Goal: Task Accomplishment & Management: Manage account settings

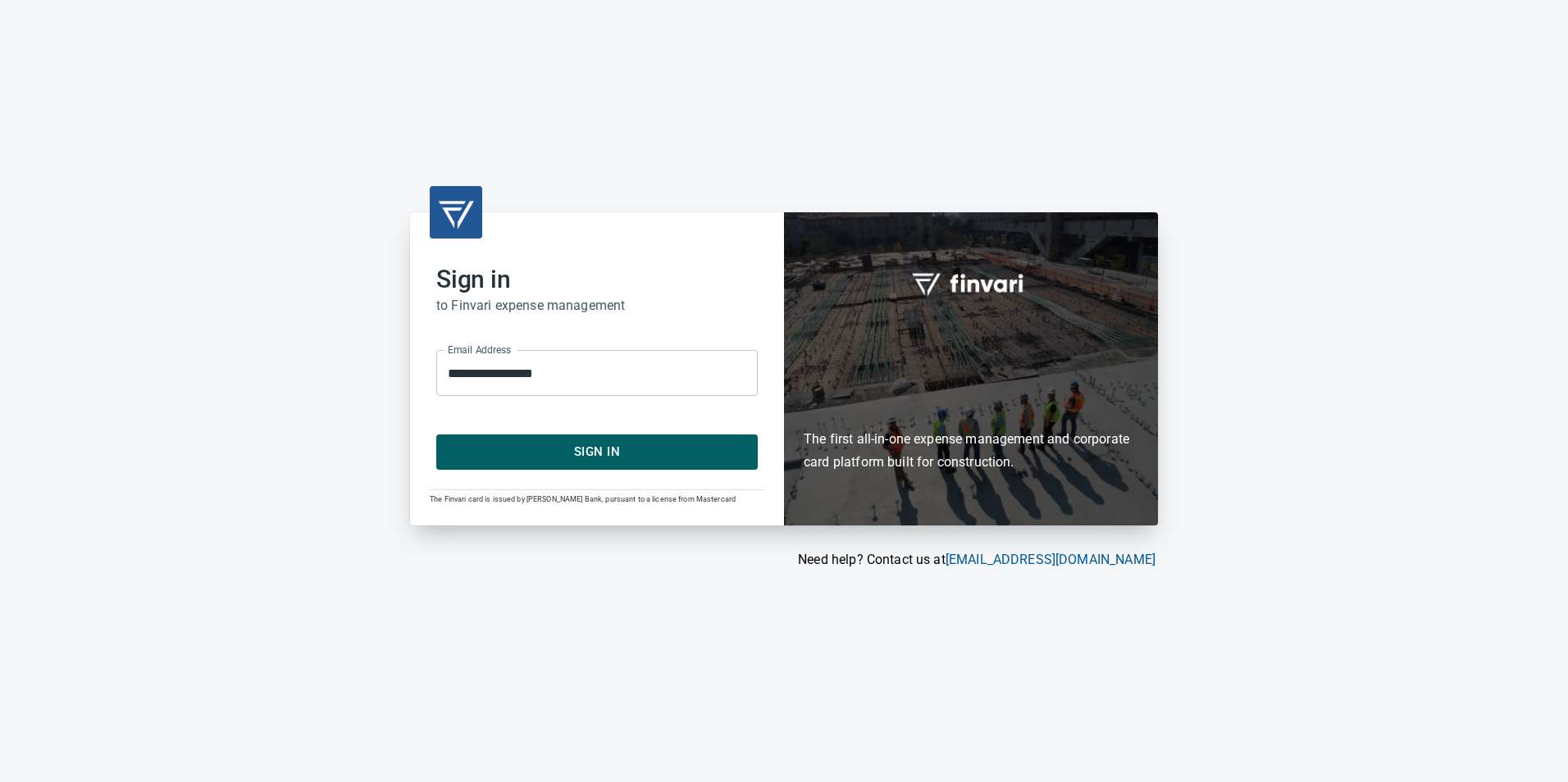
click at [588, 447] on span "Sign In" at bounding box center [597, 451] width 285 height 21
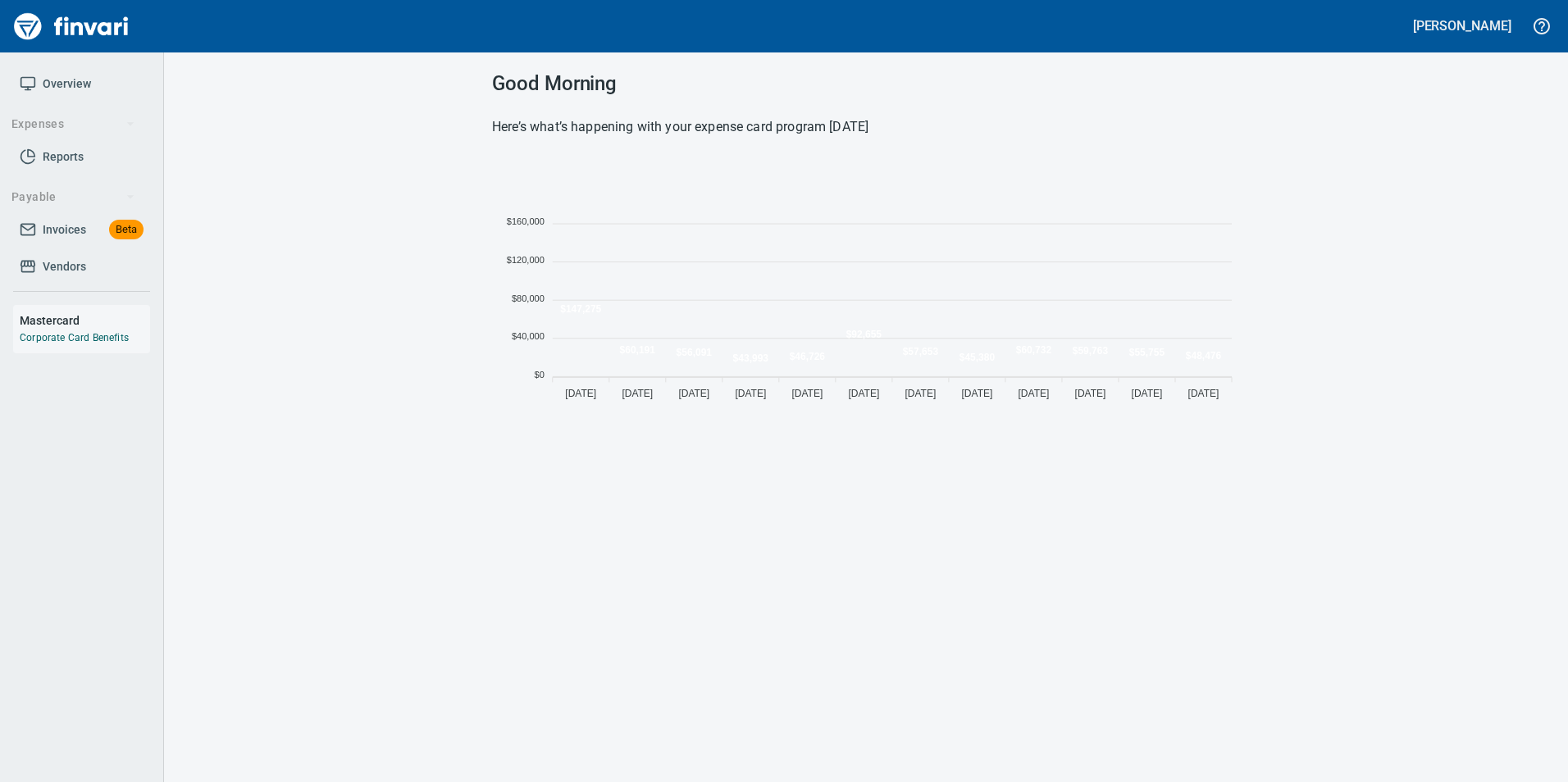
scroll to position [250, 735]
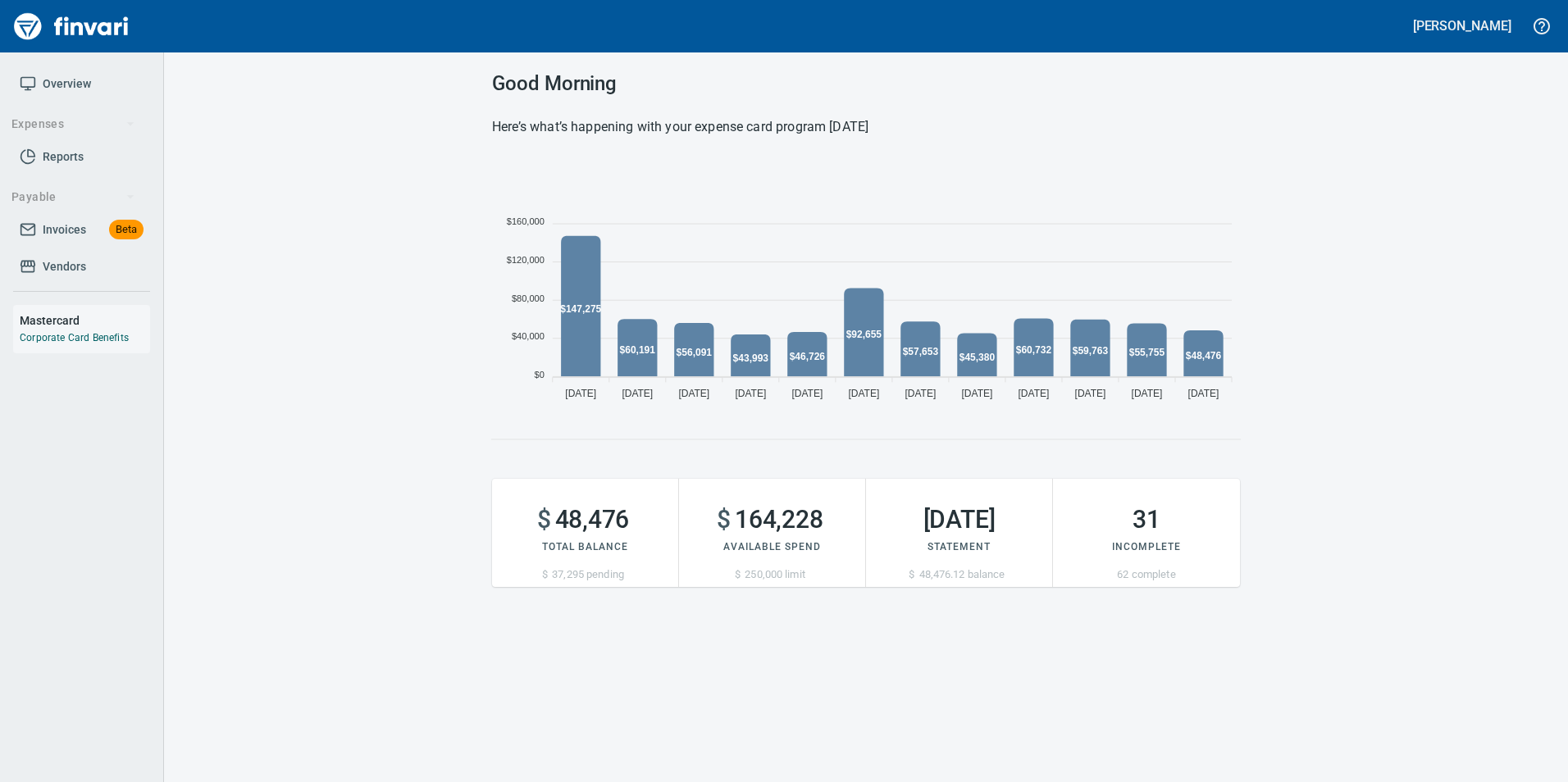
click at [86, 231] on span "Invoices Beta" at bounding box center [82, 230] width 124 height 20
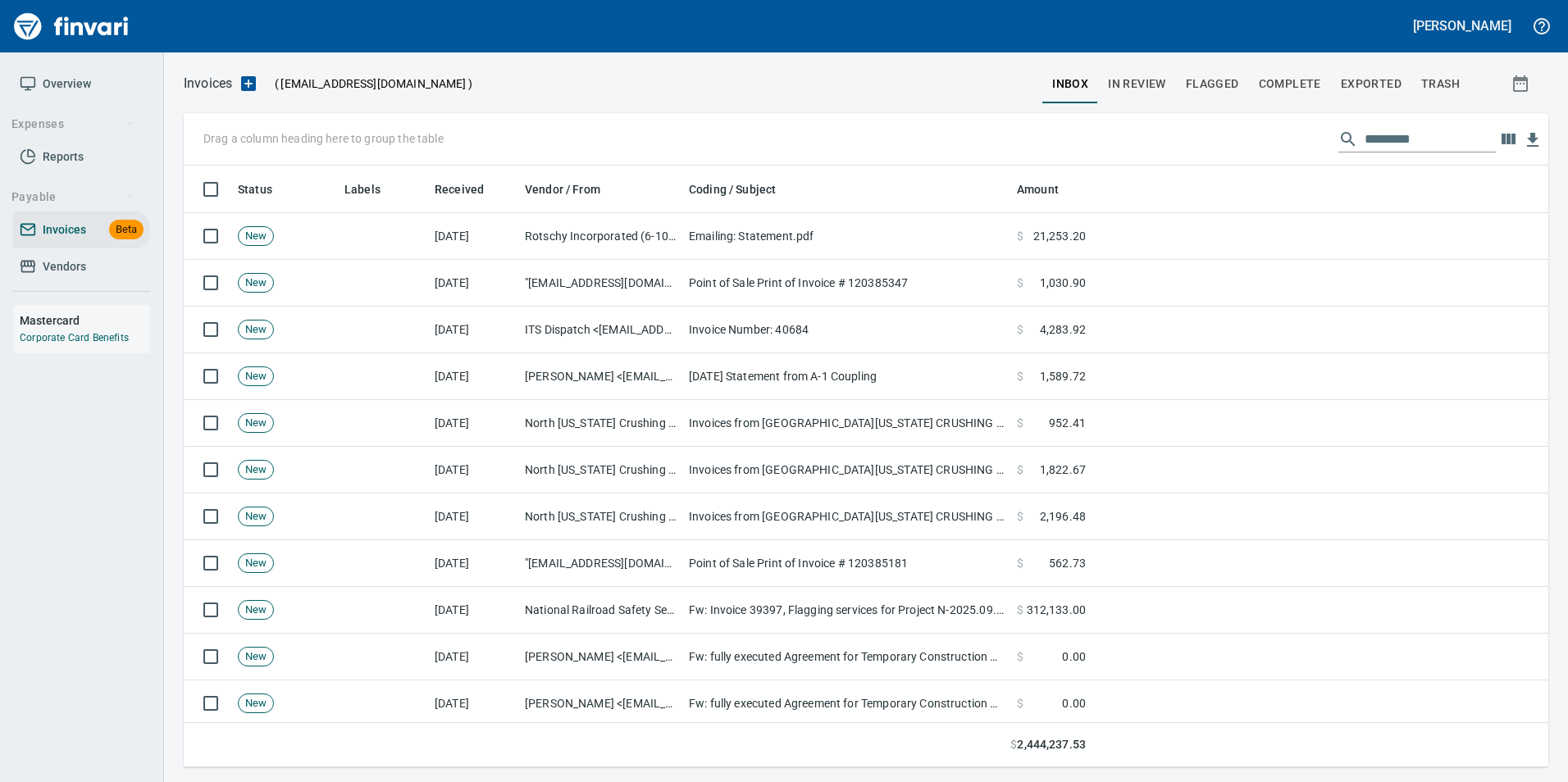
scroll to position [590, 1339]
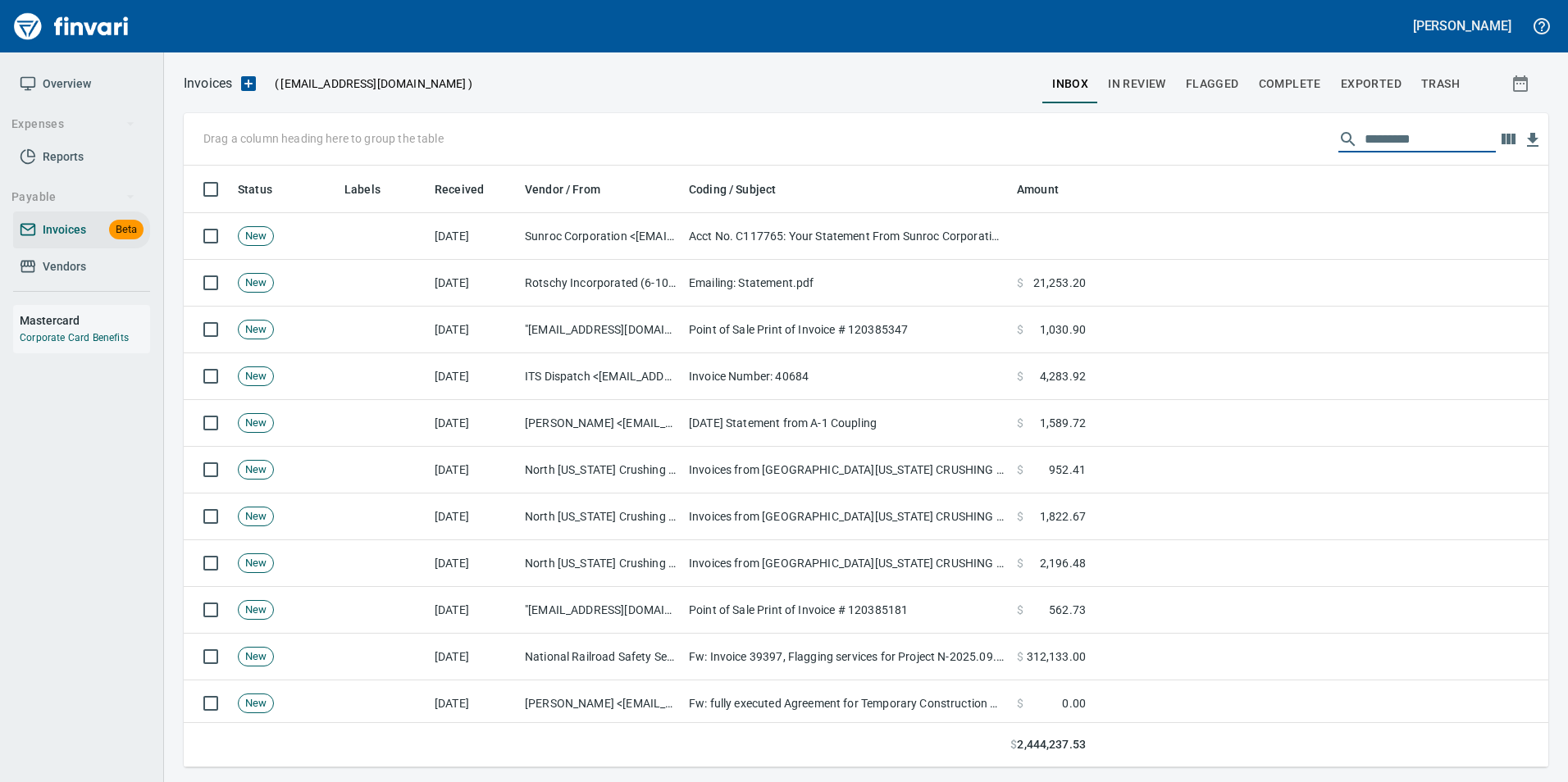
click at [1385, 140] on input "text" at bounding box center [1430, 139] width 131 height 26
type input "*"
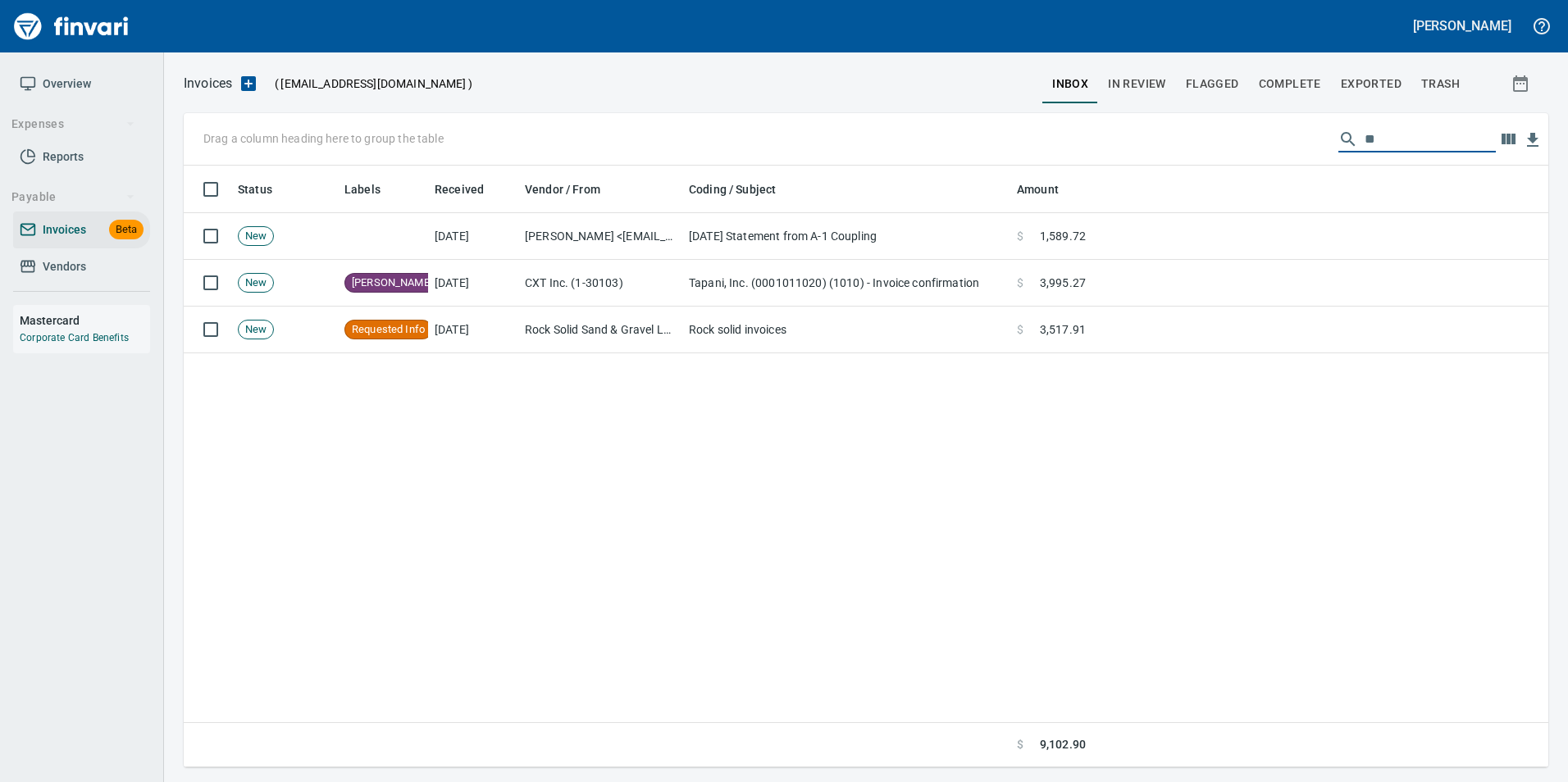
type input "*"
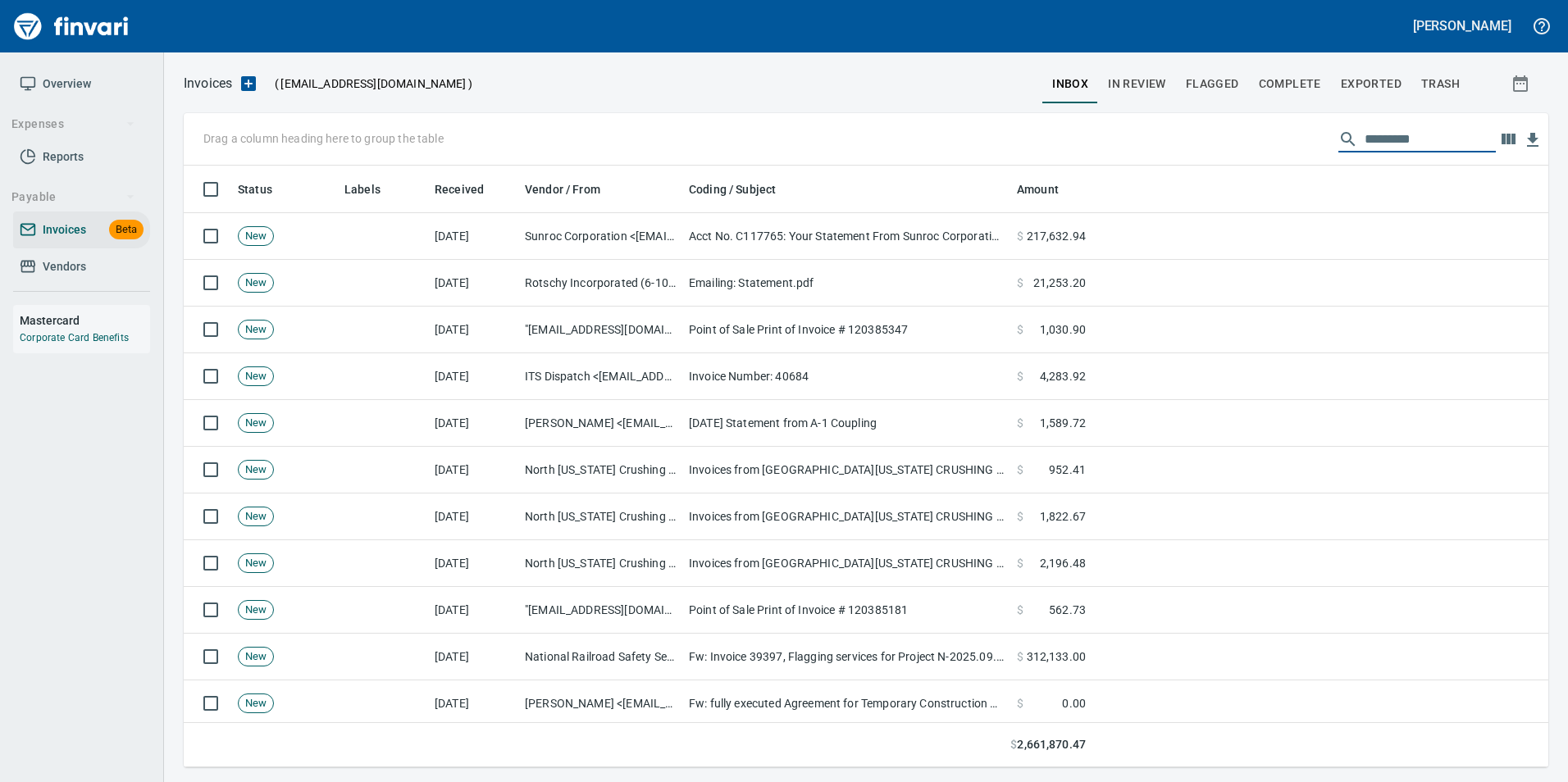
click at [1173, 138] on div "Invoices ( [EMAIL_ADDRESS][DOMAIN_NAME] ) inbox In Review Flagged Complete Expo…" at bounding box center [866, 419] width 1404 height 695
click at [1155, 86] on span "In Review" at bounding box center [1137, 84] width 58 height 20
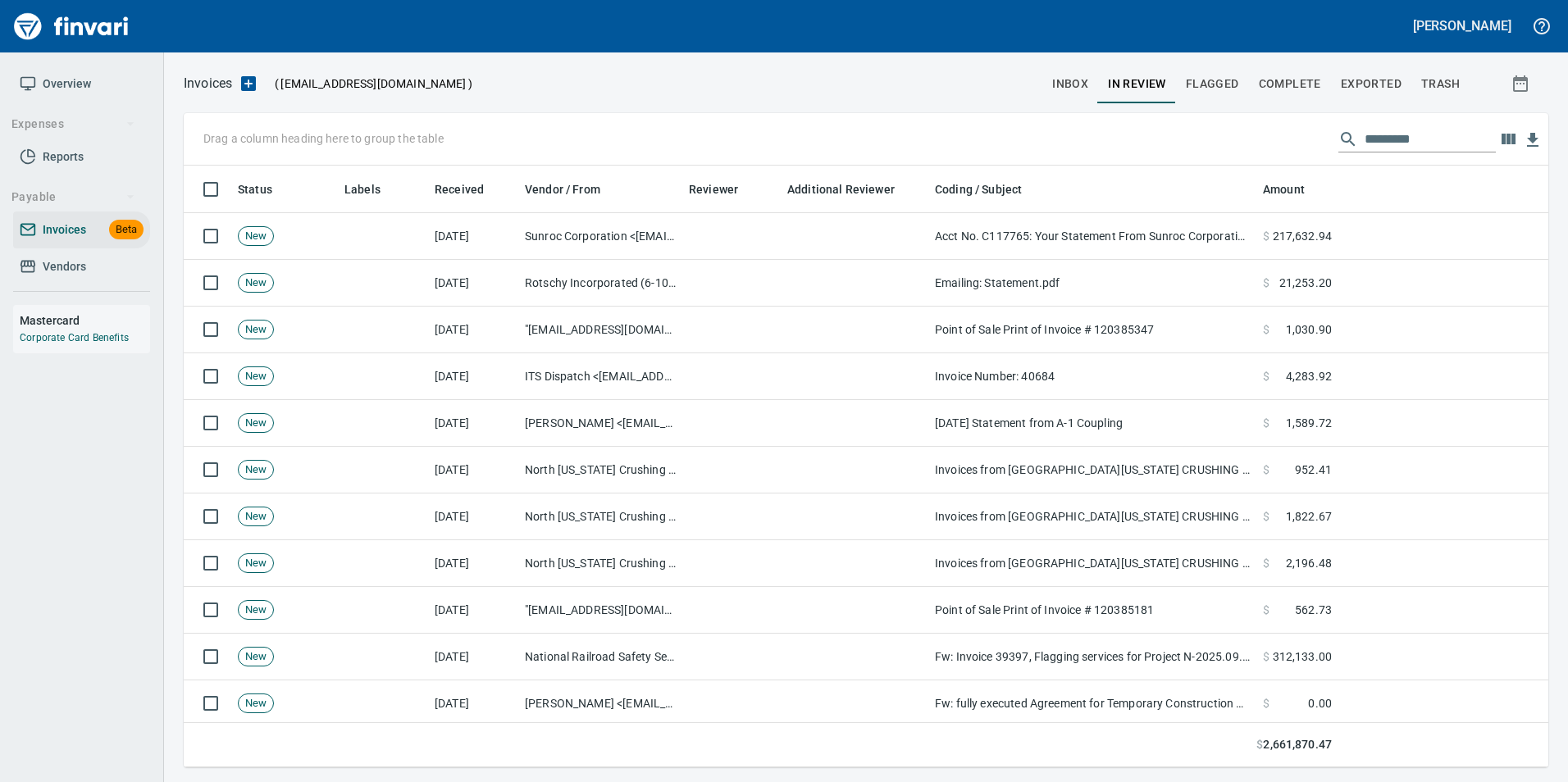
scroll to position [590, 1339]
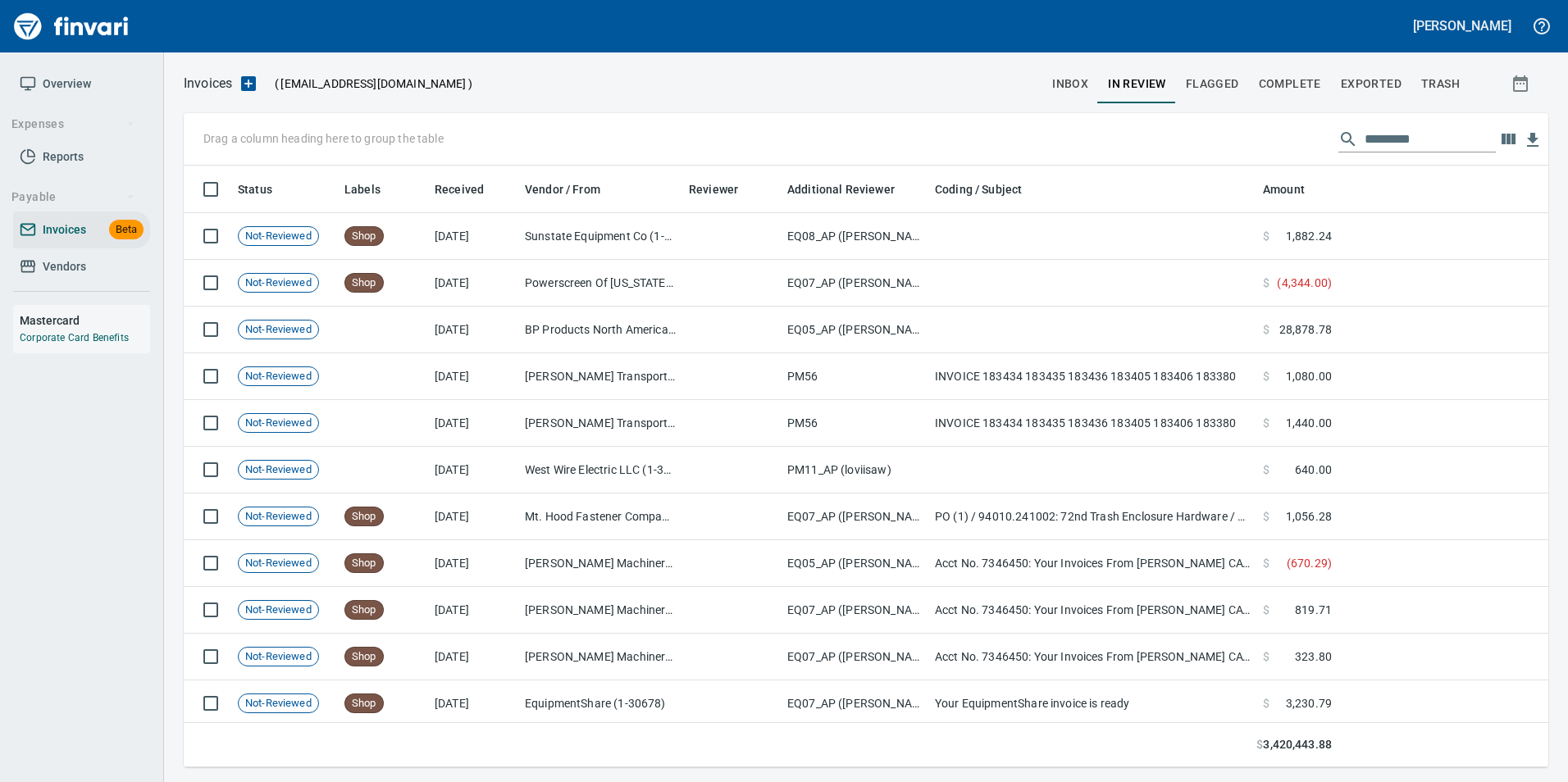
click at [1409, 137] on input "text" at bounding box center [1430, 139] width 131 height 26
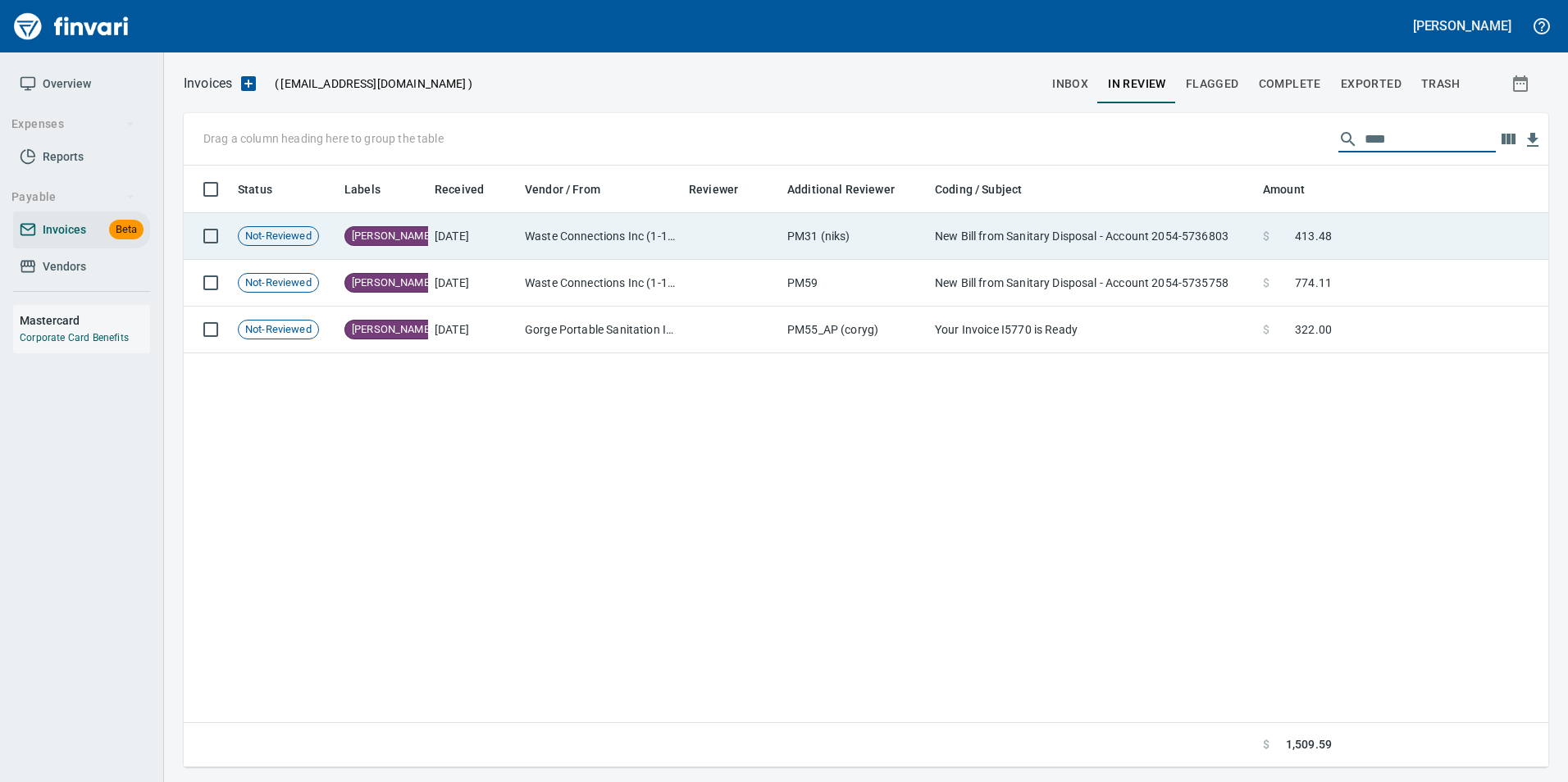
click at [1346, 242] on td at bounding box center [1443, 236] width 210 height 46
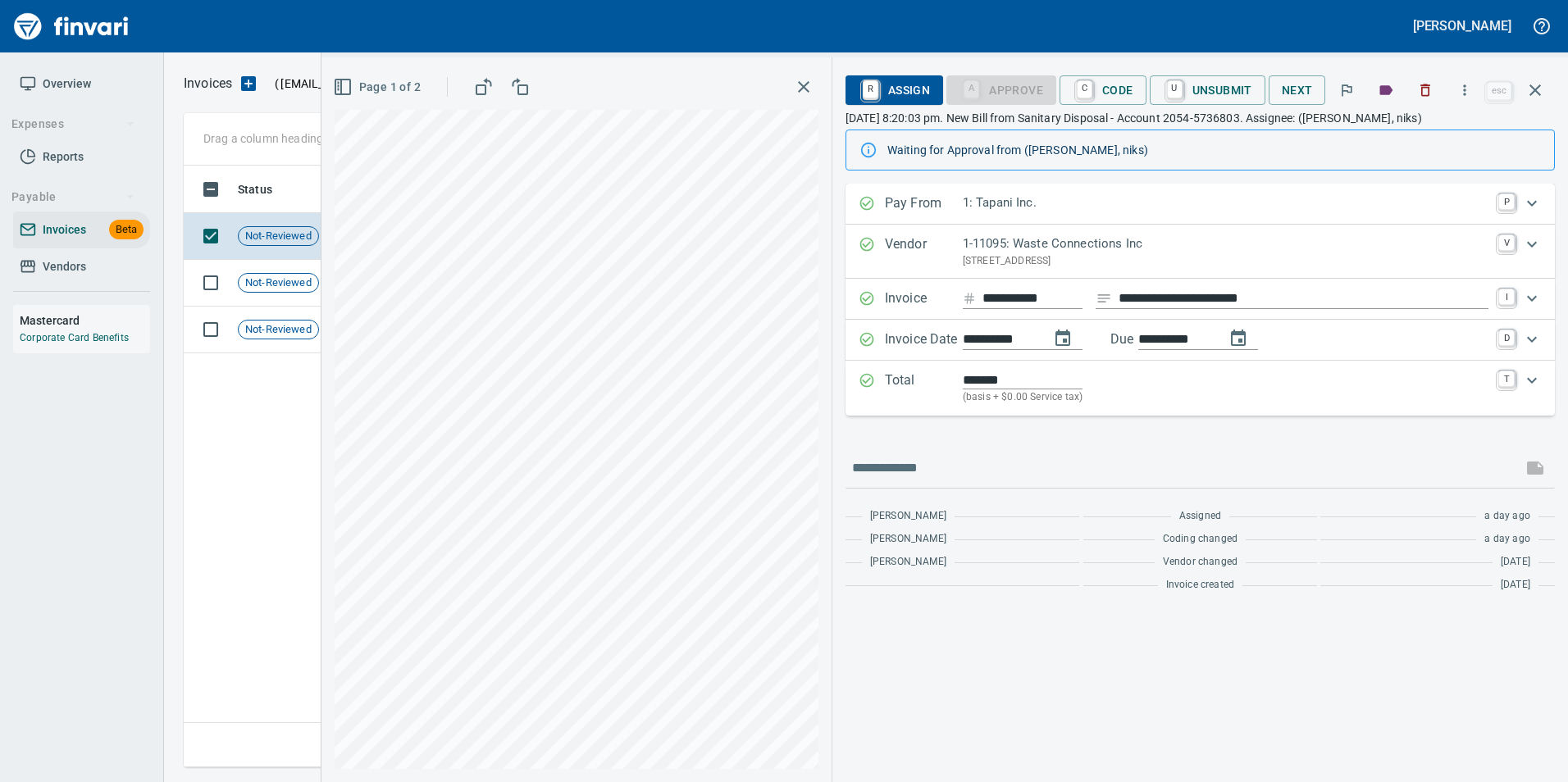
click at [1534, 92] on icon "button" at bounding box center [1534, 90] width 12 height 12
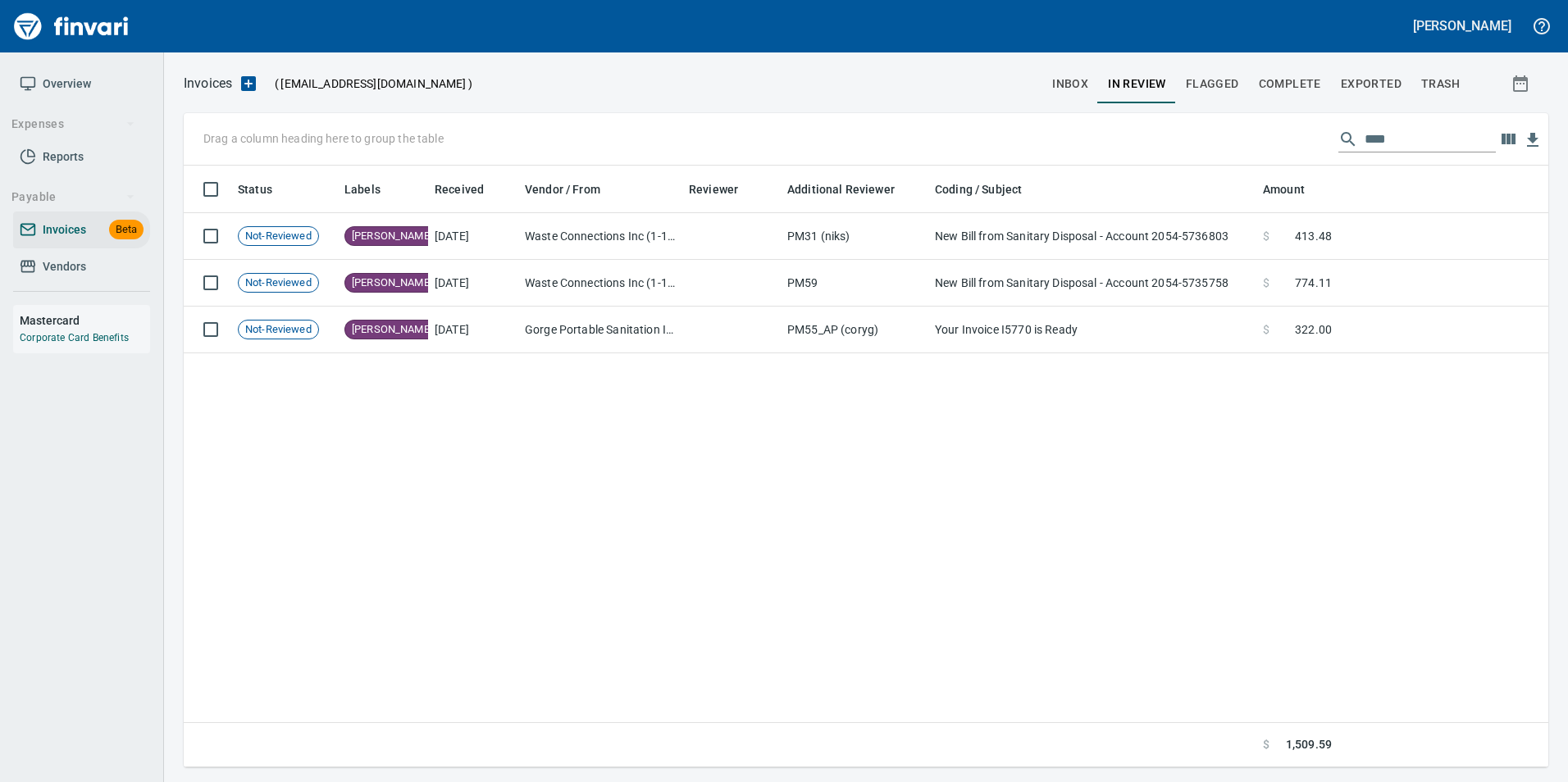
click at [1410, 145] on input "****" at bounding box center [1430, 139] width 131 height 26
type input "*"
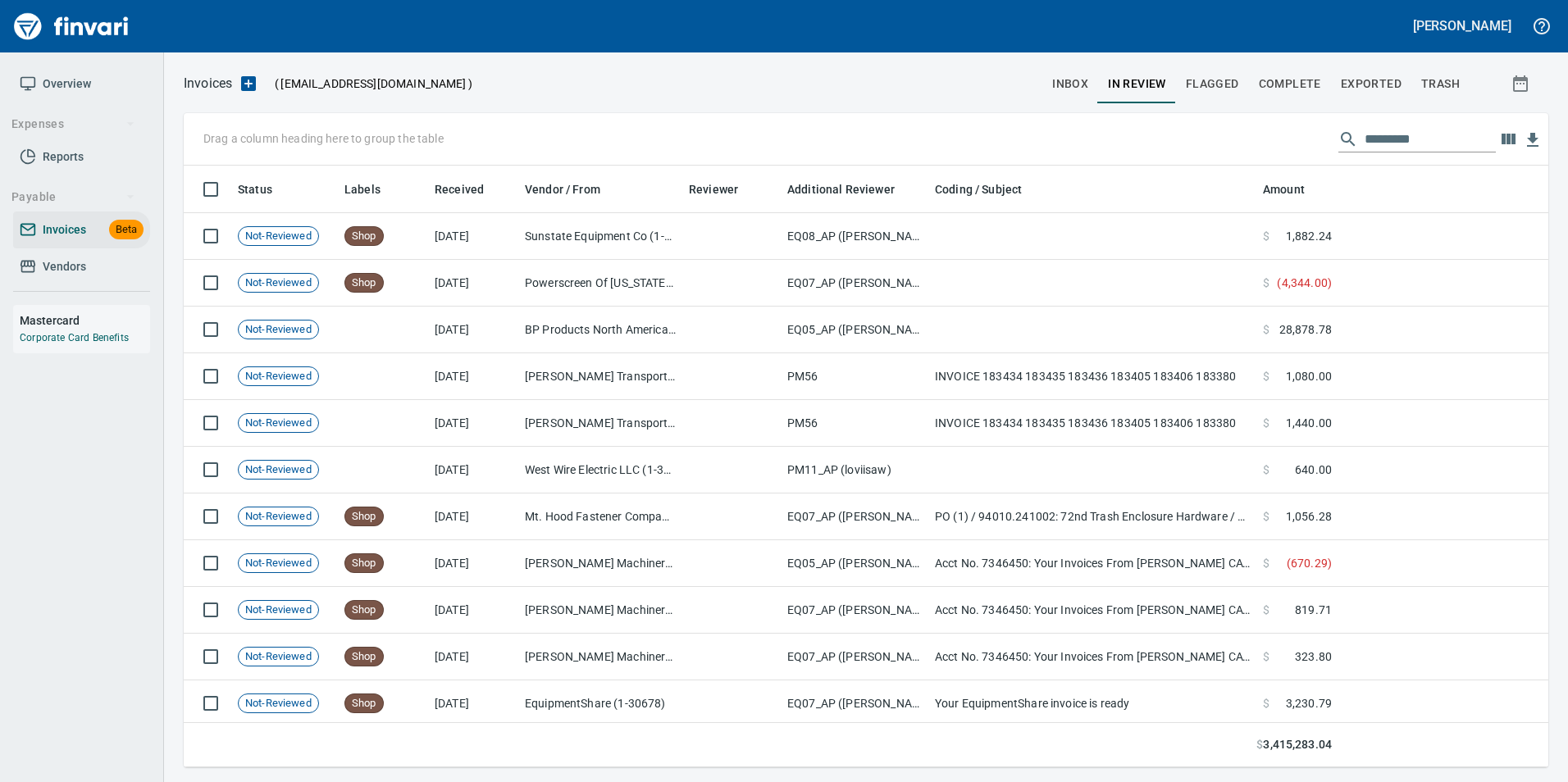
click at [1378, 67] on button "Exported" at bounding box center [1370, 83] width 80 height 39
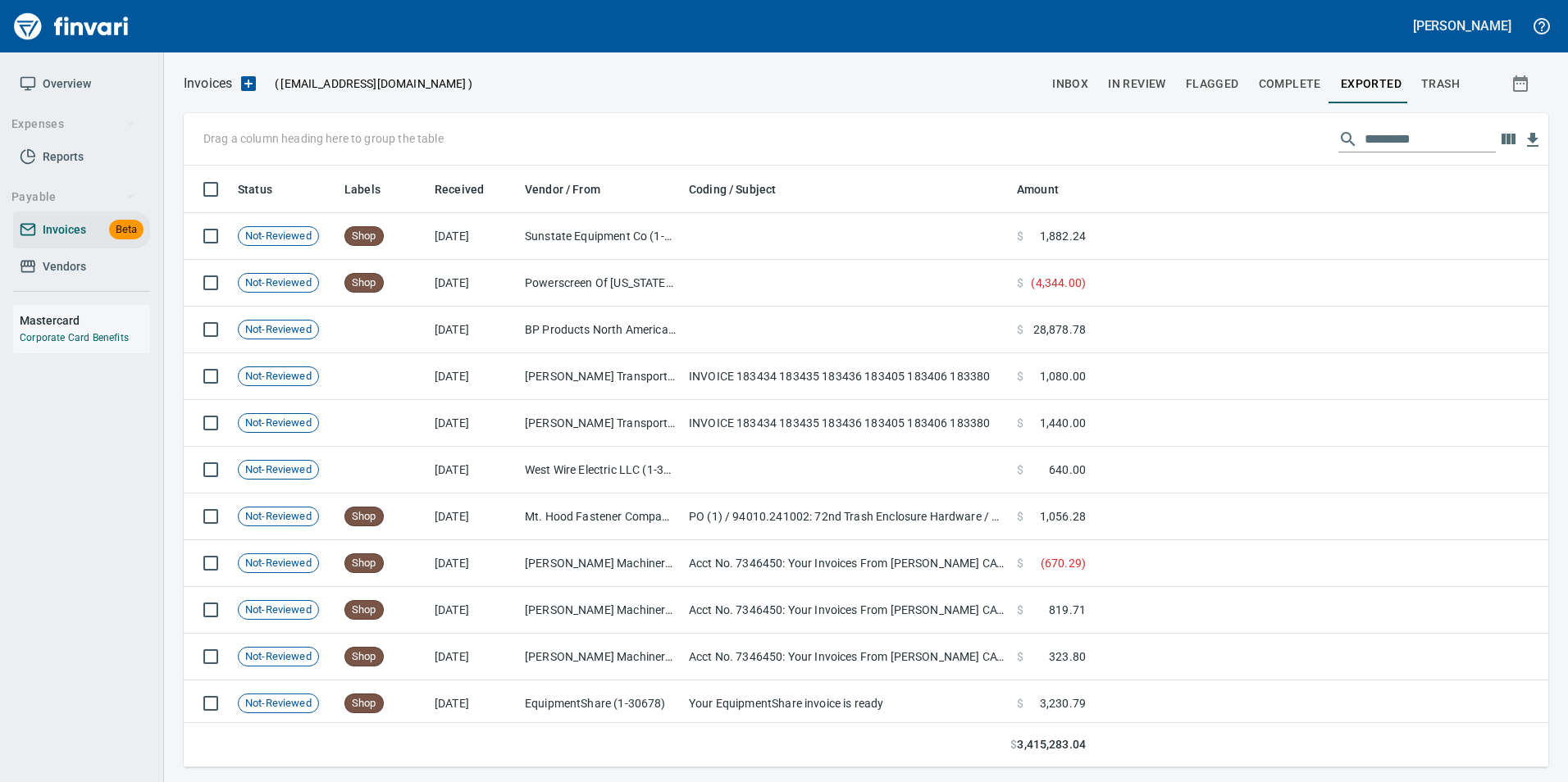
scroll to position [590, 1339]
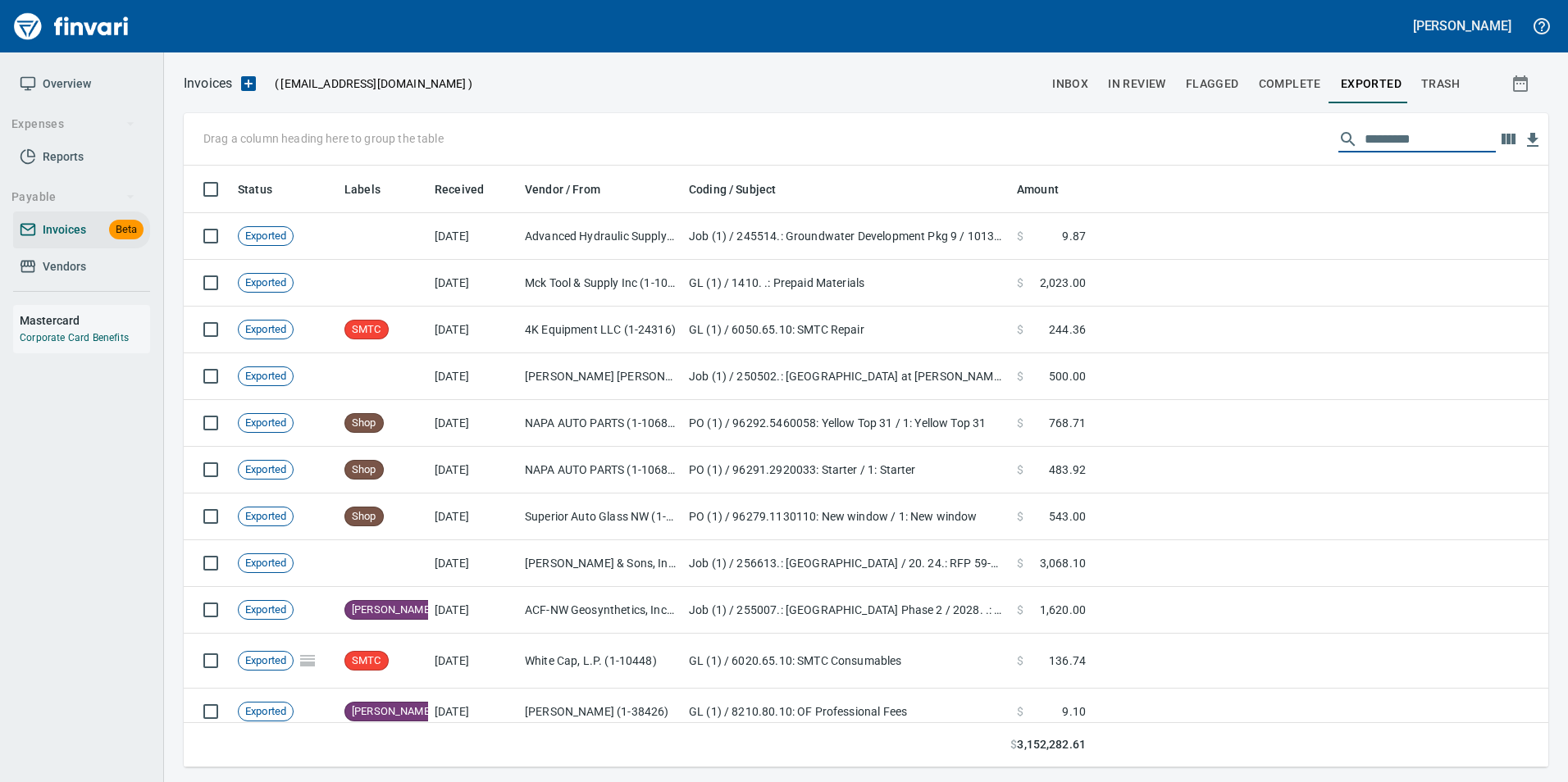
click at [1383, 145] on input "text" at bounding box center [1430, 139] width 131 height 26
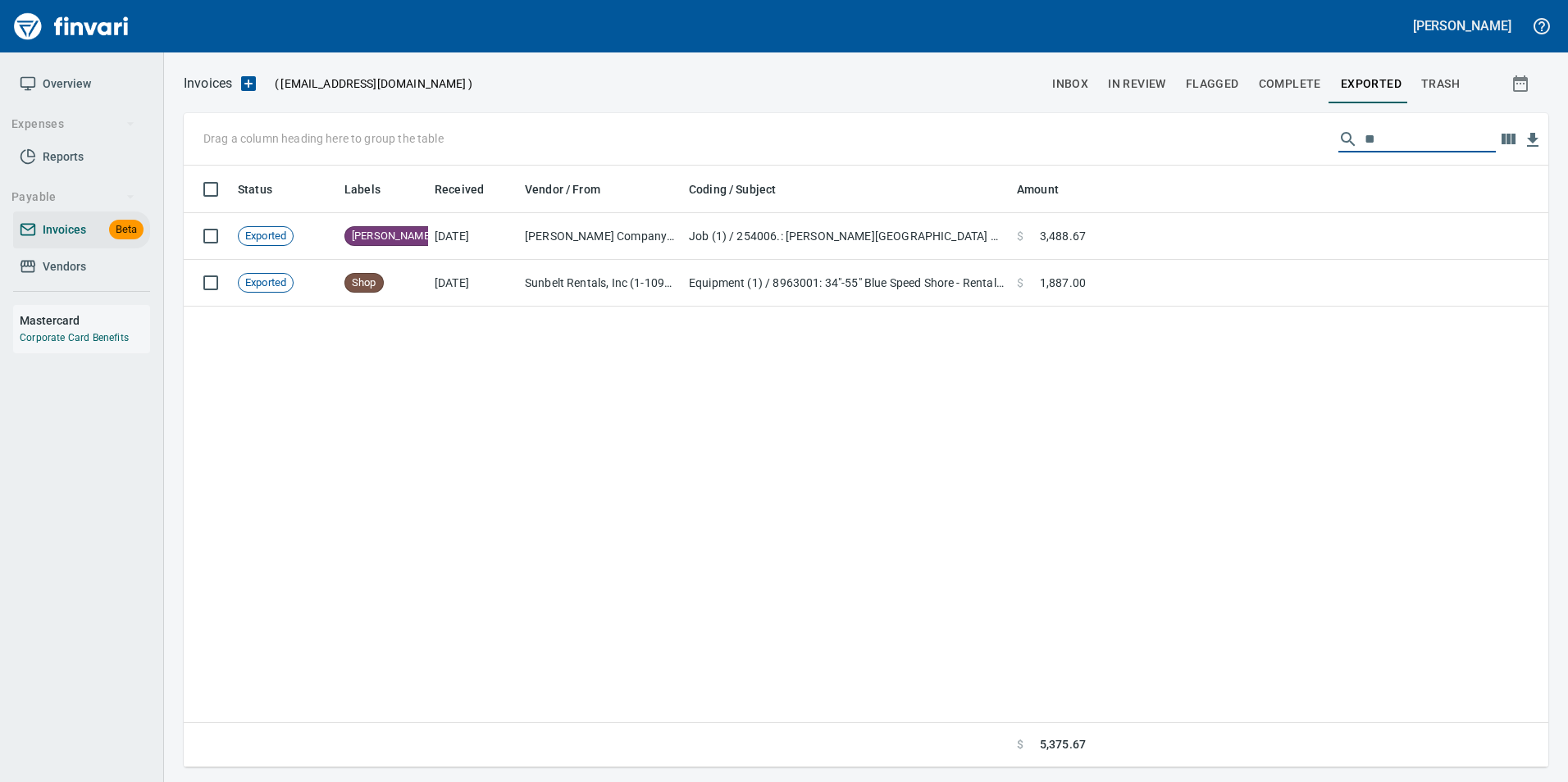
type input "*"
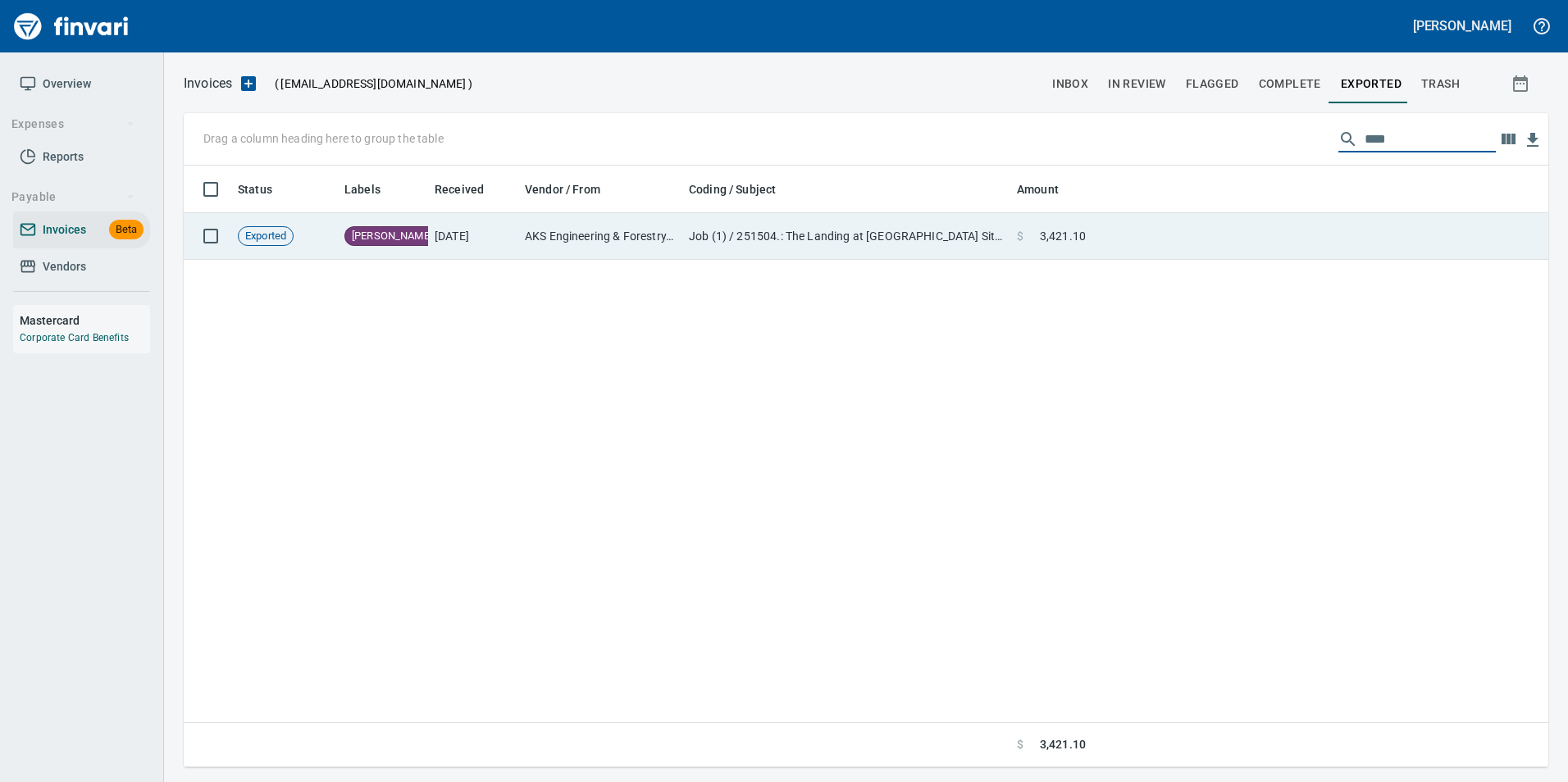
click at [862, 241] on td "Job (1) / 251504.: The Landing at Vancouver Sitework / 14. . 01: Survey / 4: Su…" at bounding box center [846, 236] width 328 height 46
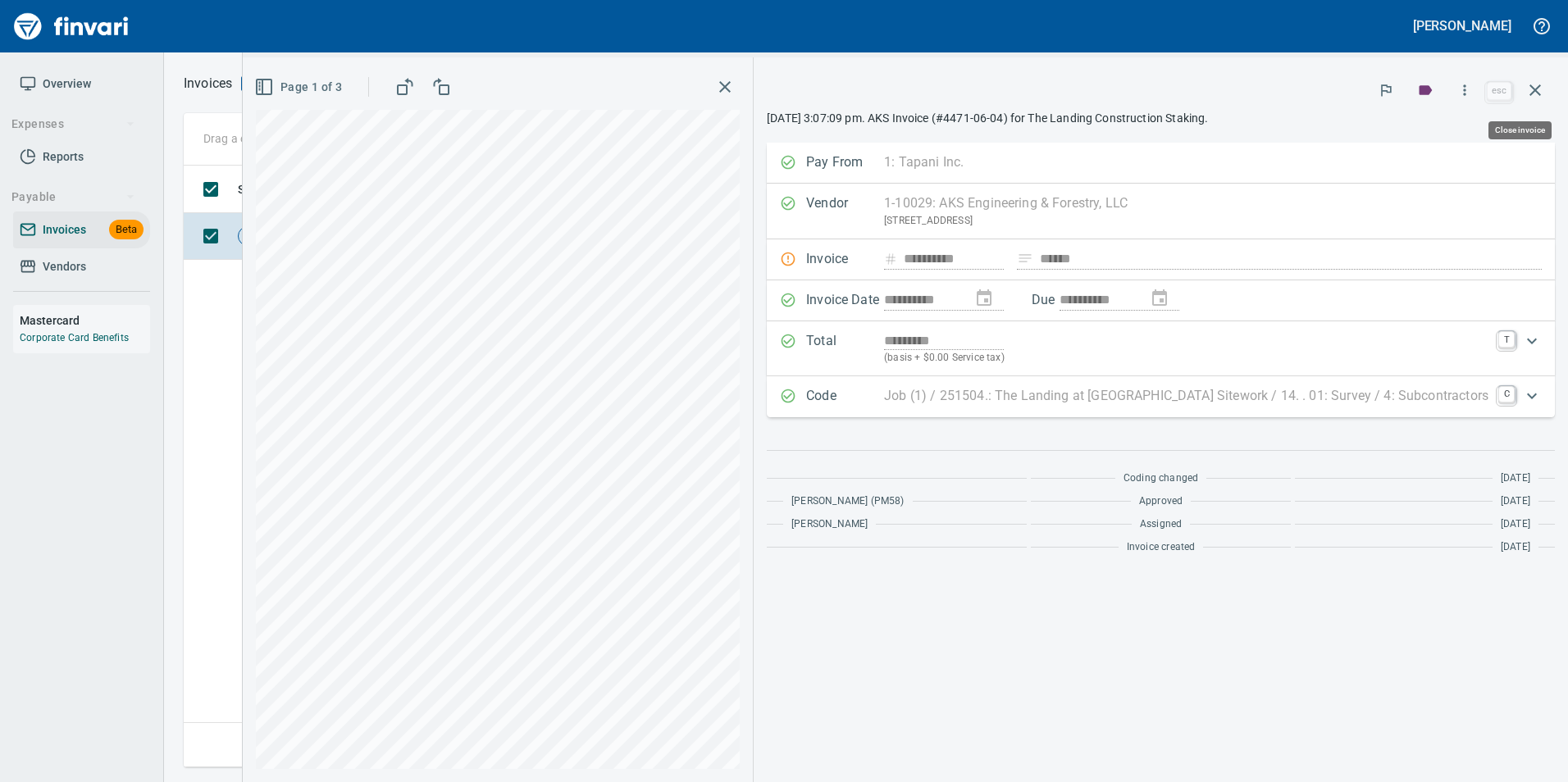
scroll to position [590, 1351]
click at [1542, 97] on icon "button" at bounding box center [1535, 90] width 20 height 20
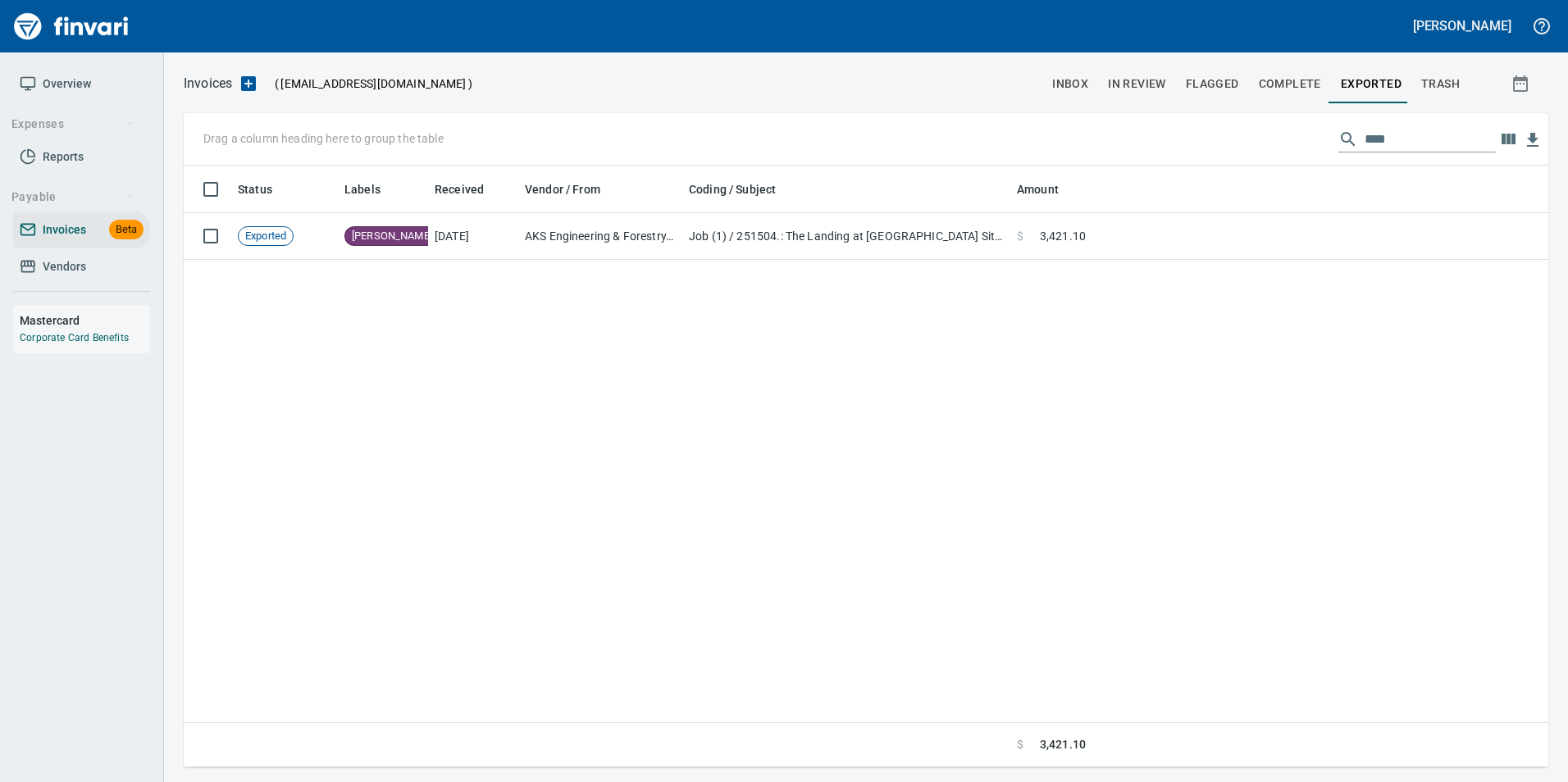
scroll to position [590, 1351]
click at [1406, 139] on input "****" at bounding box center [1430, 139] width 131 height 26
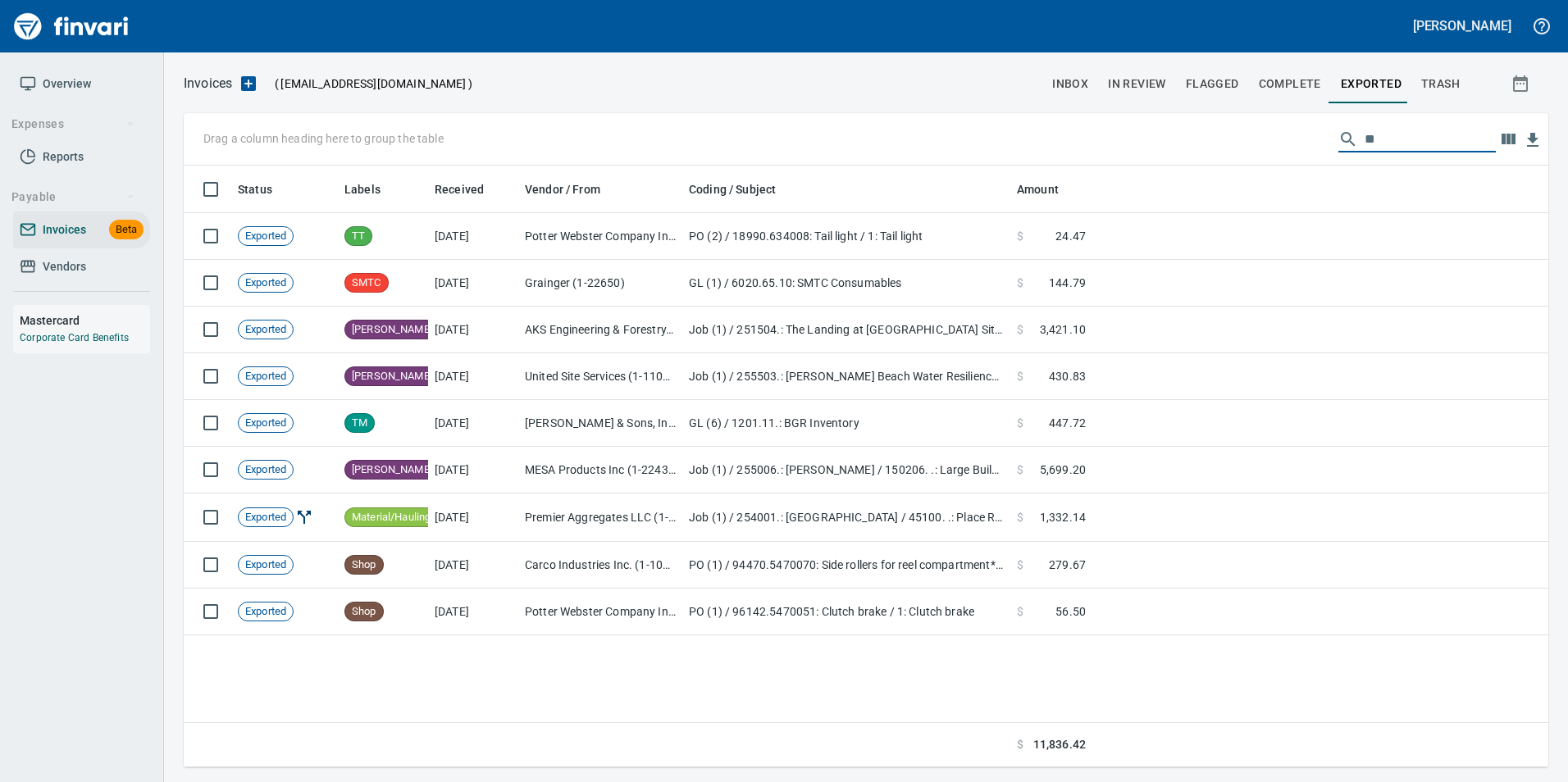
type input "*"
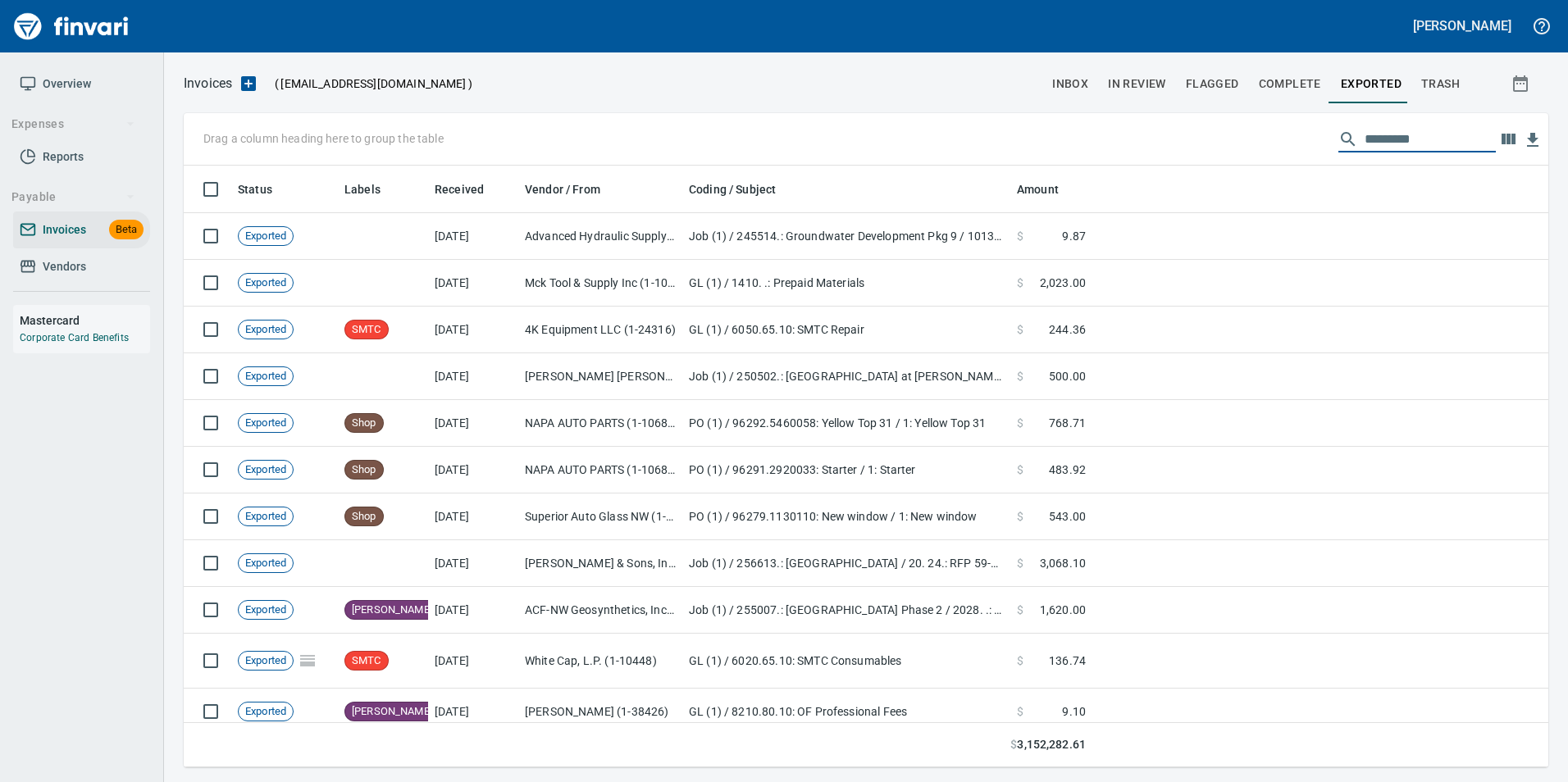
scroll to position [590, 1339]
click at [1085, 74] on span "inbox" at bounding box center [1071, 84] width 36 height 20
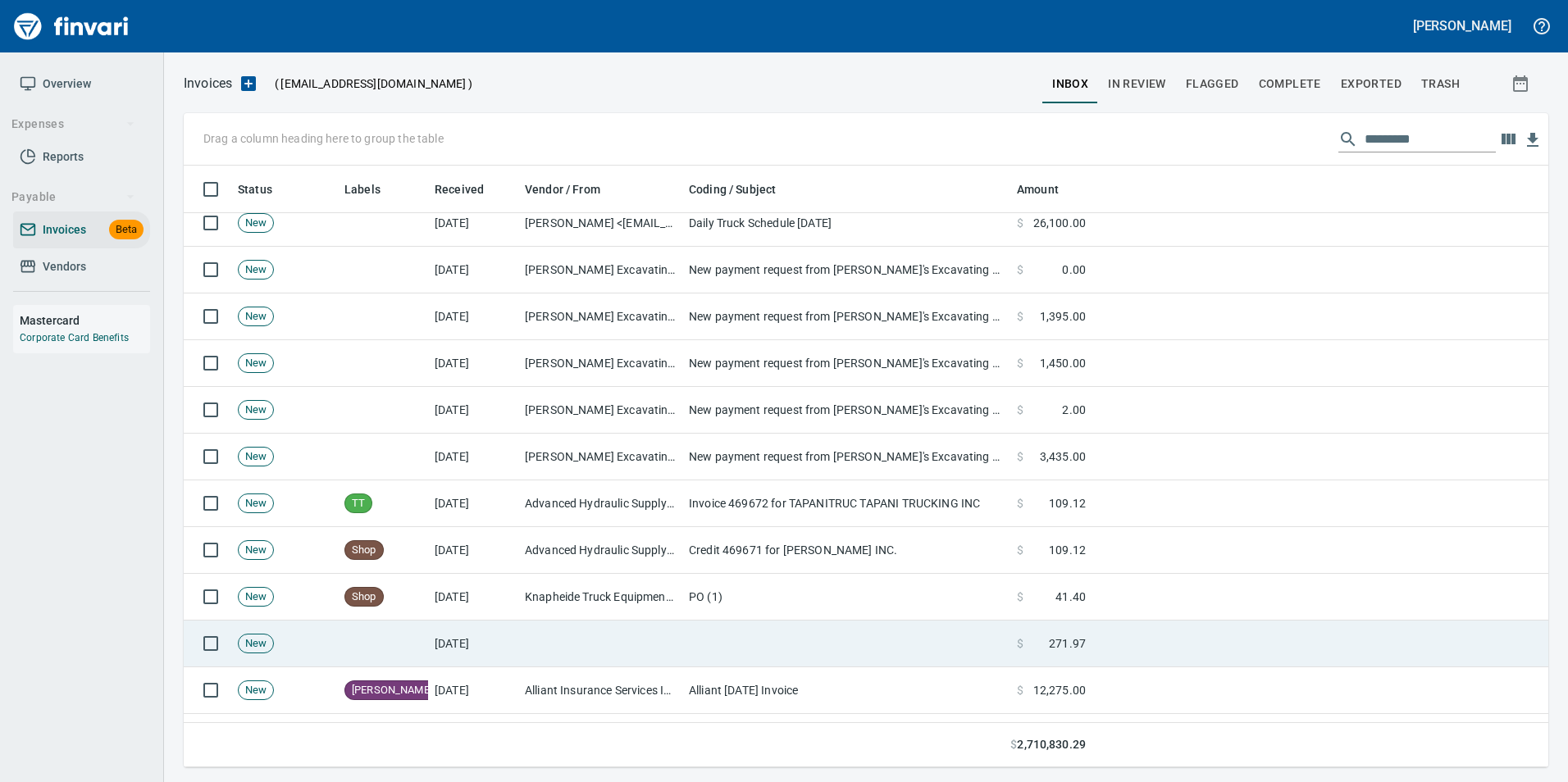
scroll to position [5577, 0]
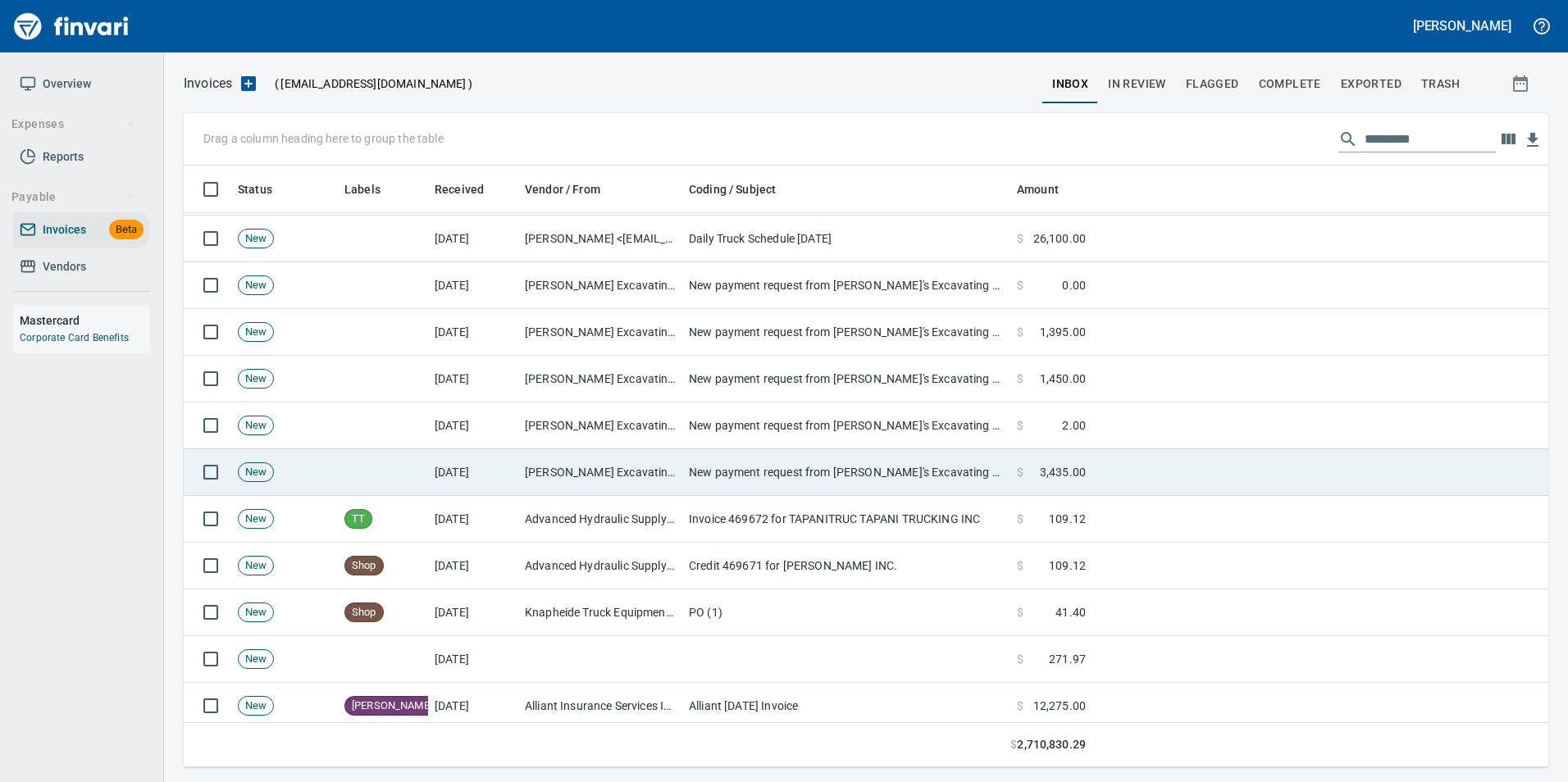
click at [488, 461] on td "[DATE]" at bounding box center [473, 472] width 90 height 46
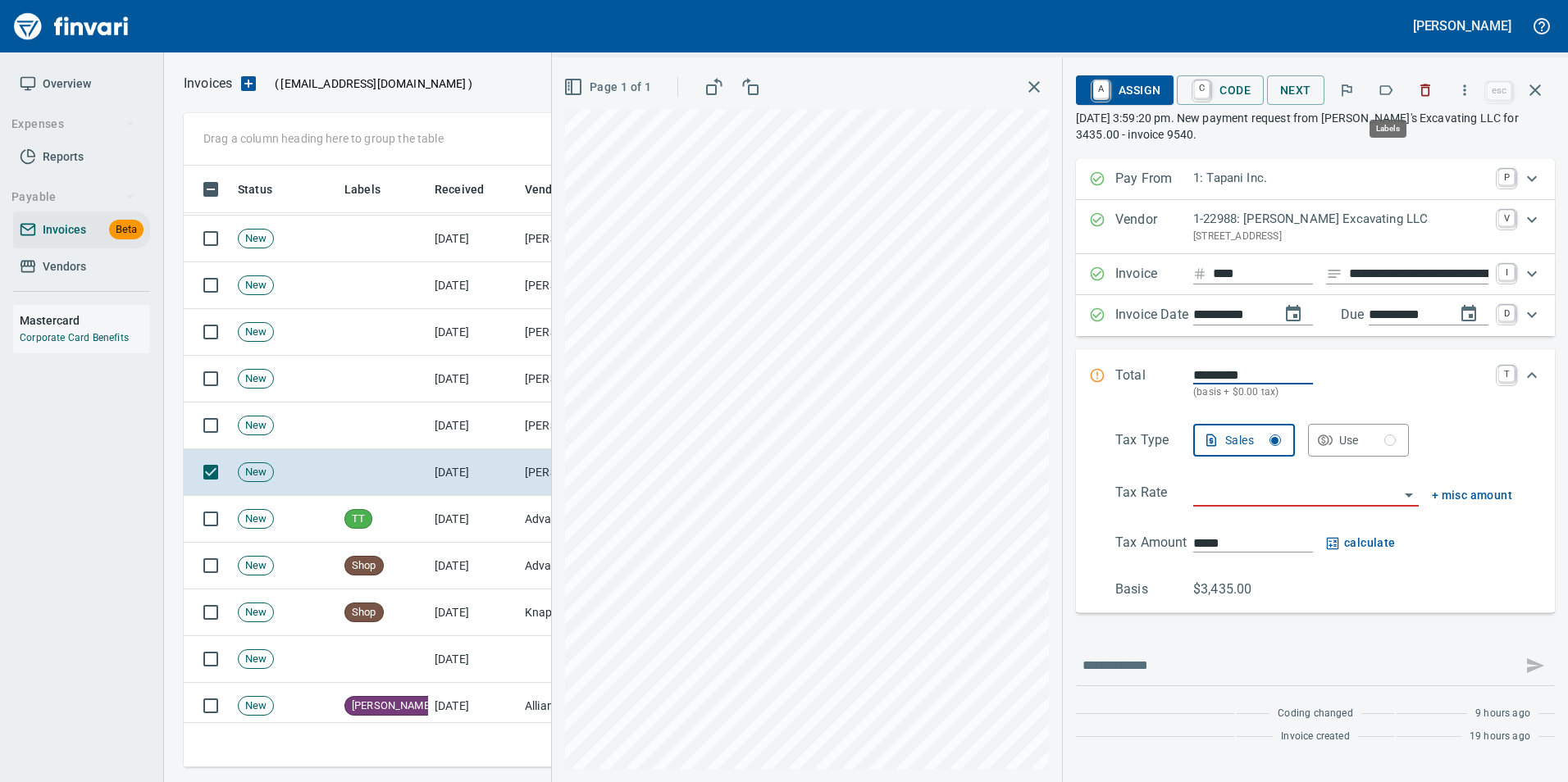
scroll to position [590, 1338]
click at [1386, 92] on icon "button" at bounding box center [1386, 90] width 16 height 16
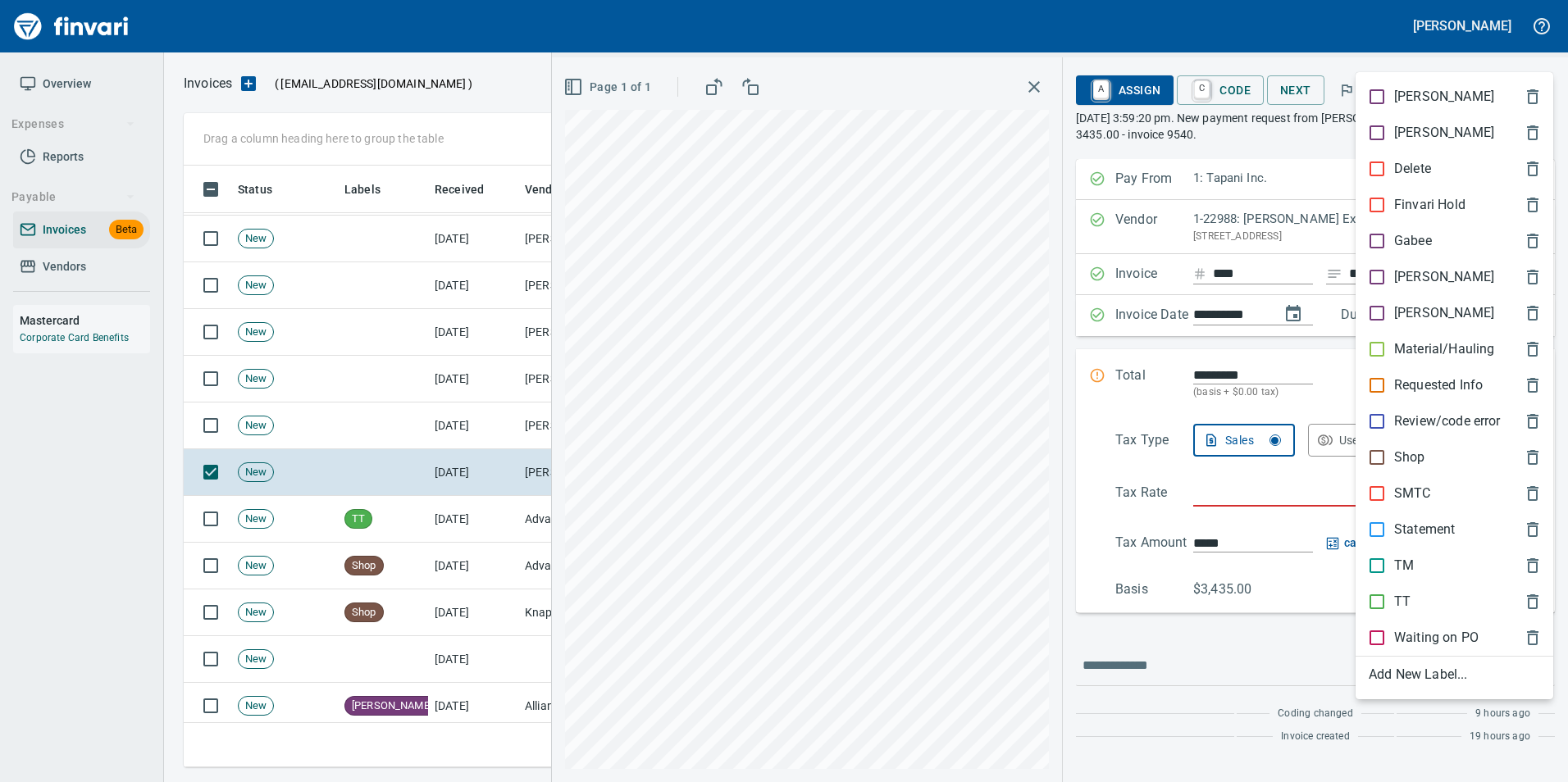
click at [1405, 342] on p "Material/Hauling" at bounding box center [1444, 350] width 100 height 20
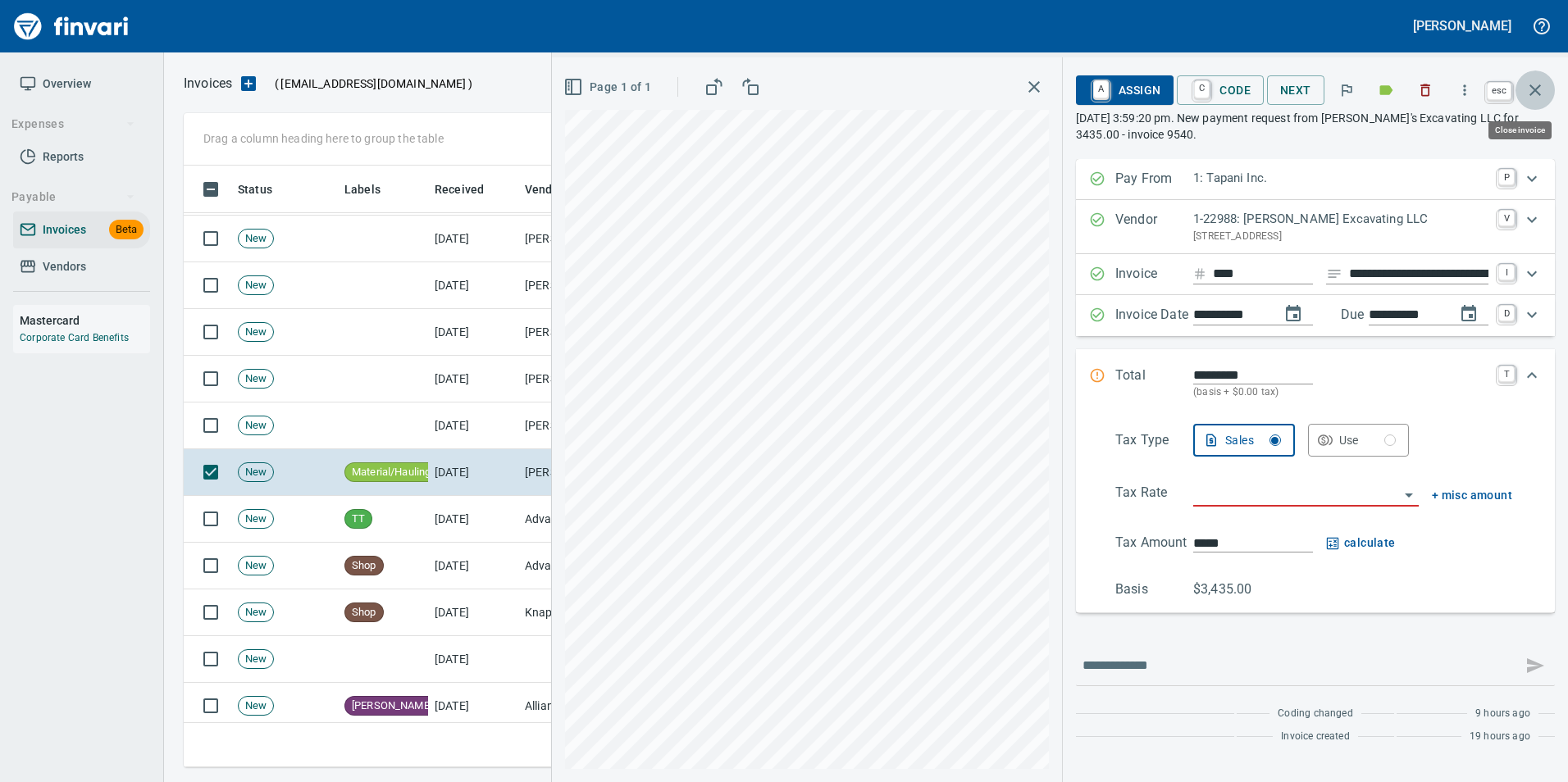
click at [1524, 95] on button "button" at bounding box center [1534, 89] width 39 height 39
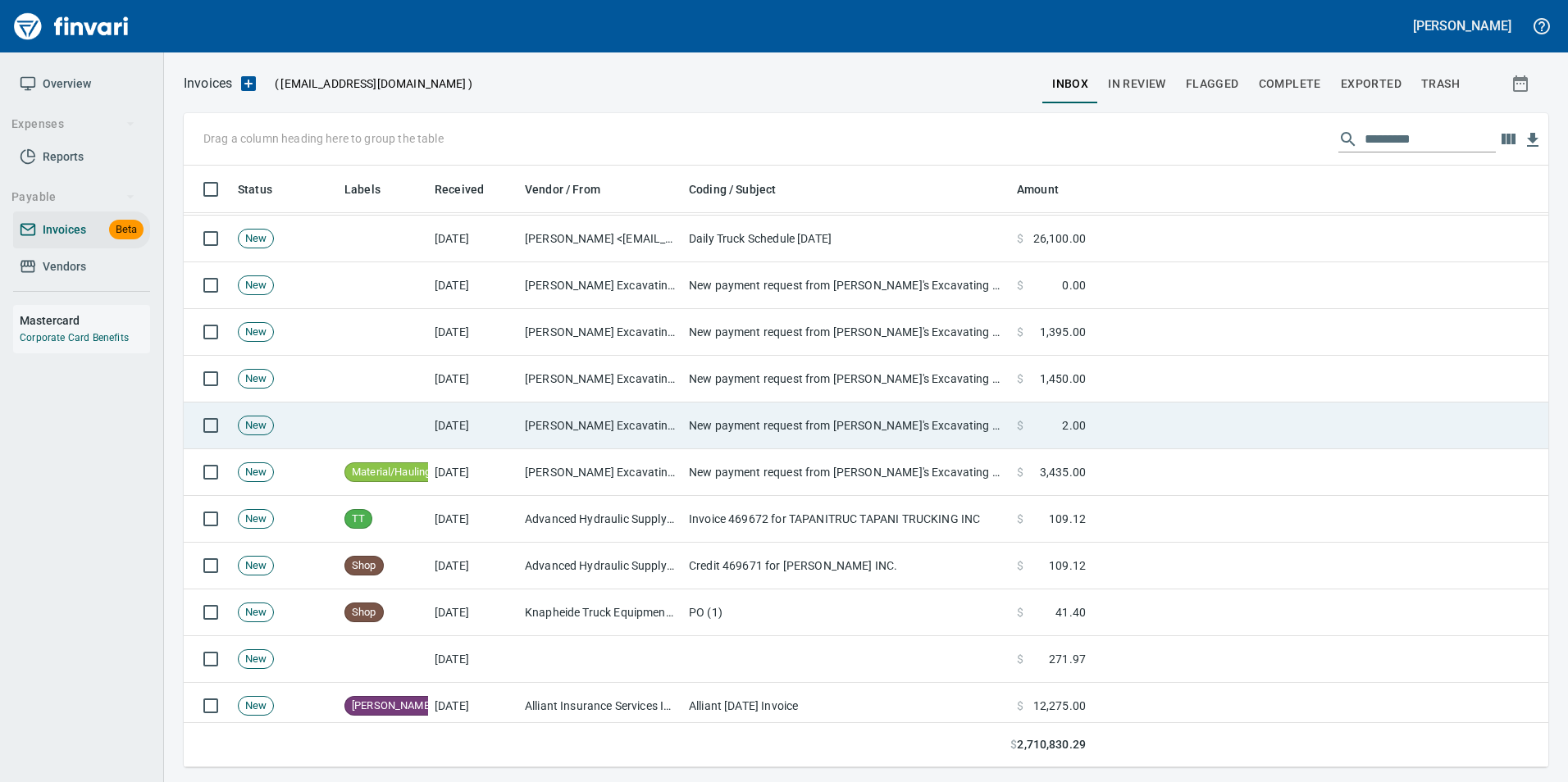
click at [794, 435] on td "New payment request from Frank's Excavating LLC for 3435.00 - invoice 9540" at bounding box center [846, 426] width 328 height 46
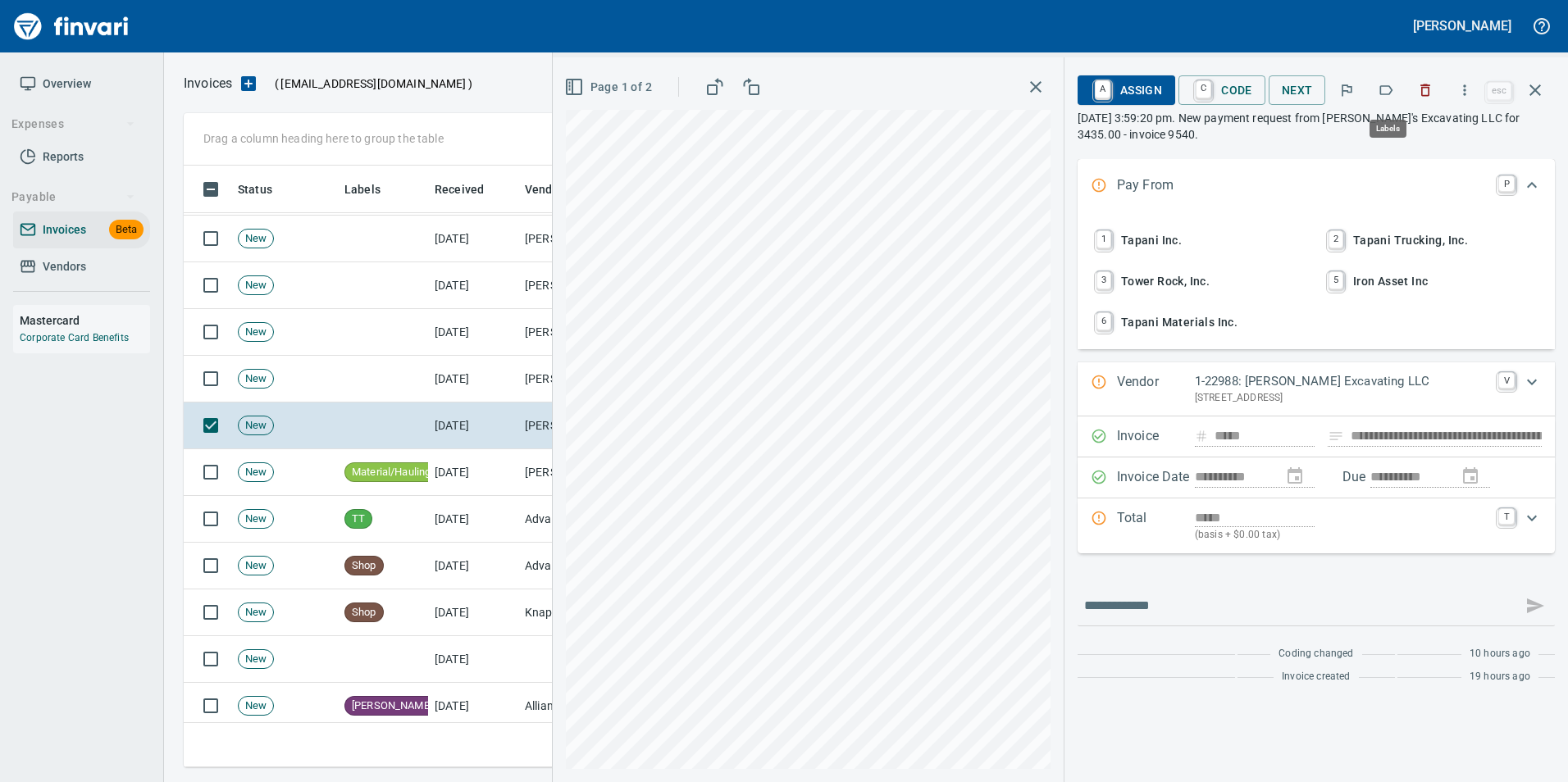
click at [1385, 85] on icon "button" at bounding box center [1386, 90] width 16 height 16
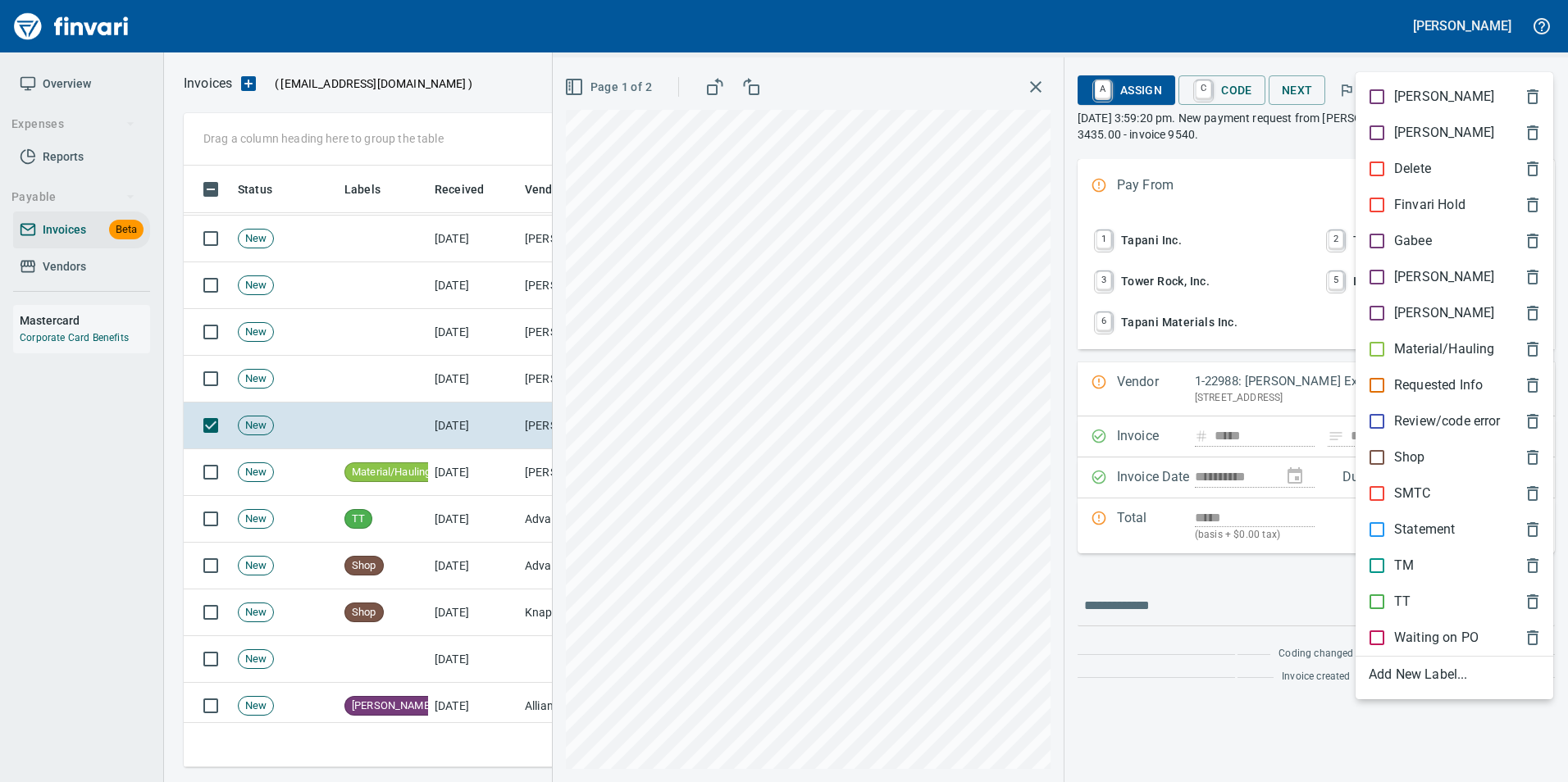
scroll to position [590, 1338]
click at [1449, 338] on div "Material/Hauling" at bounding box center [1453, 350] width 198 height 36
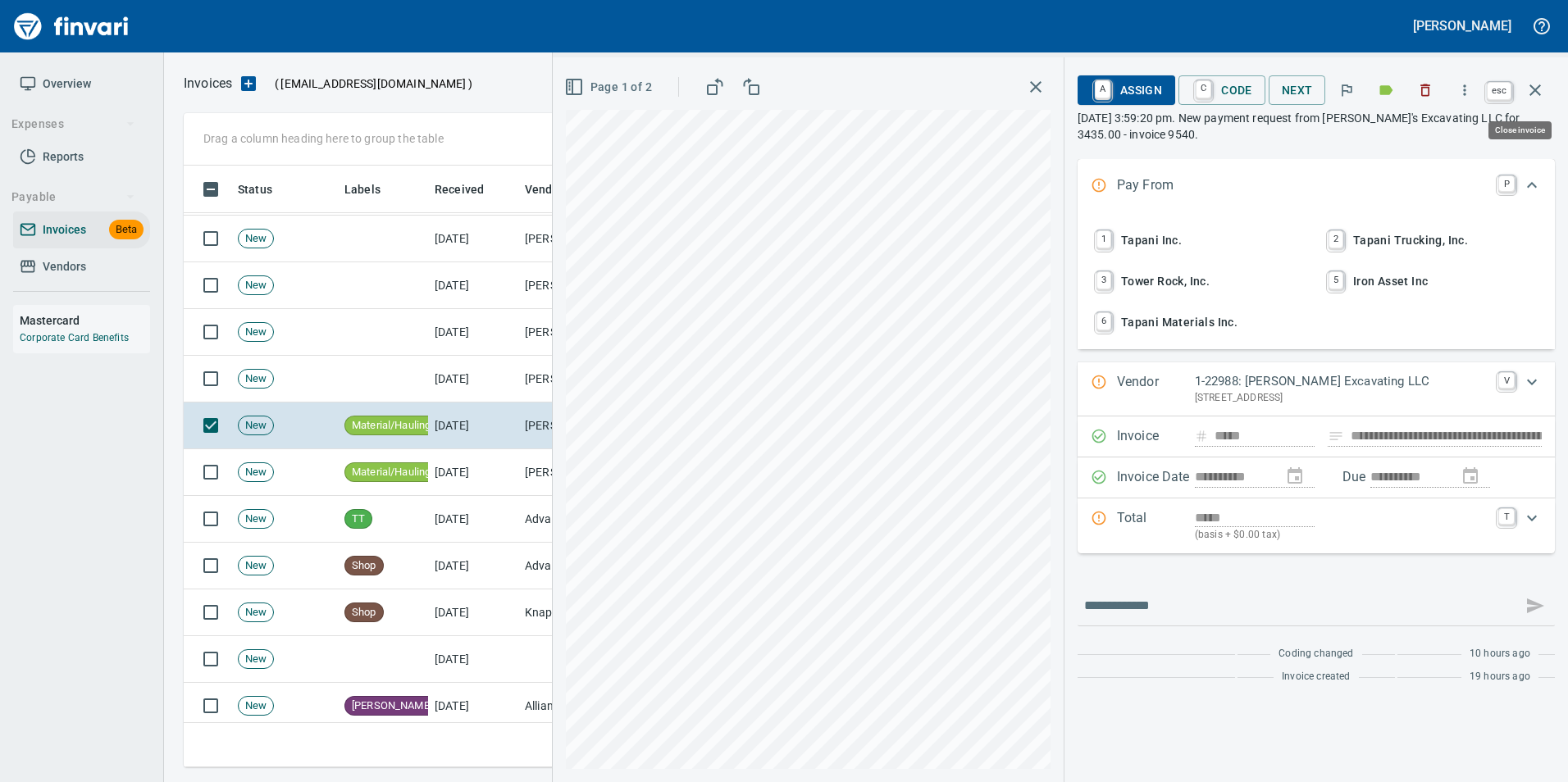
click at [1527, 78] on button "button" at bounding box center [1534, 89] width 39 height 39
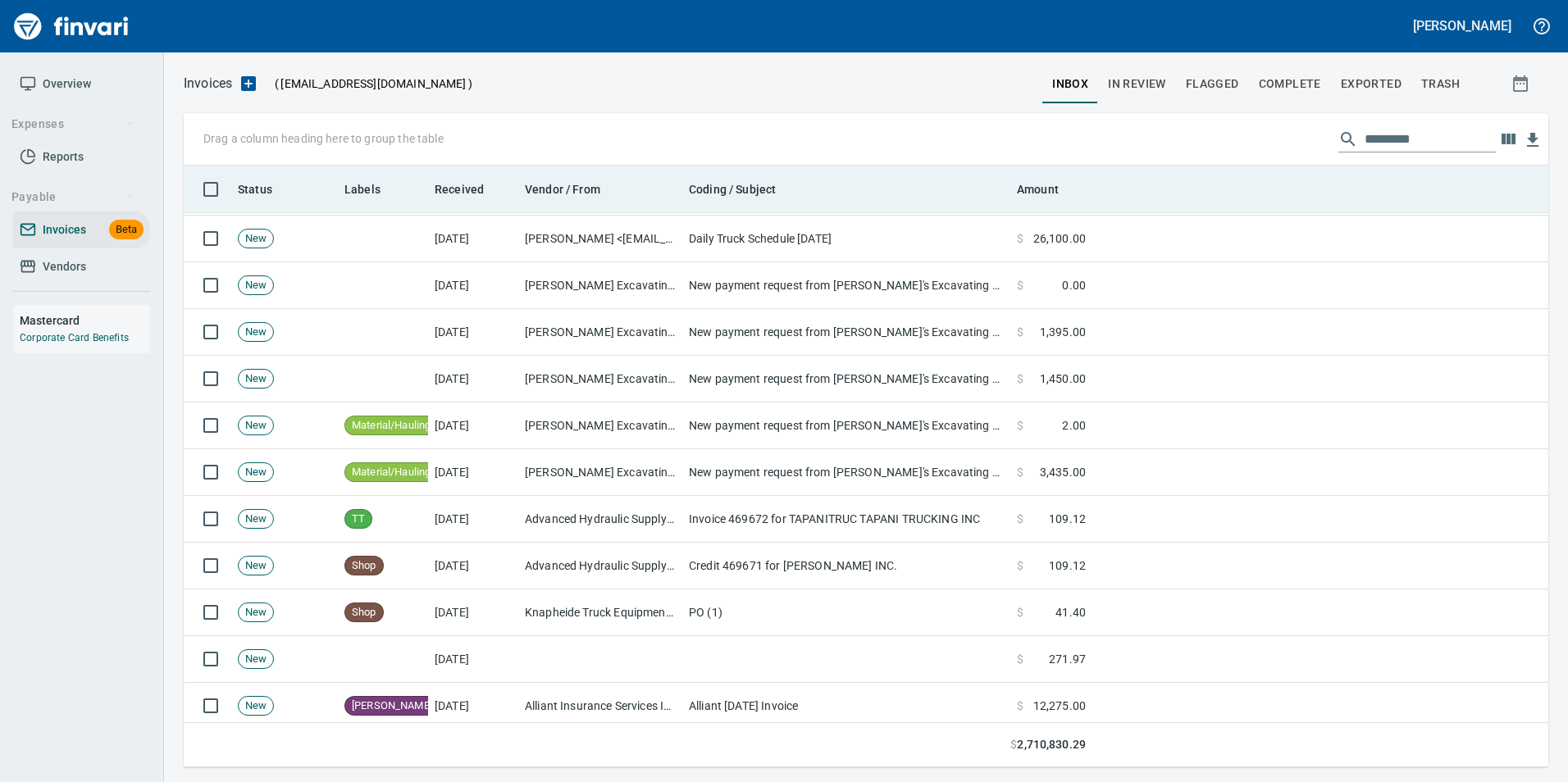
scroll to position [590, 1338]
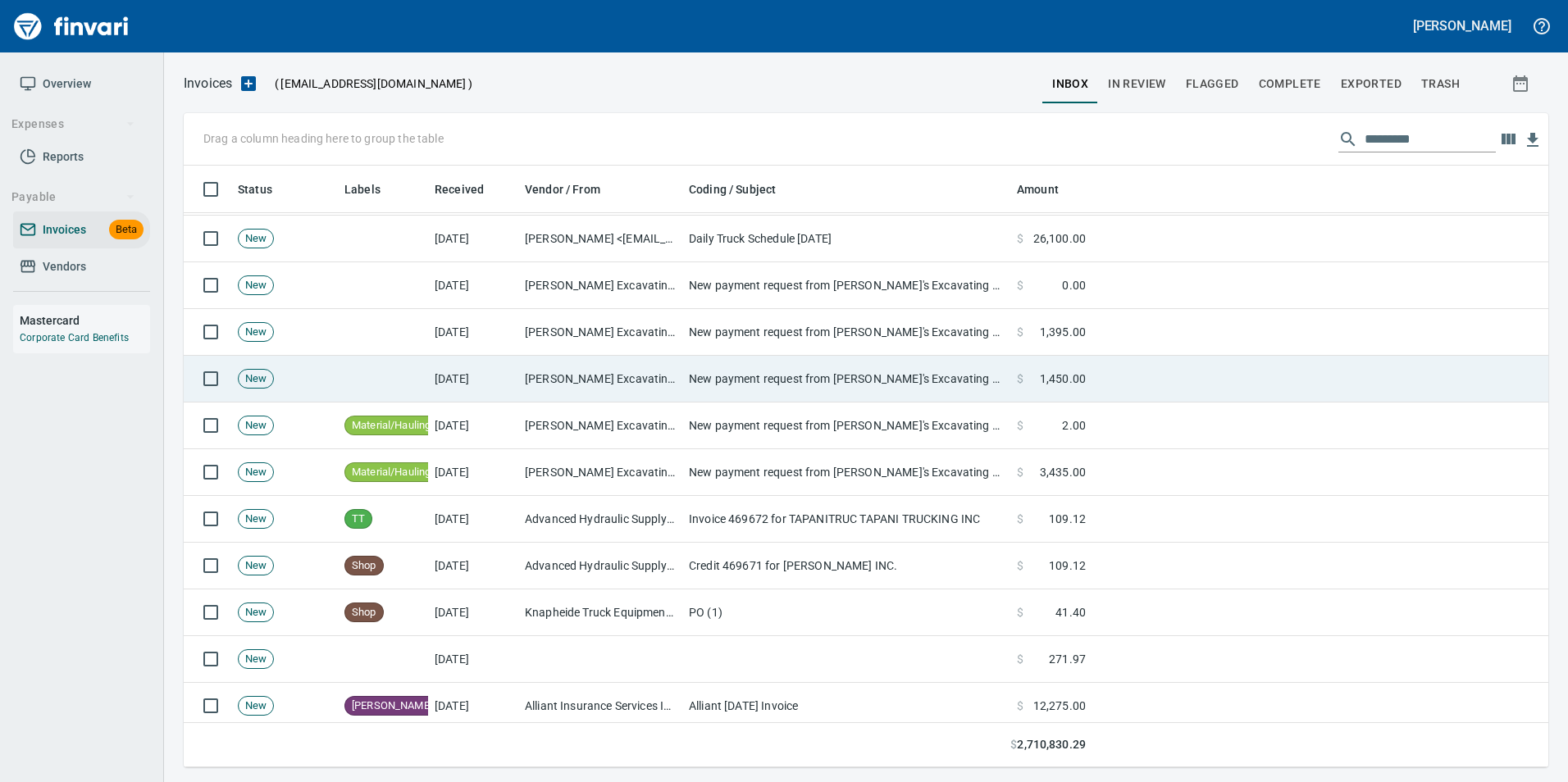
click at [880, 366] on td "New payment request from Frank's Excavating LLC for 1450.00 - invoice 9541" at bounding box center [846, 379] width 328 height 46
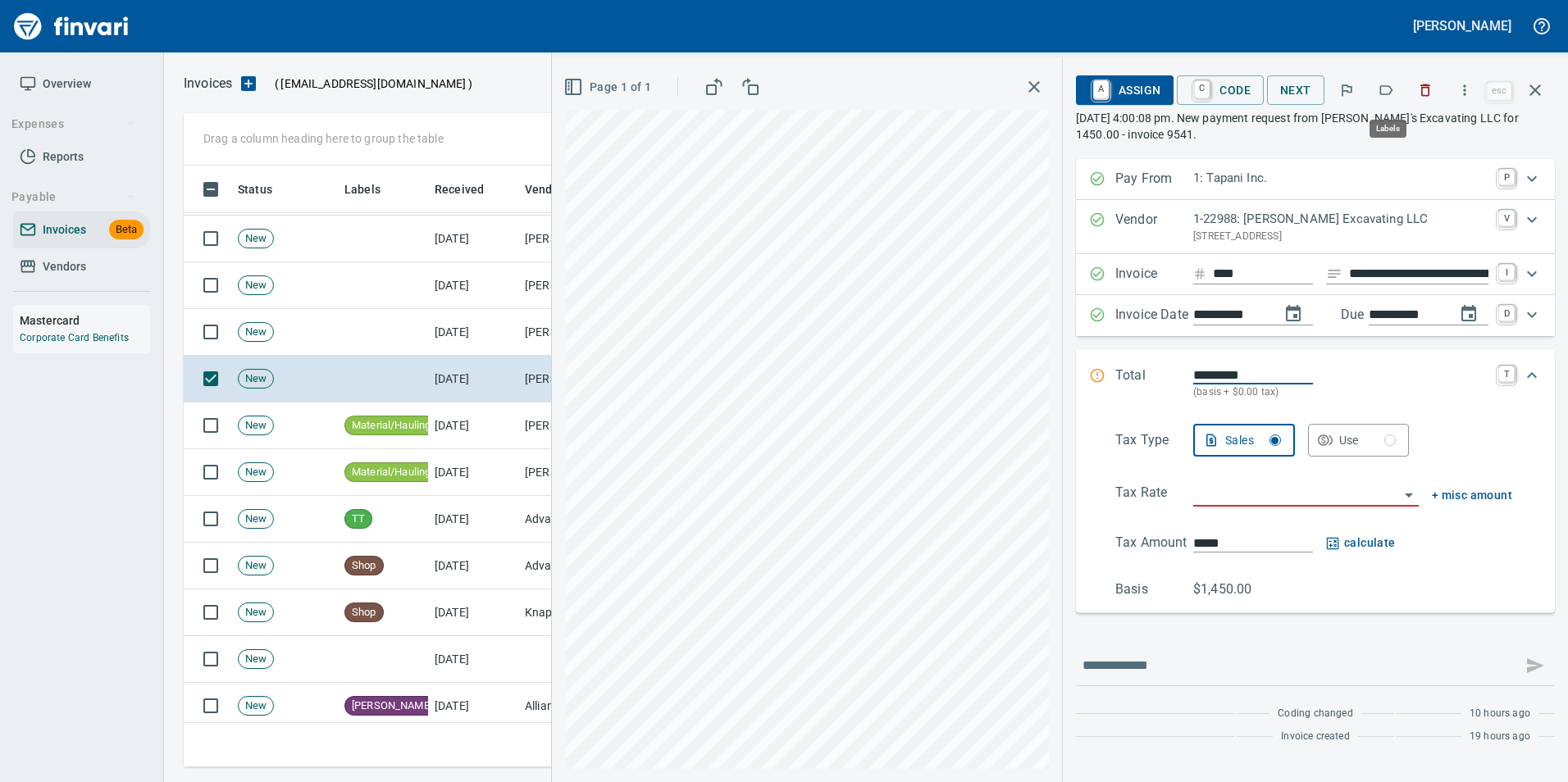
click at [1393, 91] on icon "button" at bounding box center [1386, 90] width 13 height 10
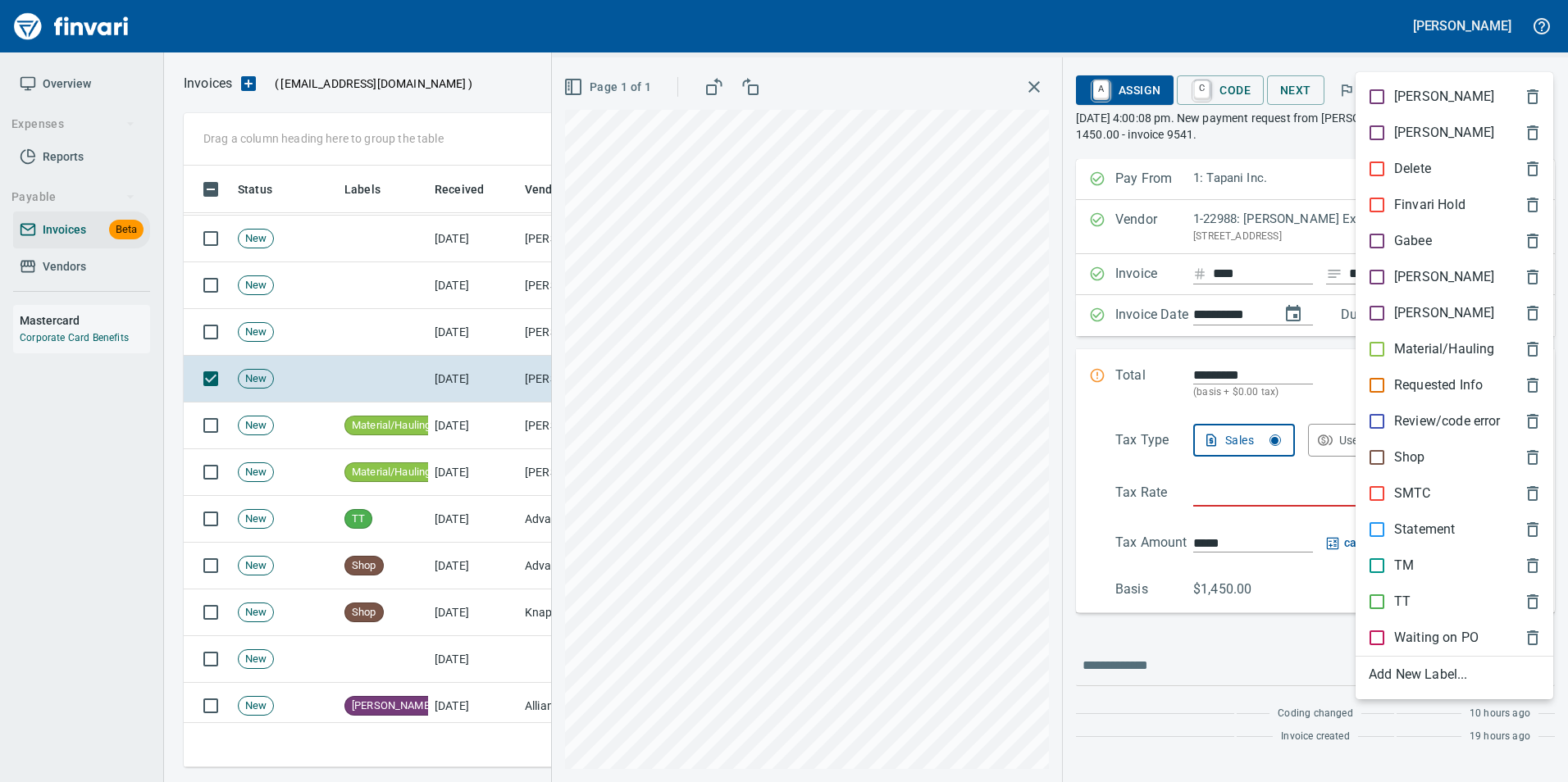
scroll to position [590, 1338]
click at [1405, 339] on div "Material/Hauling" at bounding box center [1453, 350] width 198 height 36
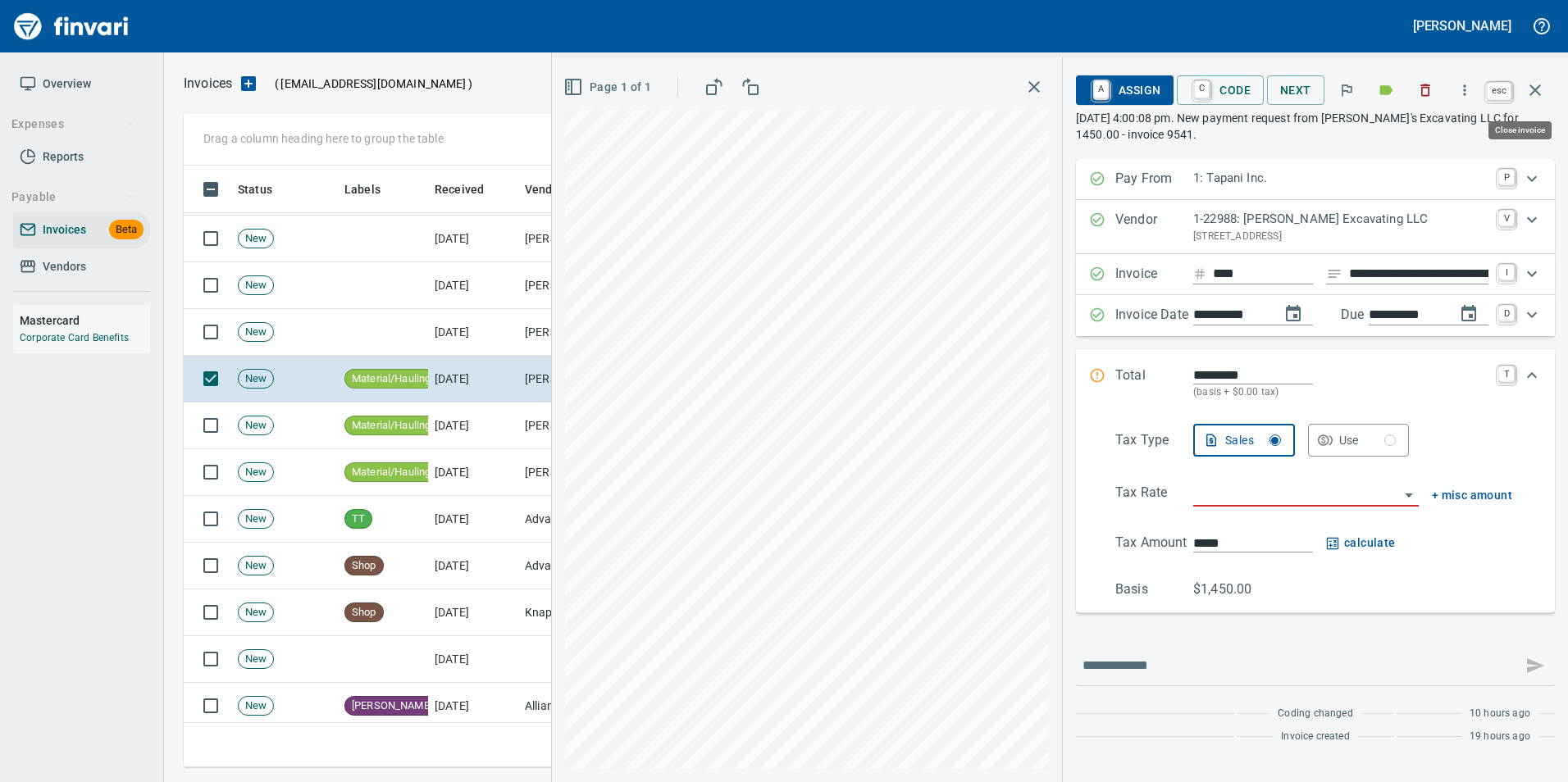
click at [1535, 94] on icon "button" at bounding box center [1535, 90] width 20 height 20
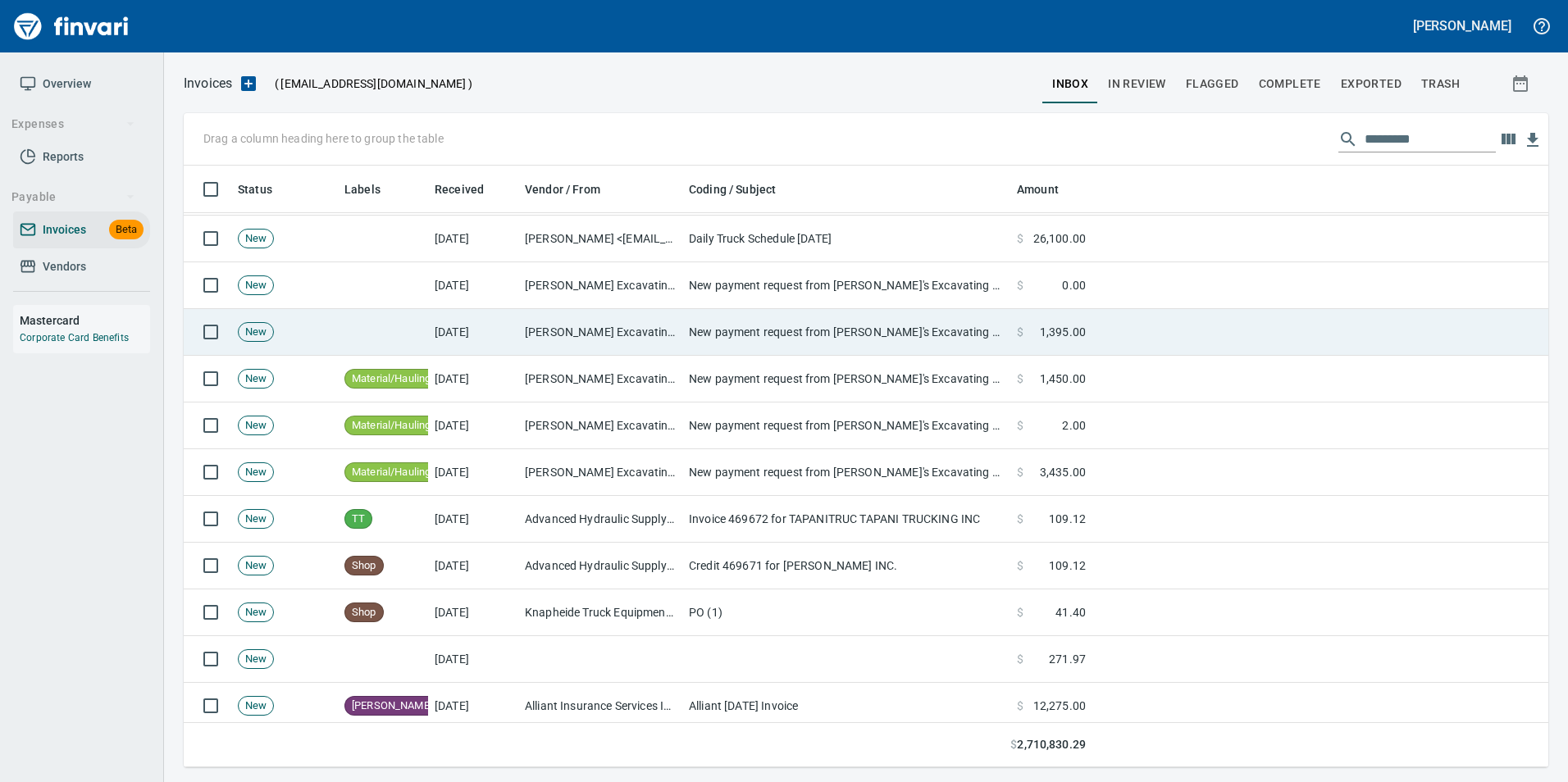
scroll to position [590, 1338]
click at [666, 332] on td "Franks Excavating LLC (1-22988)" at bounding box center [600, 332] width 164 height 46
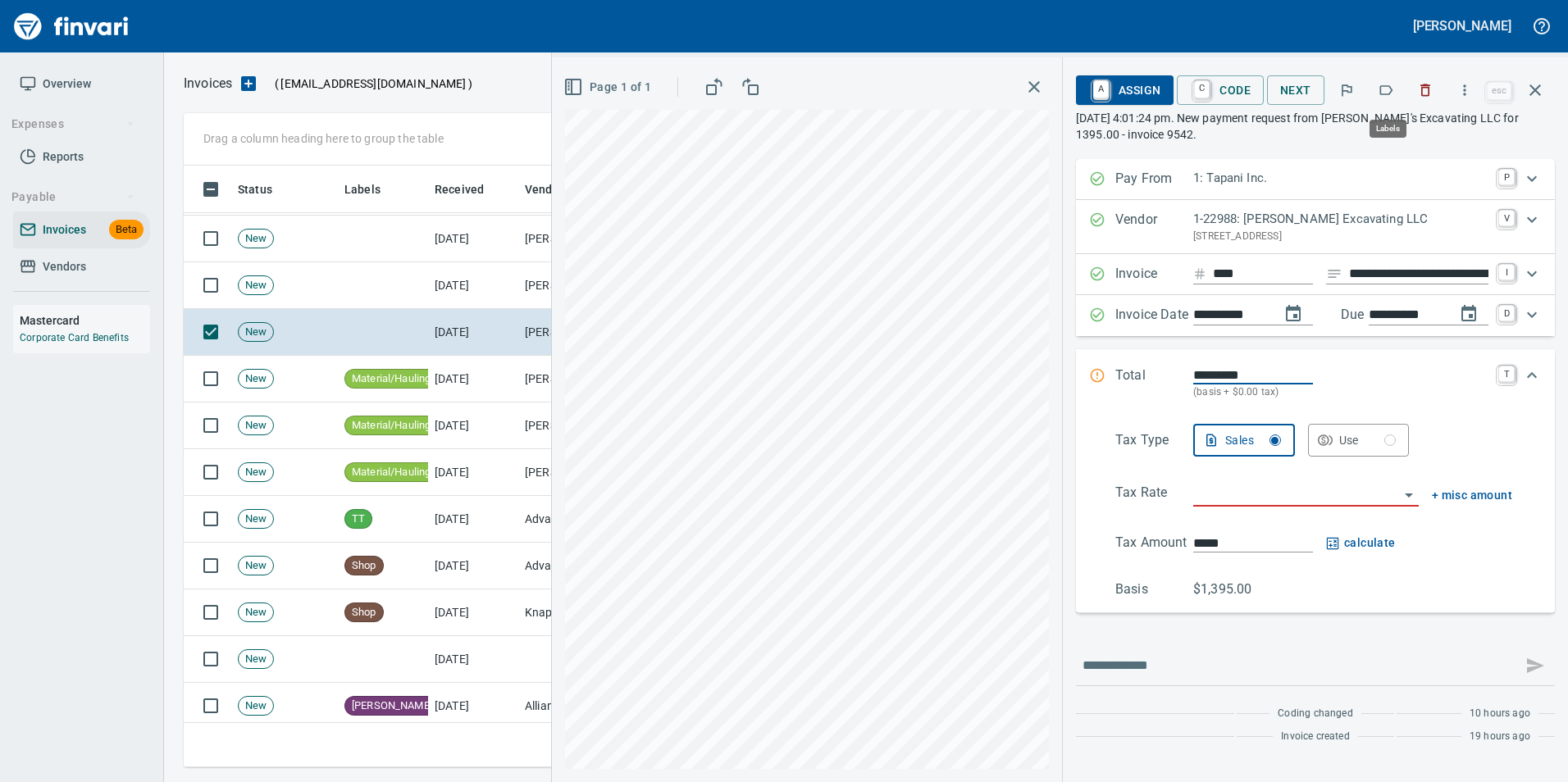
click at [1393, 96] on icon "button" at bounding box center [1386, 90] width 16 height 16
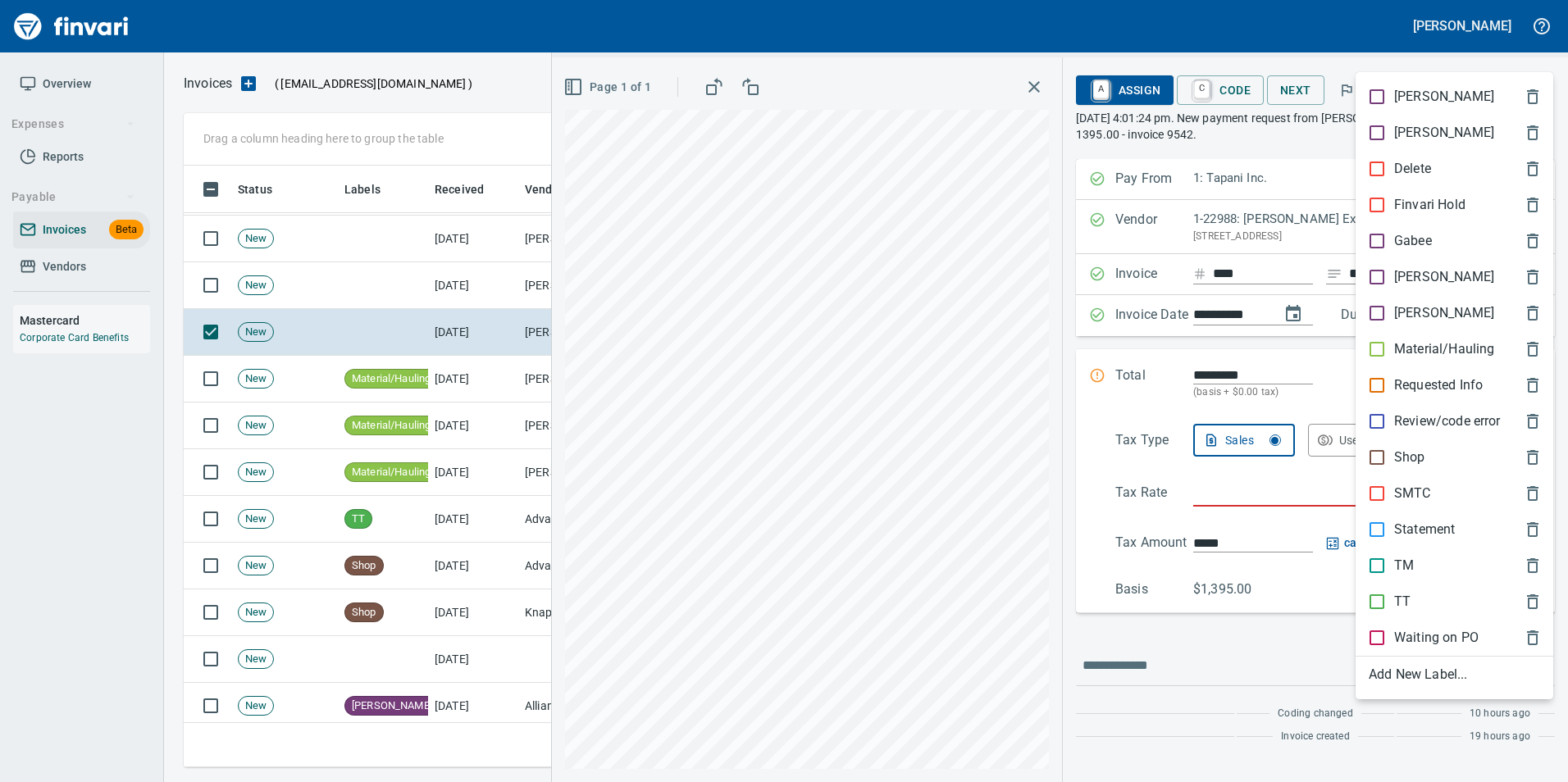
scroll to position [590, 1338]
click at [1397, 344] on p "Material/Hauling" at bounding box center [1444, 350] width 100 height 20
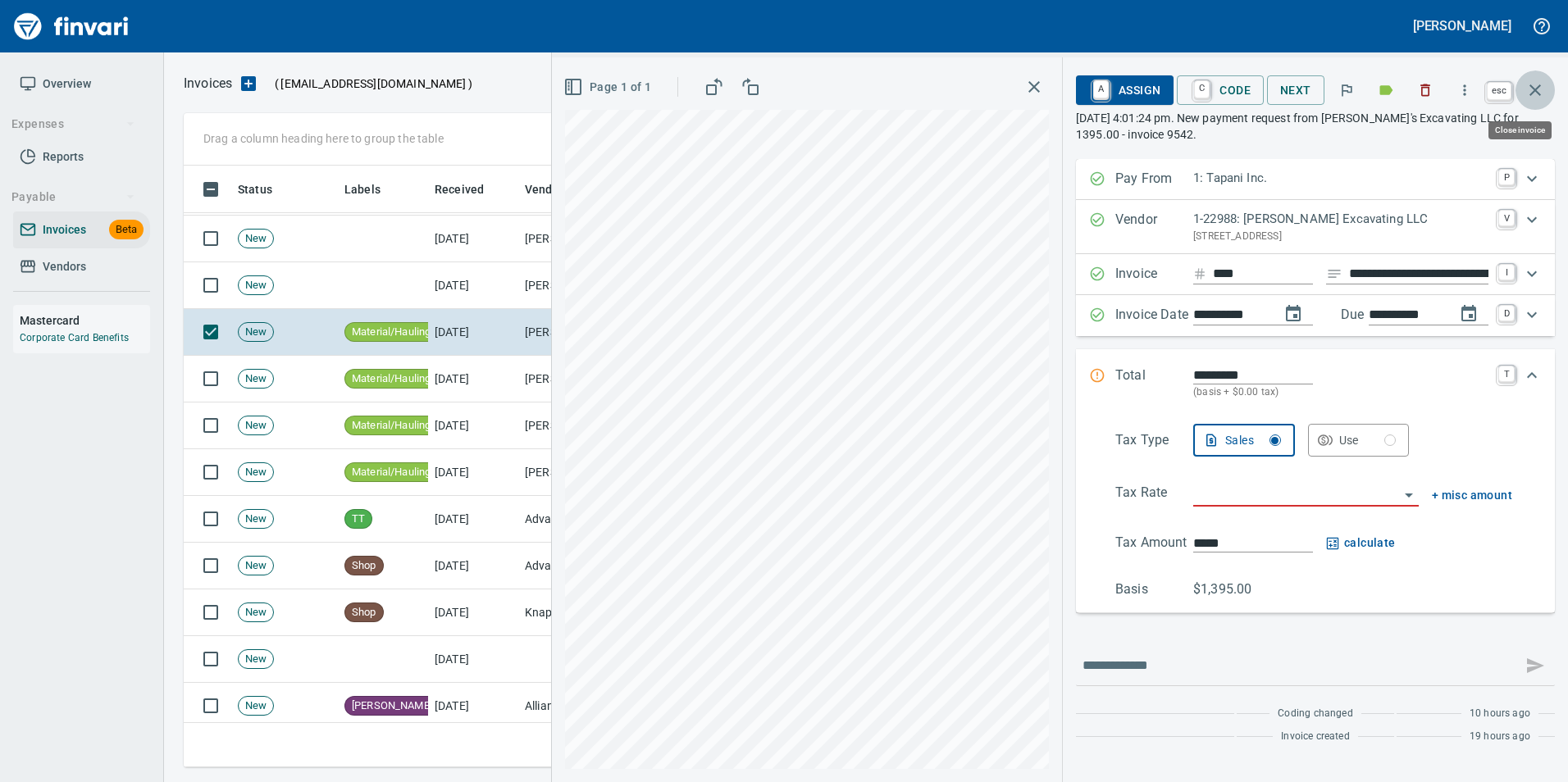
click at [1541, 92] on icon "button" at bounding box center [1535, 90] width 20 height 20
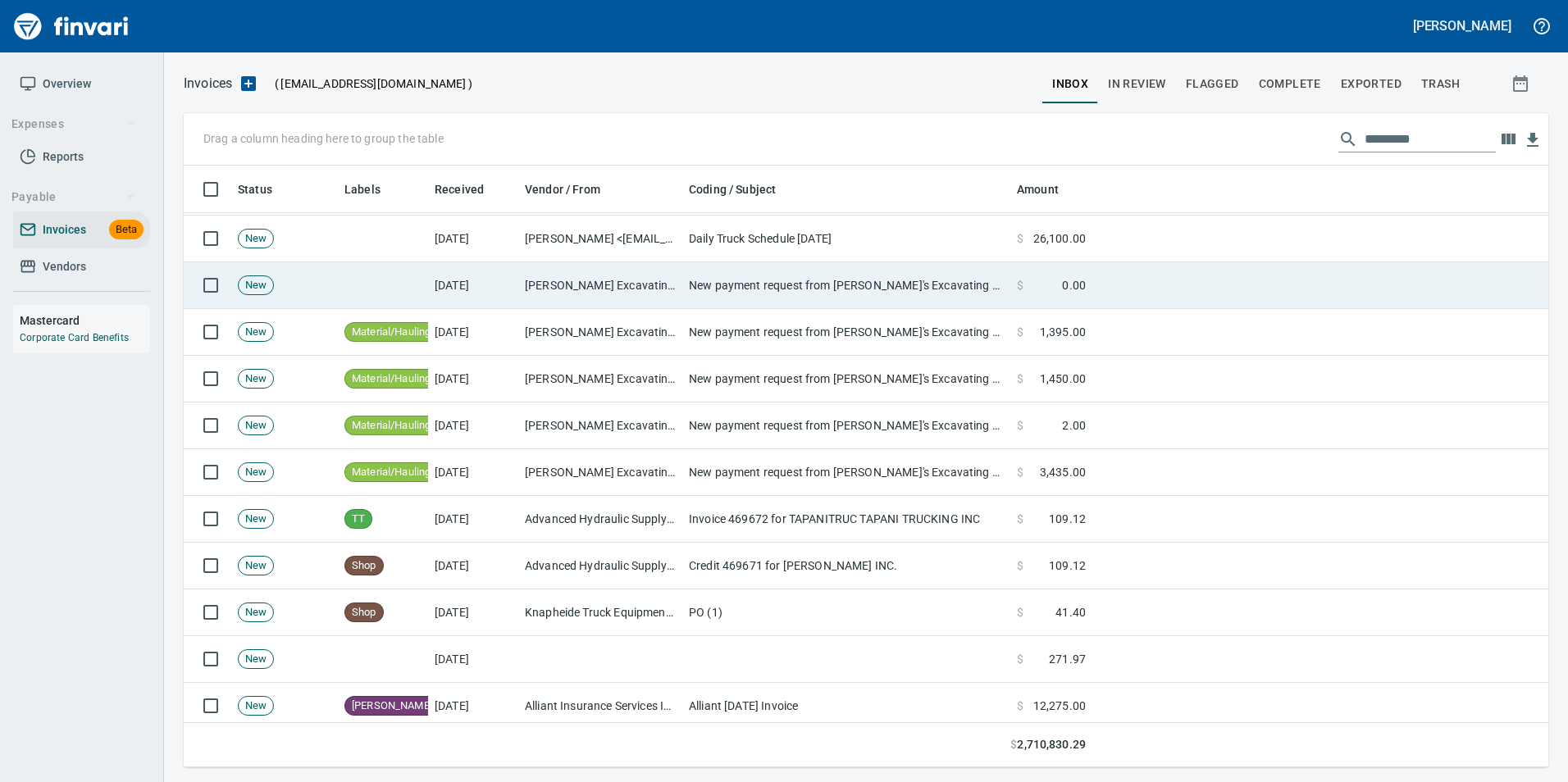
scroll to position [590, 1338]
click at [667, 293] on td "Franks Excavating LLC (1-22988)" at bounding box center [600, 285] width 164 height 46
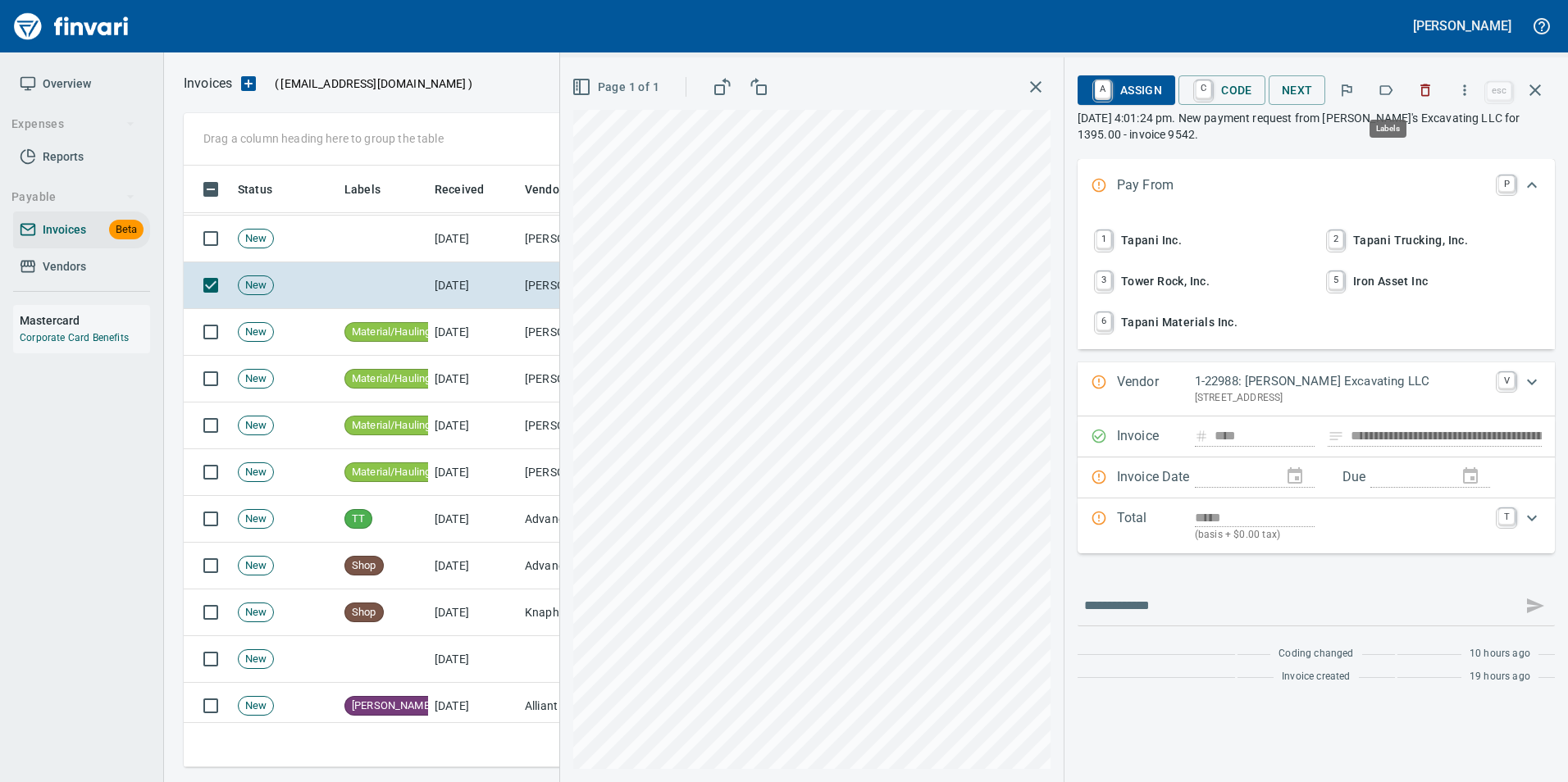
click at [1396, 94] on button "button" at bounding box center [1386, 90] width 36 height 36
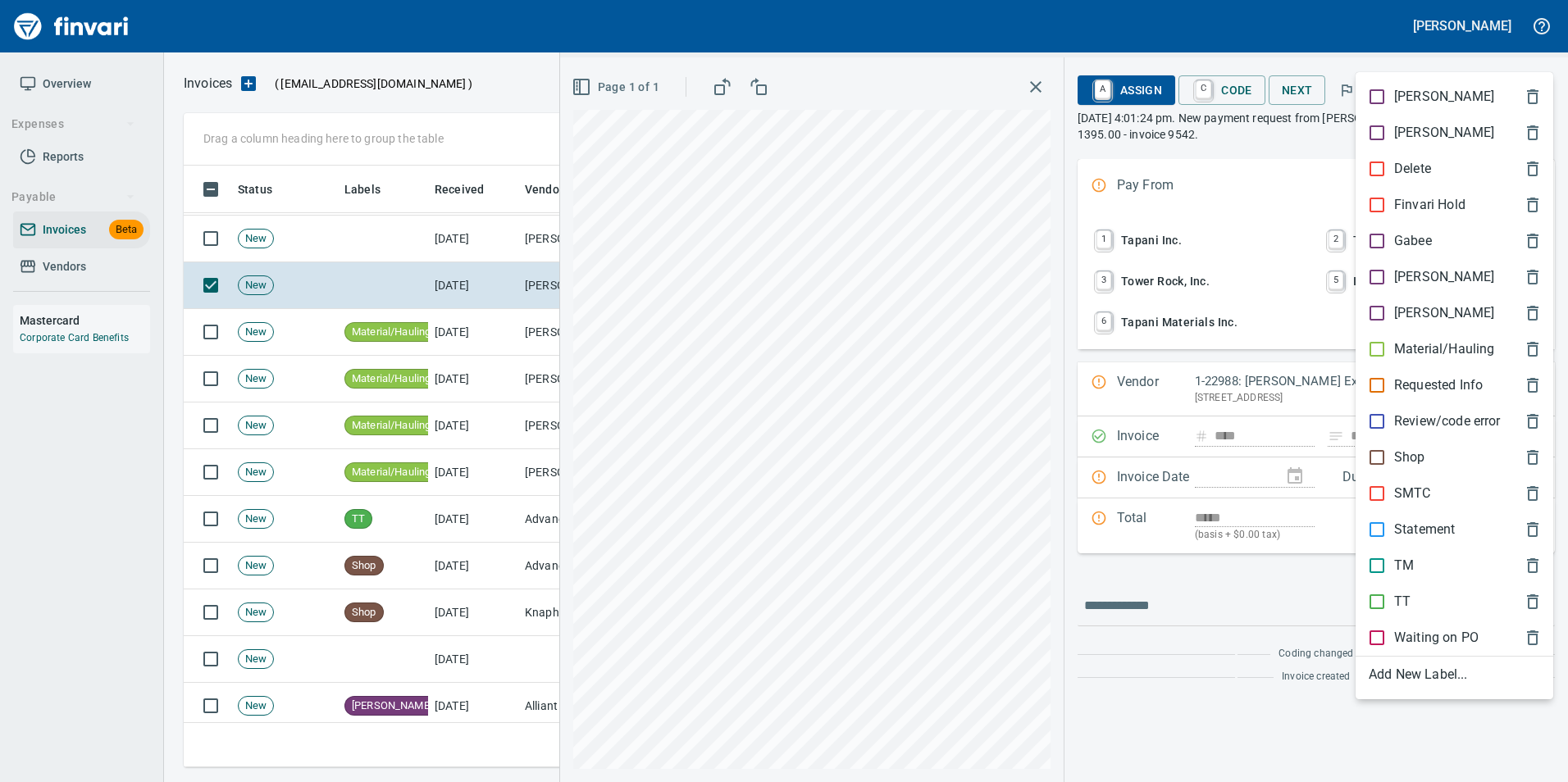
scroll to position [590, 1338]
click at [1411, 353] on p "Material/Hauling" at bounding box center [1444, 350] width 100 height 20
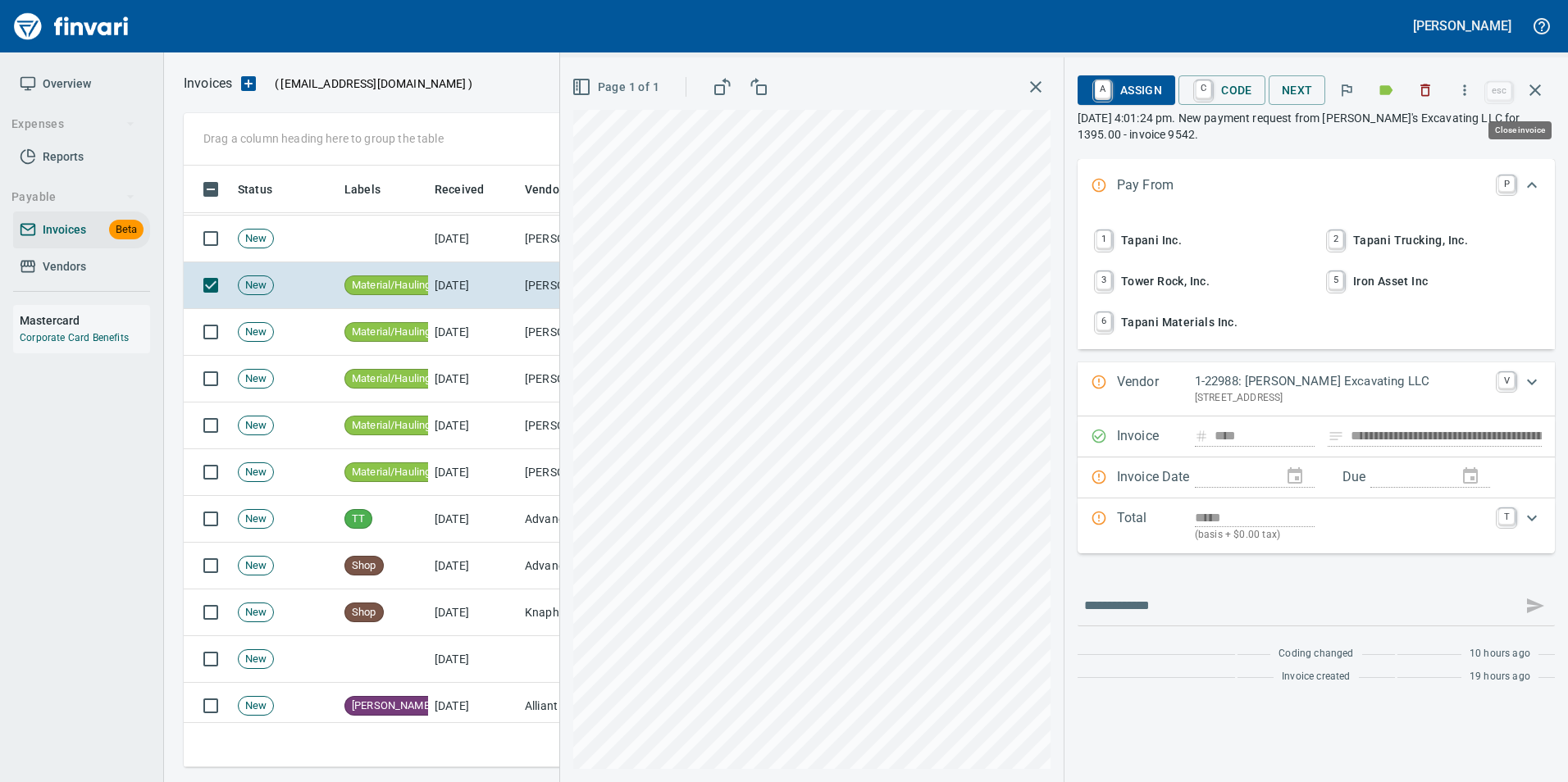
drag, startPoint x: 1527, startPoint y: 99, endPoint x: 1514, endPoint y: 139, distance: 42.1
click at [1527, 98] on icon "button" at bounding box center [1535, 90] width 20 height 20
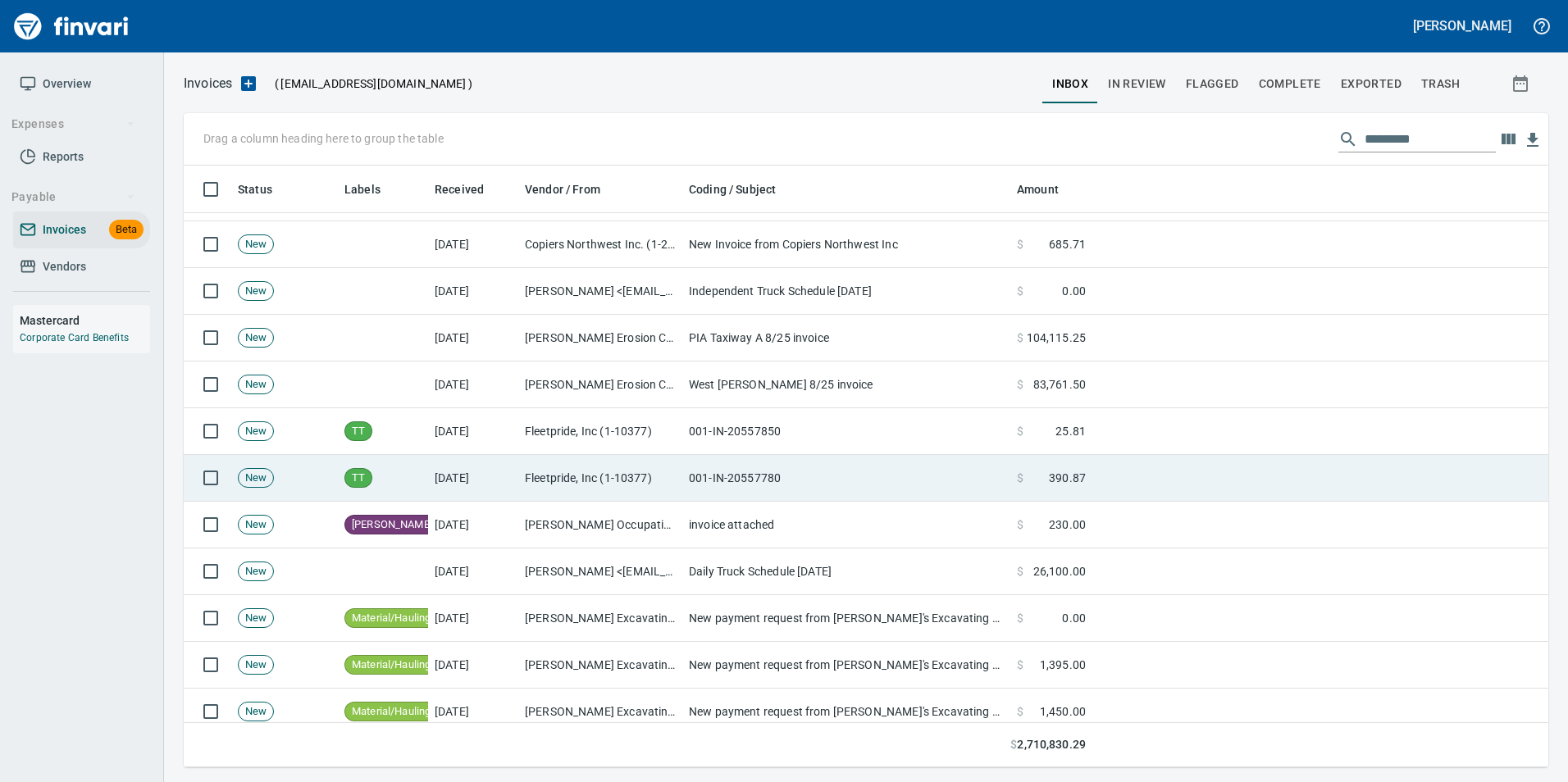
scroll to position [5167, 0]
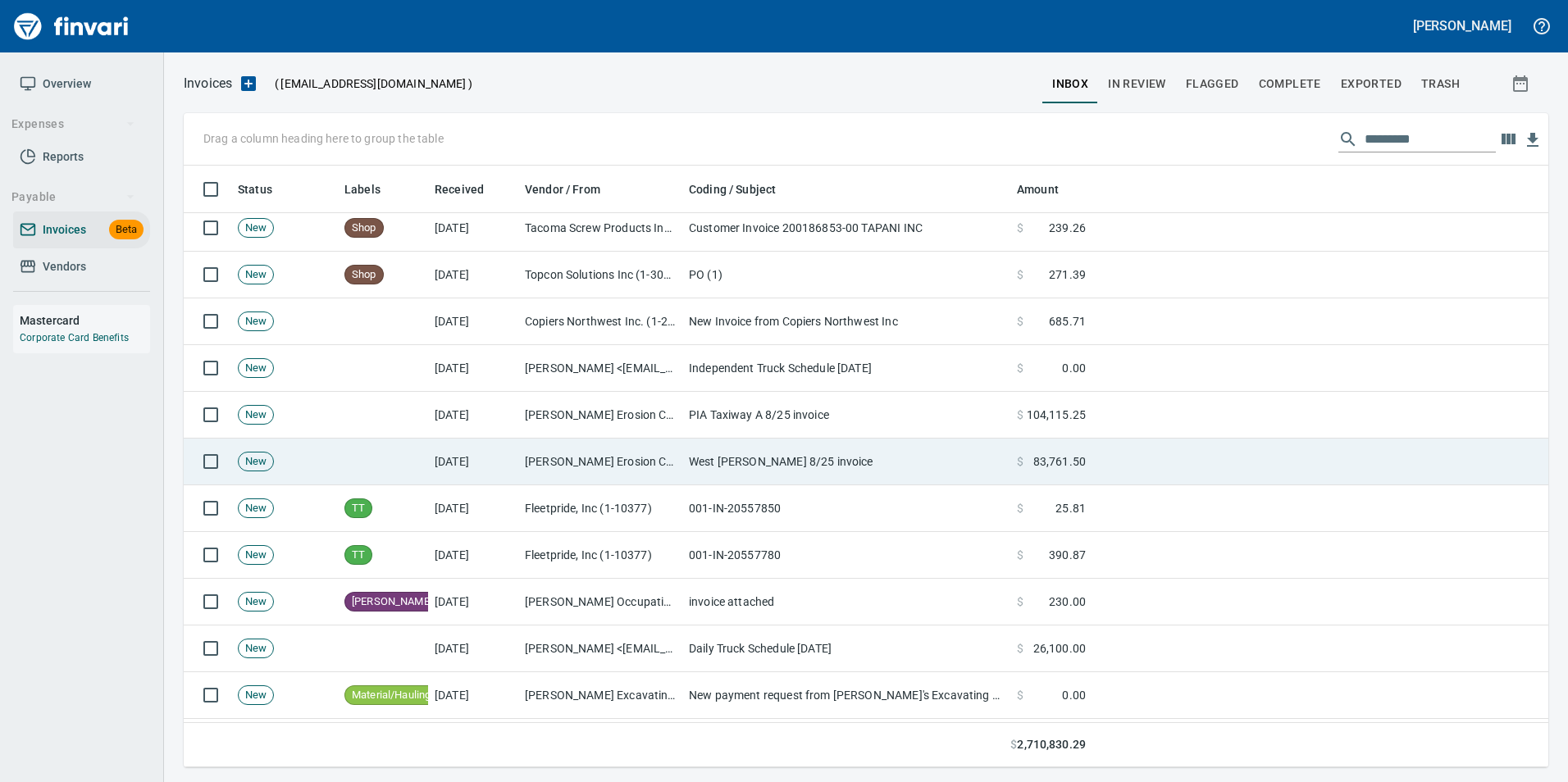
click at [523, 446] on td "Anderson's Erosion Control, Inc. (1-10062)" at bounding box center [600, 461] width 164 height 46
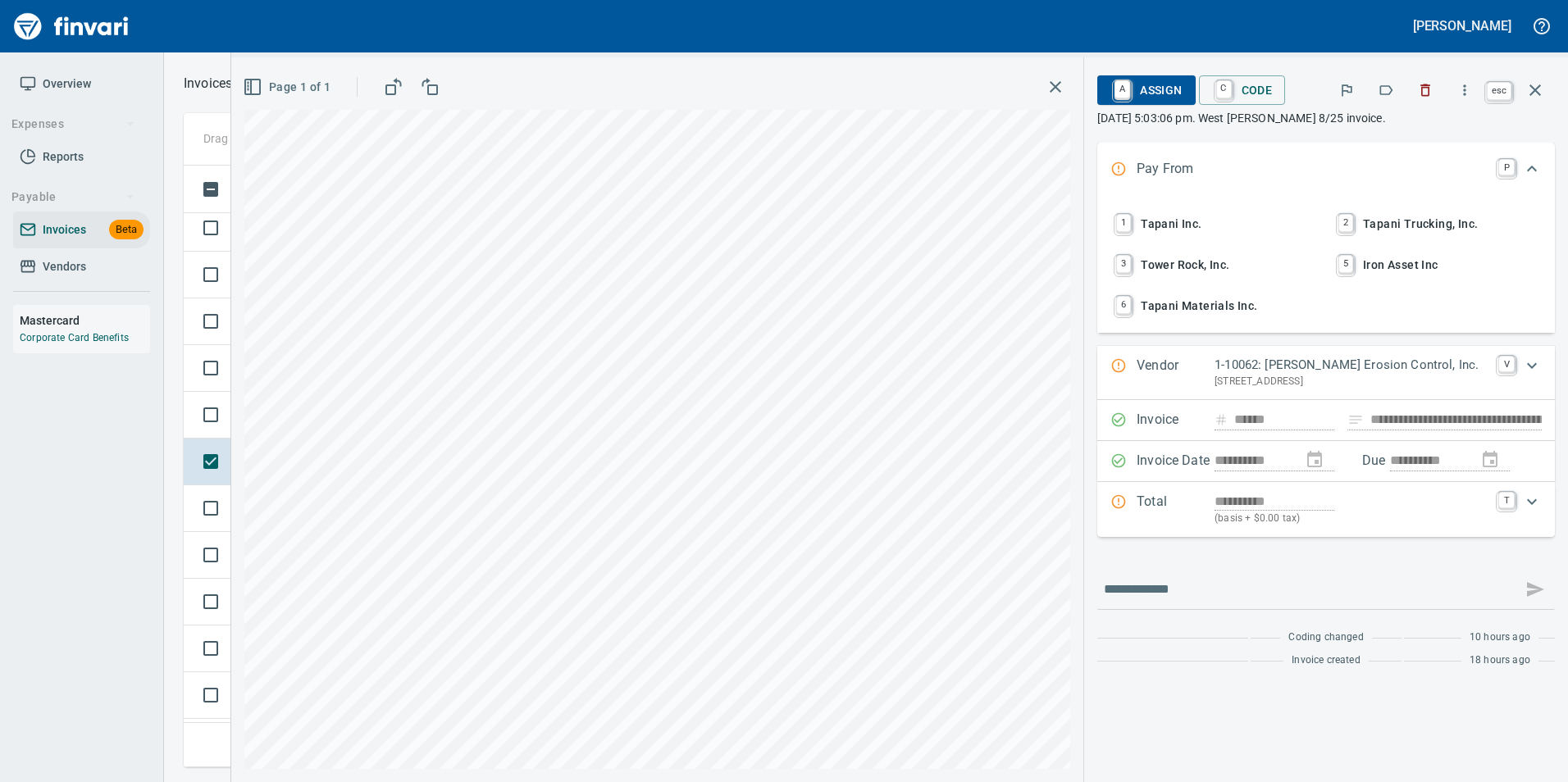
click at [1535, 90] on icon "button" at bounding box center [1534, 90] width 12 height 12
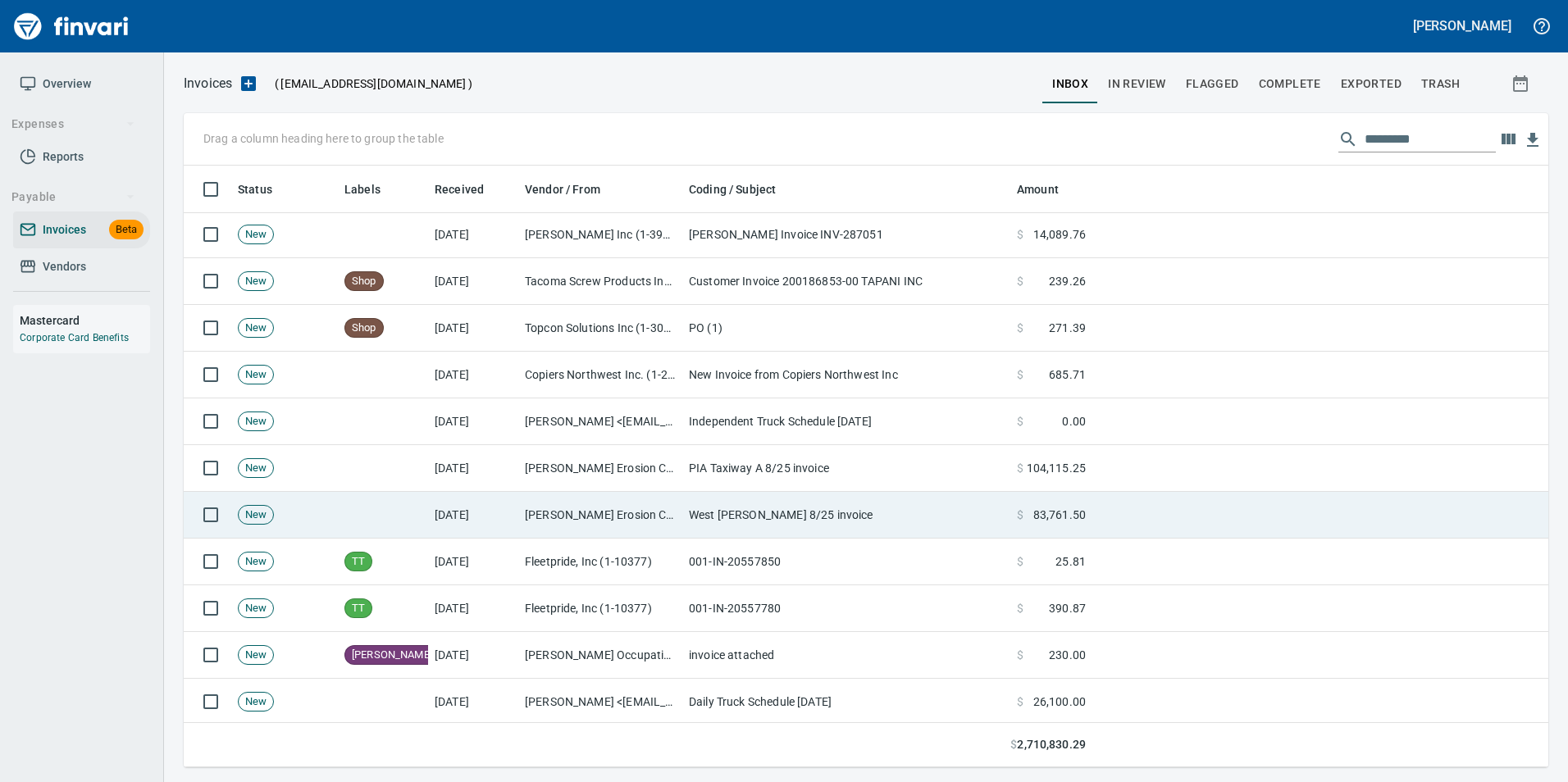
scroll to position [5085, 0]
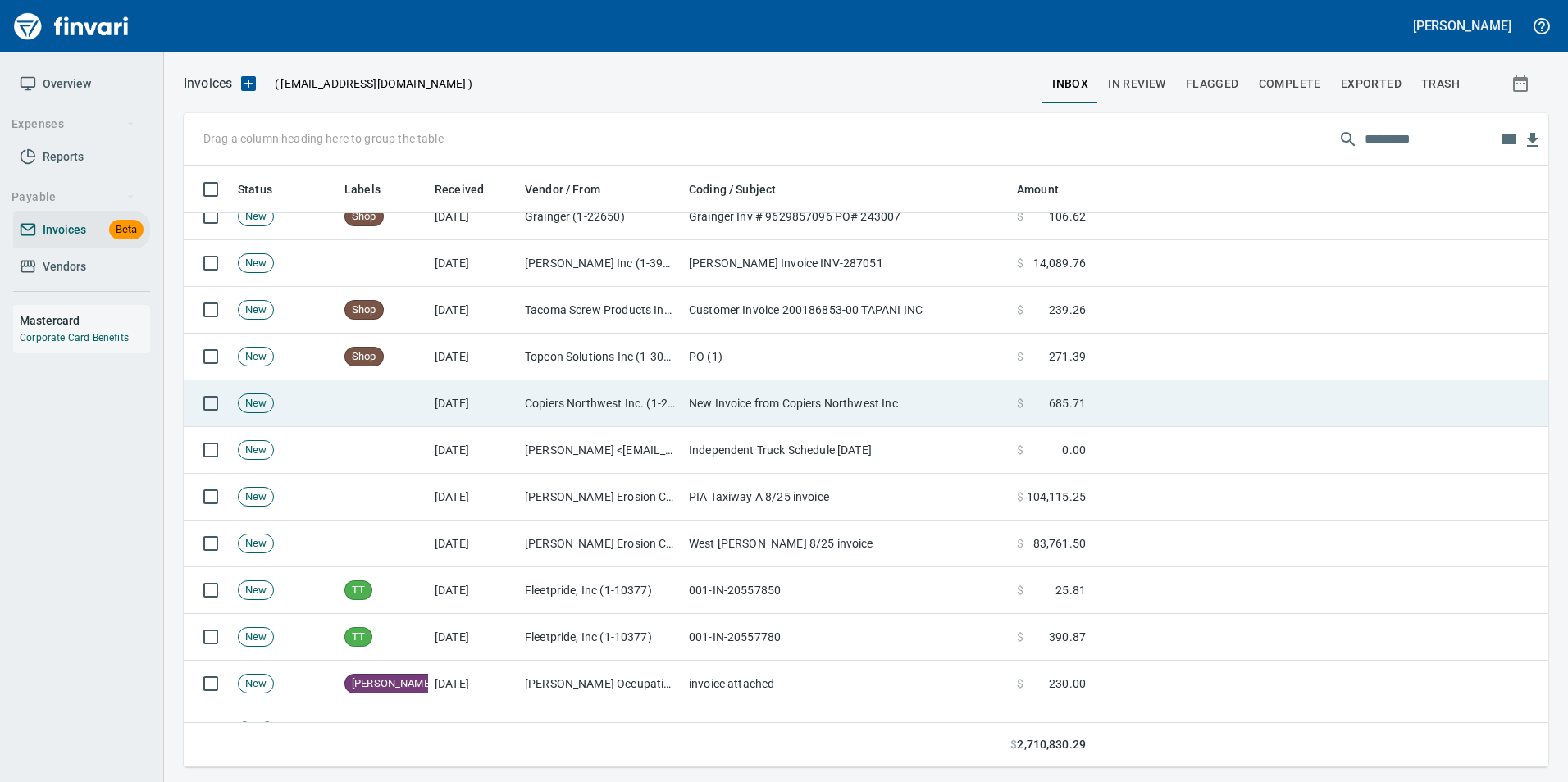
click at [543, 412] on td "Copiers Northwest Inc. (1-25820)" at bounding box center [600, 404] width 164 height 46
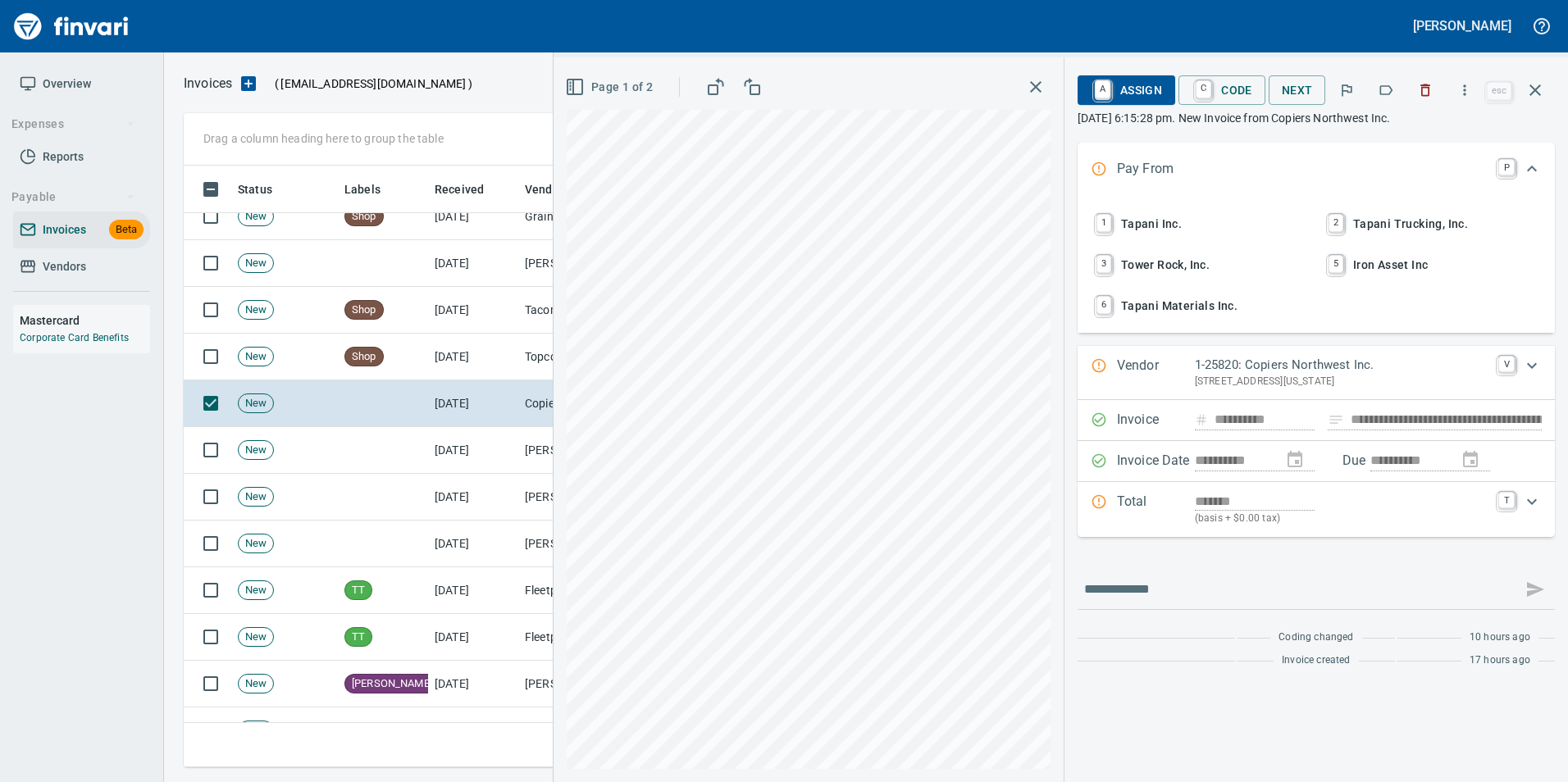
click at [1388, 99] on button "button" at bounding box center [1386, 90] width 36 height 36
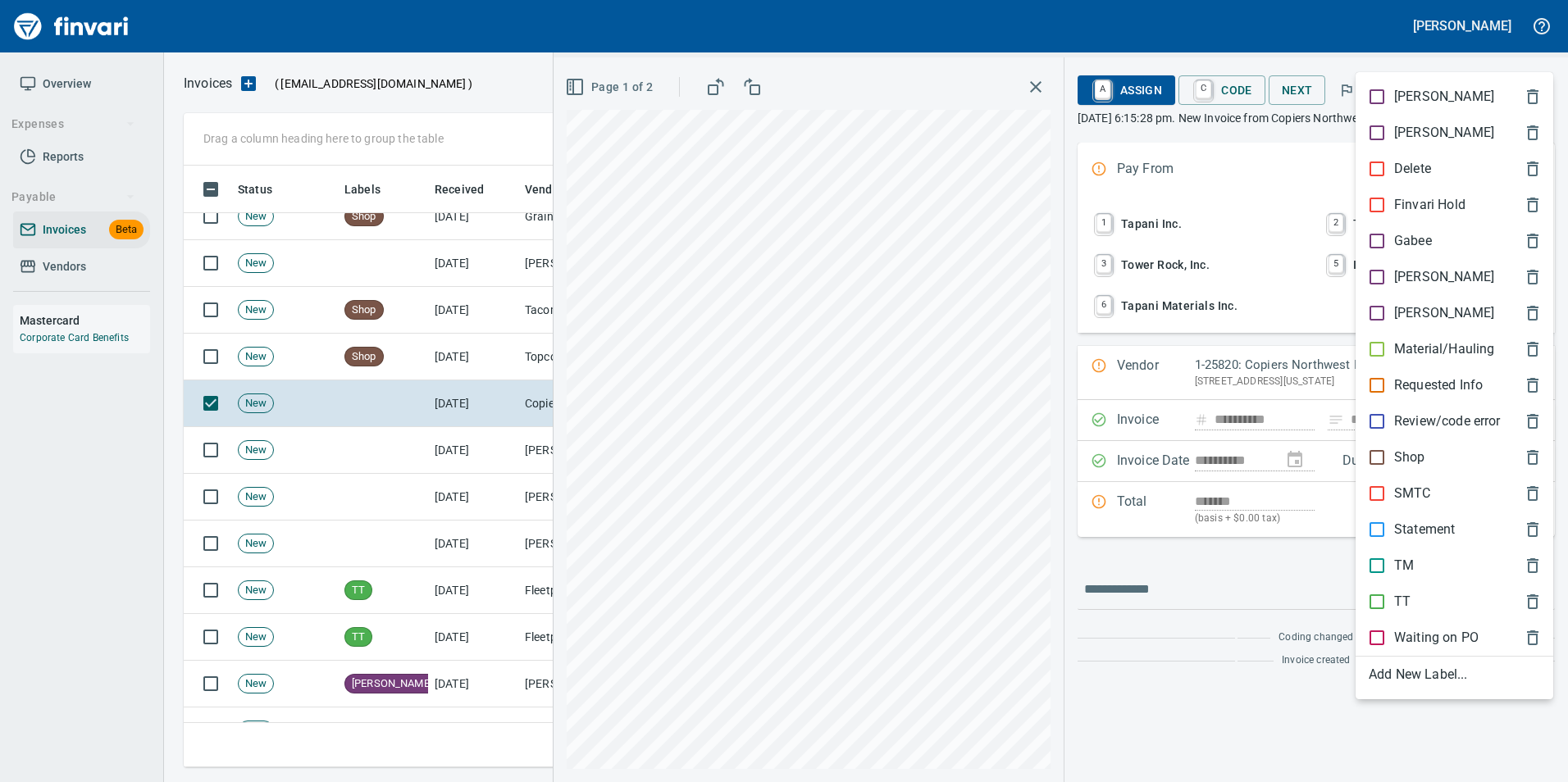
click at [1397, 275] on p "[PERSON_NAME]" at bounding box center [1444, 277] width 100 height 20
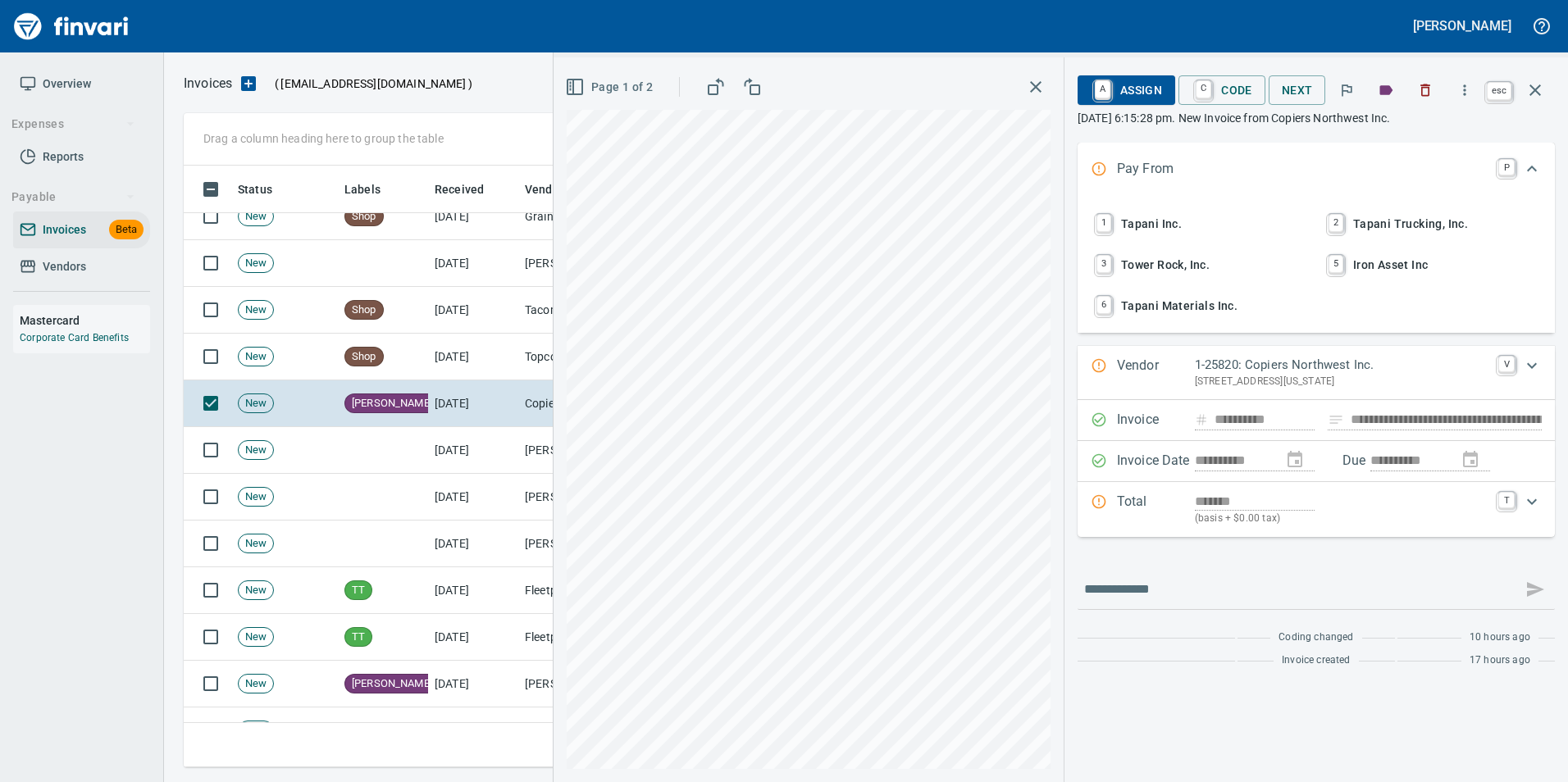
click at [1539, 92] on icon "button" at bounding box center [1535, 90] width 20 height 20
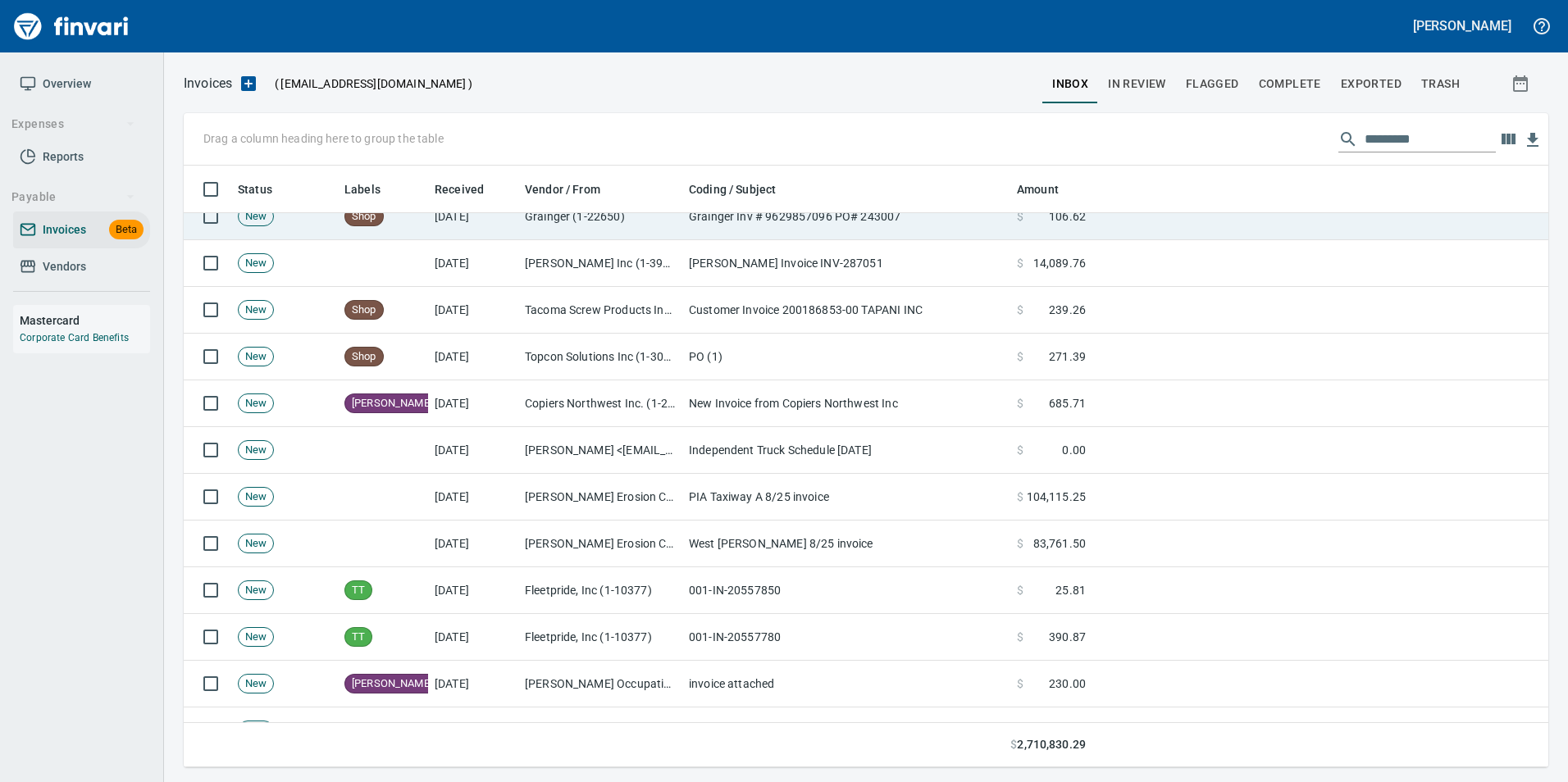
scroll to position [590, 1338]
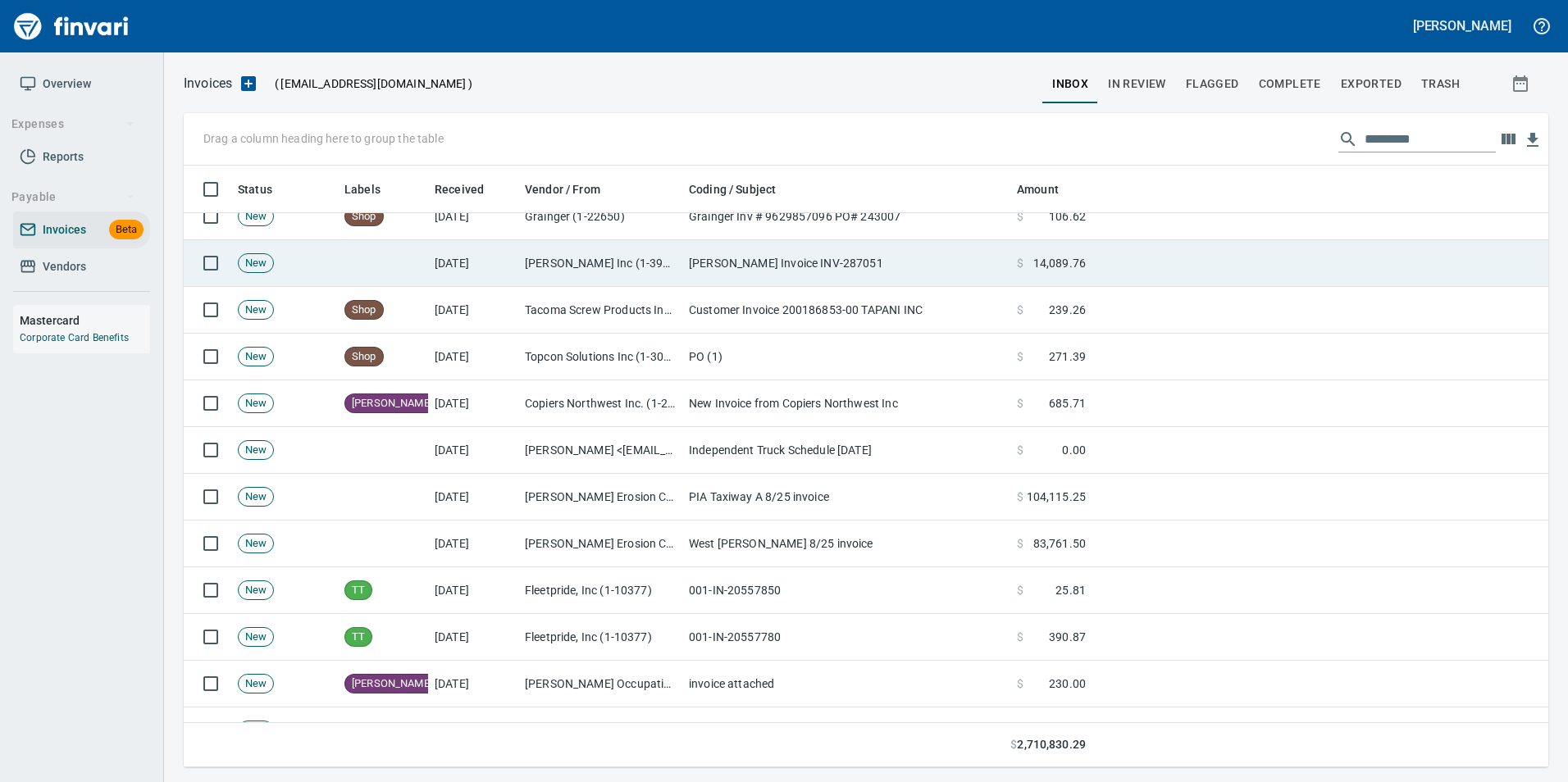
click at [584, 266] on td "Trimble Inc (1-39004)" at bounding box center [600, 263] width 164 height 46
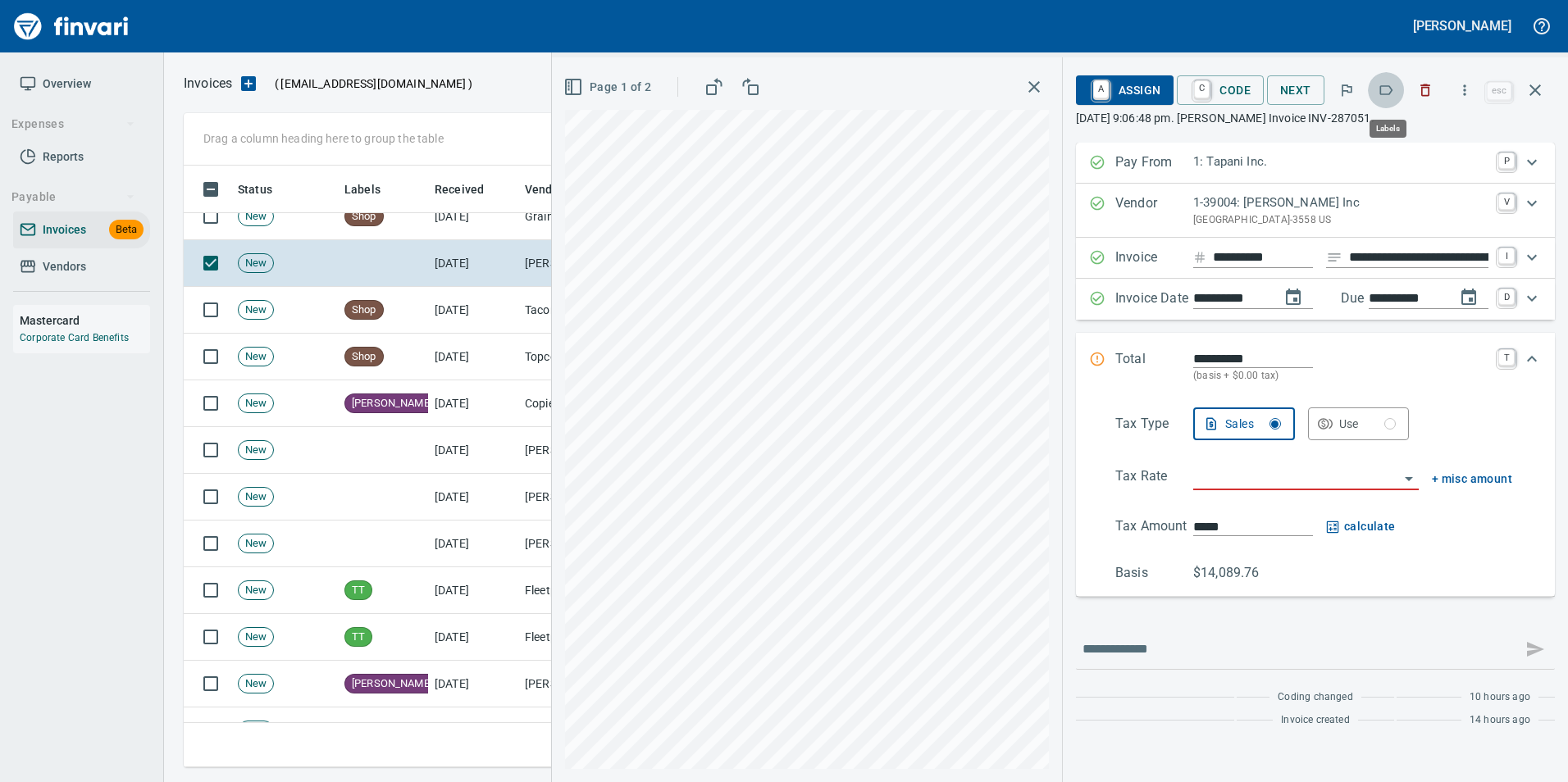
click at [1392, 90] on icon "button" at bounding box center [1386, 90] width 16 height 16
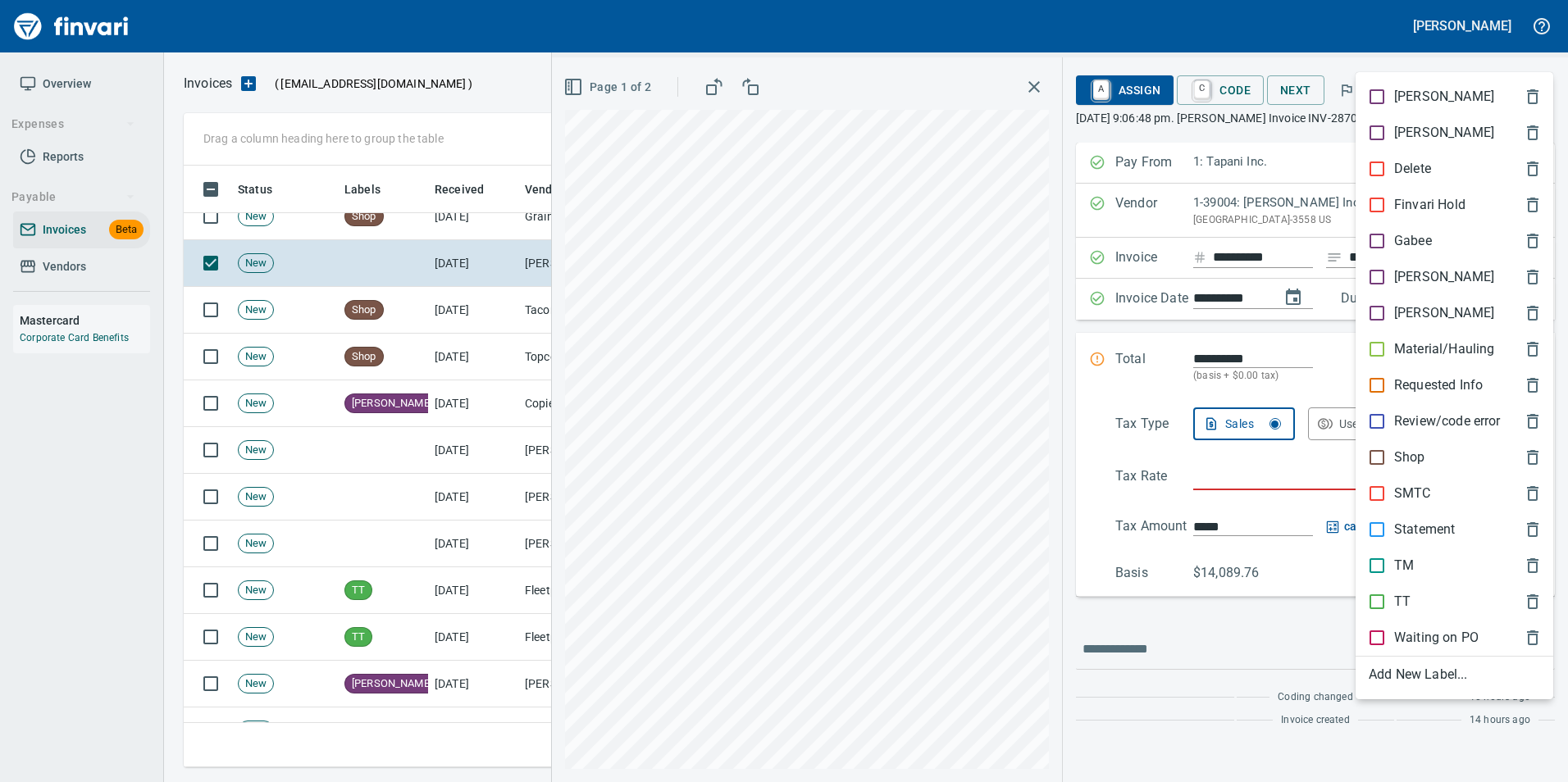
click at [1410, 283] on p "[PERSON_NAME]" at bounding box center [1444, 277] width 100 height 20
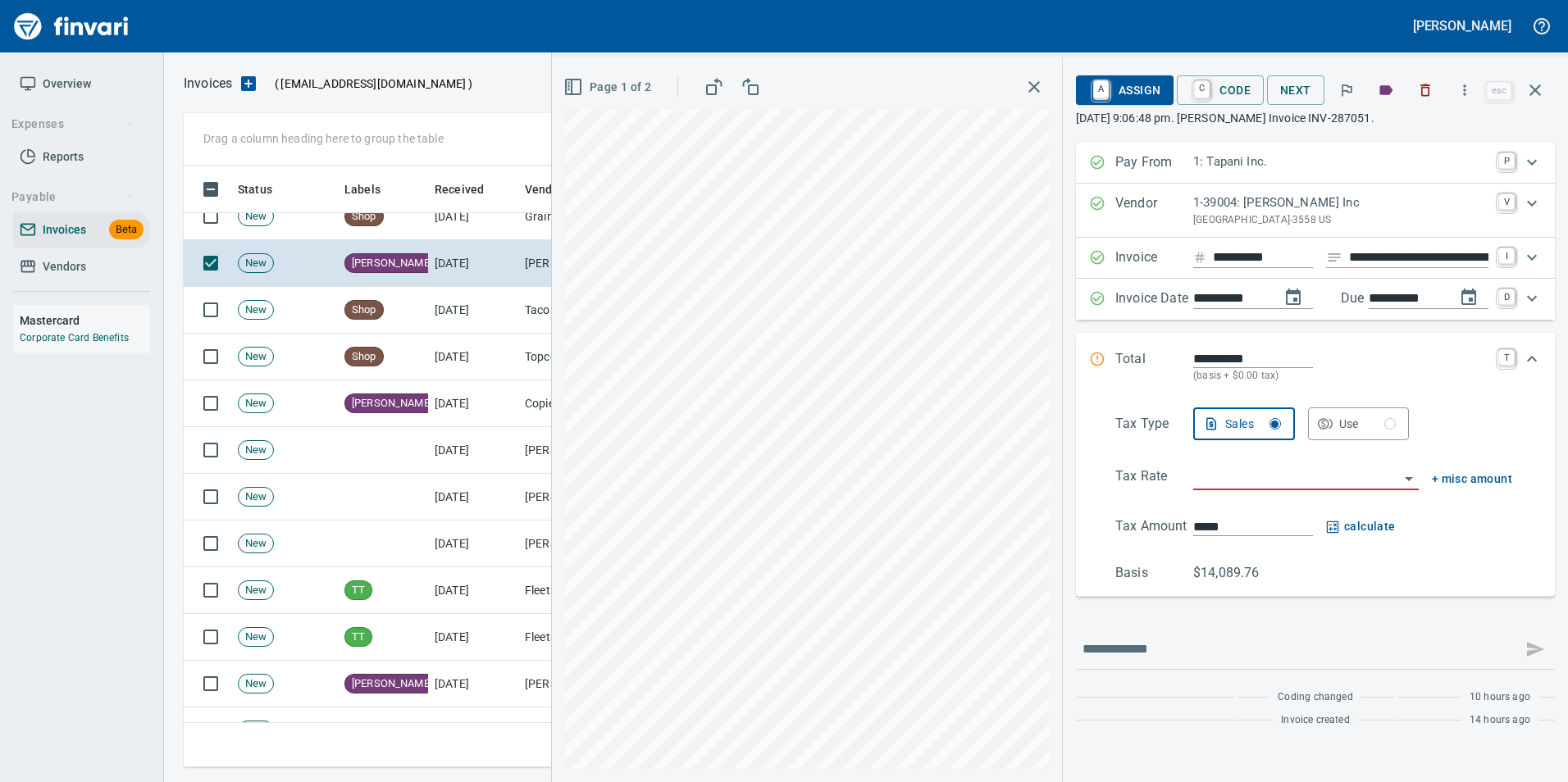
click at [1540, 90] on icon "button" at bounding box center [1535, 90] width 20 height 20
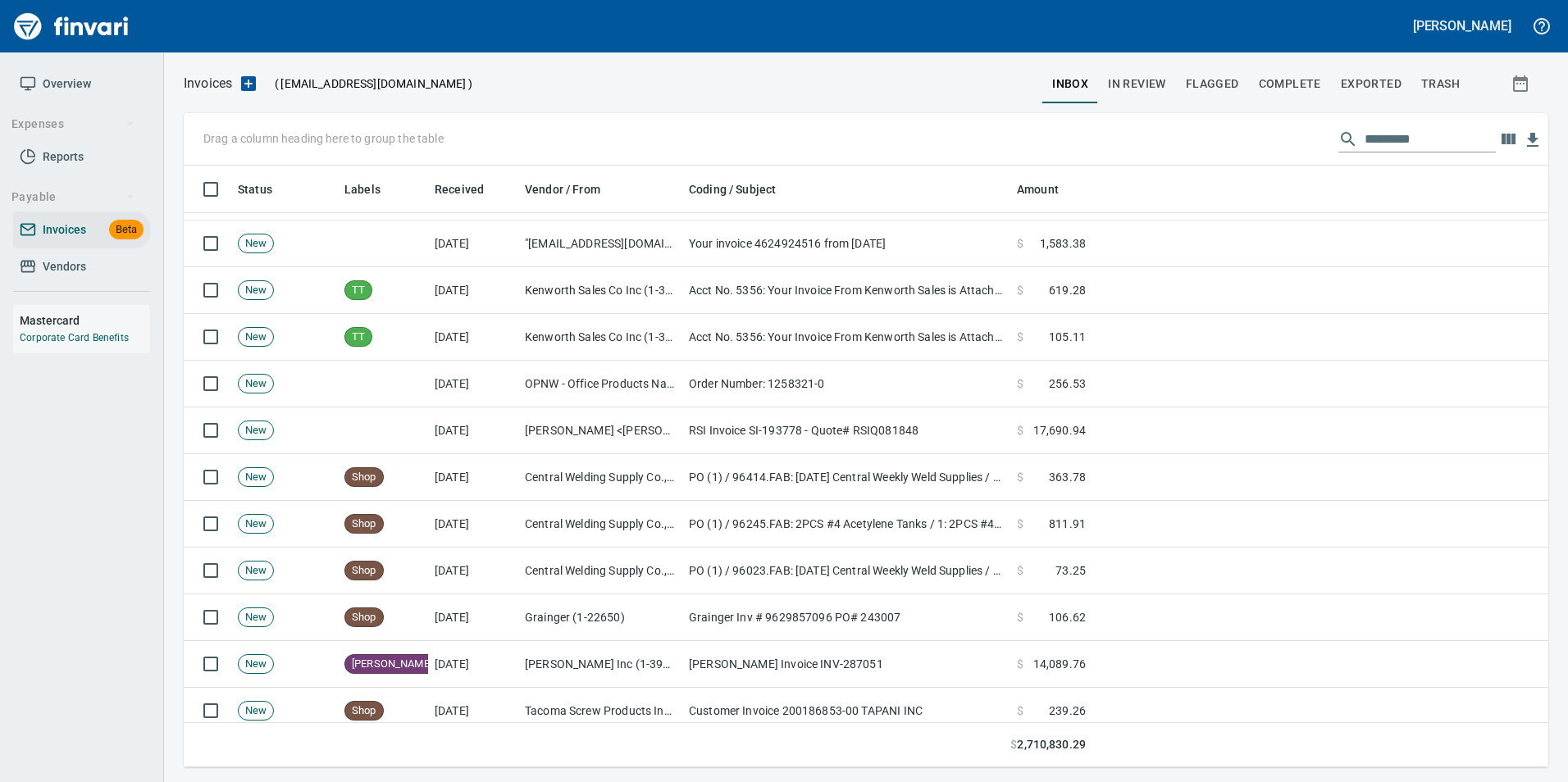
scroll to position [4675, 0]
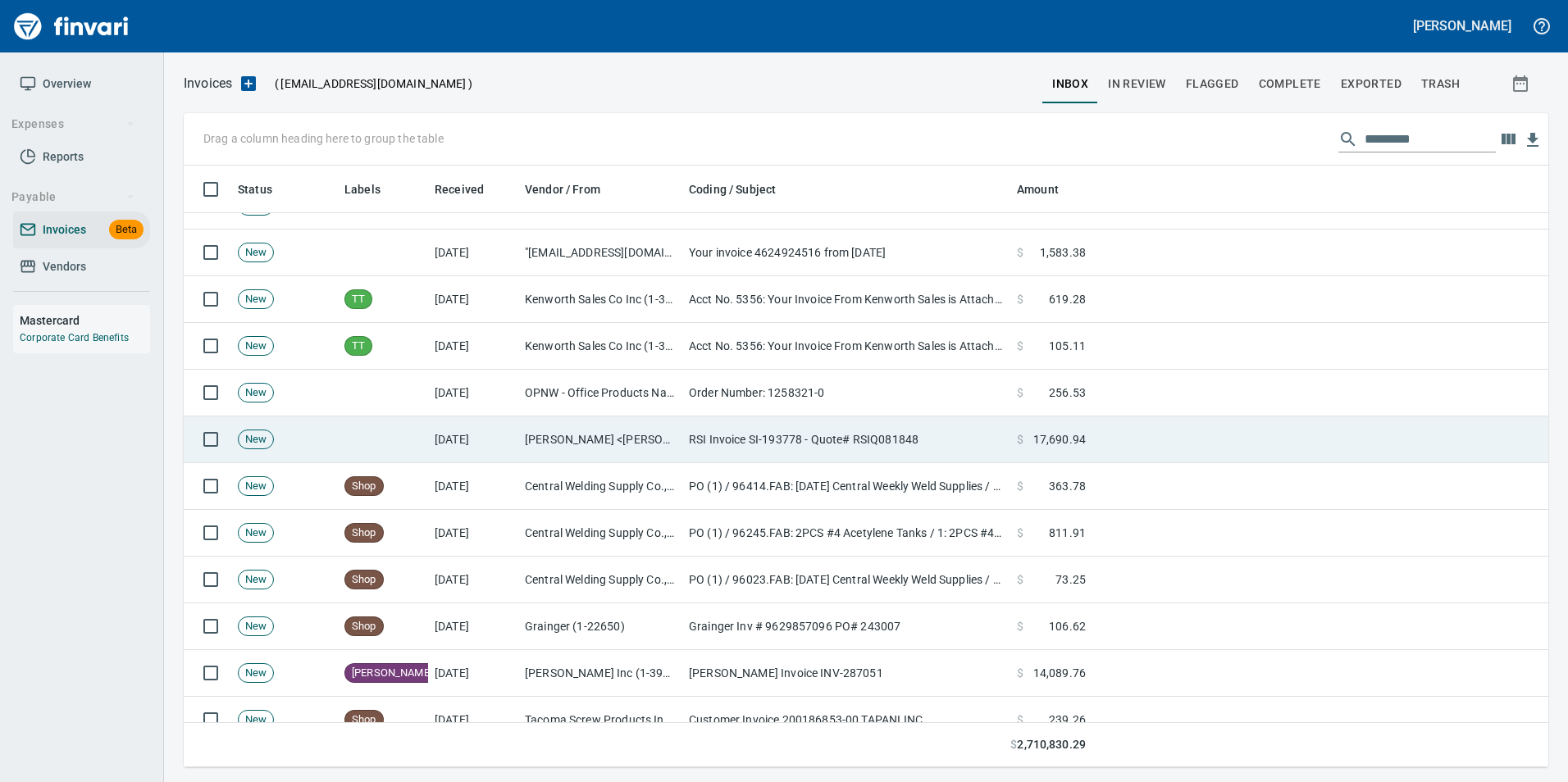
click at [548, 442] on td "[PERSON_NAME] <[PERSON_NAME][EMAIL_ADDRESS][PERSON_NAME][DOMAIN_NAME]>" at bounding box center [600, 439] width 164 height 46
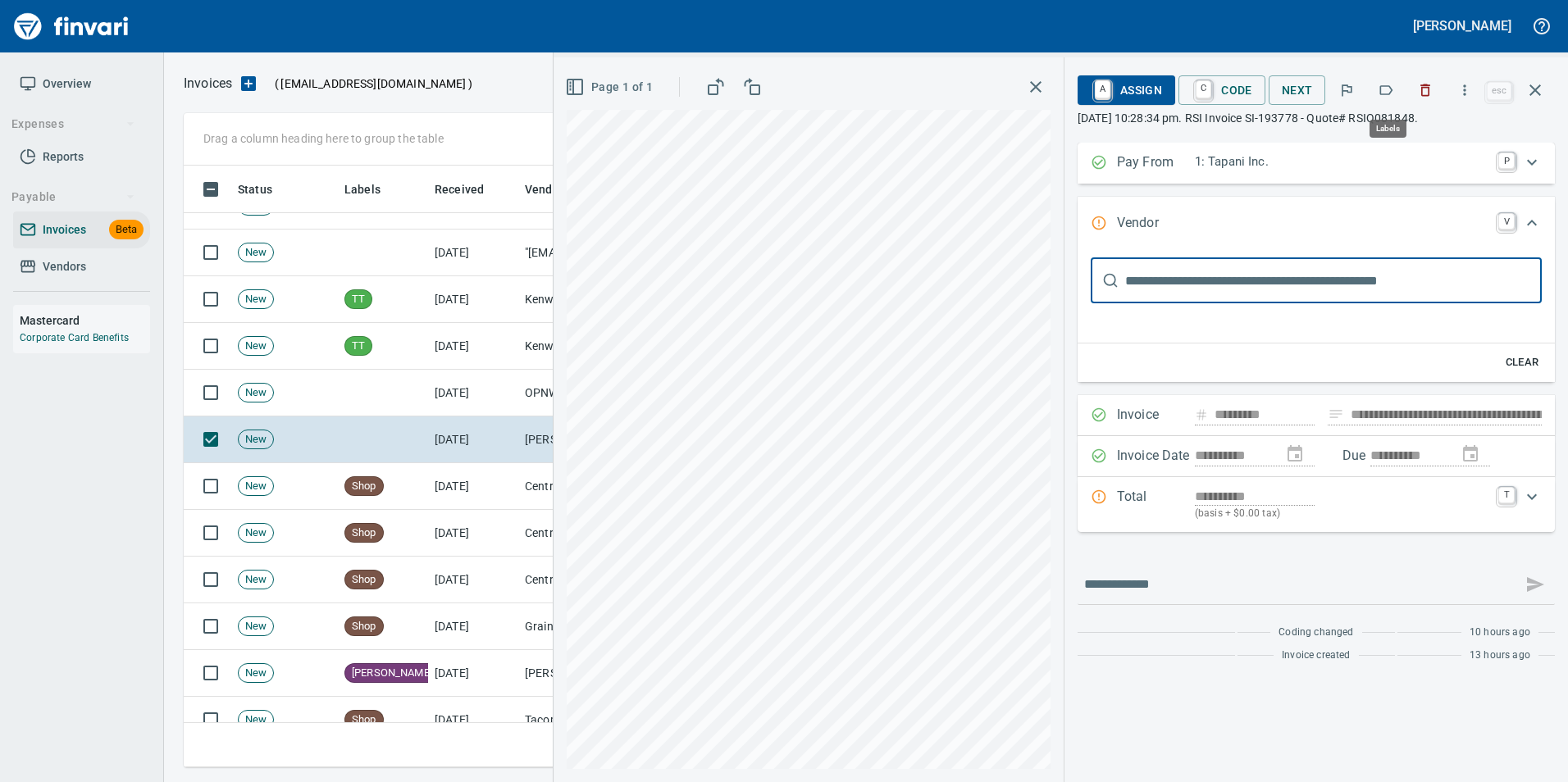
click at [1387, 88] on icon "button" at bounding box center [1386, 90] width 16 height 16
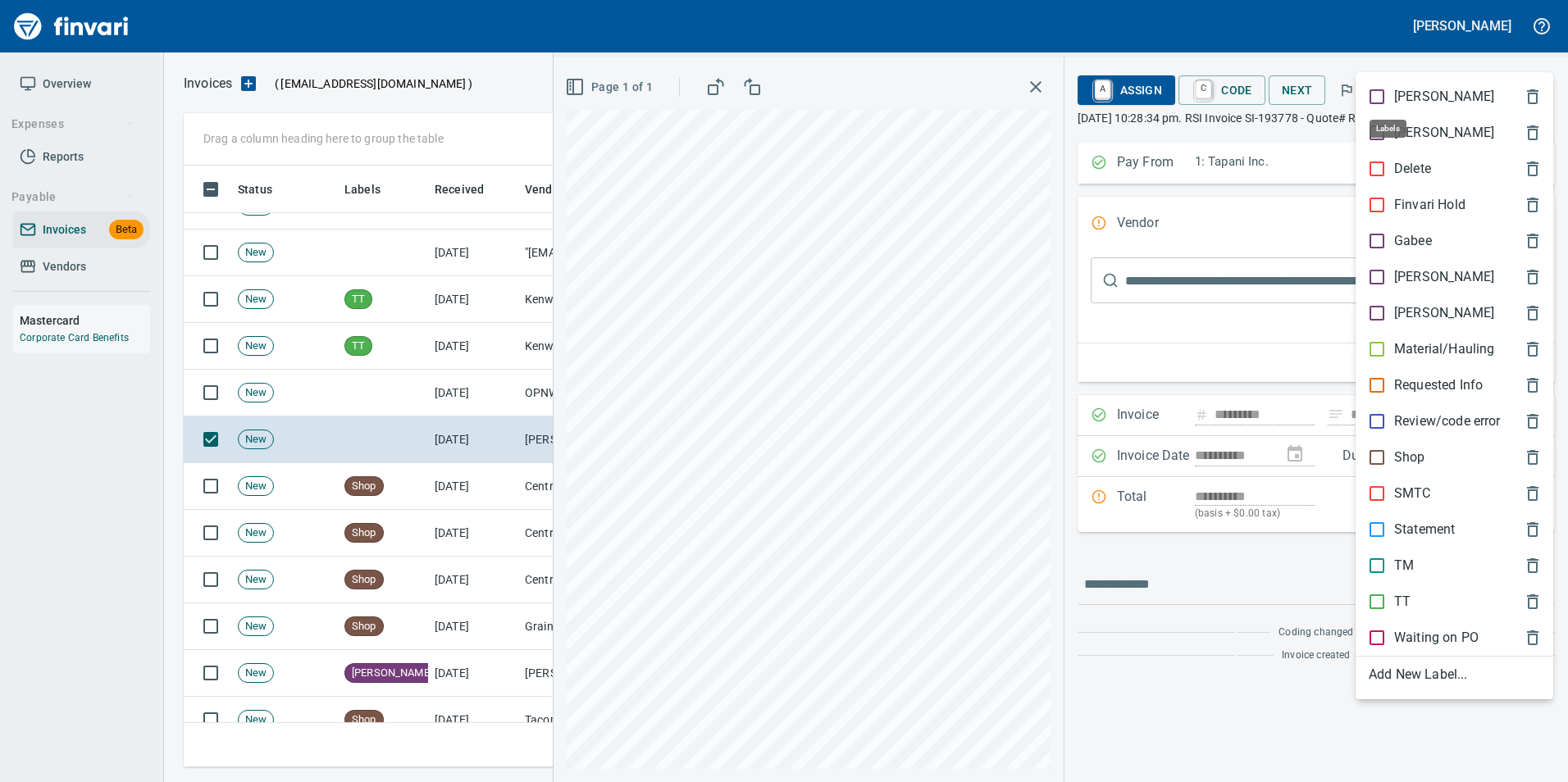
scroll to position [590, 1338]
drag, startPoint x: 1399, startPoint y: 274, endPoint x: 1430, endPoint y: 233, distance: 51.4
click at [1399, 273] on p "[PERSON_NAME]" at bounding box center [1444, 277] width 100 height 20
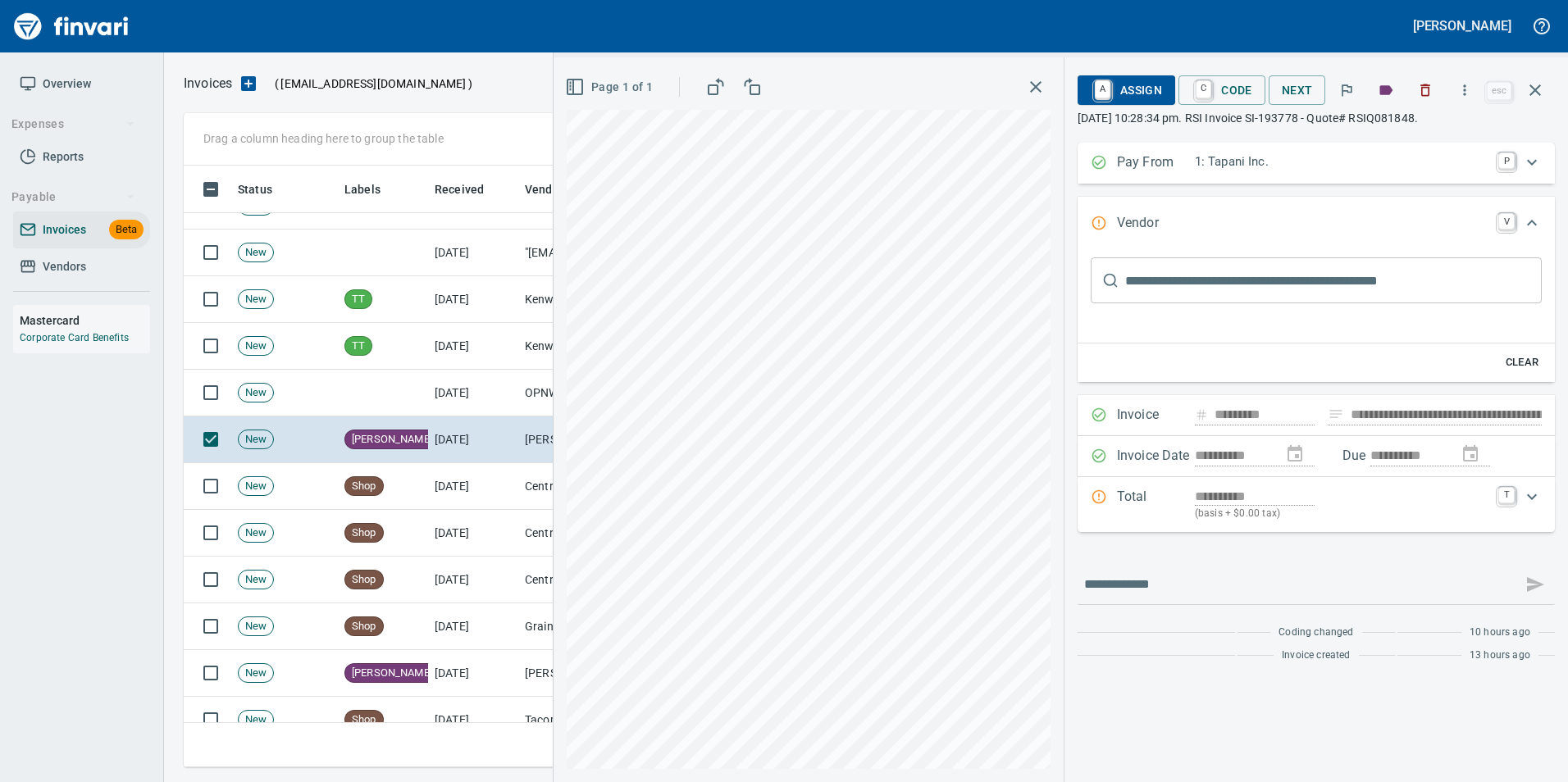
click at [1524, 87] on button "button" at bounding box center [1534, 89] width 39 height 39
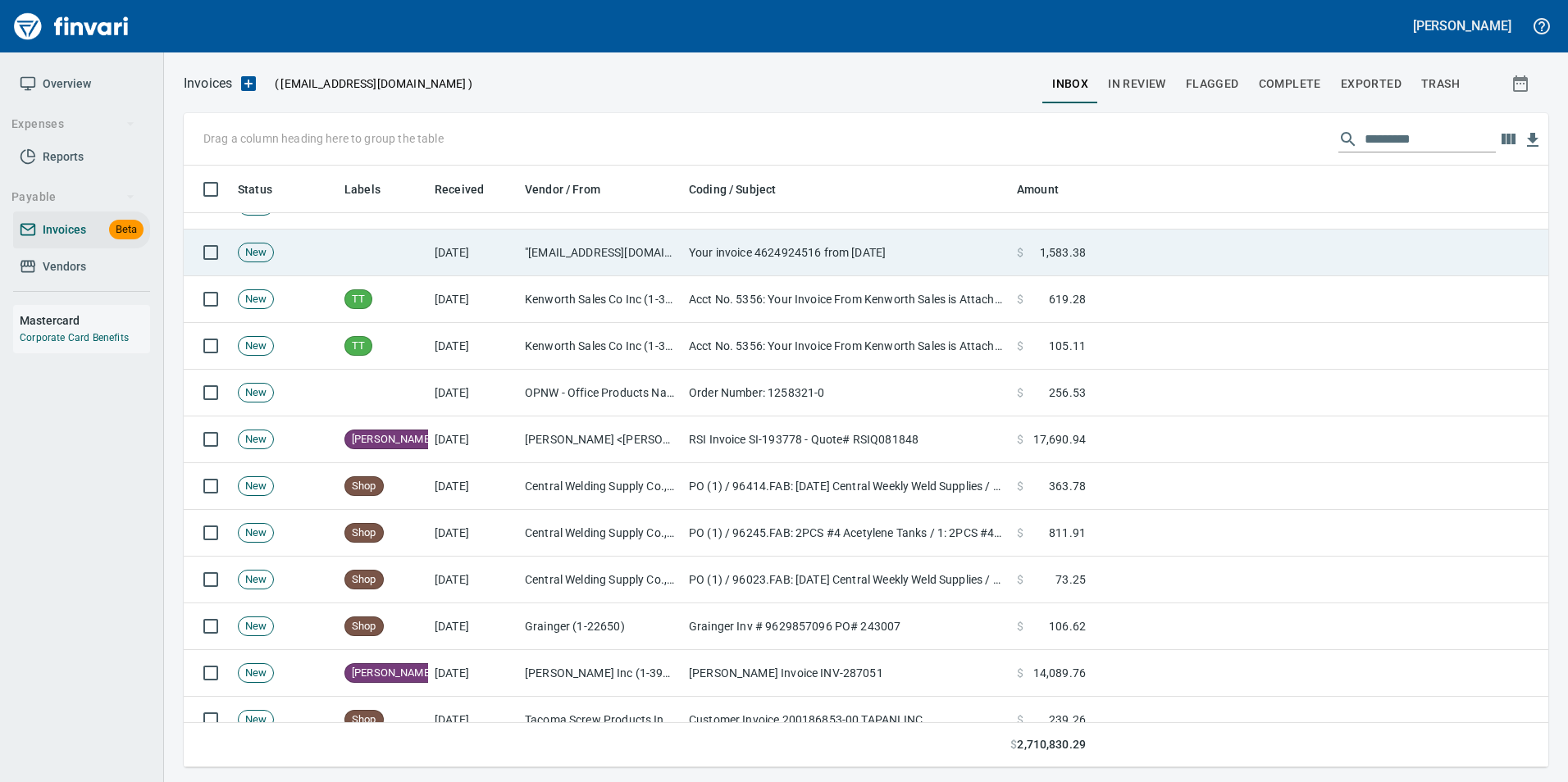
scroll to position [590, 1338]
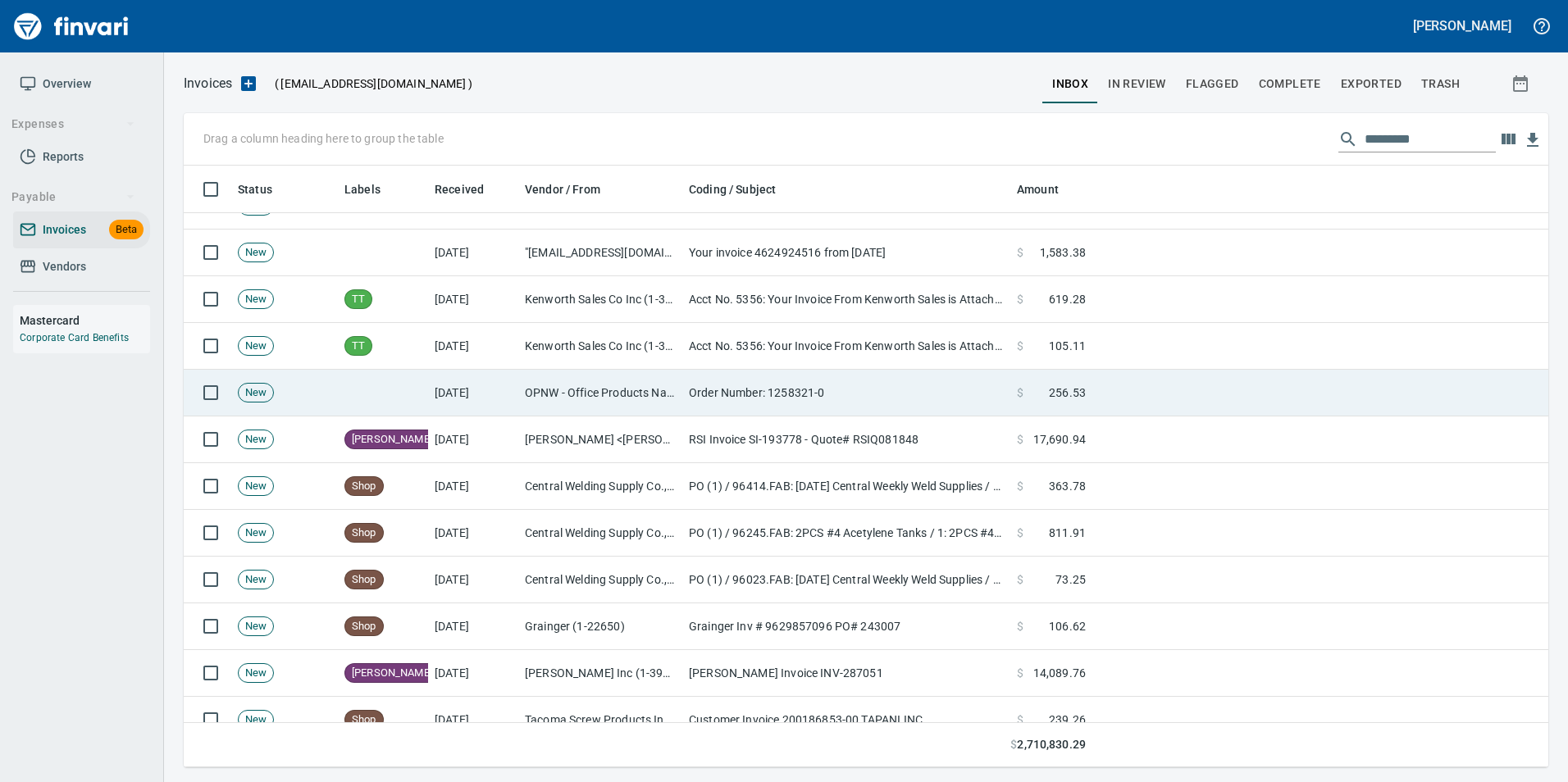
click at [624, 397] on td "OPNW - Office Products Nationwide (1-29901)" at bounding box center [600, 393] width 164 height 46
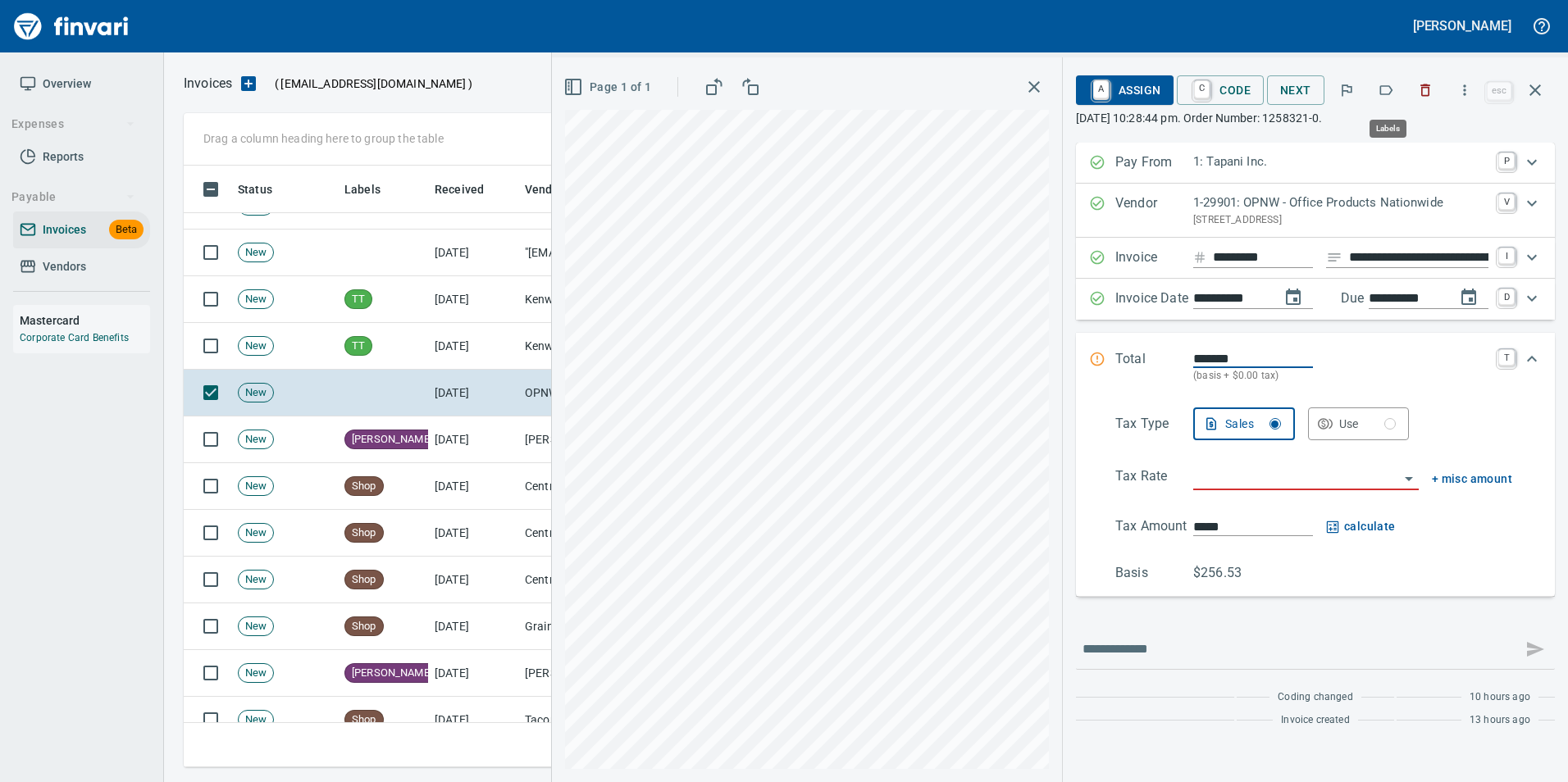
click at [1382, 84] on icon "button" at bounding box center [1386, 90] width 16 height 16
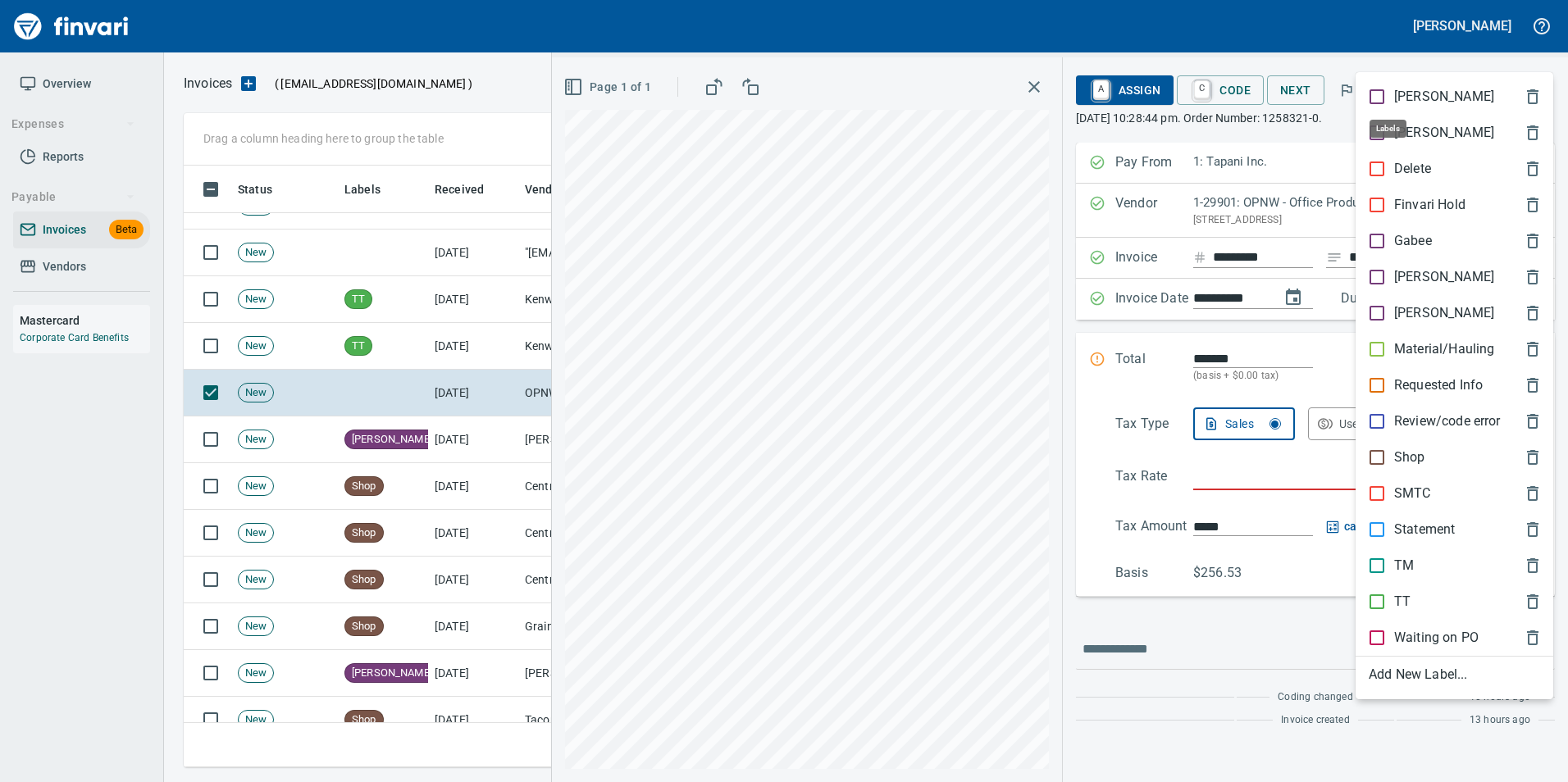
scroll to position [590, 1338]
click at [1445, 276] on span "[PERSON_NAME]" at bounding box center [1440, 277] width 145 height 20
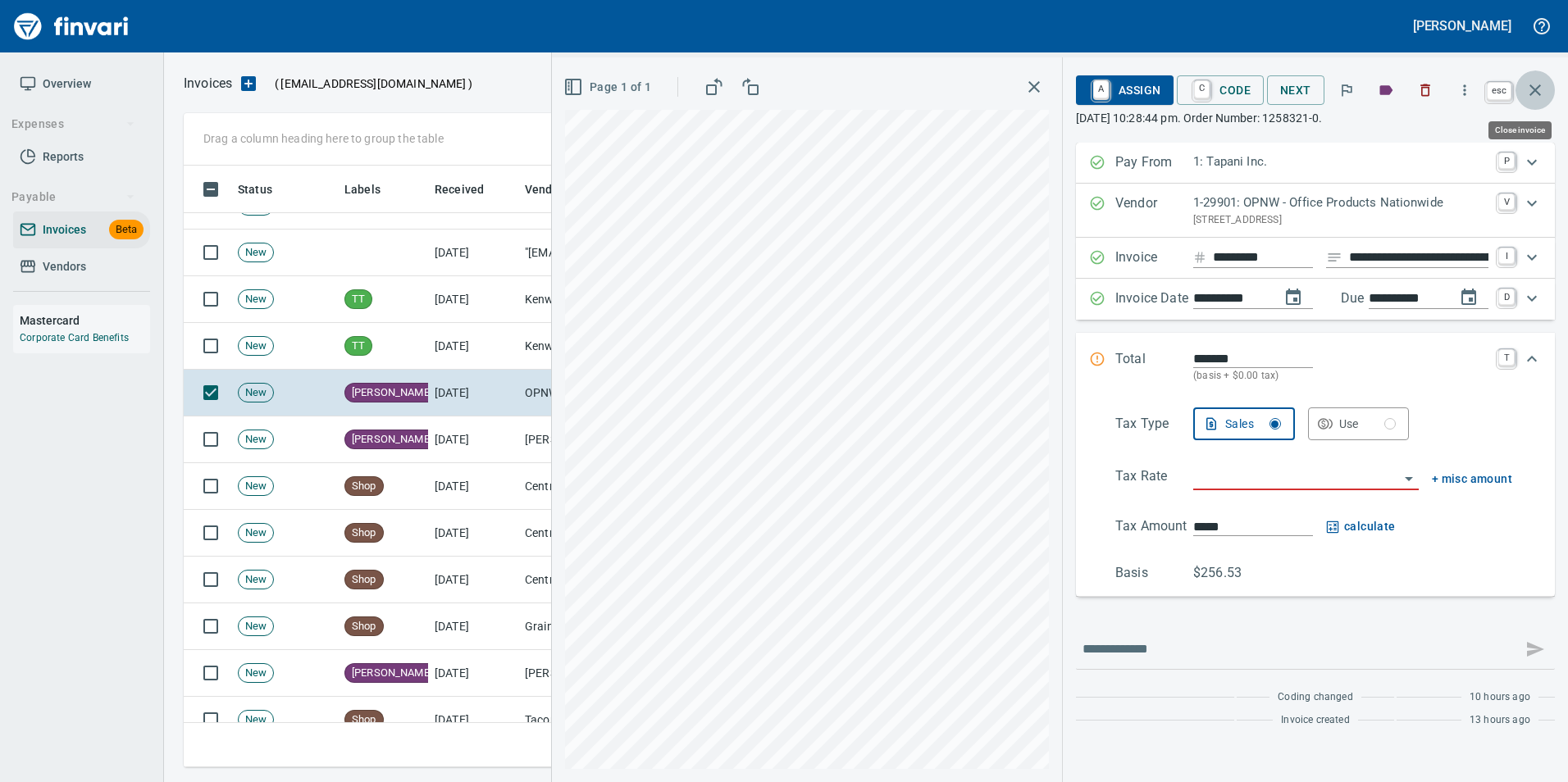
click at [1543, 91] on icon "button" at bounding box center [1535, 90] width 20 height 20
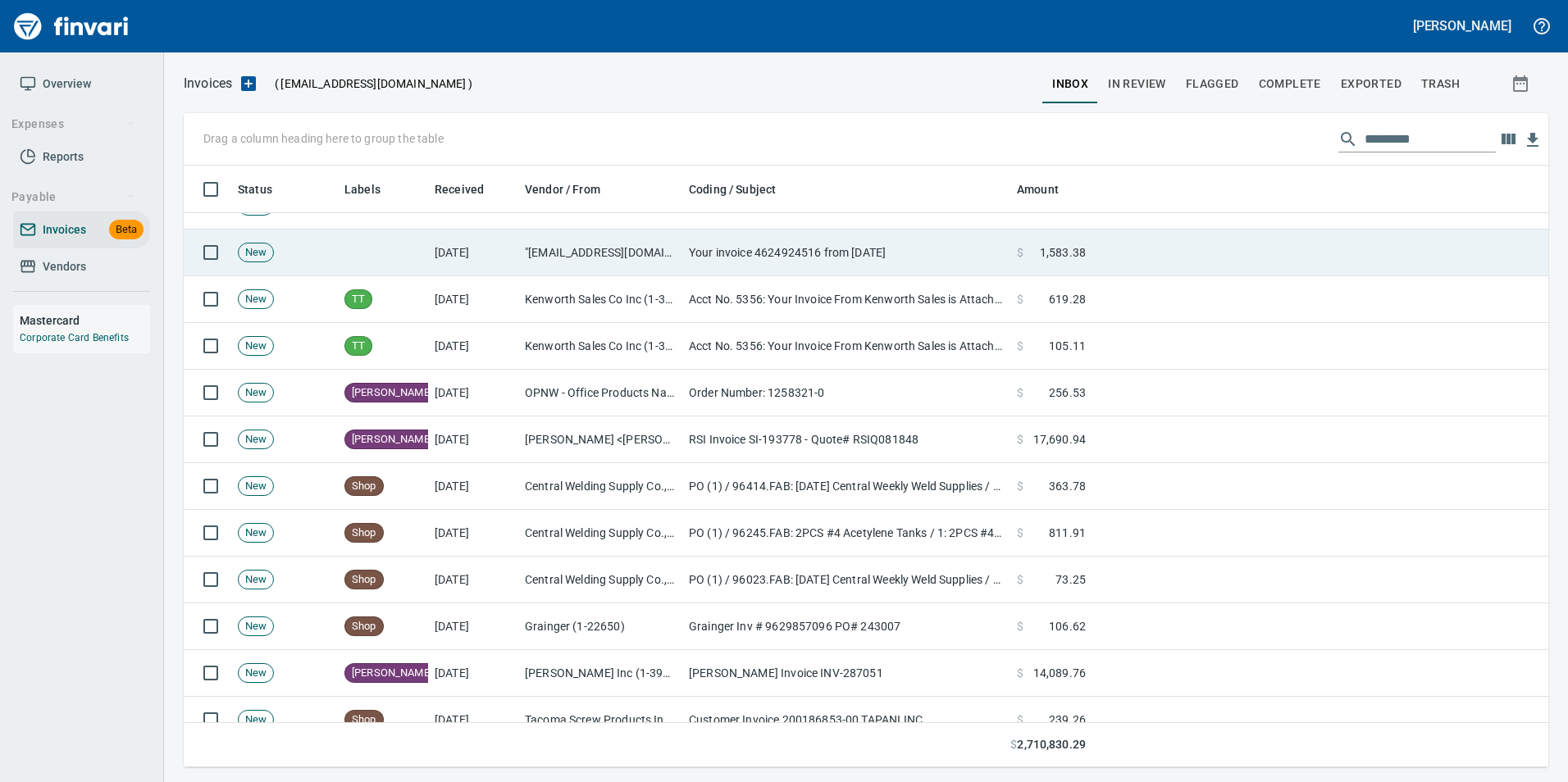
click at [806, 257] on td "Your invoice 4624924516 from [DATE]" at bounding box center [846, 252] width 328 height 46
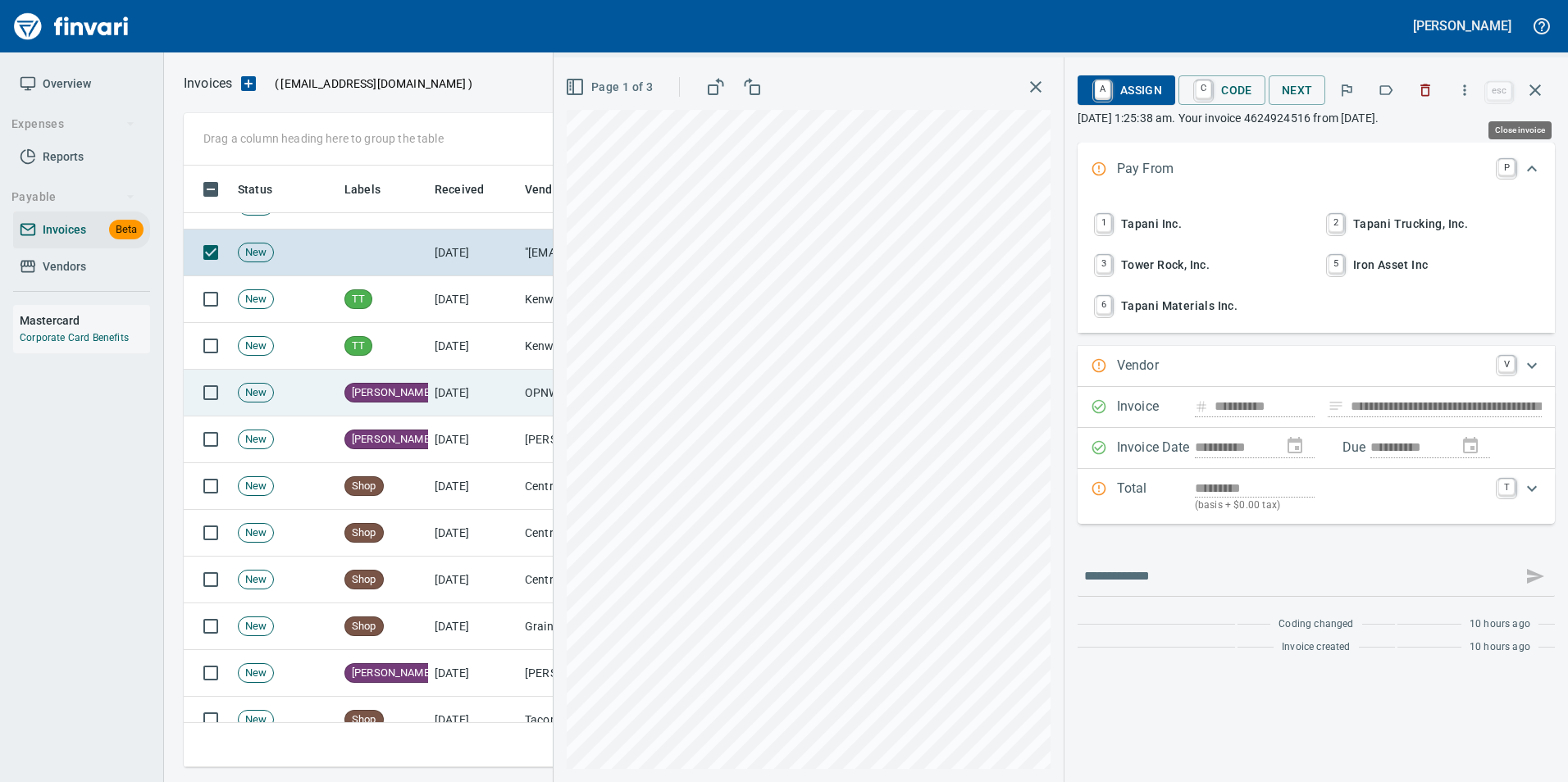
click at [1542, 95] on icon "button" at bounding box center [1535, 90] width 20 height 20
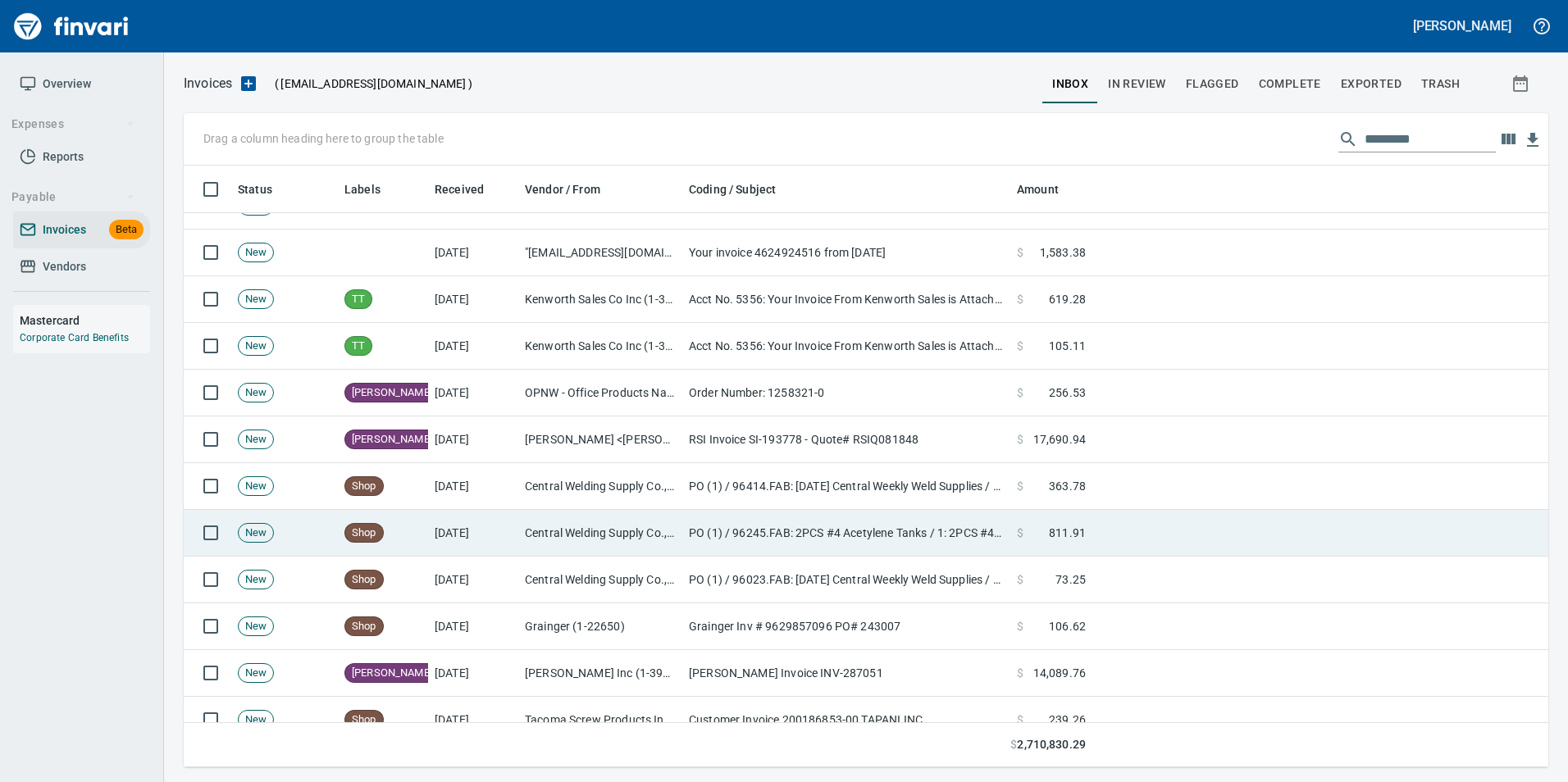
scroll to position [4347, 0]
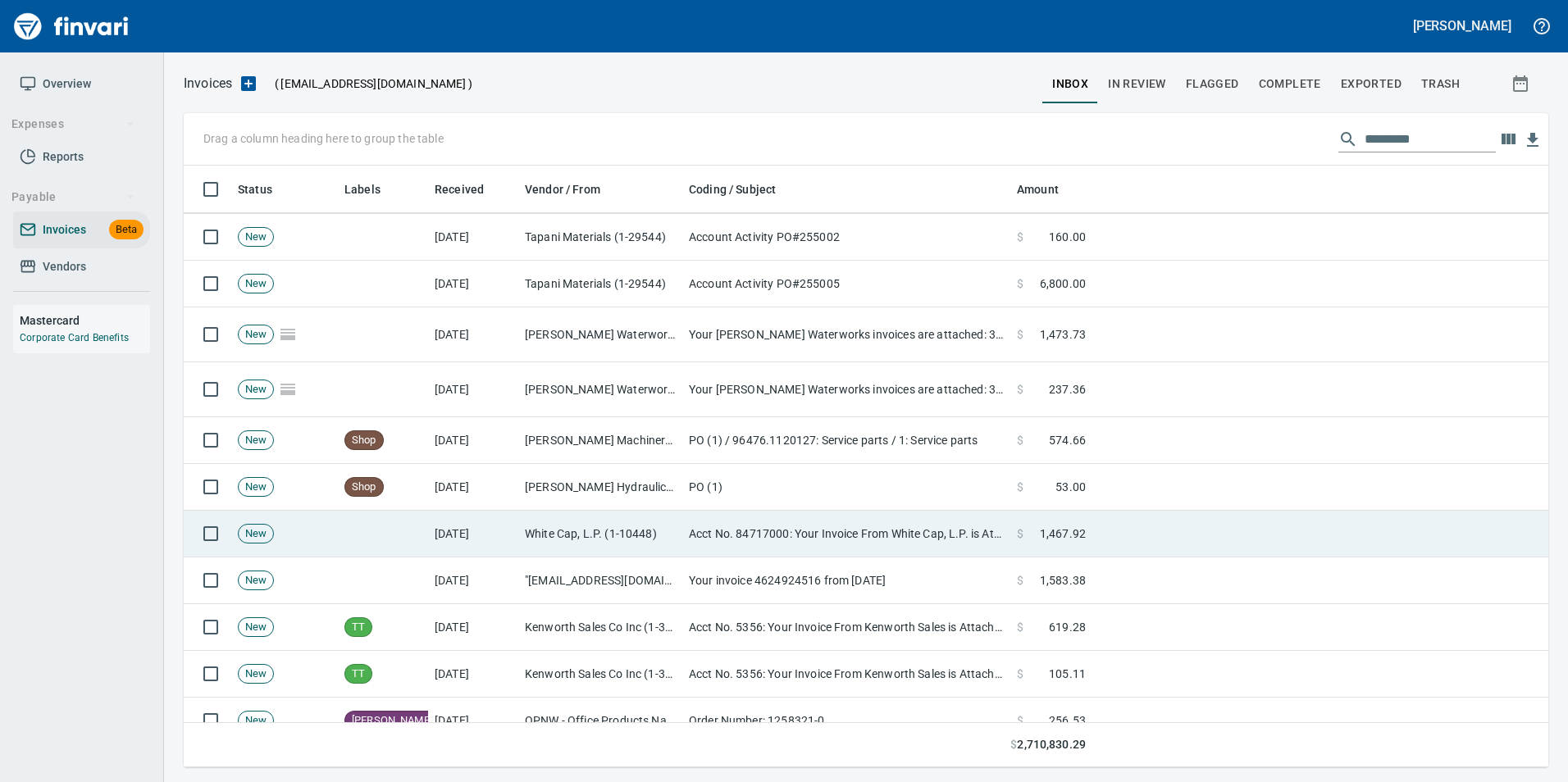
click at [604, 544] on td "White Cap, L.P. (1-10448)" at bounding box center [600, 534] width 164 height 46
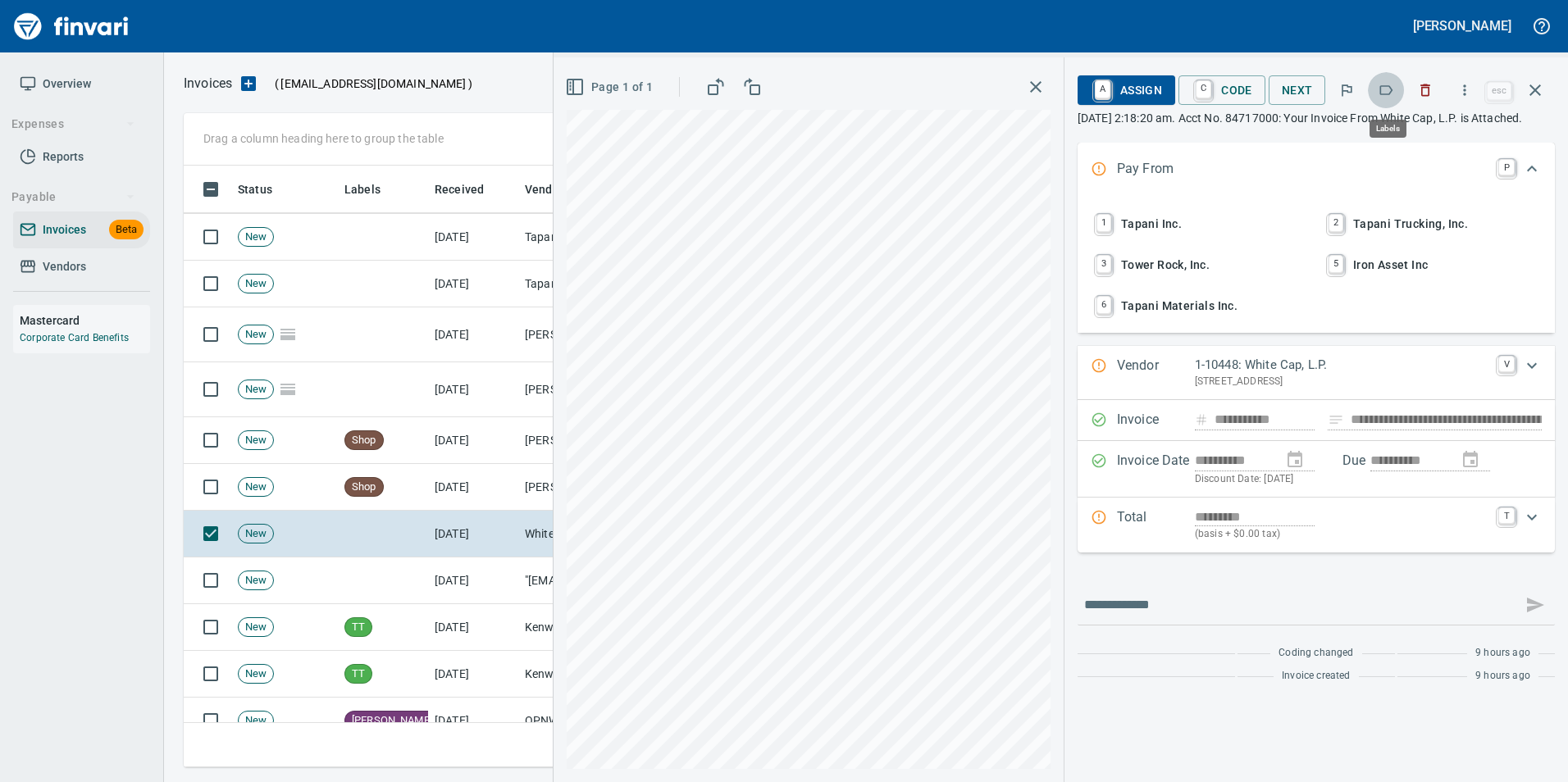
click at [1390, 88] on icon "button" at bounding box center [1386, 90] width 16 height 16
click at [1527, 90] on icon "button" at bounding box center [1535, 90] width 20 height 20
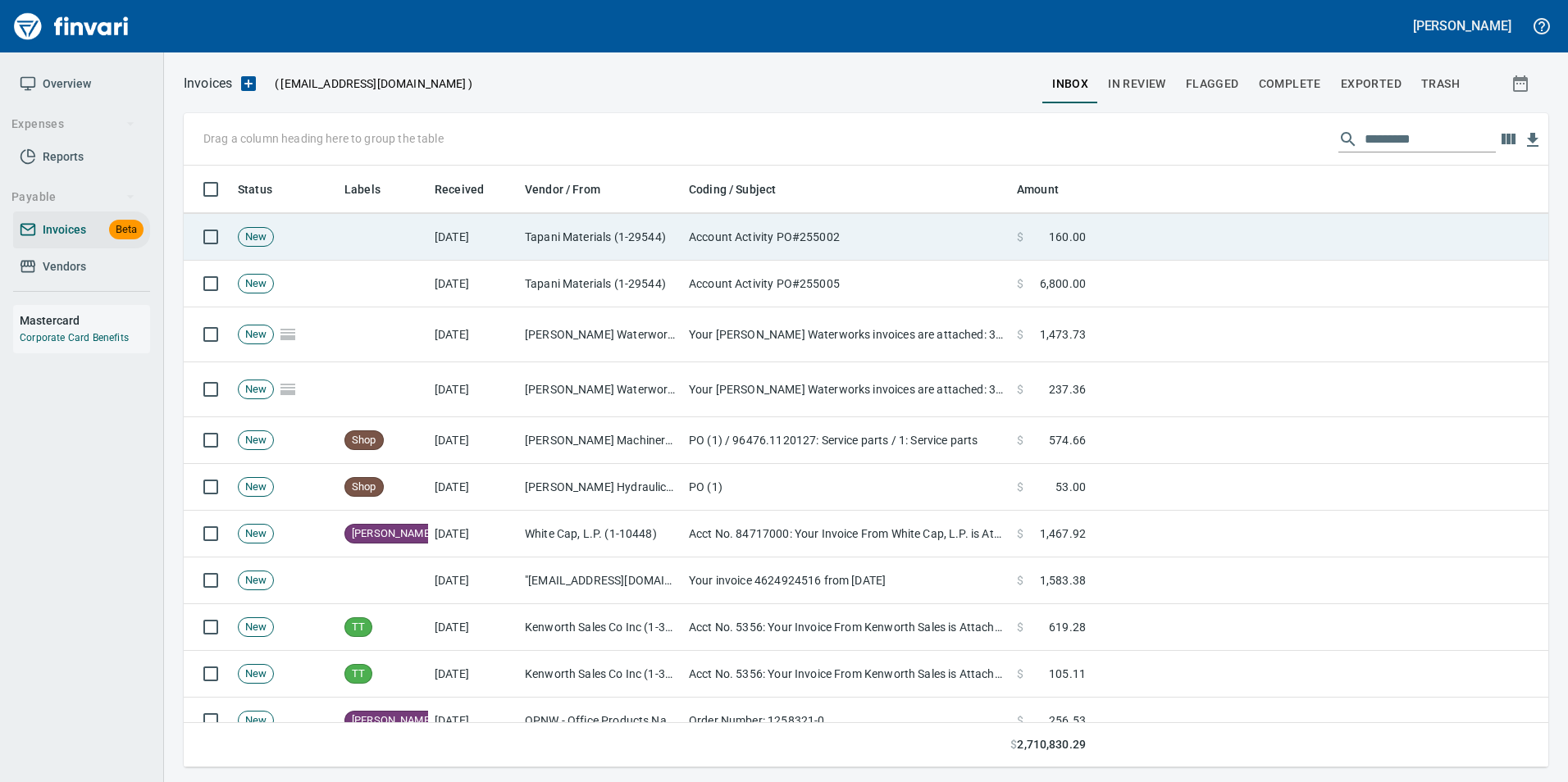
scroll to position [590, 1338]
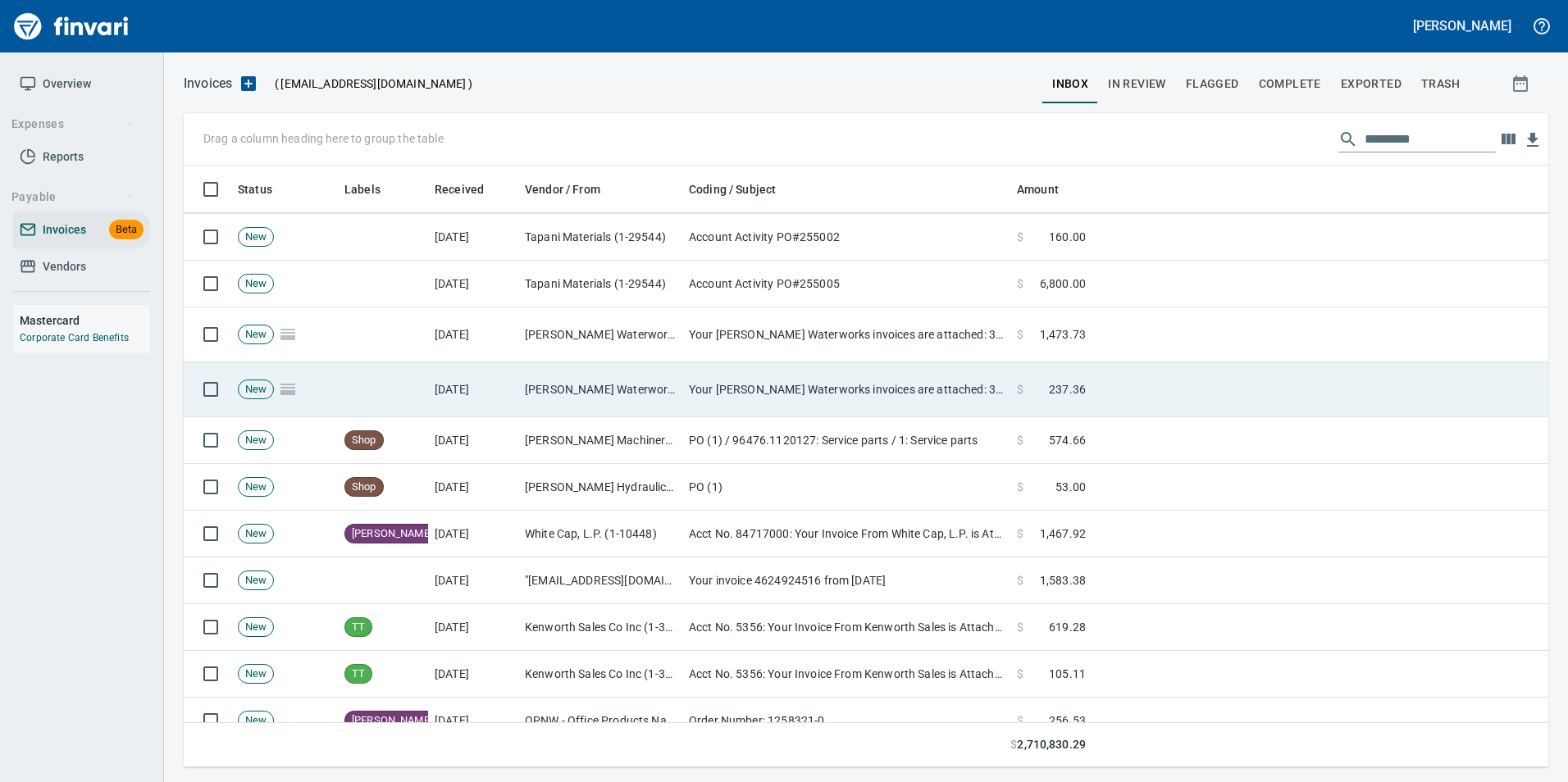
click at [659, 390] on td "Ferguson Waterworks <ferguson@billtrust.com>" at bounding box center [600, 390] width 164 height 55
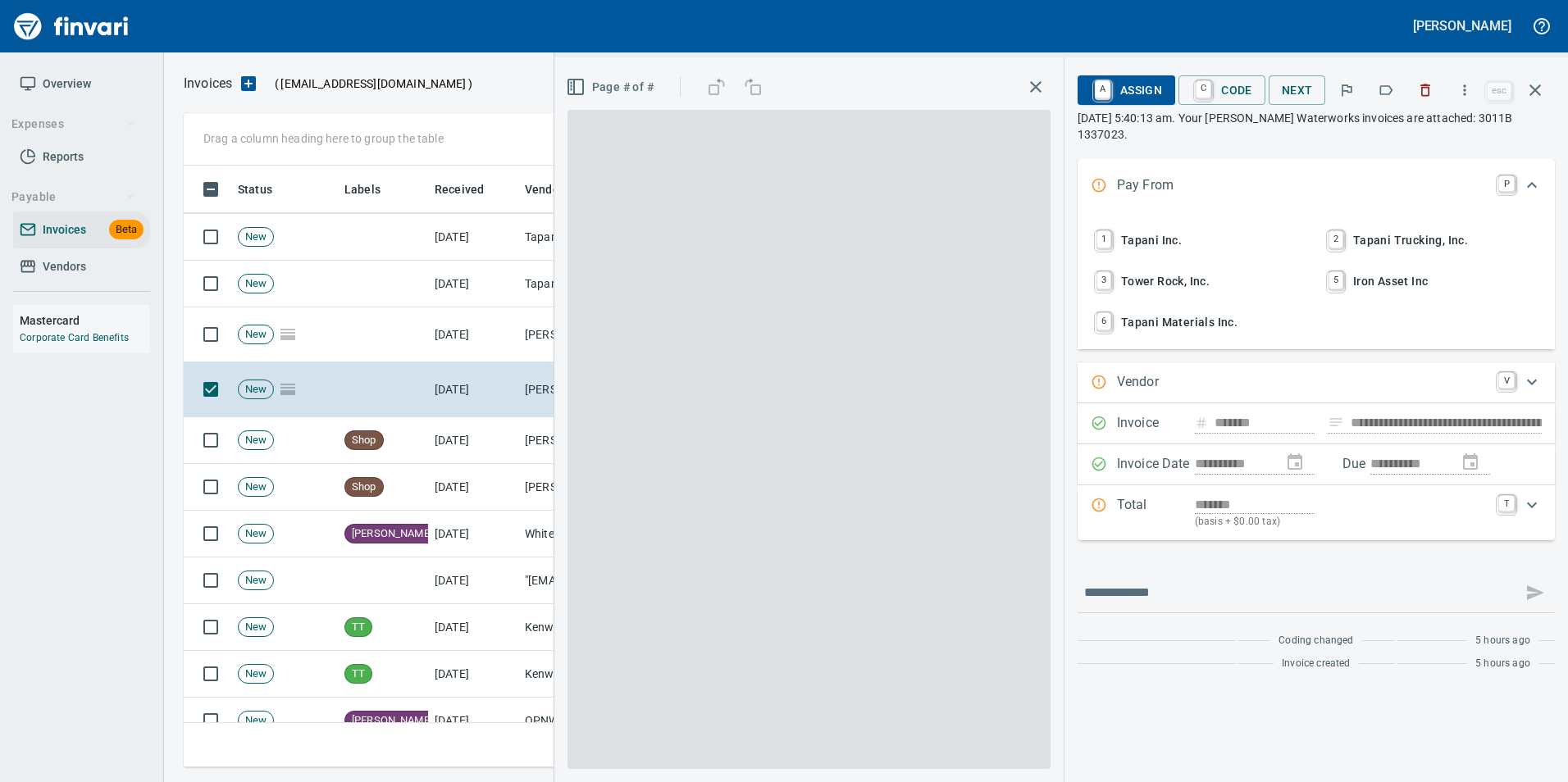
type input "**********"
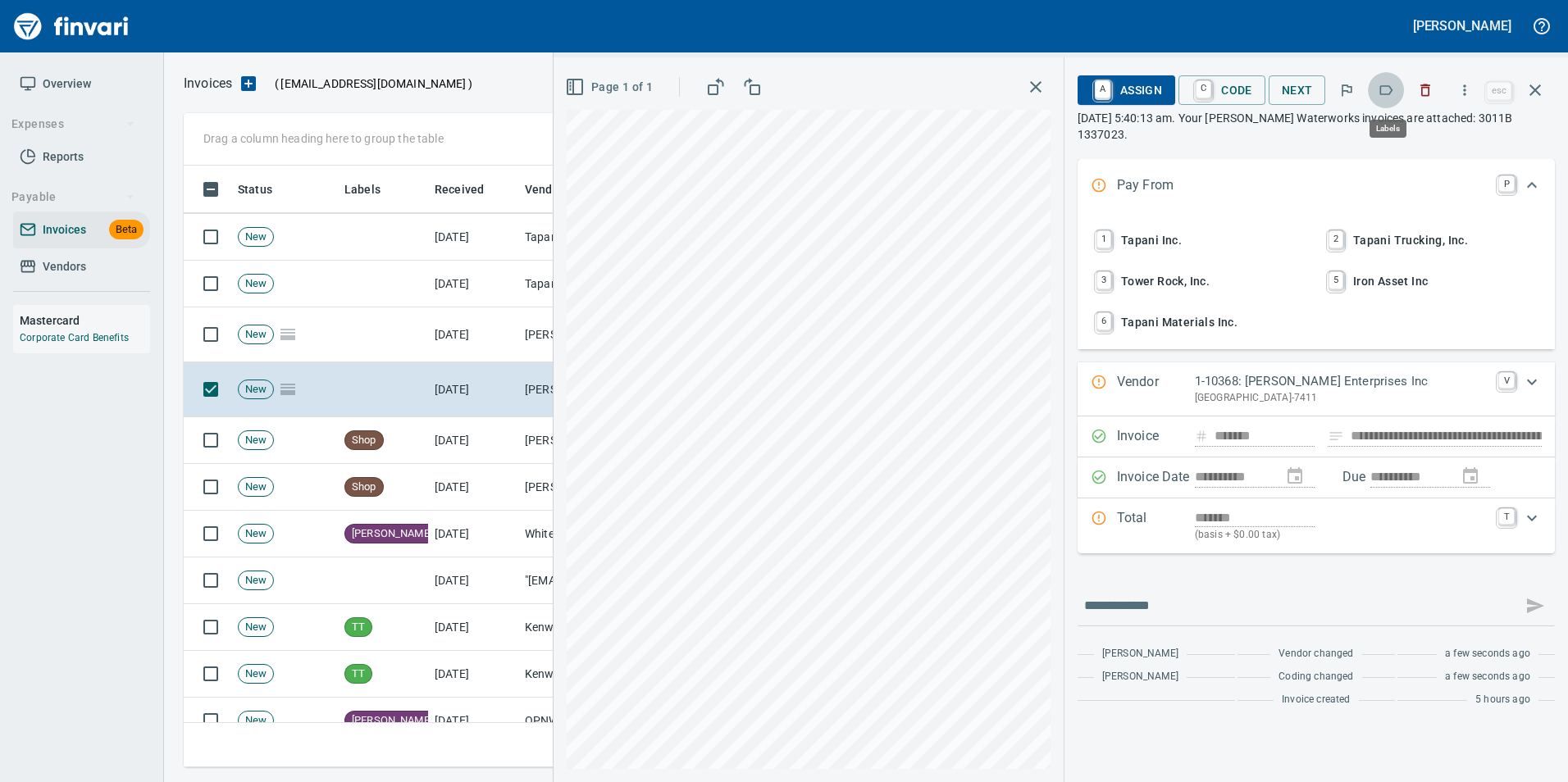
click at [1387, 91] on icon "button" at bounding box center [1386, 90] width 16 height 16
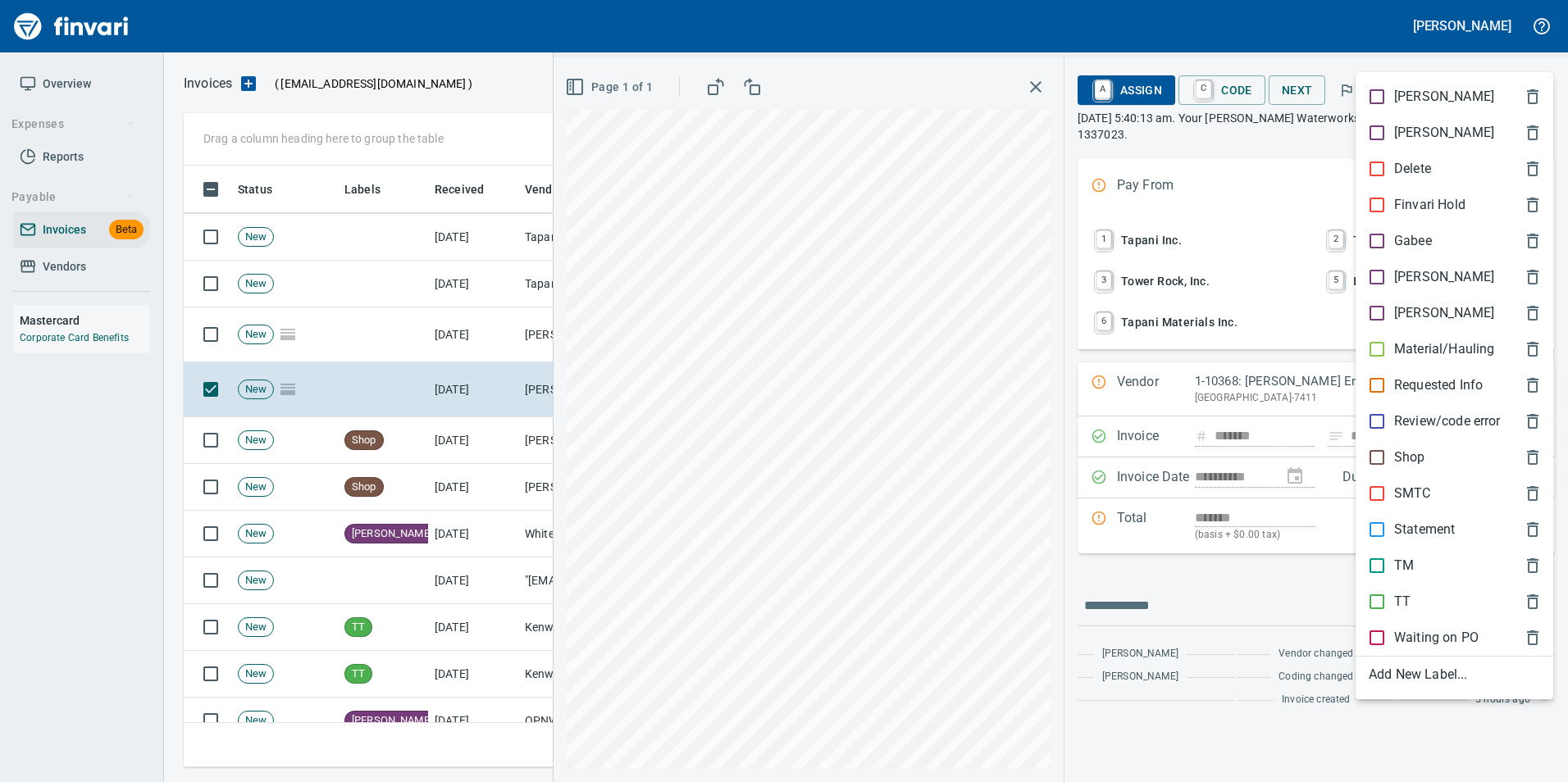
scroll to position [590, 1338]
click at [1436, 274] on span "[PERSON_NAME]" at bounding box center [1440, 277] width 145 height 20
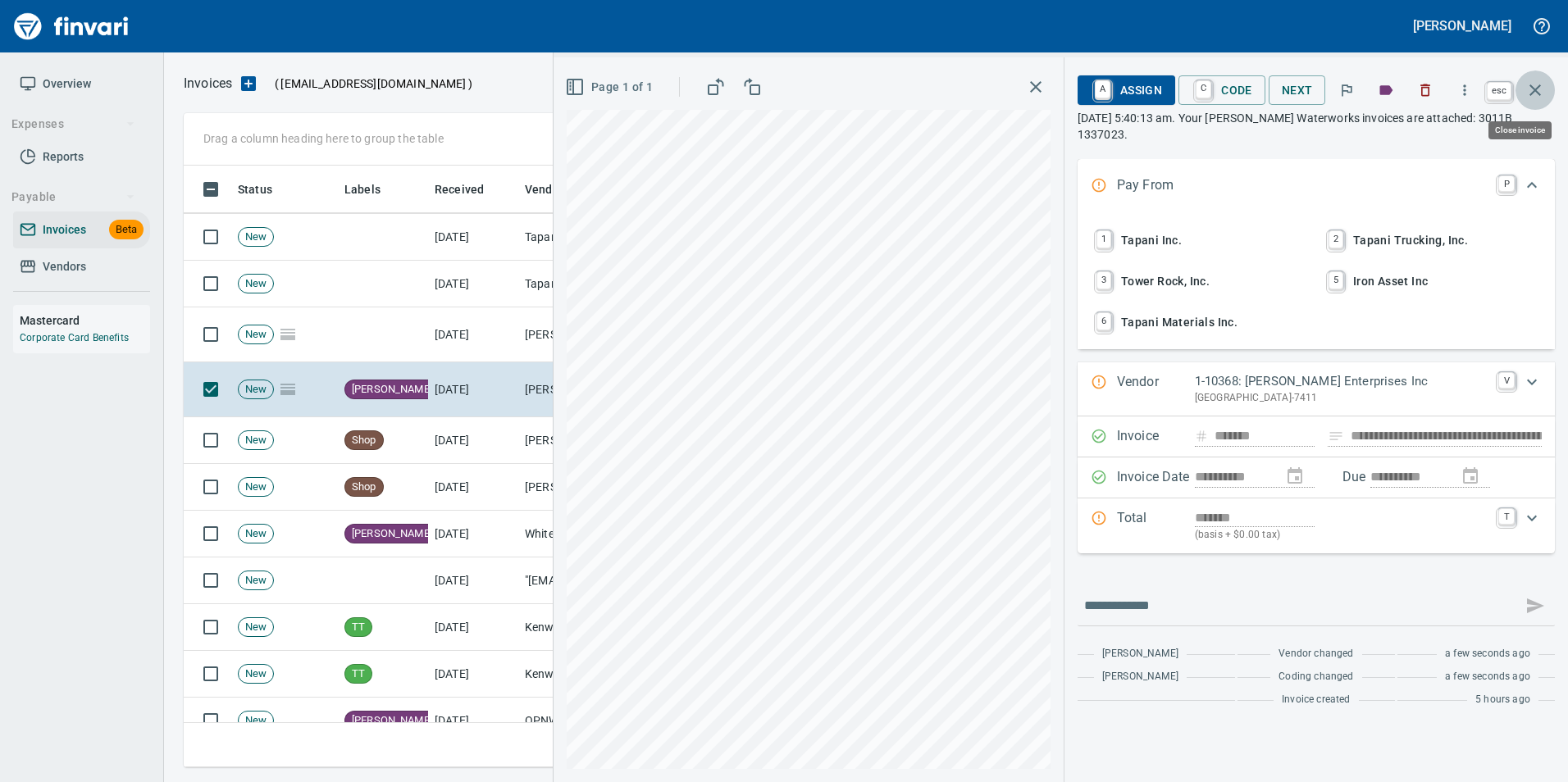
click at [1531, 85] on icon "button" at bounding box center [1535, 90] width 20 height 20
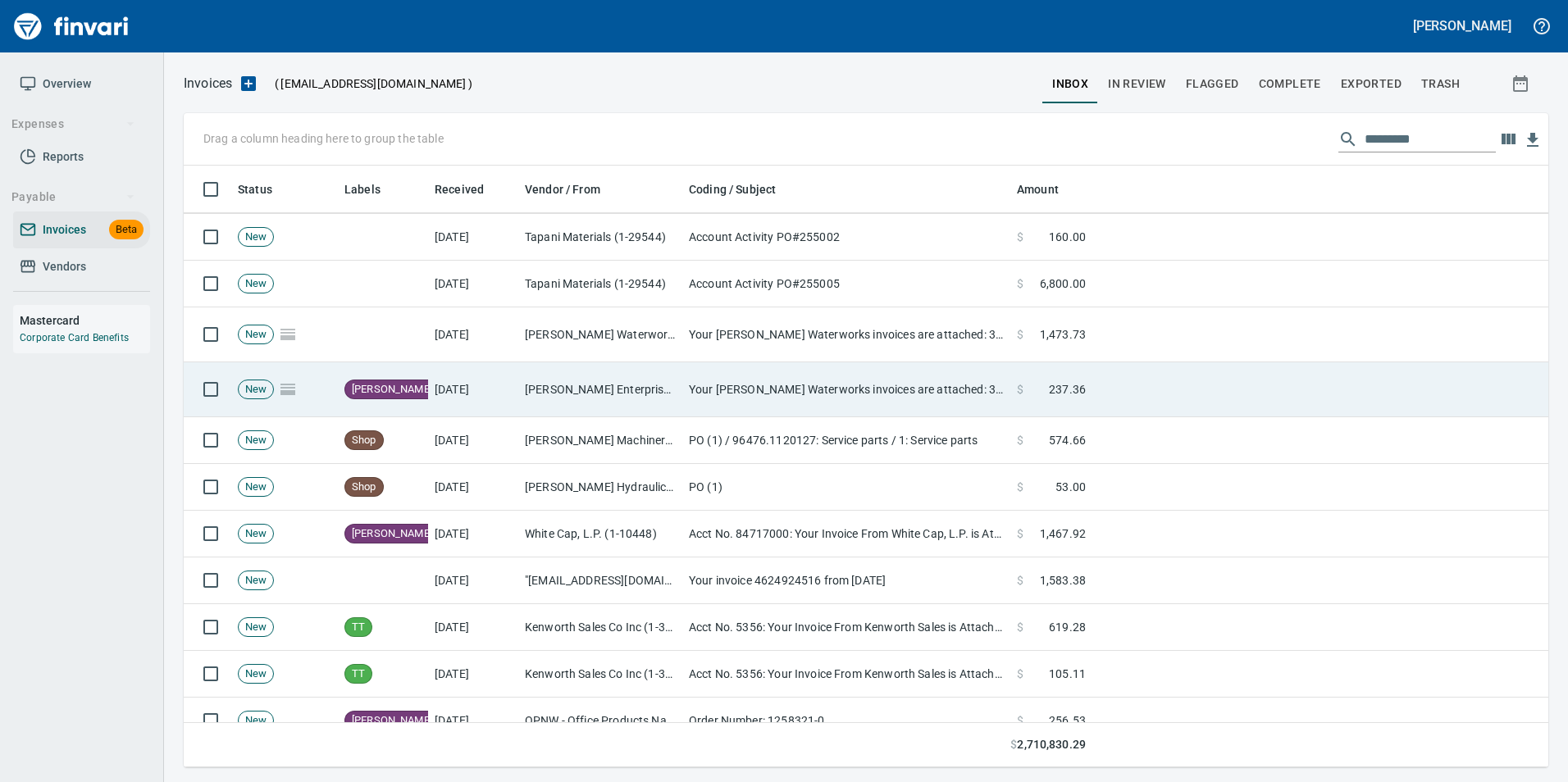
scroll to position [590, 1338]
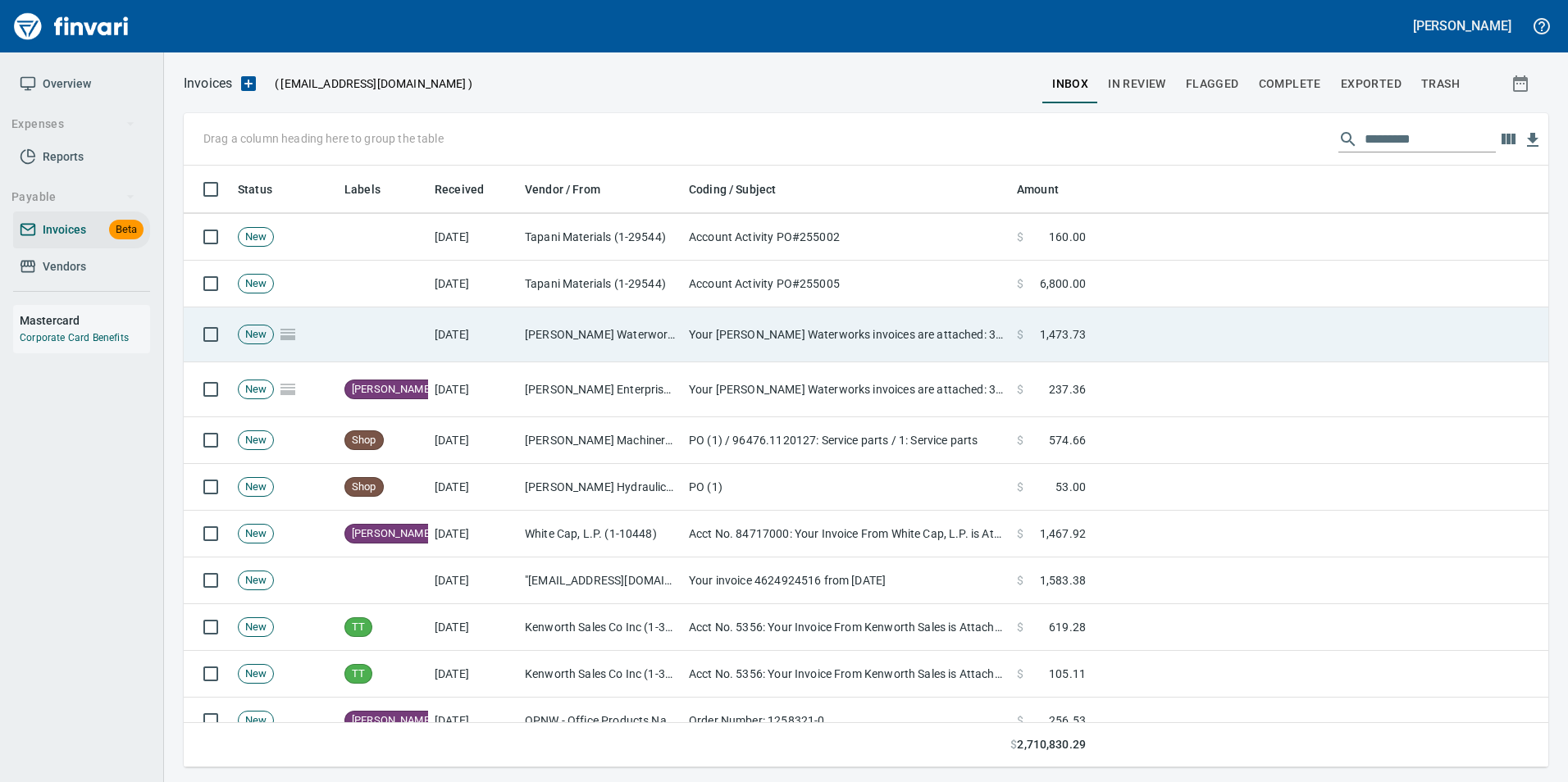
click at [577, 339] on td "Ferguson Waterworks <ferguson@billtrust.com>" at bounding box center [600, 334] width 164 height 55
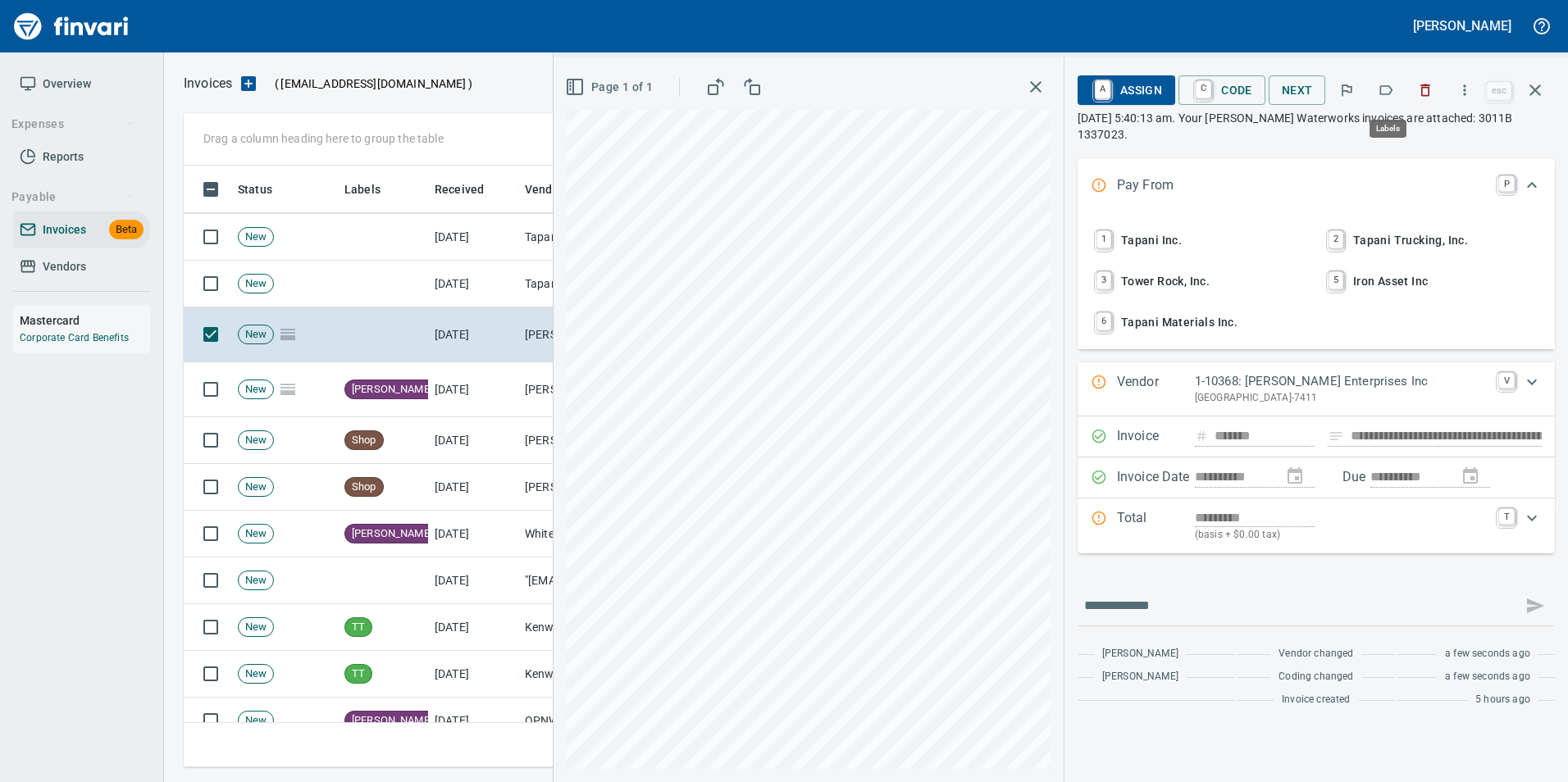
click at [1389, 93] on icon "button" at bounding box center [1386, 90] width 16 height 16
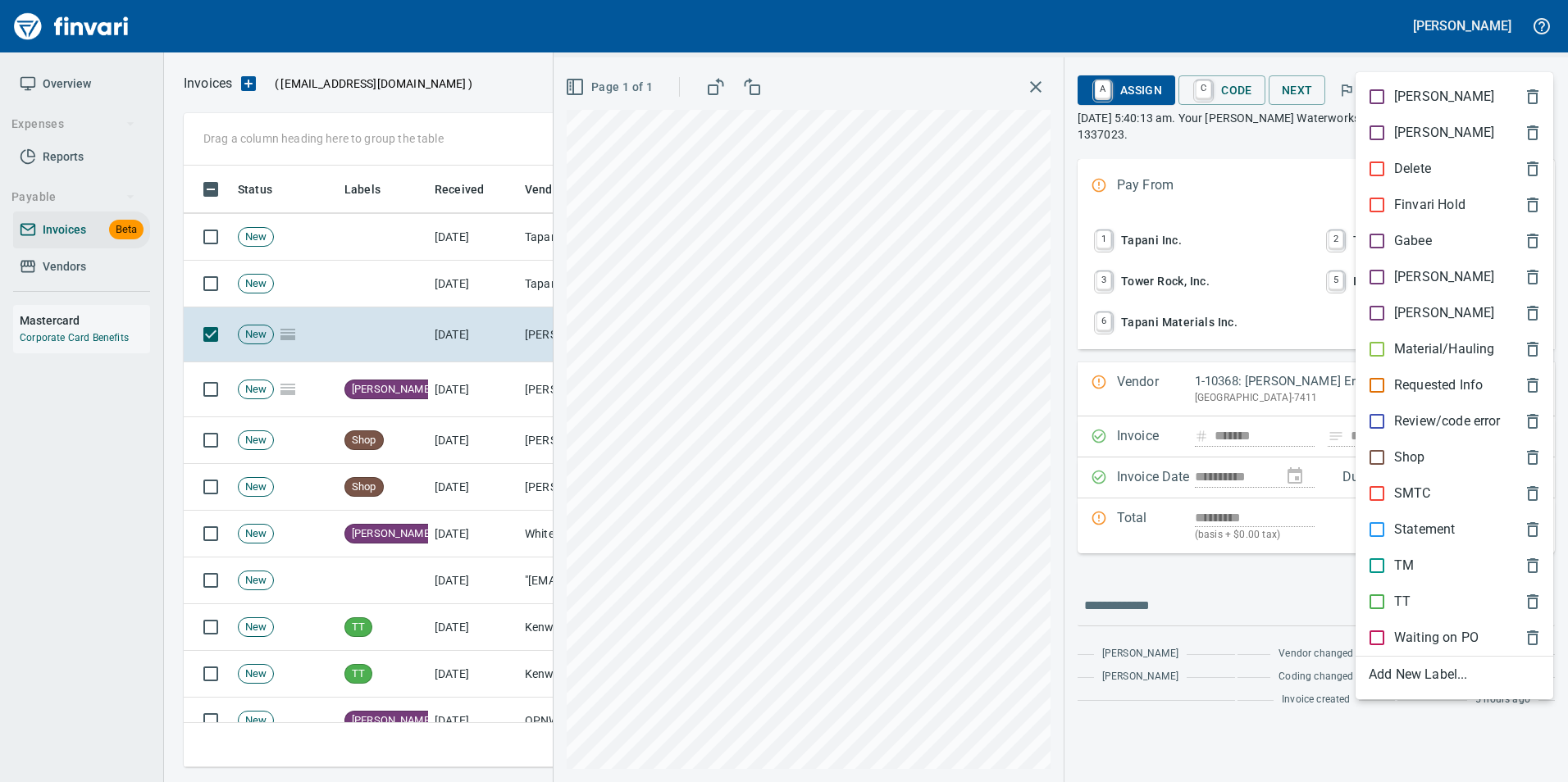
scroll to position [590, 1338]
click at [1414, 271] on p "[PERSON_NAME]" at bounding box center [1444, 277] width 100 height 20
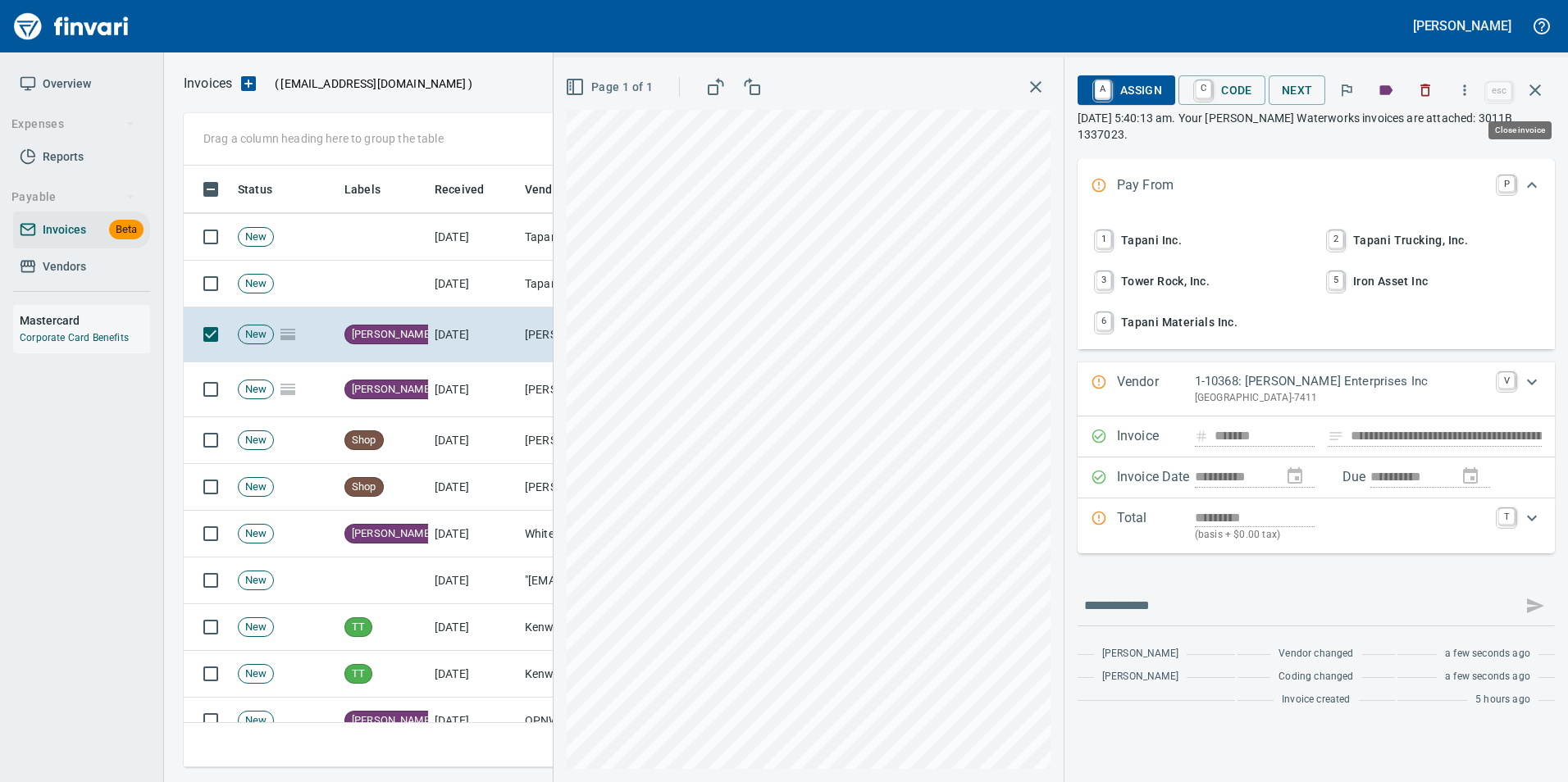
drag, startPoint x: 1543, startPoint y: 92, endPoint x: 1488, endPoint y: 138, distance: 71.7
click at [1542, 95] on icon "button" at bounding box center [1535, 90] width 20 height 20
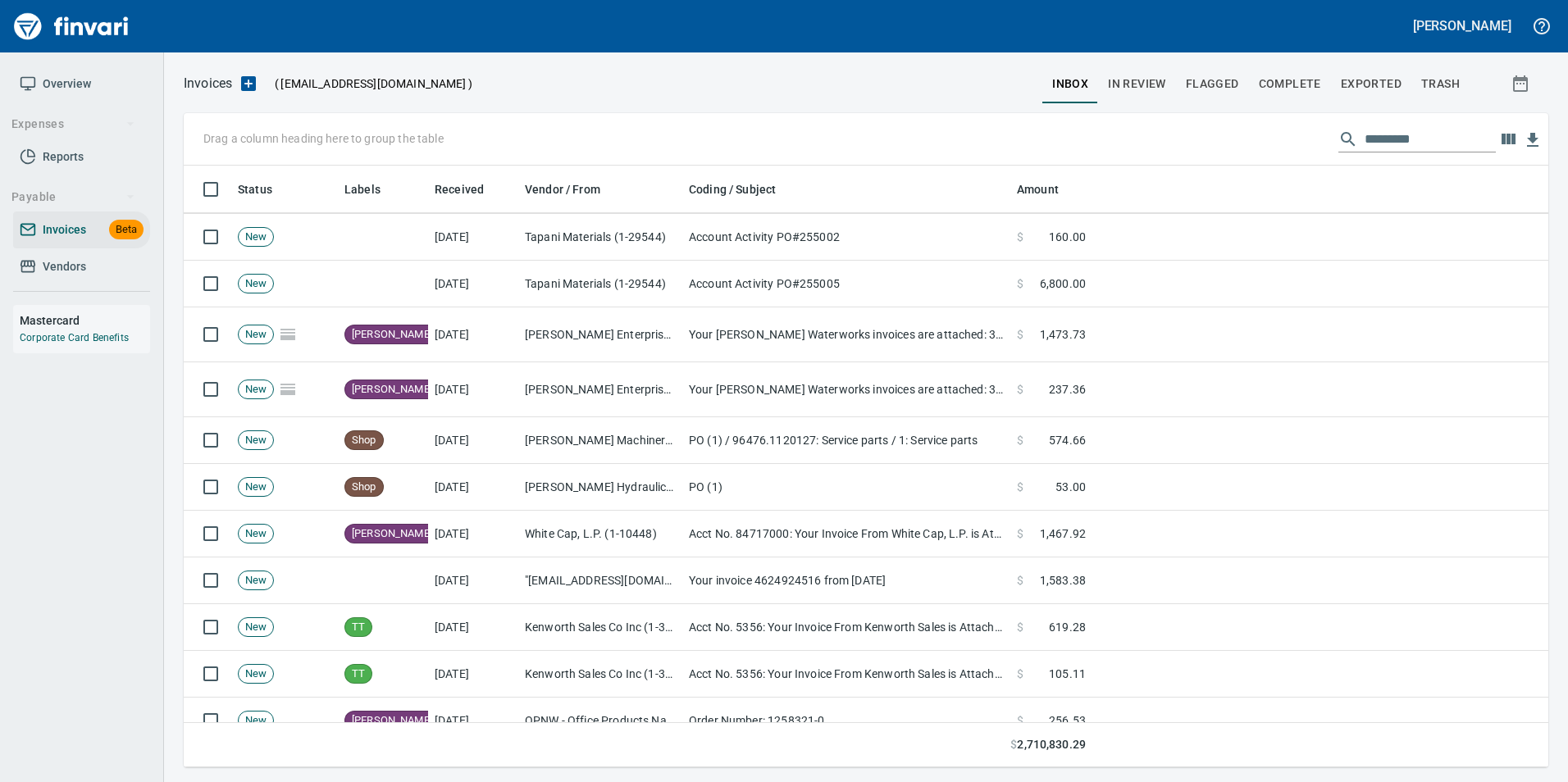
scroll to position [590, 1338]
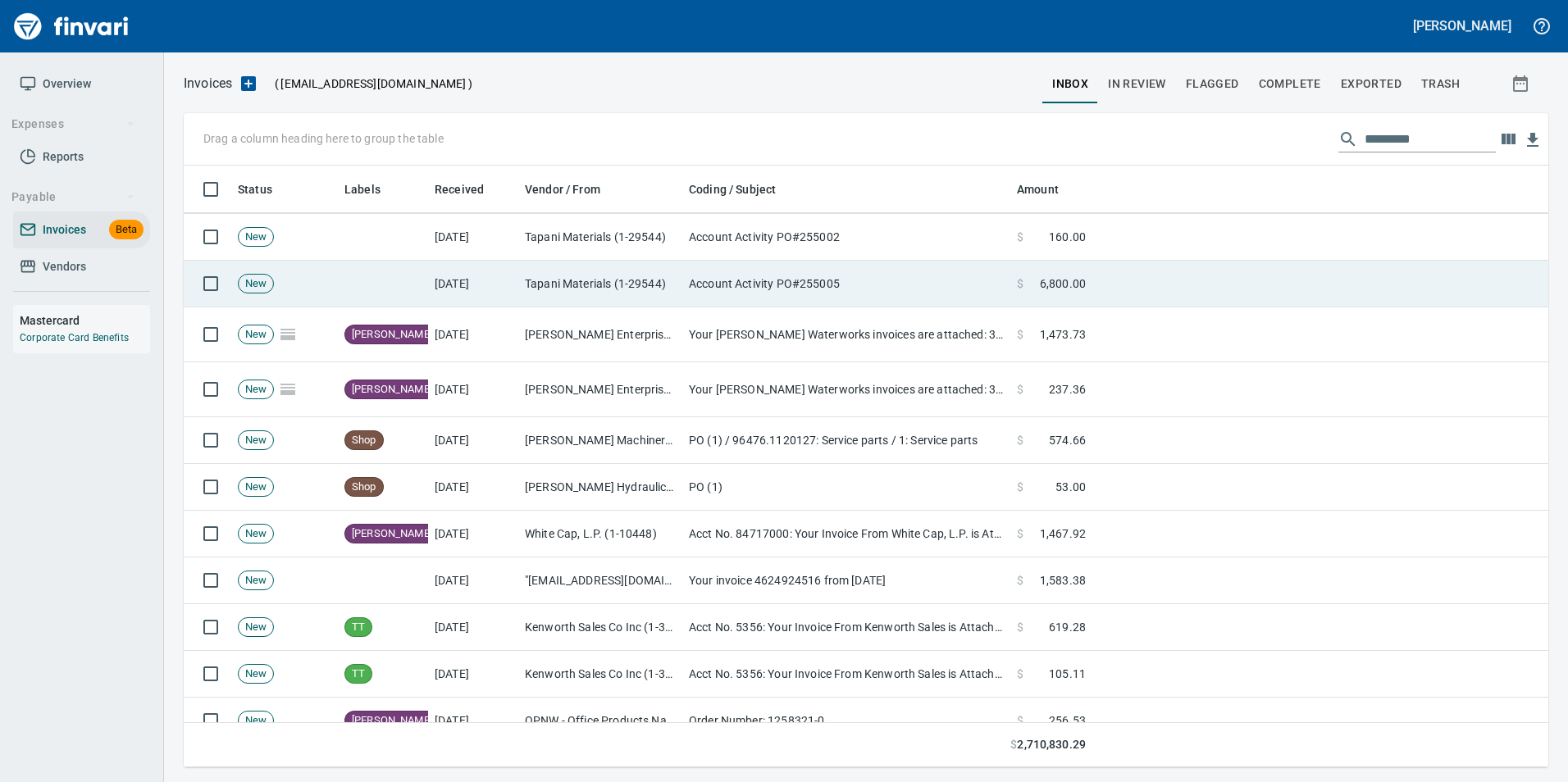
click at [793, 291] on td "Account Activity PO#255005" at bounding box center [846, 283] width 328 height 46
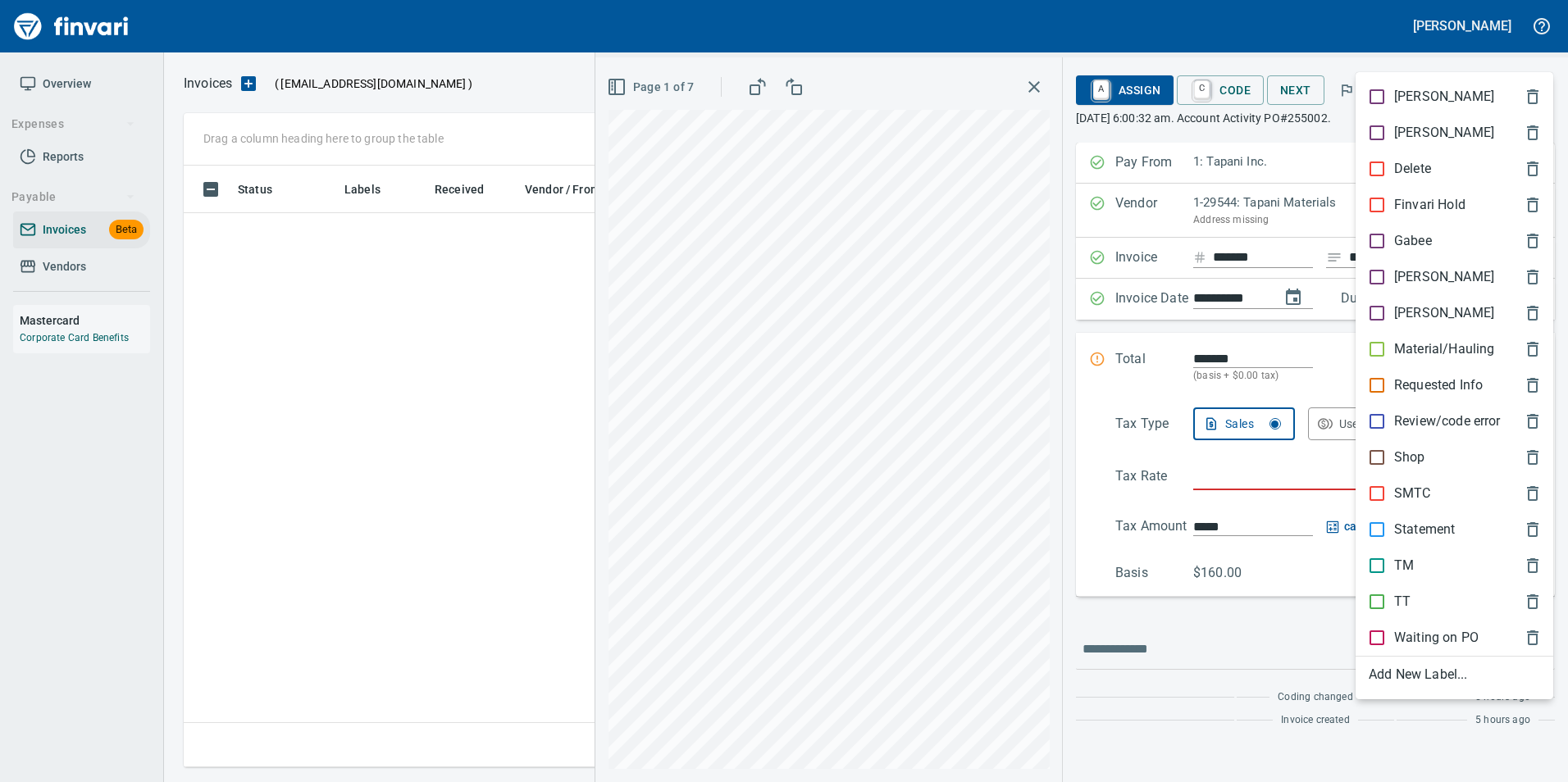
scroll to position [590, 1338]
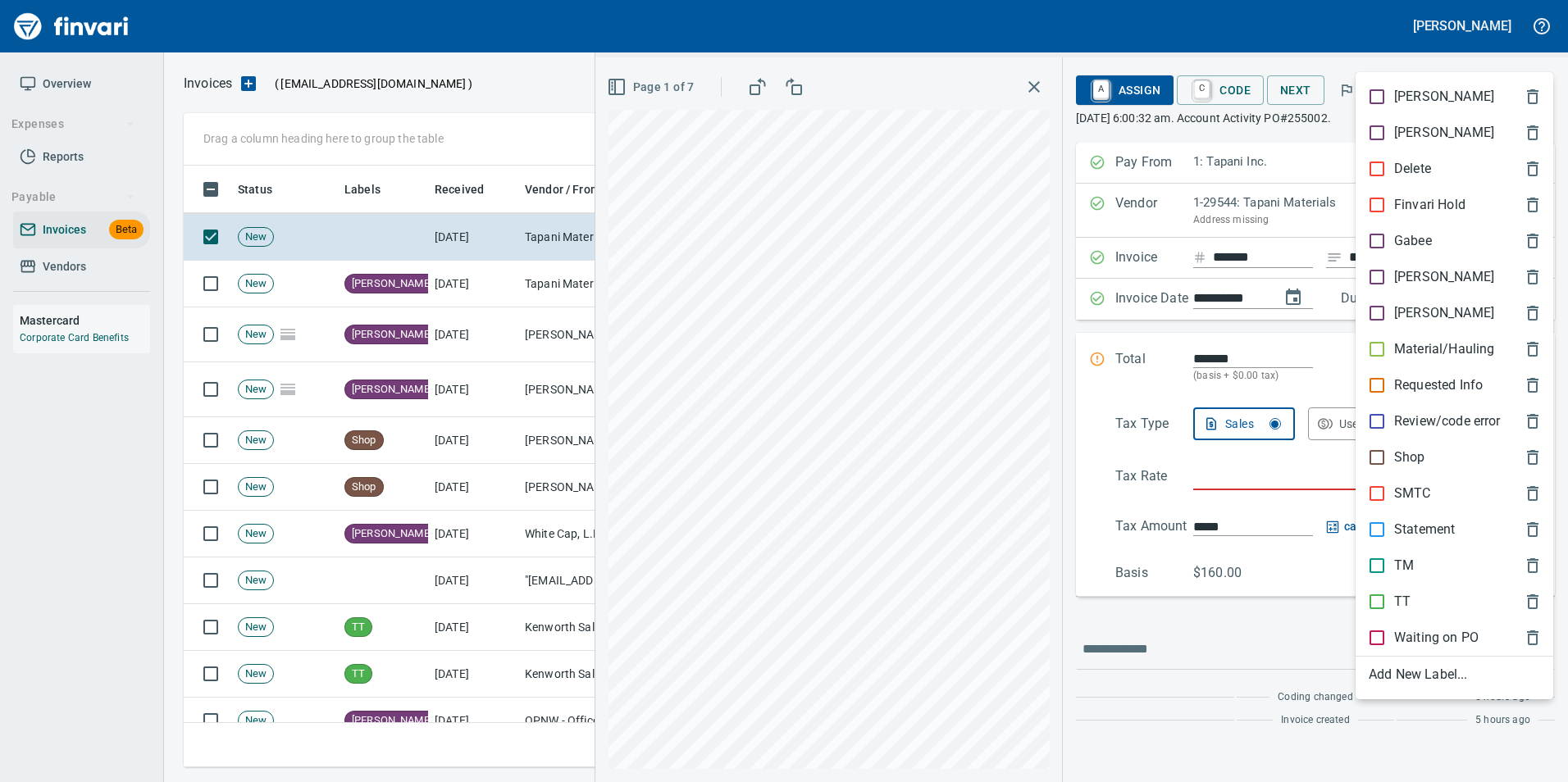
click at [1410, 267] on p "[PERSON_NAME]" at bounding box center [1444, 277] width 100 height 20
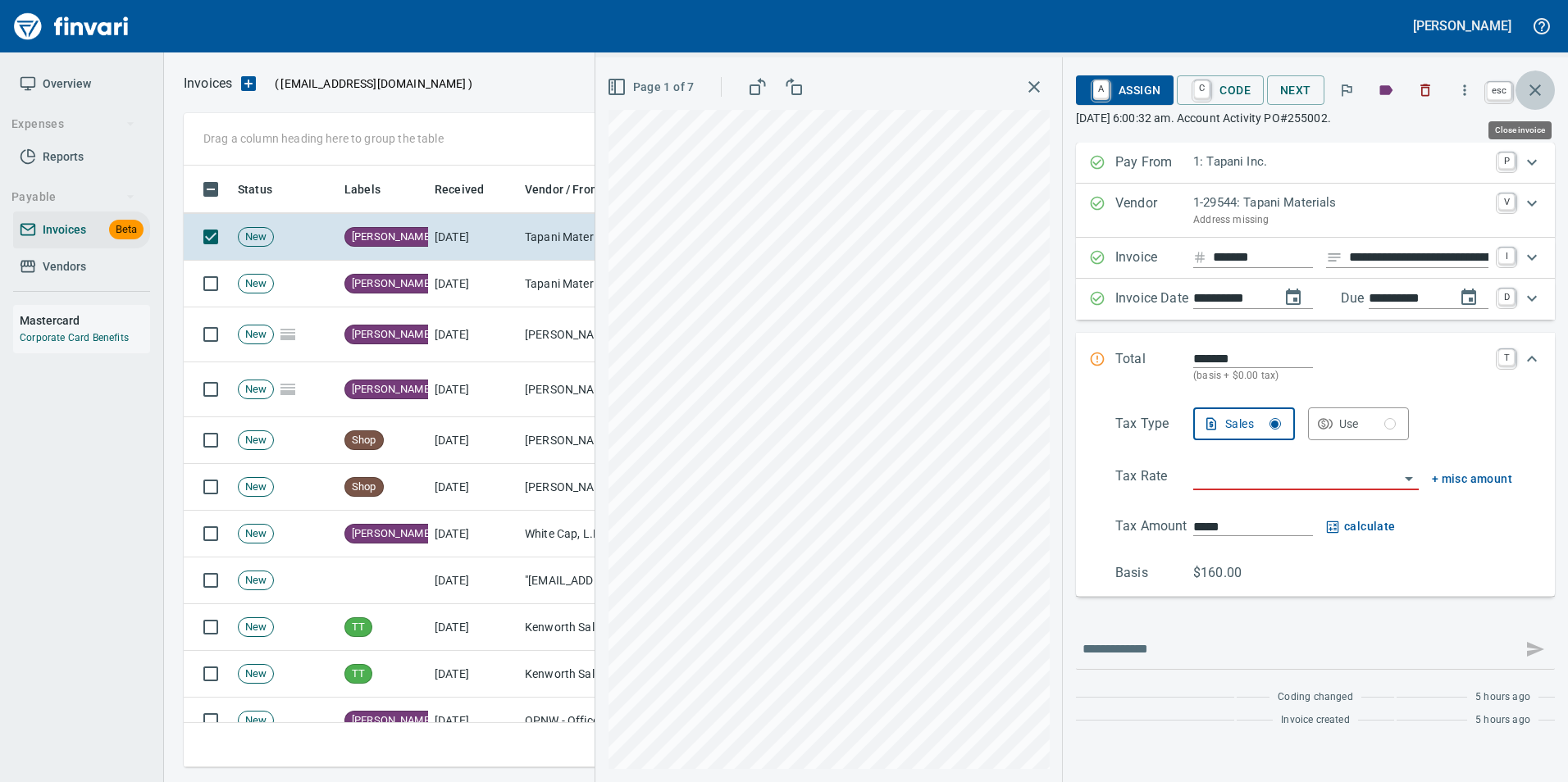
click at [1526, 88] on icon "button" at bounding box center [1535, 90] width 20 height 20
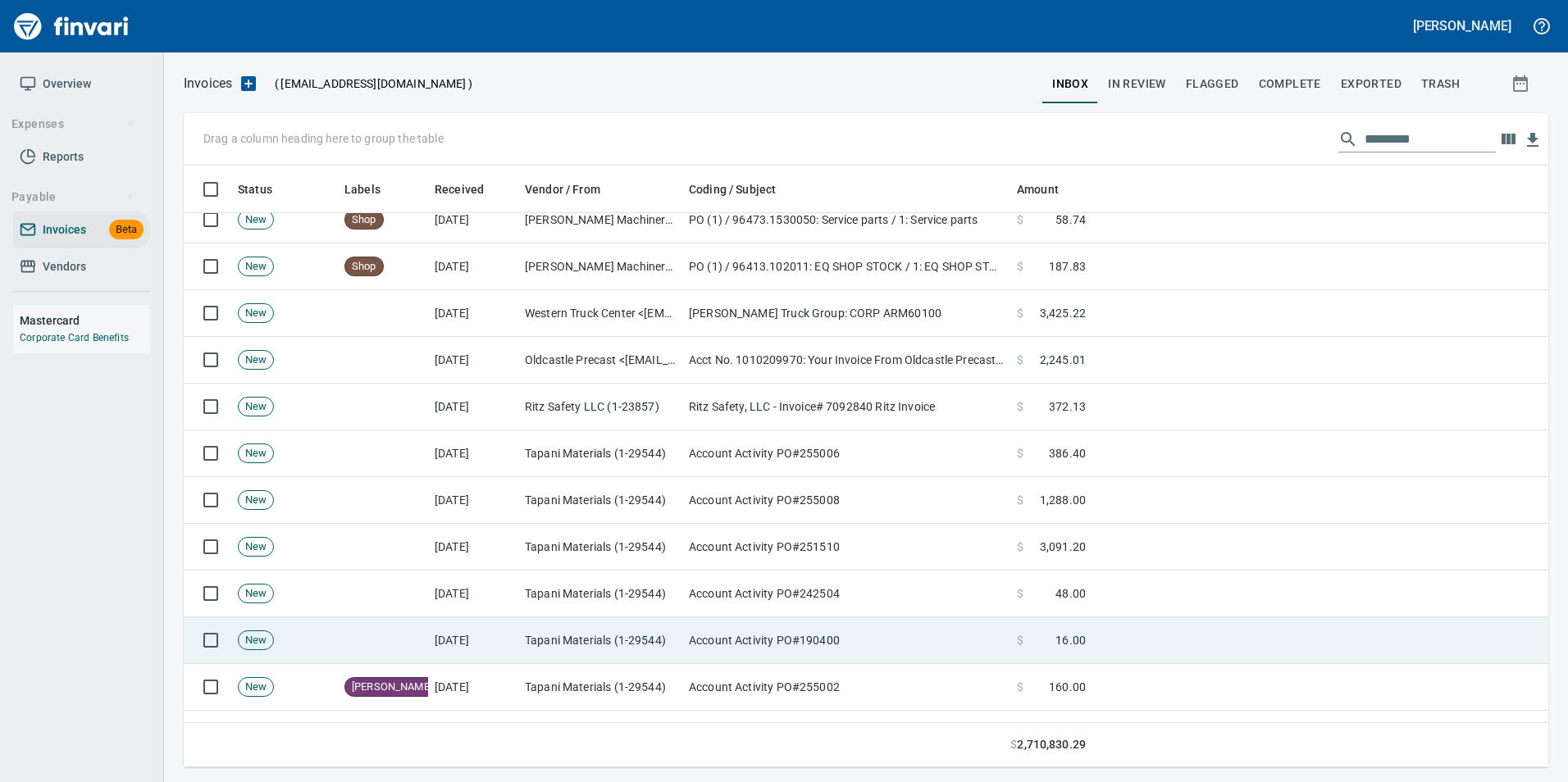
scroll to position [3854, 0]
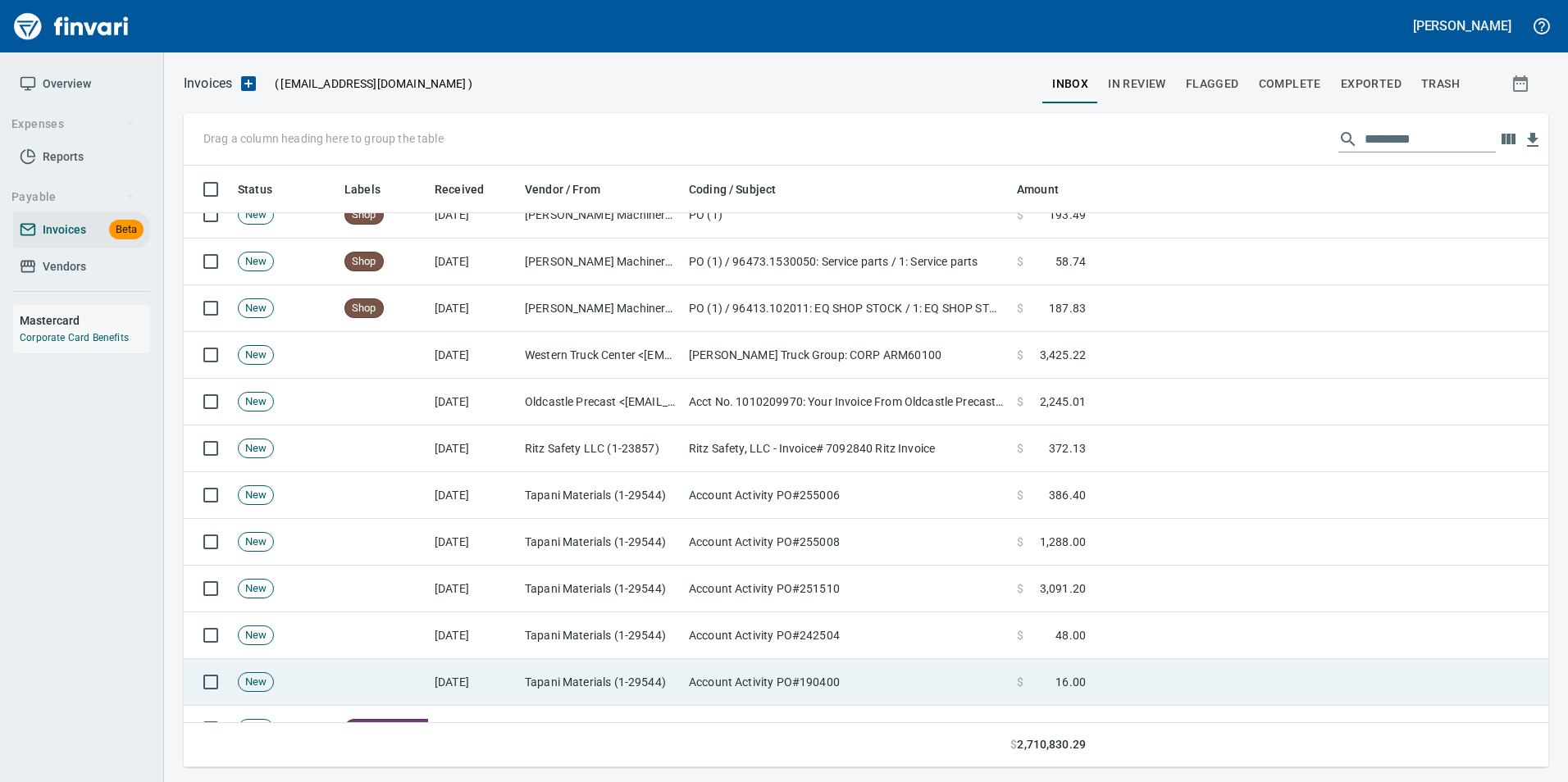
drag, startPoint x: 477, startPoint y: 672, endPoint x: 468, endPoint y: 664, distance: 12.0
click at [474, 670] on td "[DATE]" at bounding box center [473, 682] width 90 height 46
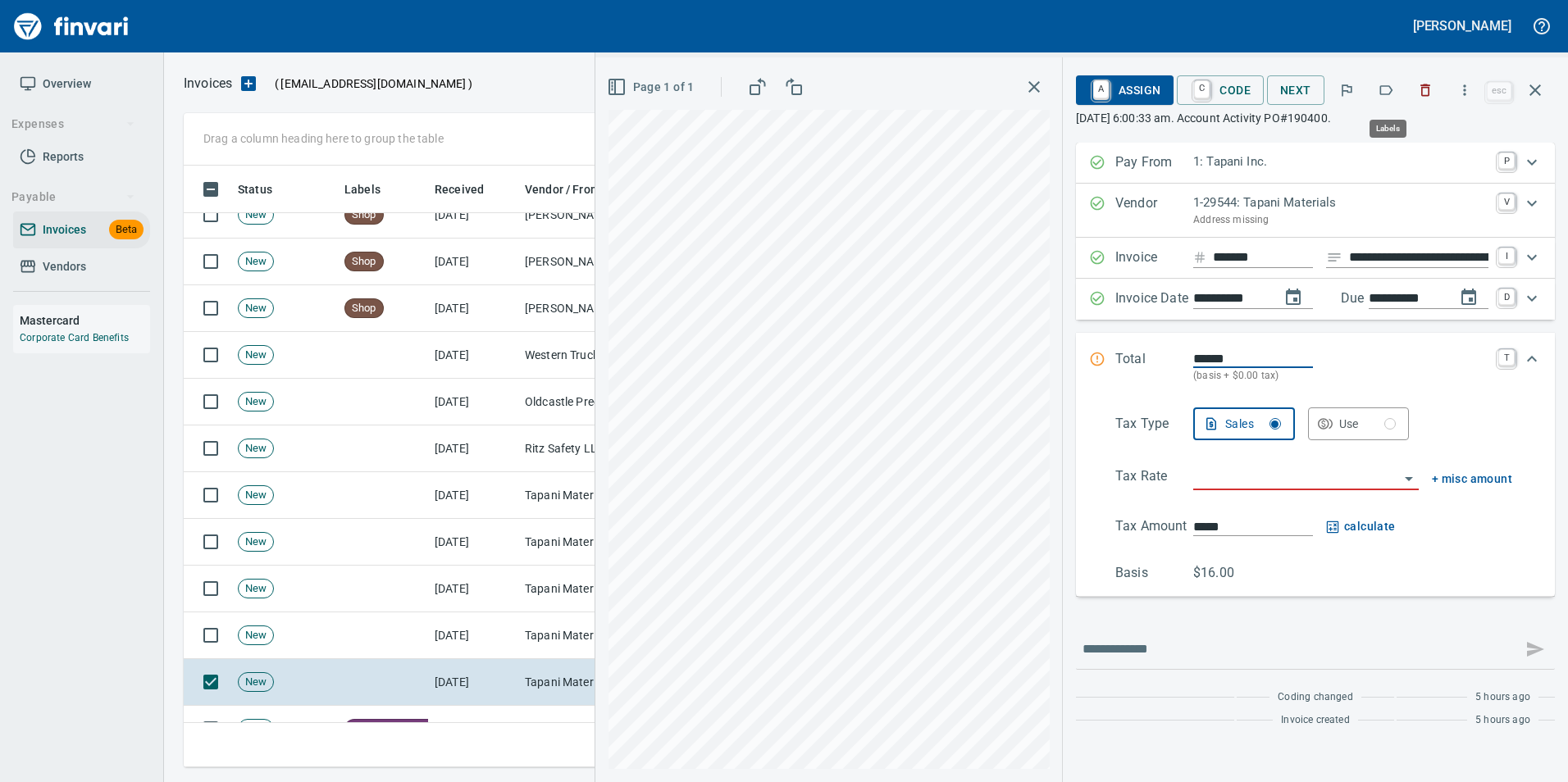
click at [1398, 95] on button "button" at bounding box center [1386, 90] width 36 height 36
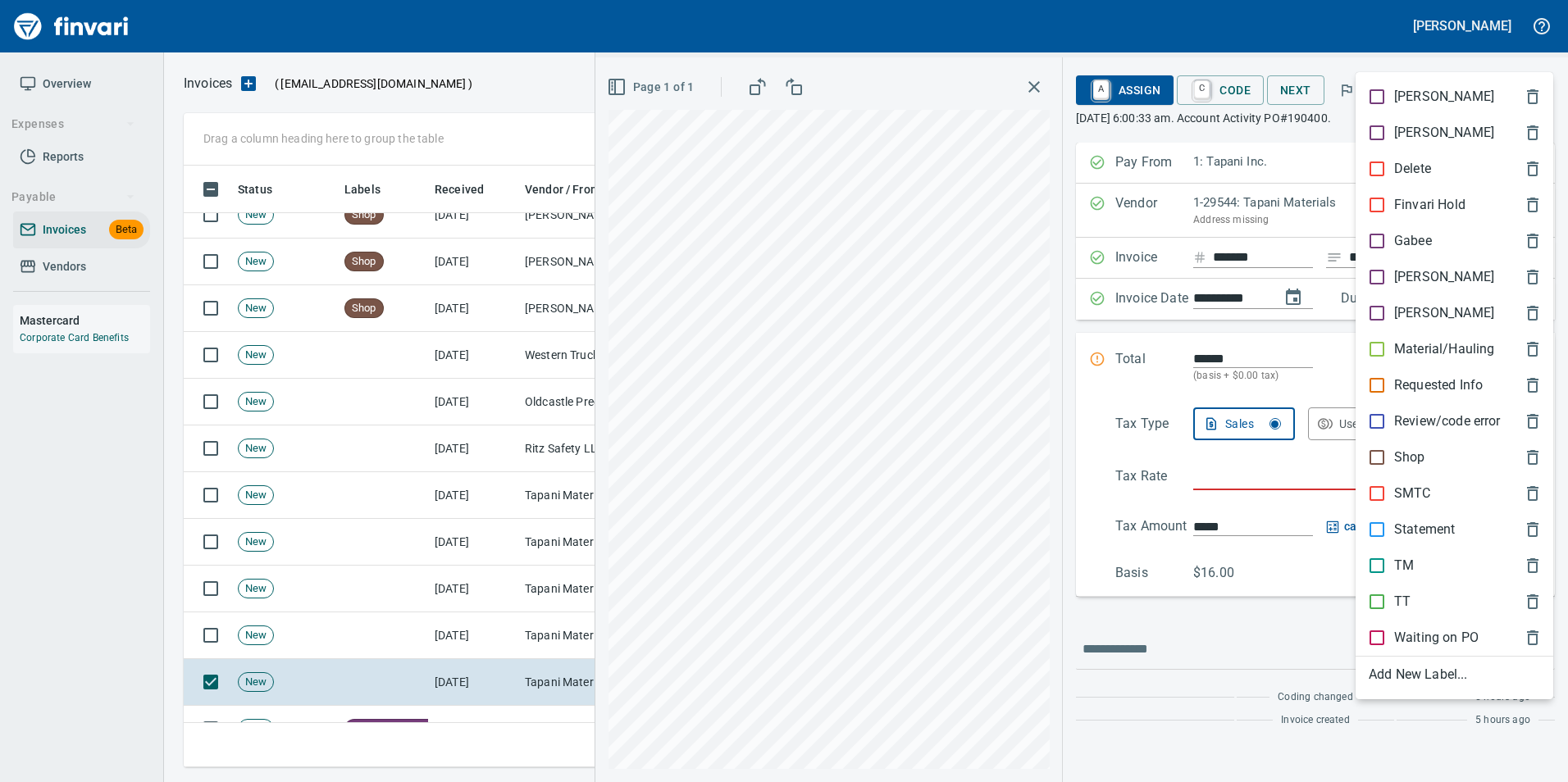
scroll to position [590, 1338]
click at [1424, 273] on span "[PERSON_NAME]" at bounding box center [1440, 277] width 145 height 20
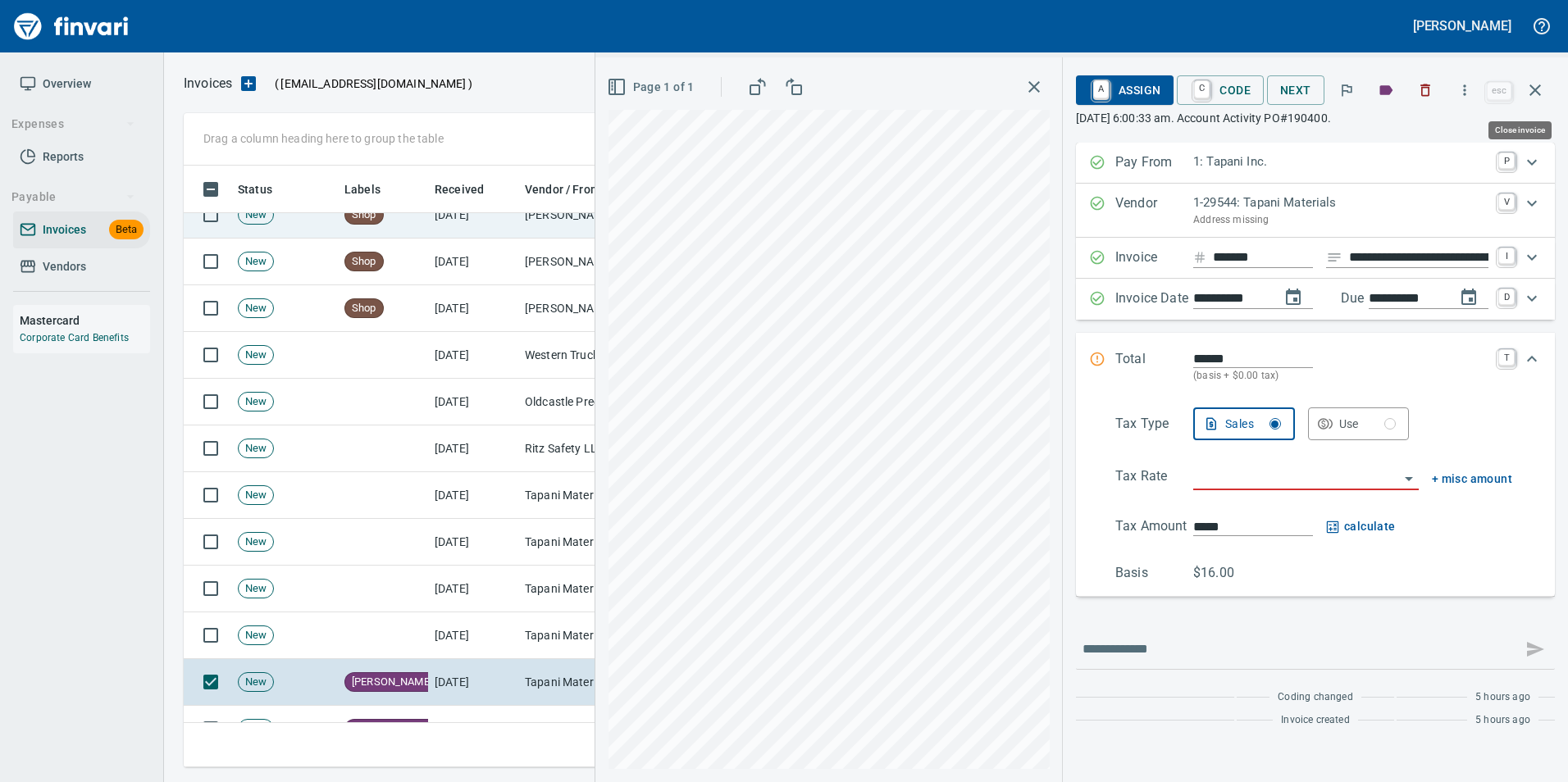
drag, startPoint x: 1547, startPoint y: 96, endPoint x: 1448, endPoint y: 233, distance: 169.0
click at [1547, 95] on button "button" at bounding box center [1534, 89] width 39 height 39
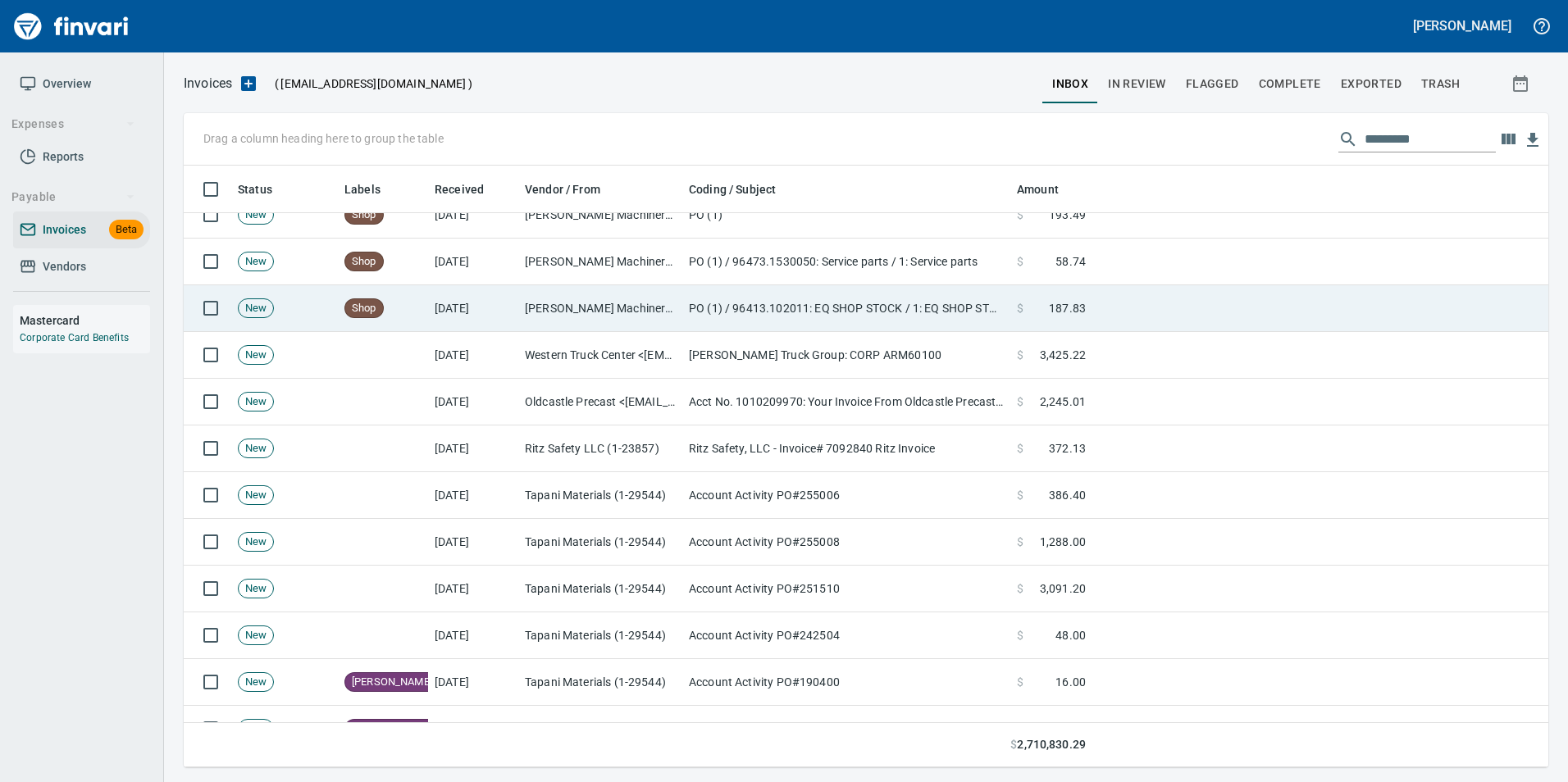
scroll to position [590, 1338]
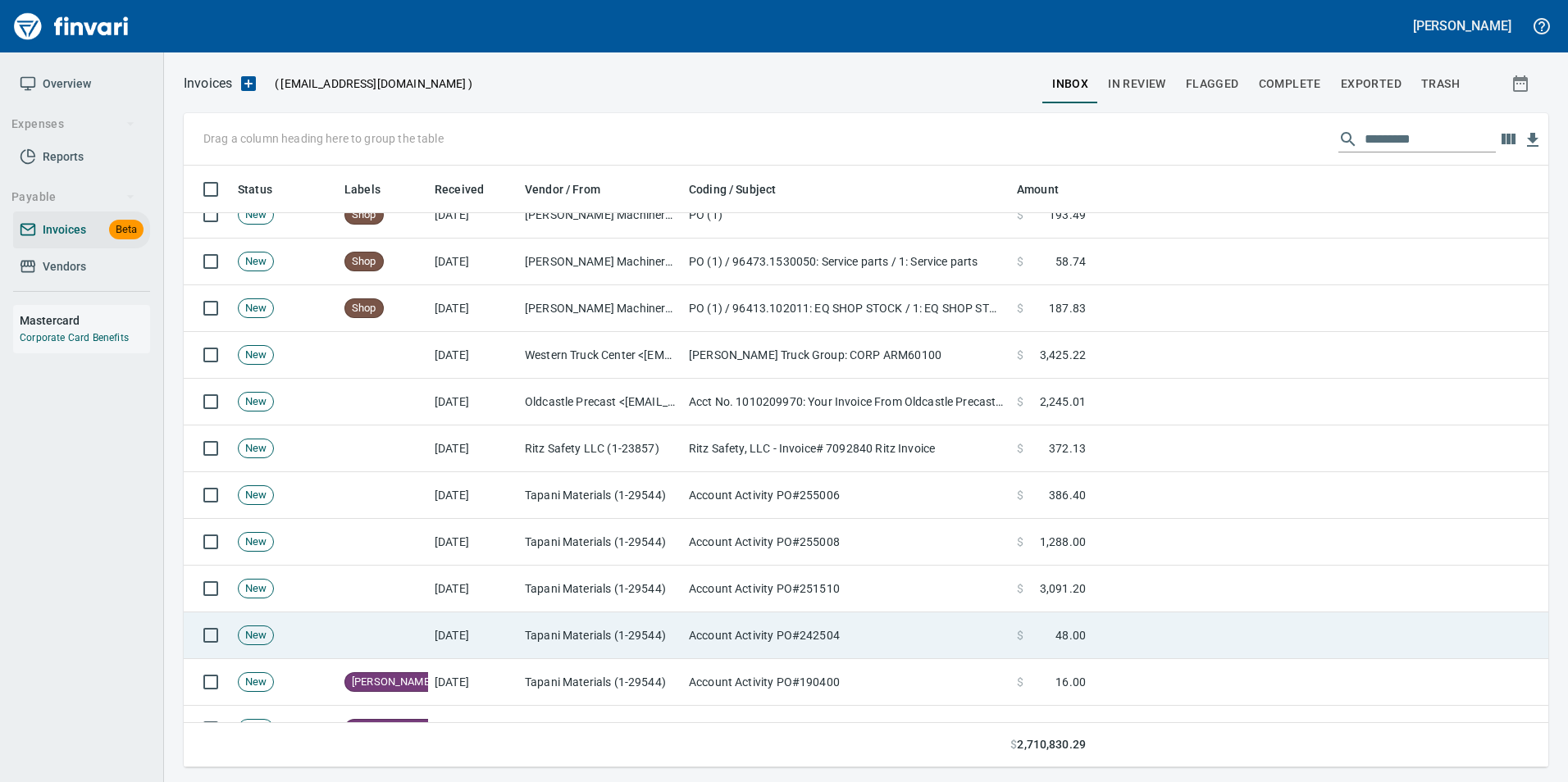
drag, startPoint x: 634, startPoint y: 633, endPoint x: 632, endPoint y: 620, distance: 13.2
click at [630, 630] on td "Tapani Materials (1-29544)" at bounding box center [600, 635] width 164 height 46
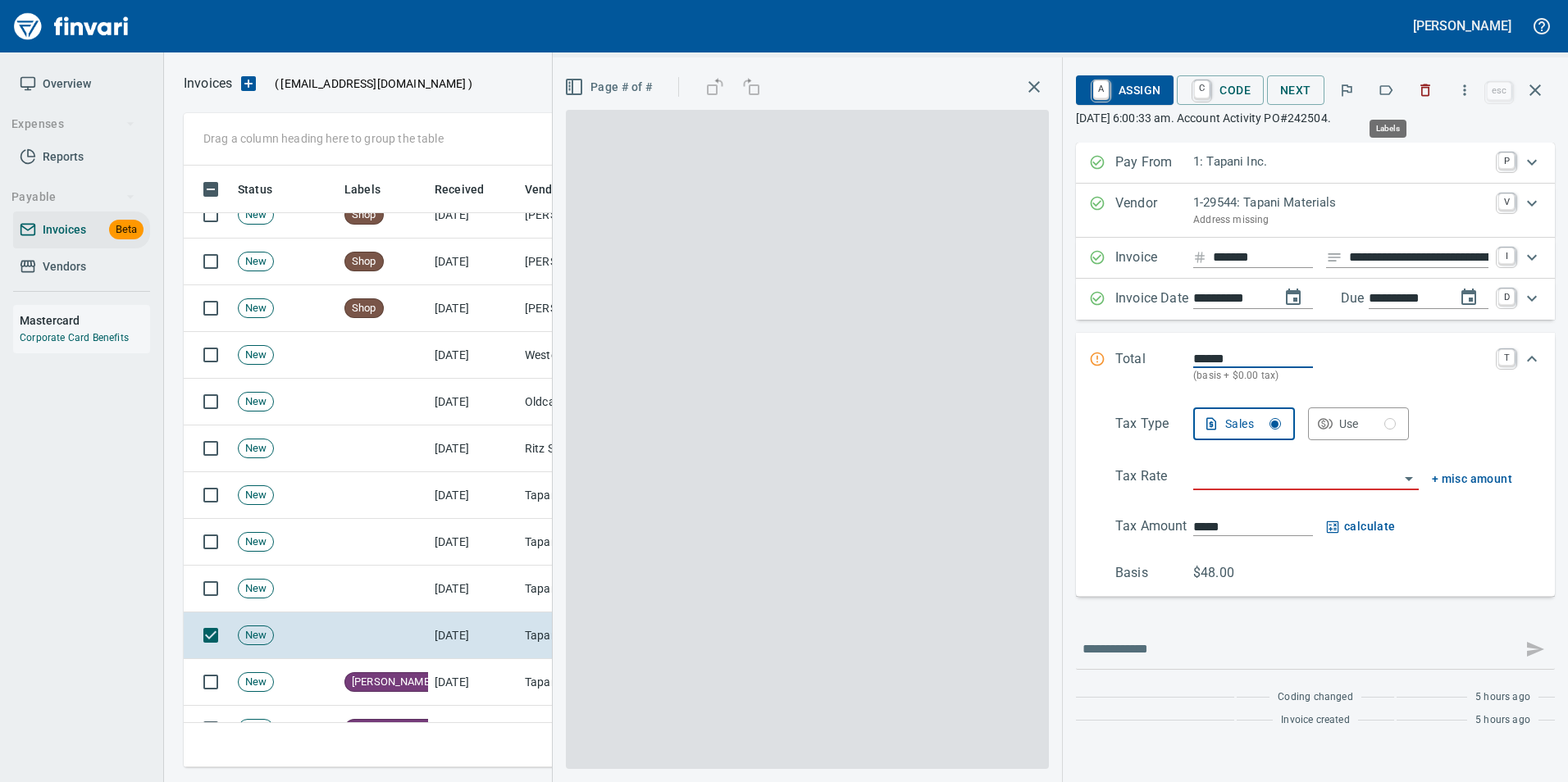
click at [1393, 85] on icon "button" at bounding box center [1386, 90] width 16 height 16
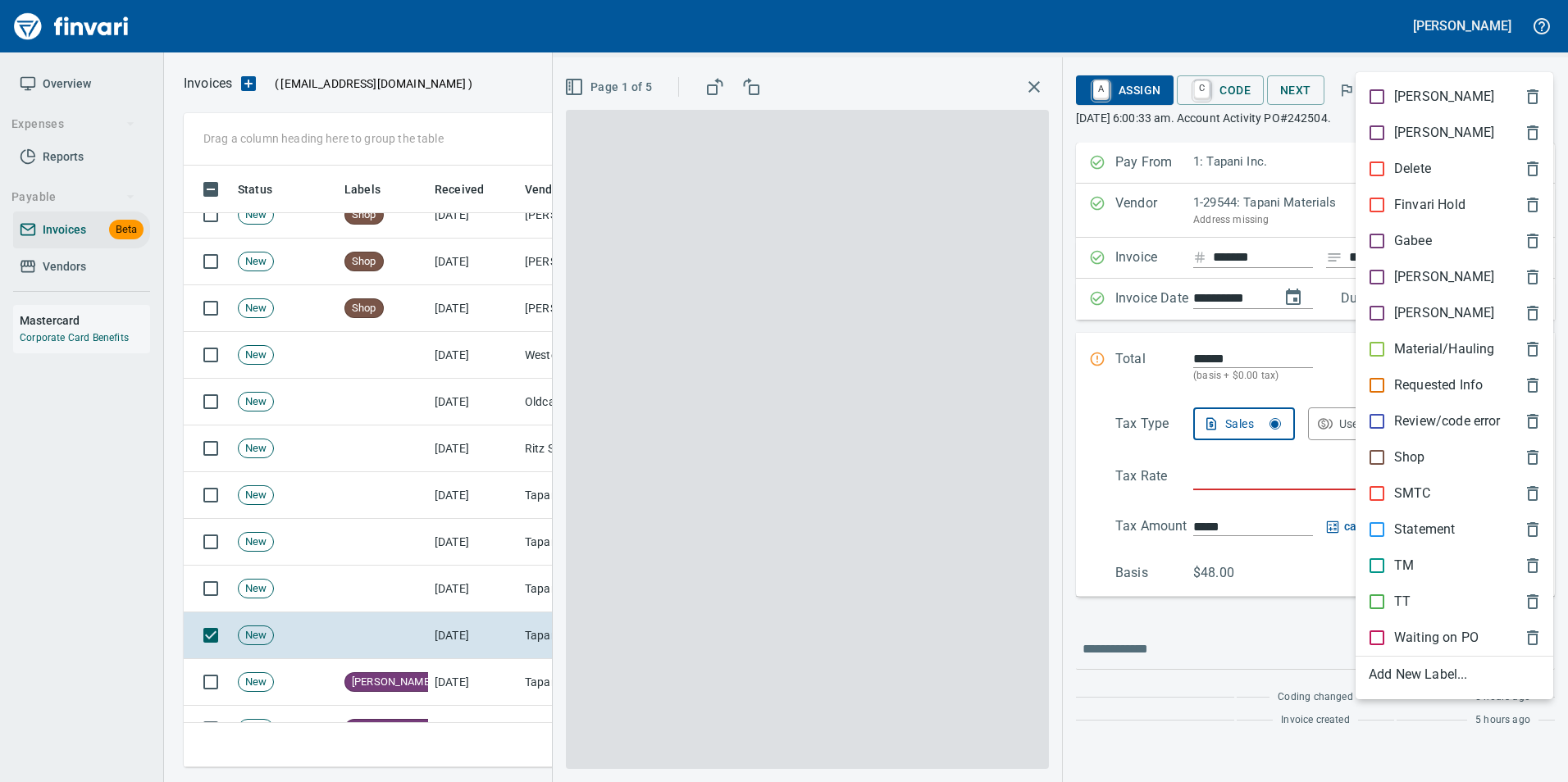
scroll to position [590, 1338]
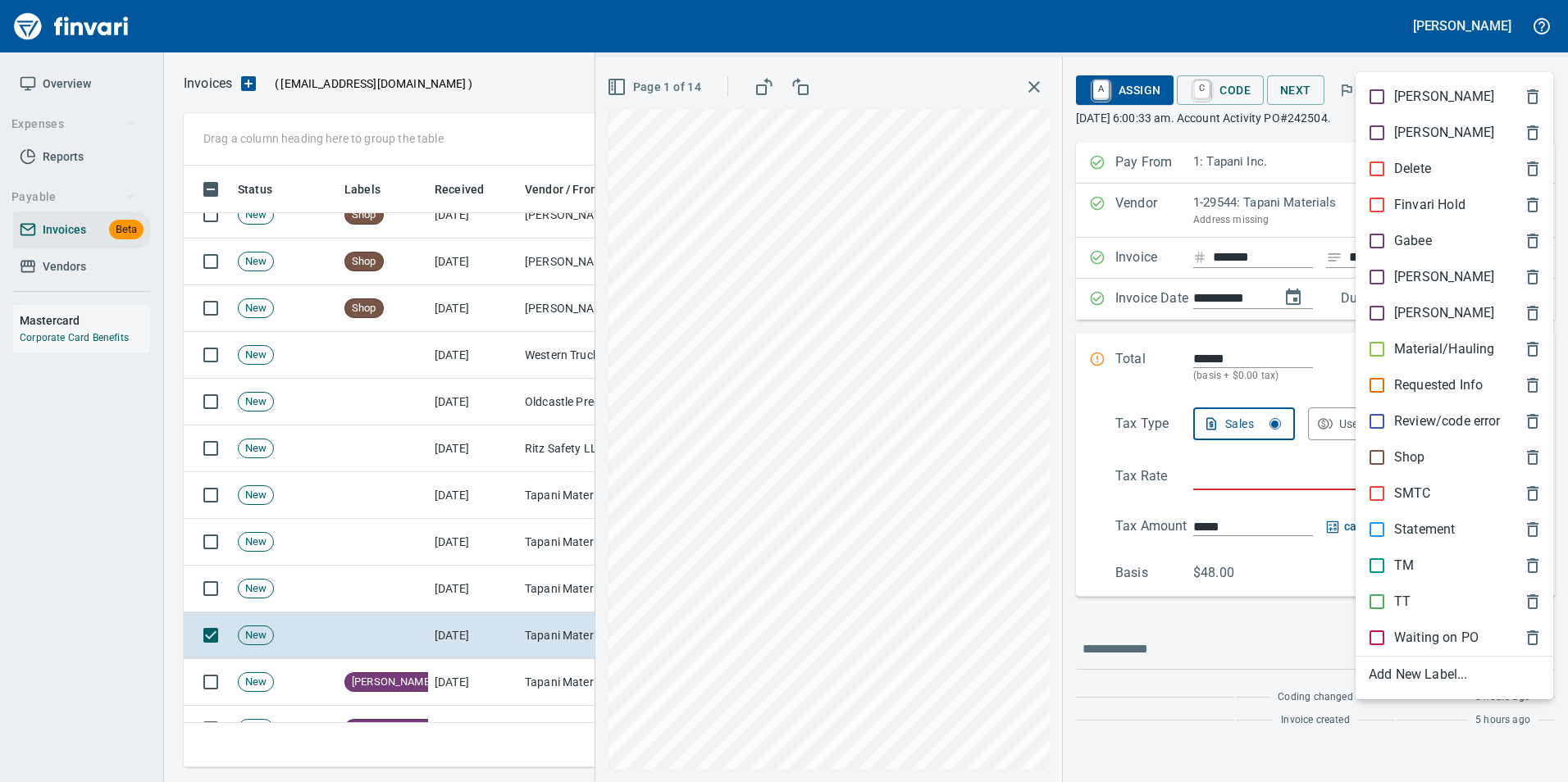
click at [1423, 287] on div "[PERSON_NAME]" at bounding box center [1453, 277] width 198 height 36
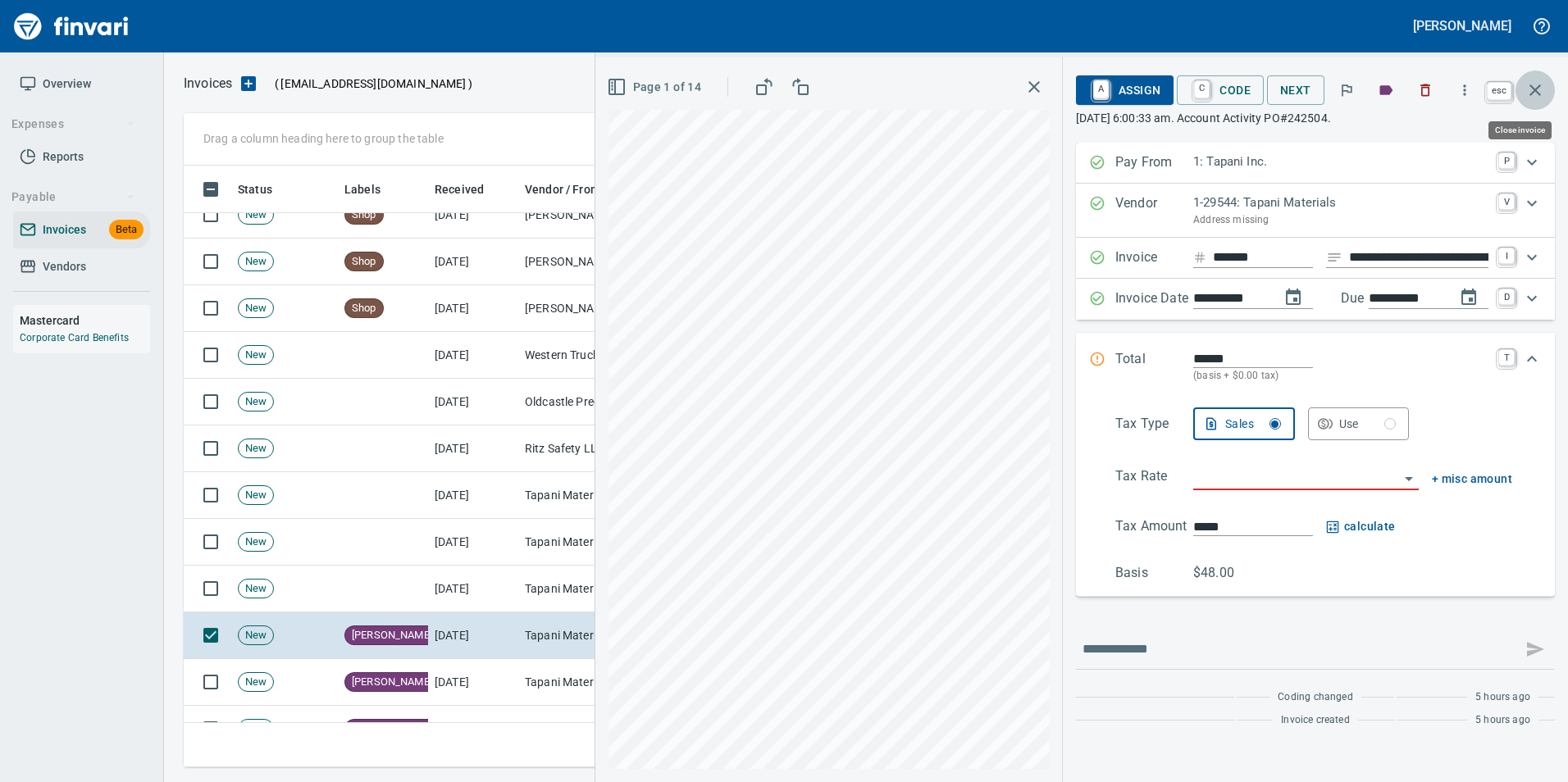
click at [1539, 93] on icon "button" at bounding box center [1535, 90] width 20 height 20
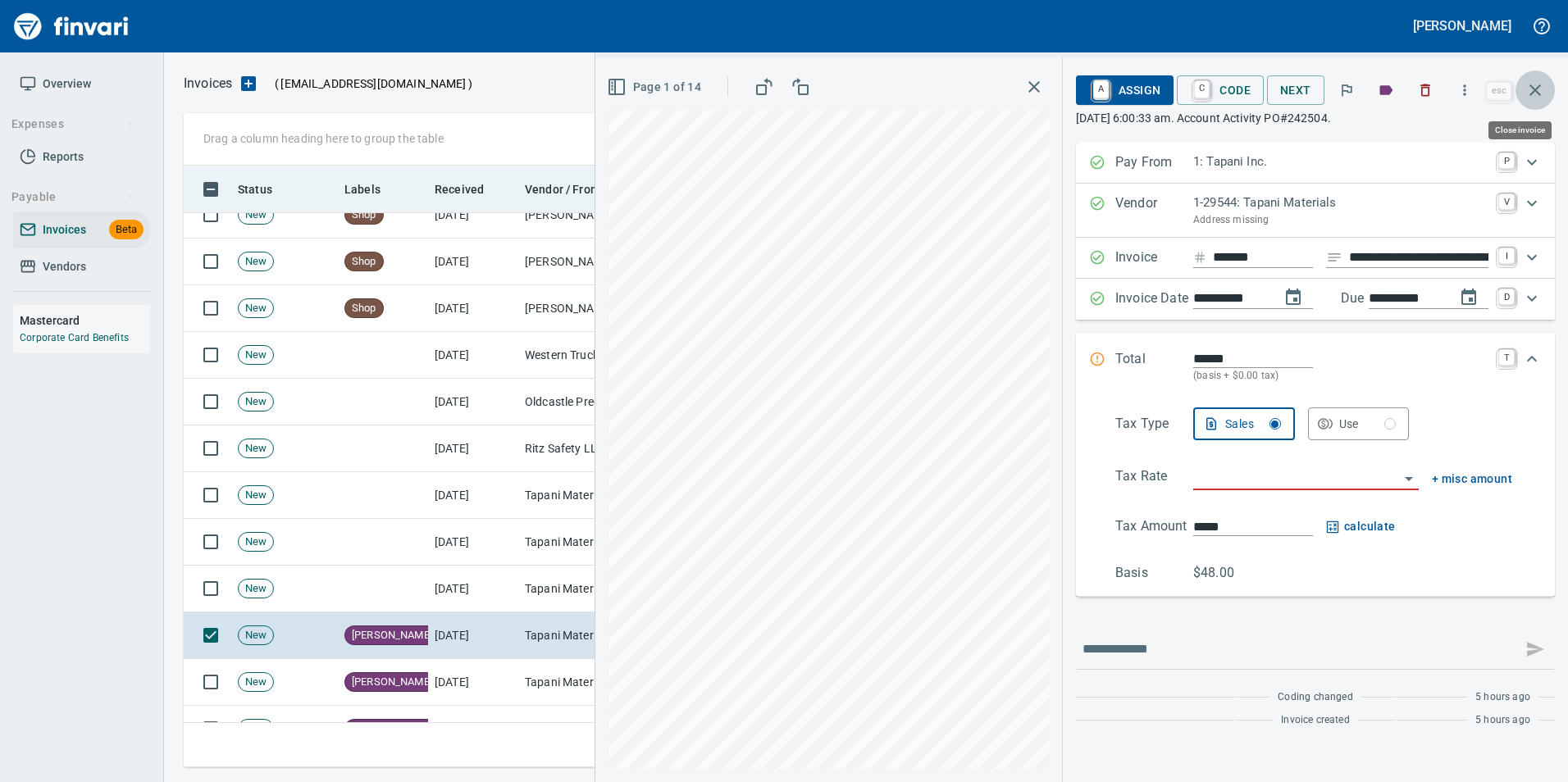
scroll to position [590, 1338]
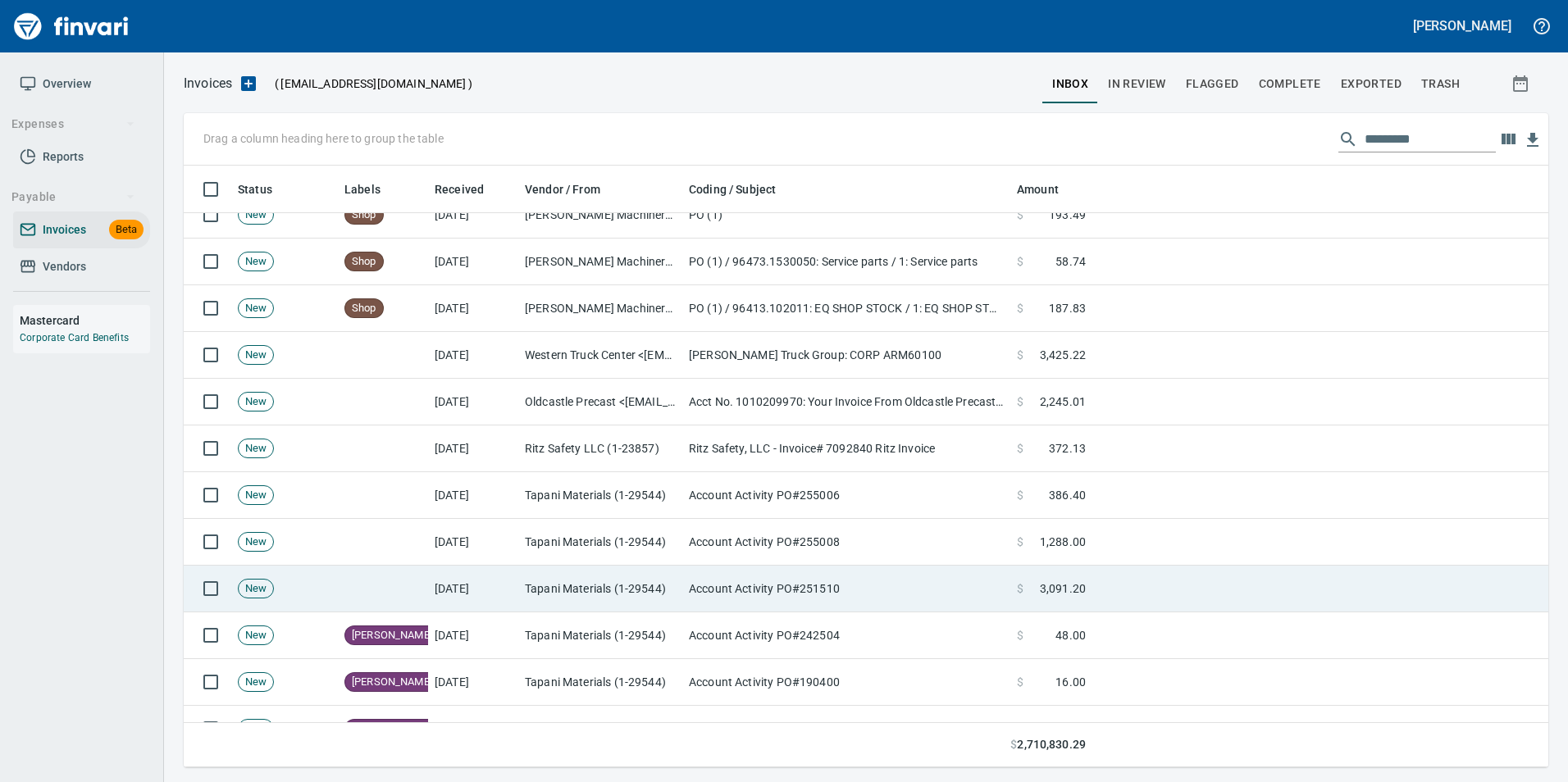
click at [572, 585] on td "Tapani Materials (1-29544)" at bounding box center [600, 589] width 164 height 46
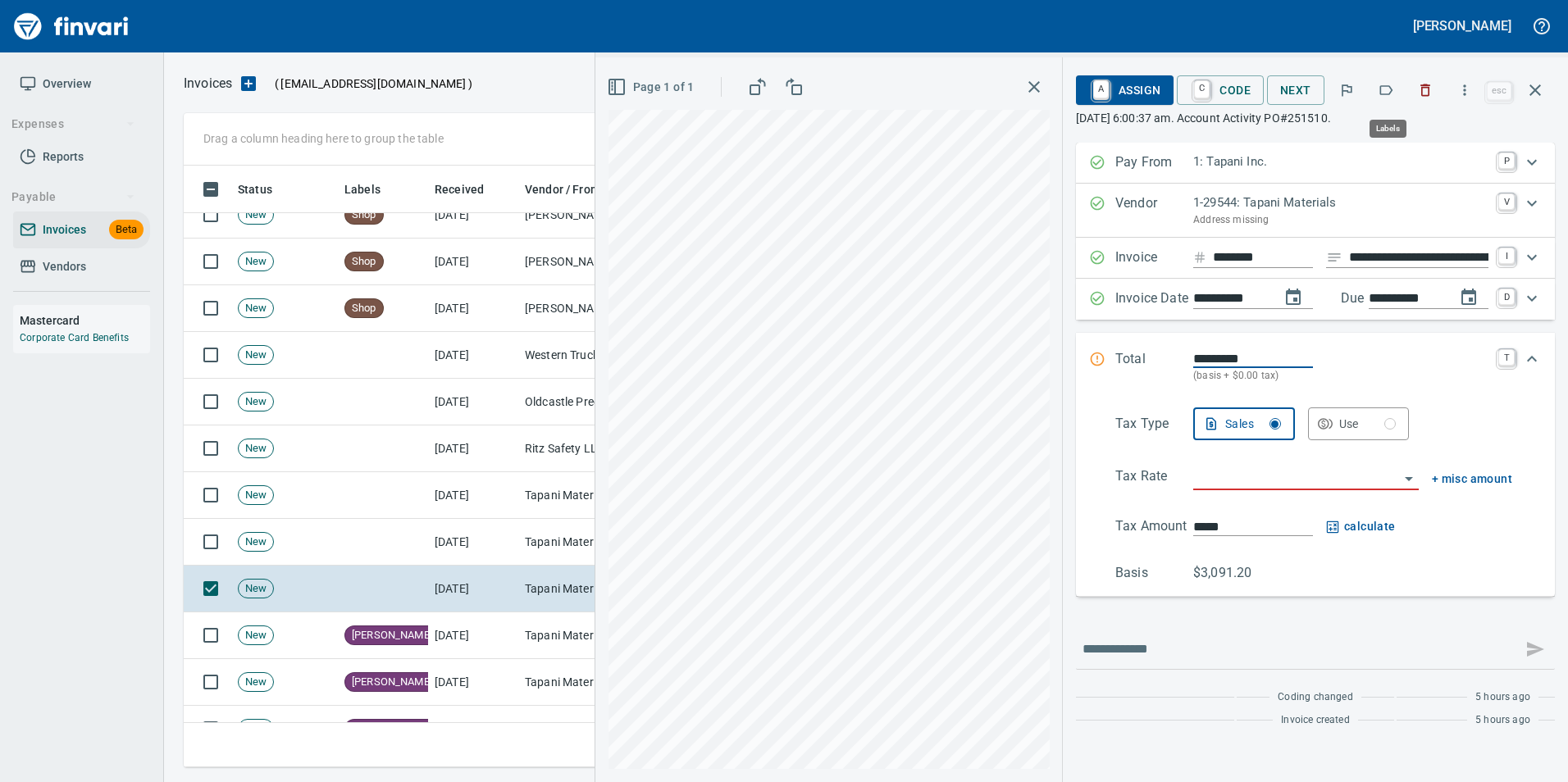
click at [1382, 97] on icon "button" at bounding box center [1386, 90] width 16 height 16
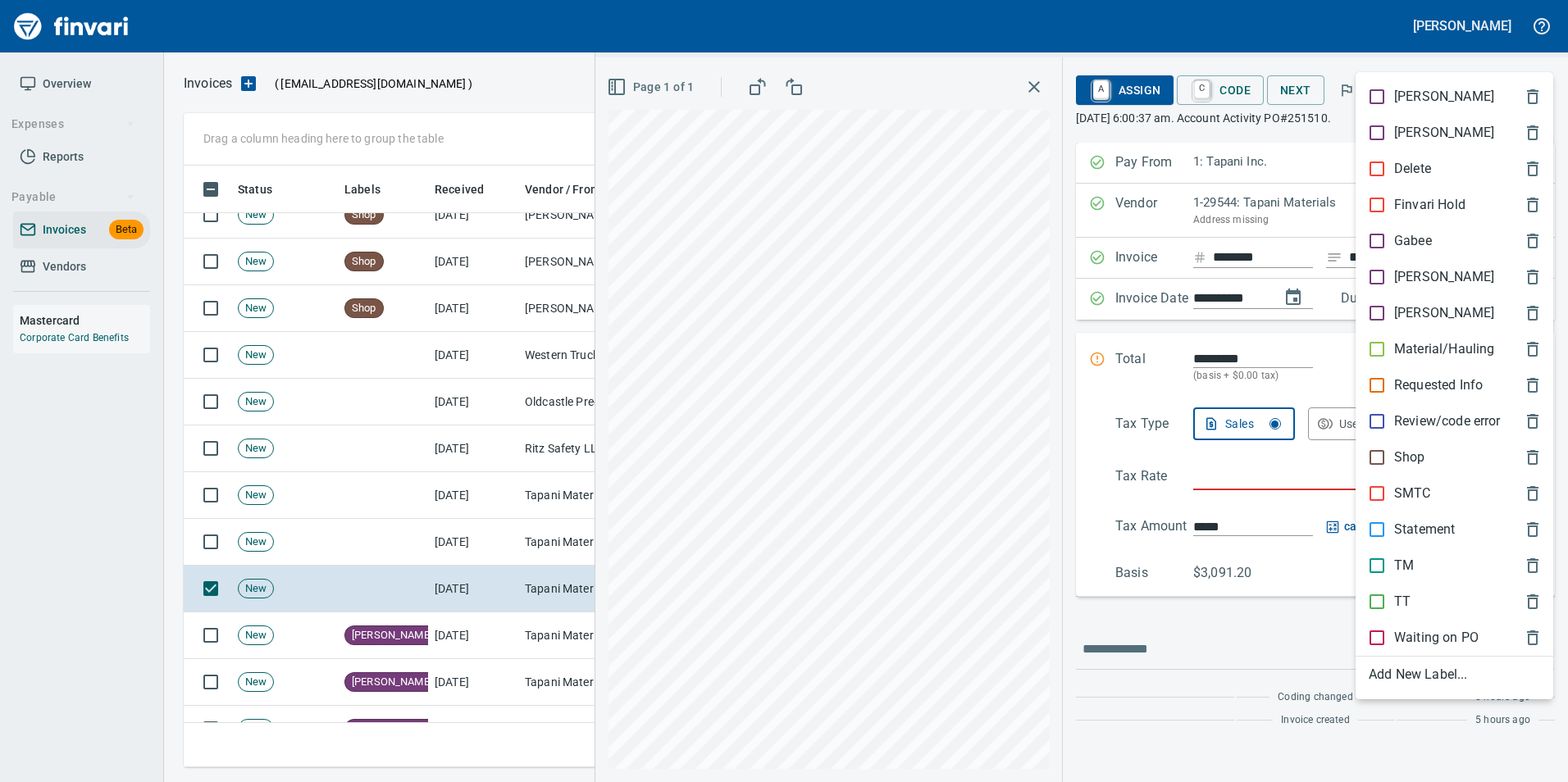
scroll to position [590, 1338]
drag, startPoint x: 1416, startPoint y: 287, endPoint x: 1435, endPoint y: 233, distance: 57.2
click at [1414, 284] on div "[PERSON_NAME]" at bounding box center [1453, 277] width 198 height 36
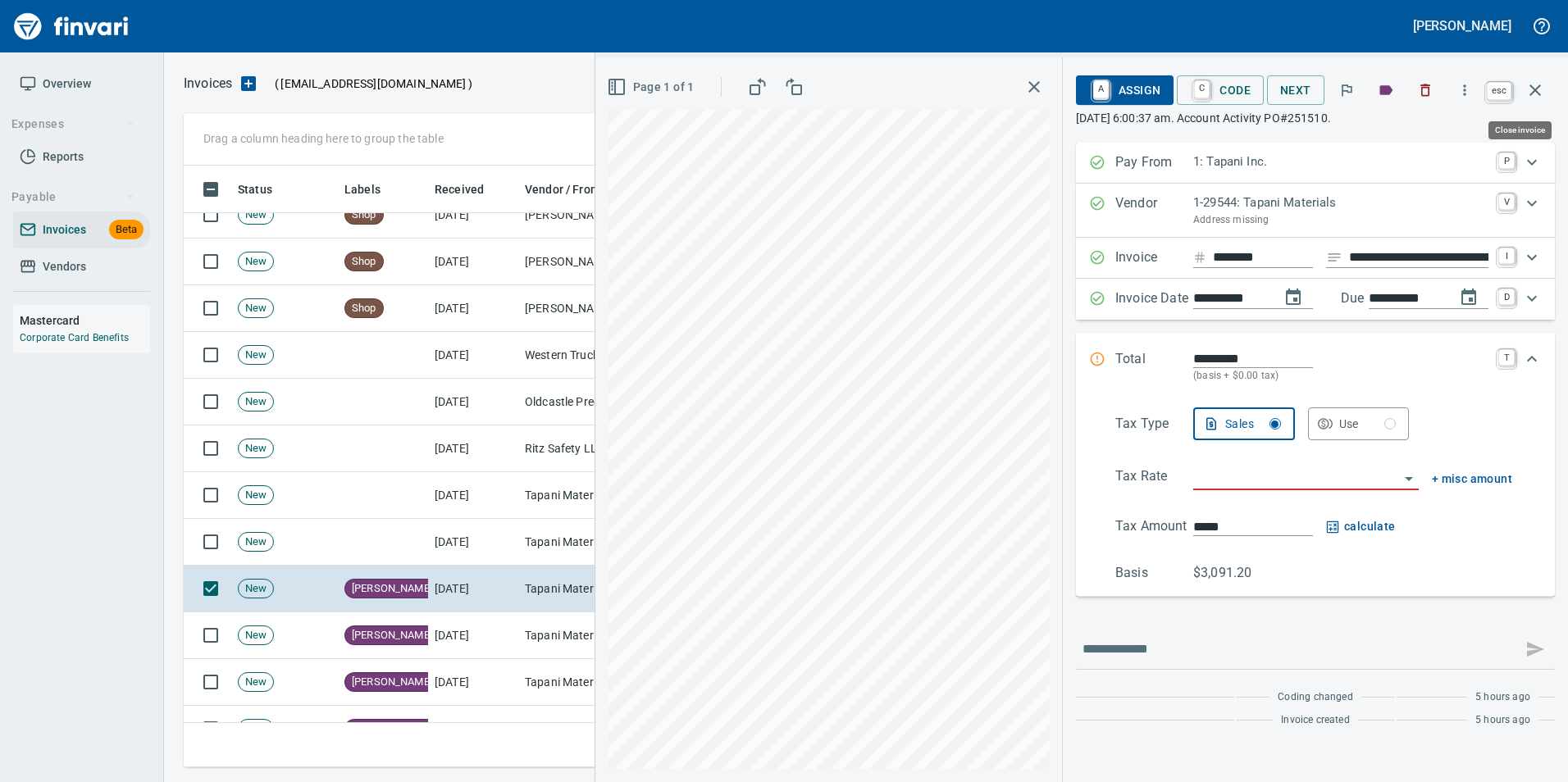
drag, startPoint x: 1535, startPoint y: 97, endPoint x: 1521, endPoint y: 101, distance: 14.6
click at [1535, 96] on icon "button" at bounding box center [1535, 90] width 20 height 20
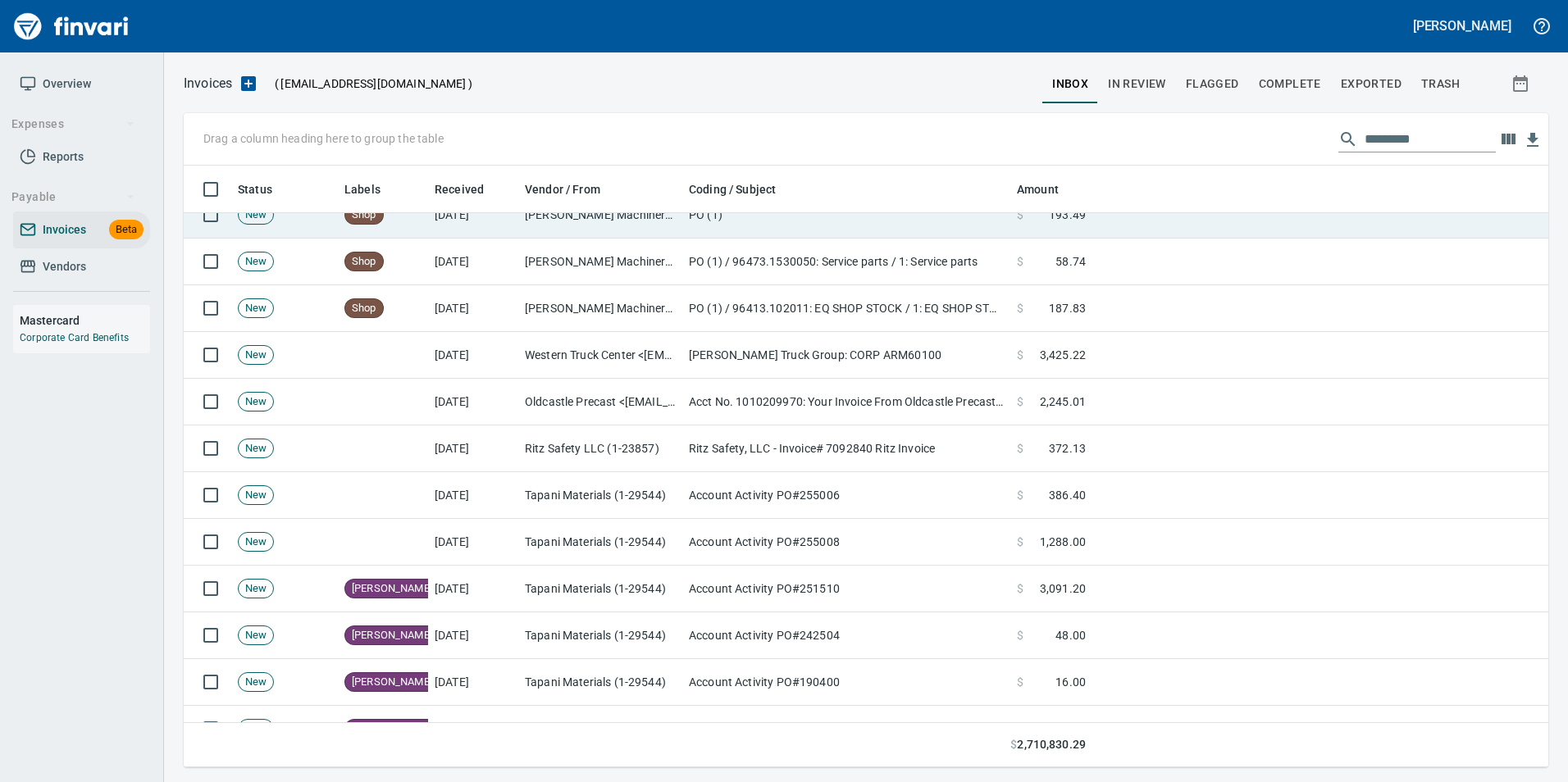
scroll to position [590, 1338]
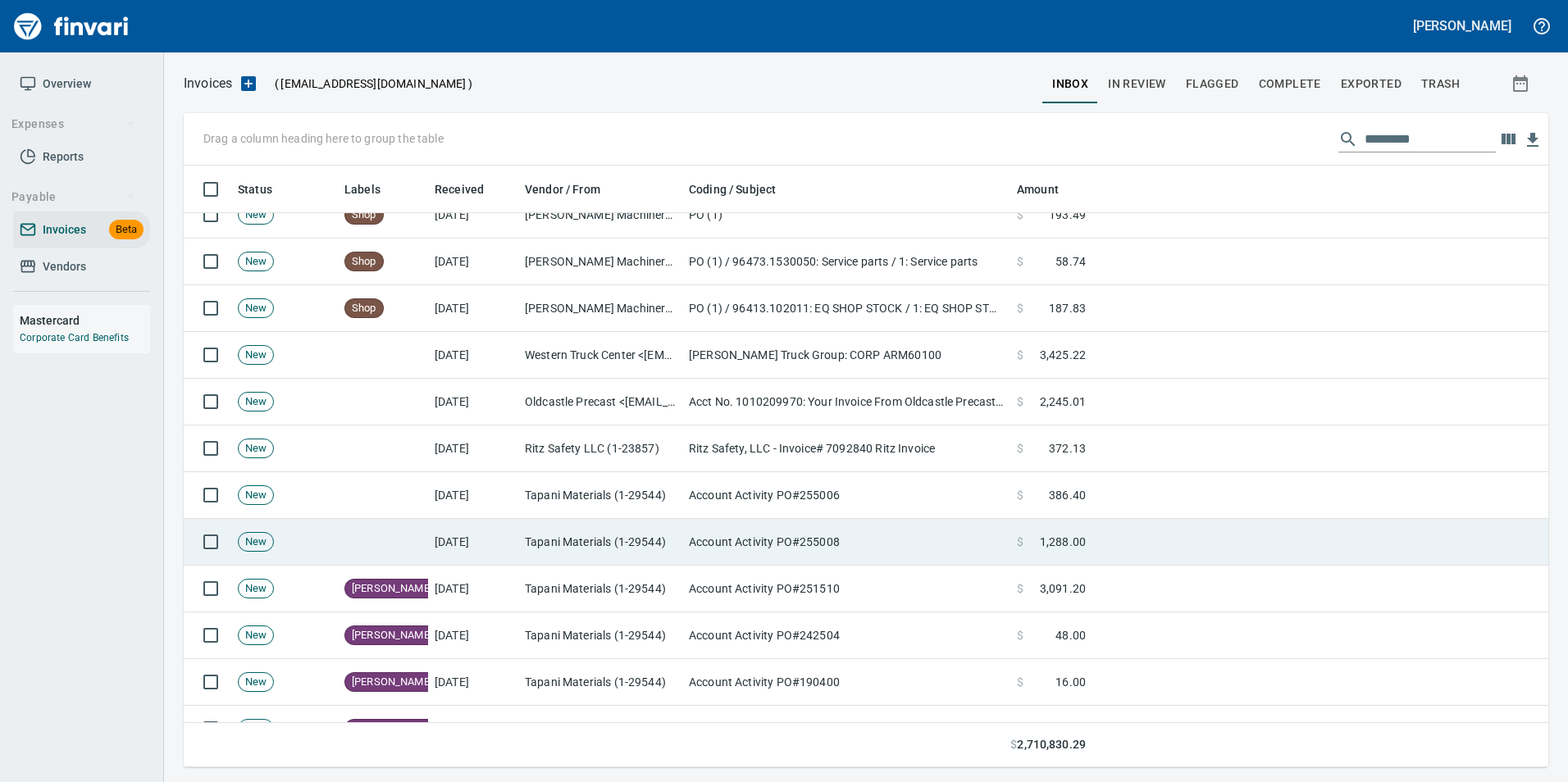
click at [684, 525] on td "Account Activity PO#255008" at bounding box center [846, 542] width 328 height 46
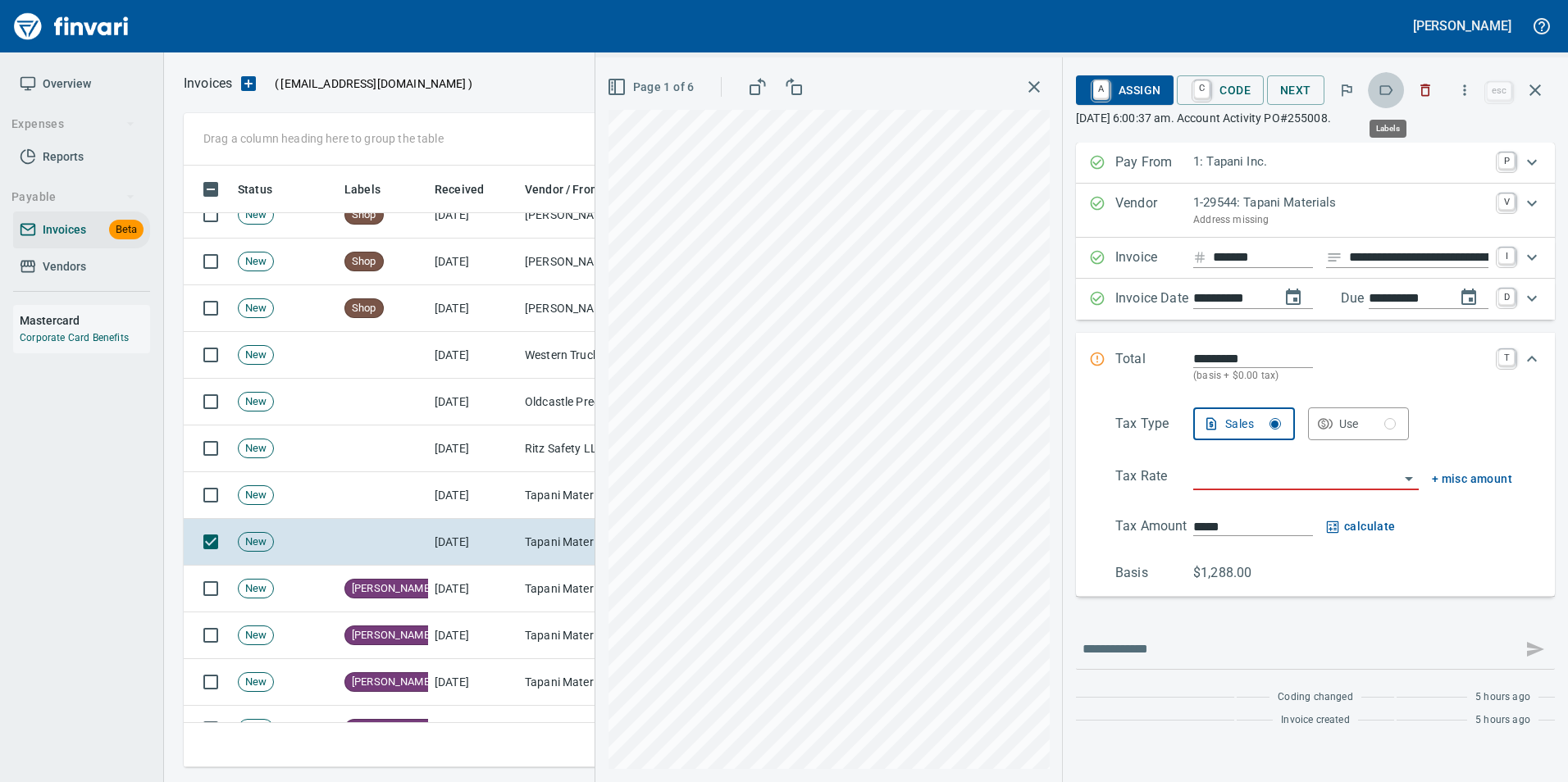
click at [1393, 92] on icon "button" at bounding box center [1386, 90] width 13 height 10
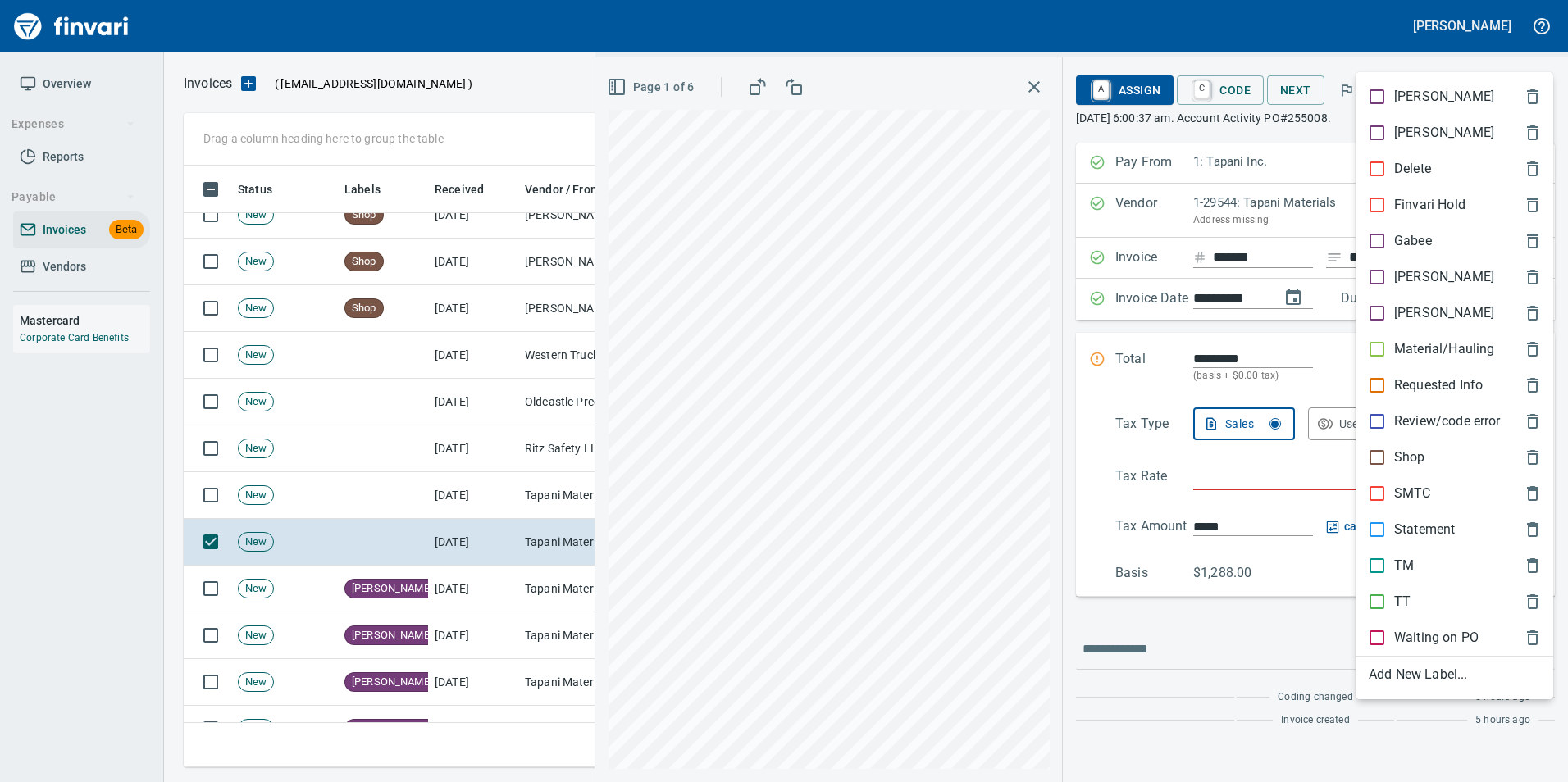
click at [1394, 275] on p "[PERSON_NAME]" at bounding box center [1444, 277] width 100 height 20
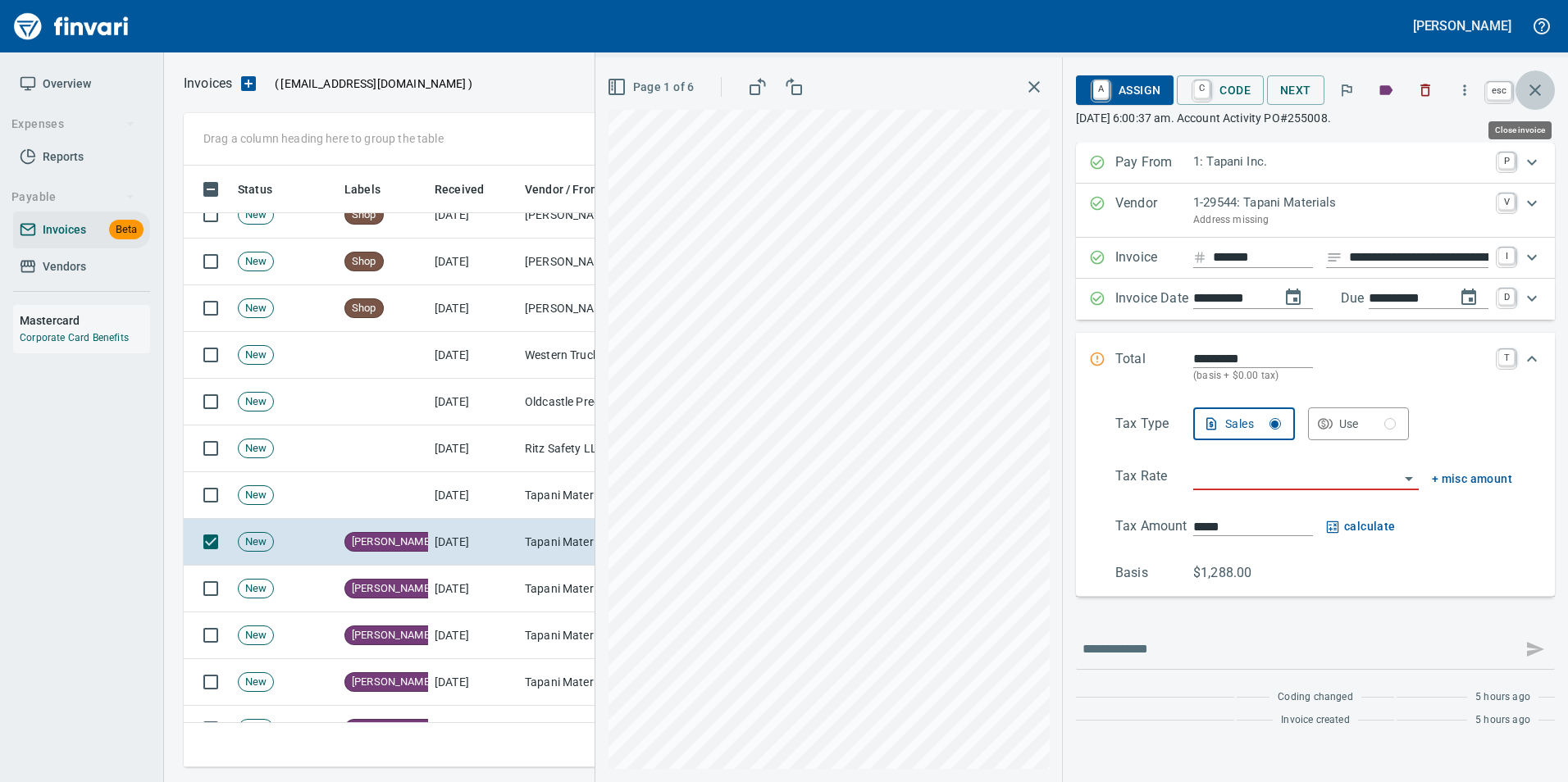
click at [1531, 98] on icon "button" at bounding box center [1535, 90] width 20 height 20
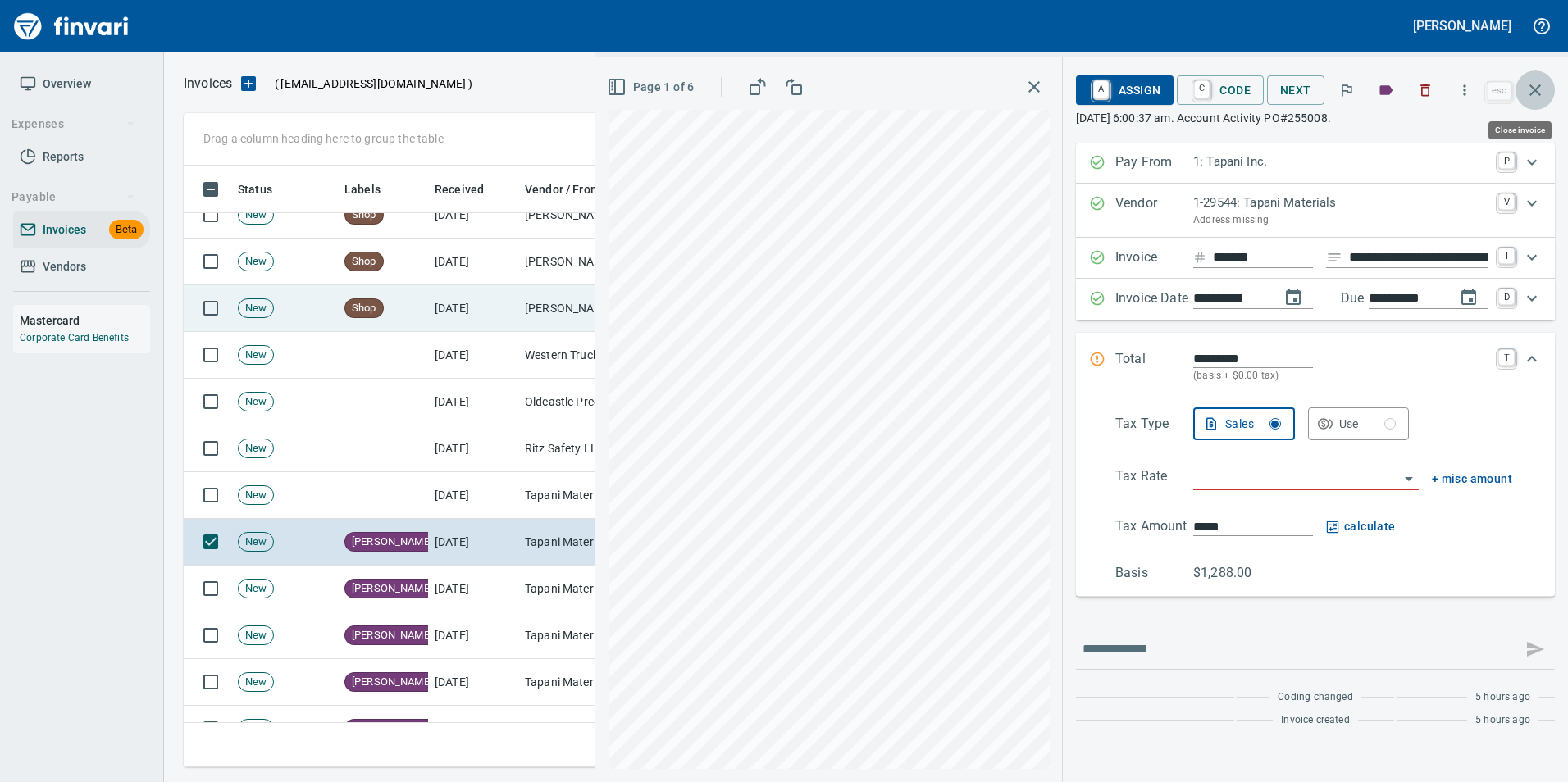
scroll to position [590, 1338]
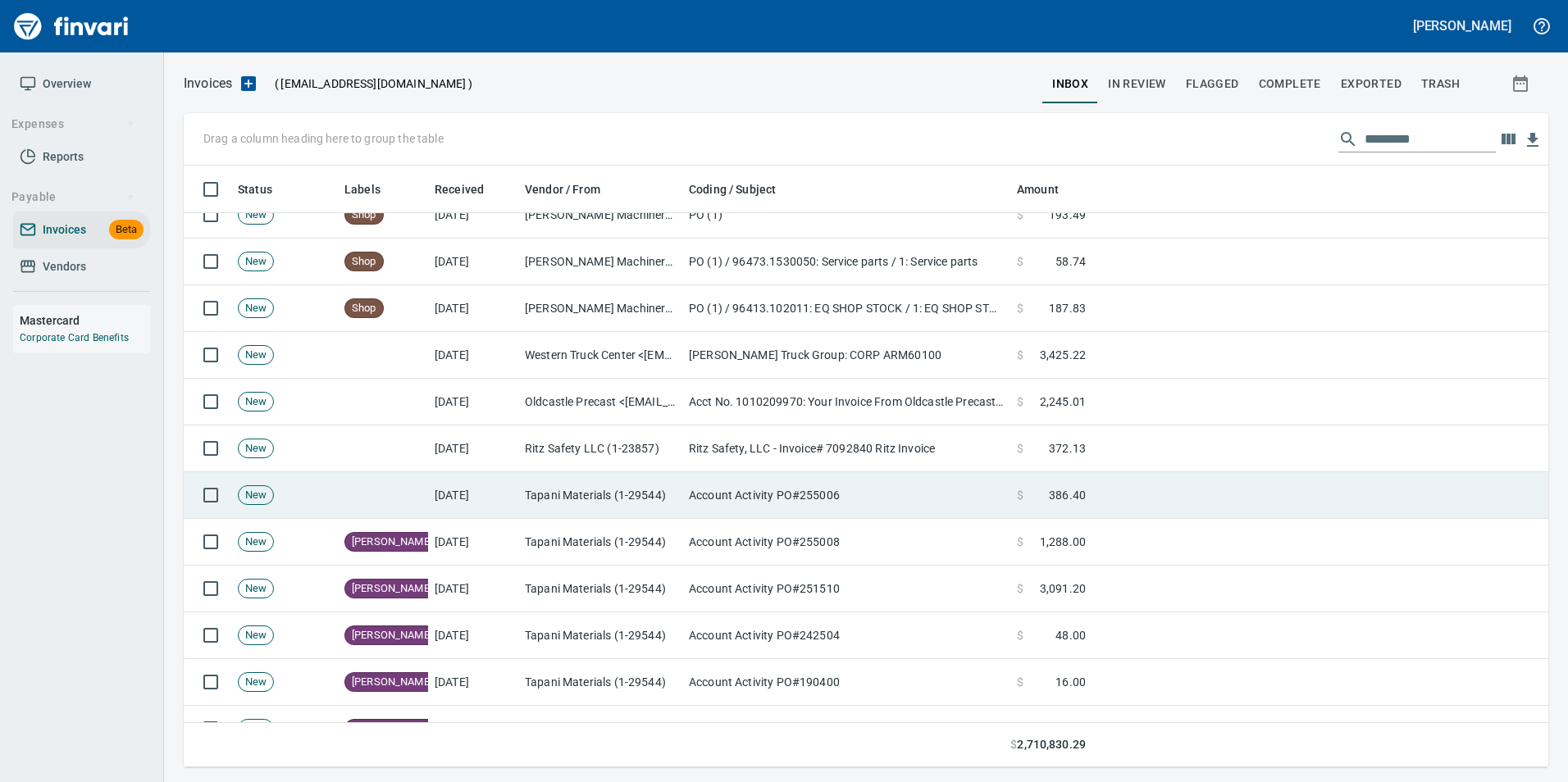
click at [598, 494] on td "Tapani Materials (1-29544)" at bounding box center [600, 495] width 164 height 46
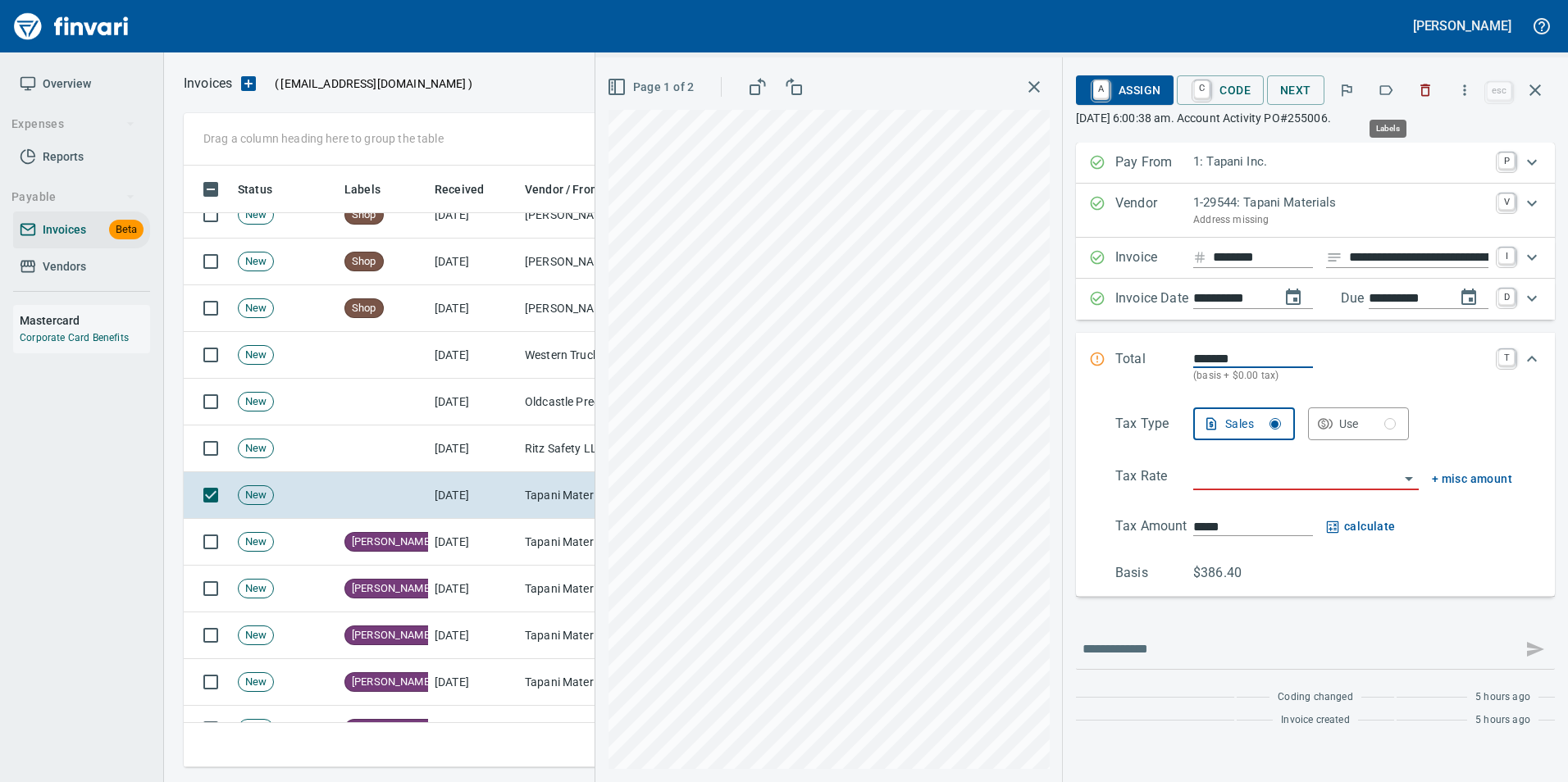
click at [1394, 88] on icon "button" at bounding box center [1386, 90] width 16 height 16
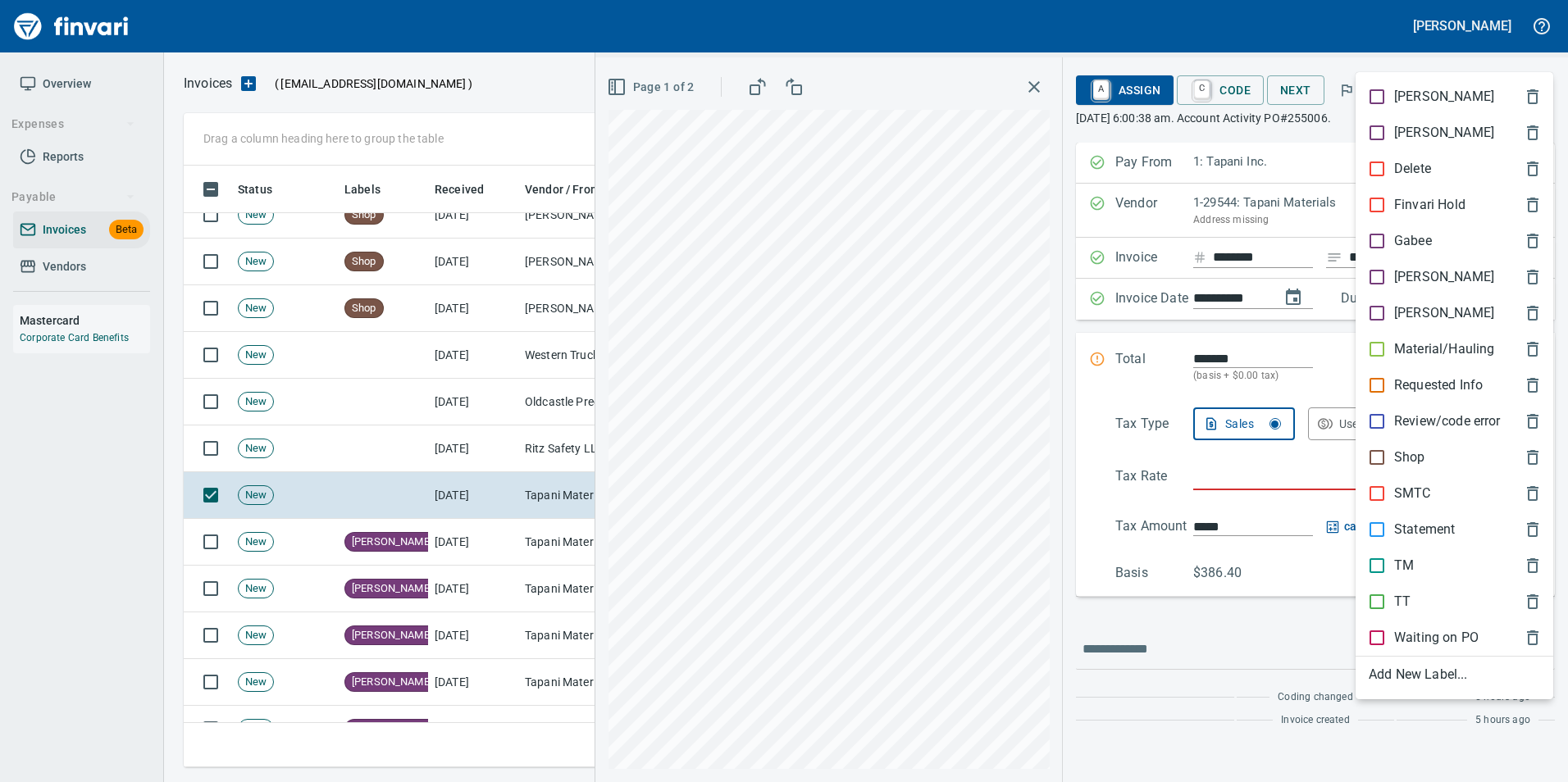
scroll to position [590, 1338]
click at [1420, 283] on p "[PERSON_NAME]" at bounding box center [1444, 277] width 100 height 20
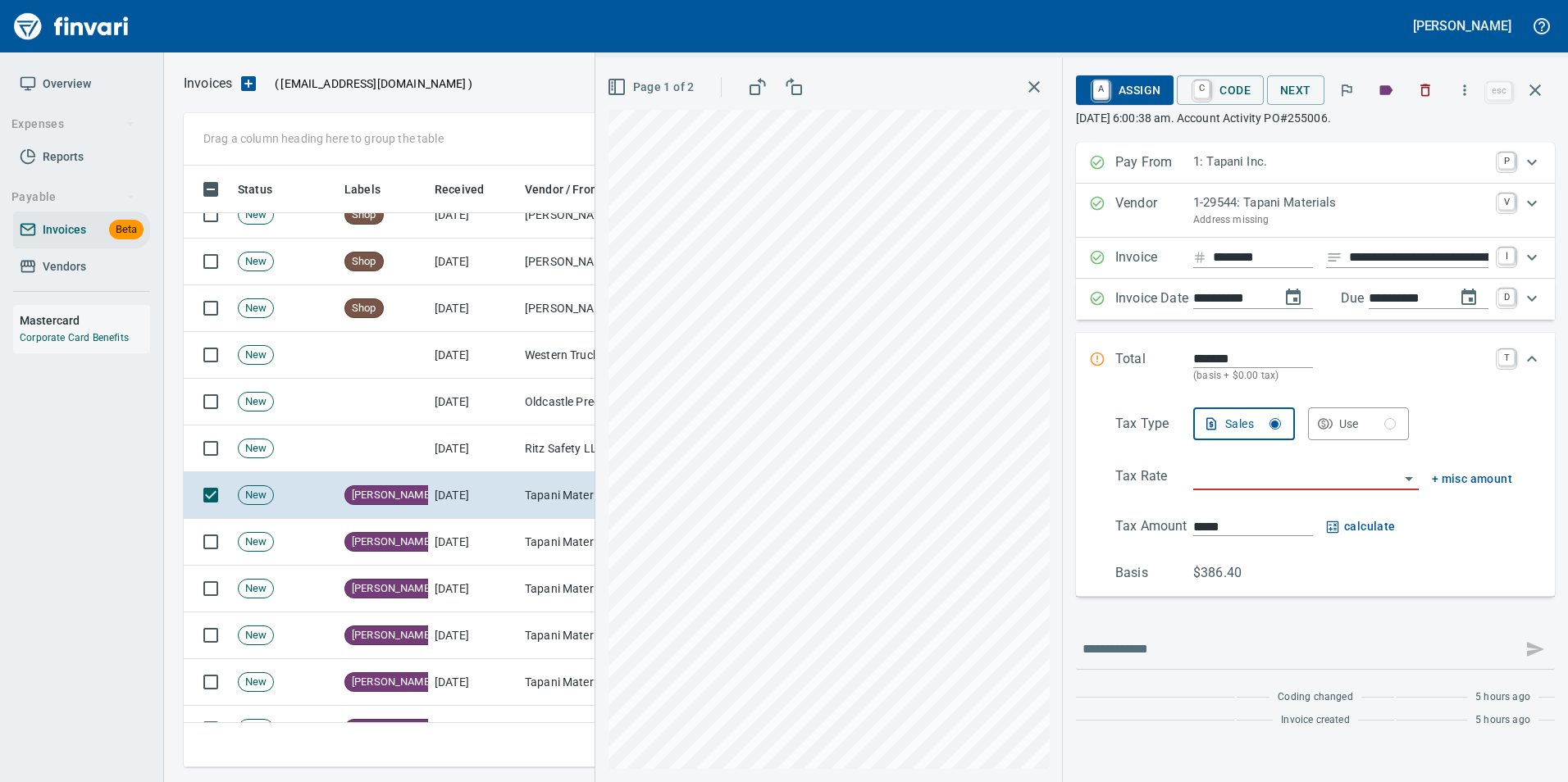
click at [1542, 92] on icon "button" at bounding box center [1535, 90] width 20 height 20
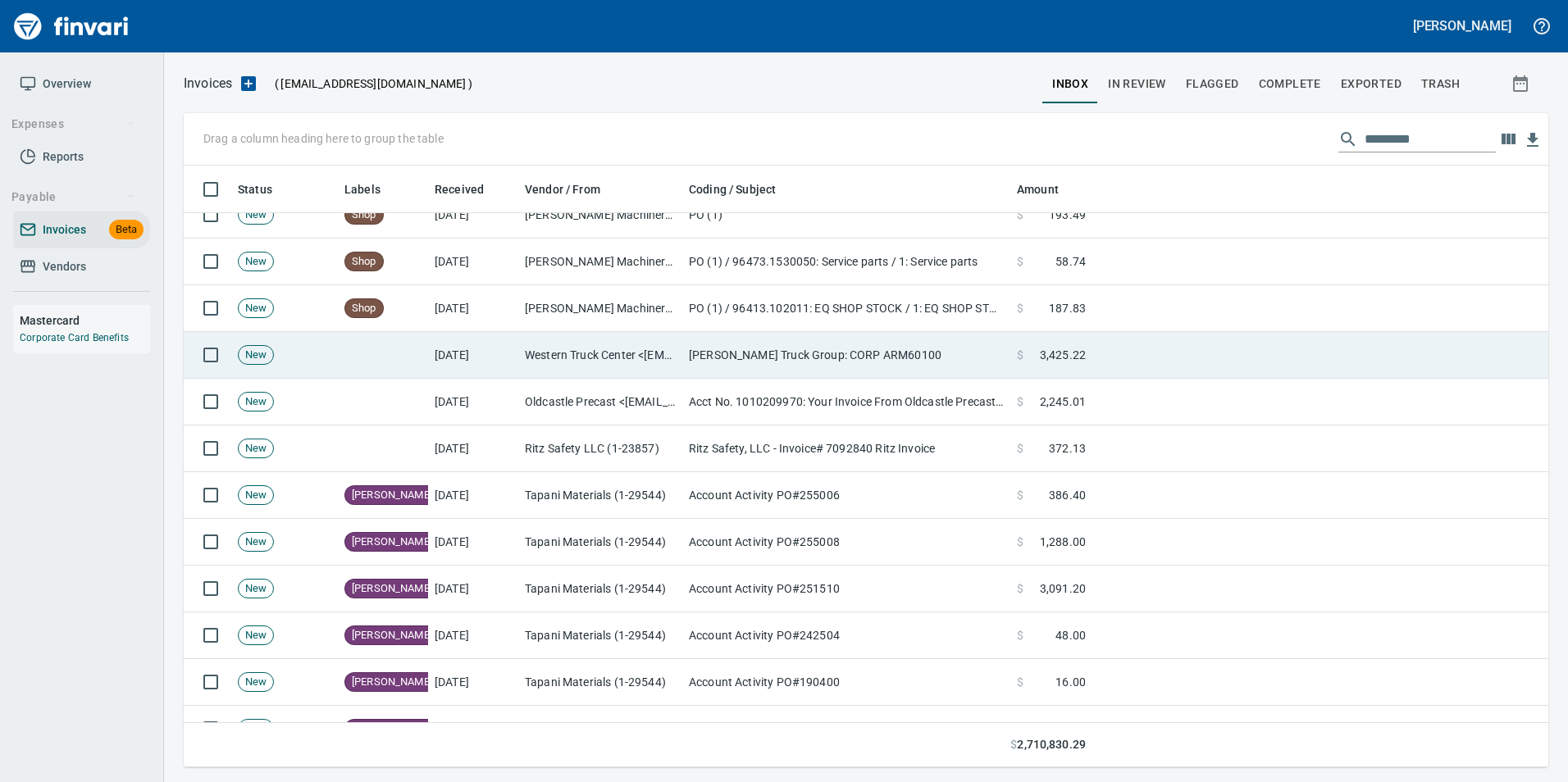
scroll to position [590, 1338]
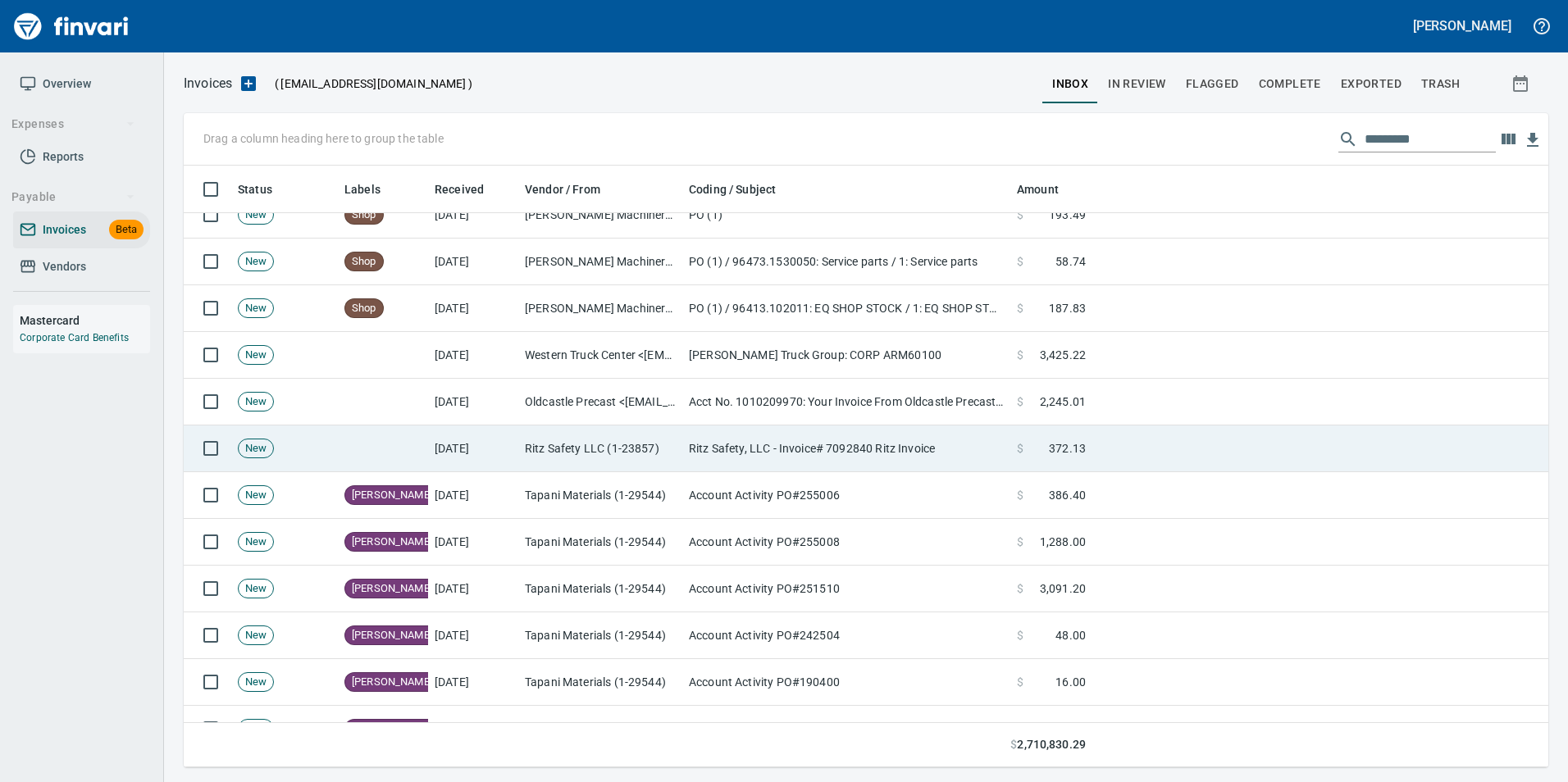
click at [787, 450] on td "Ritz Safety, LLC - Invoice# 7092840 Ritz Invoice" at bounding box center [846, 448] width 328 height 46
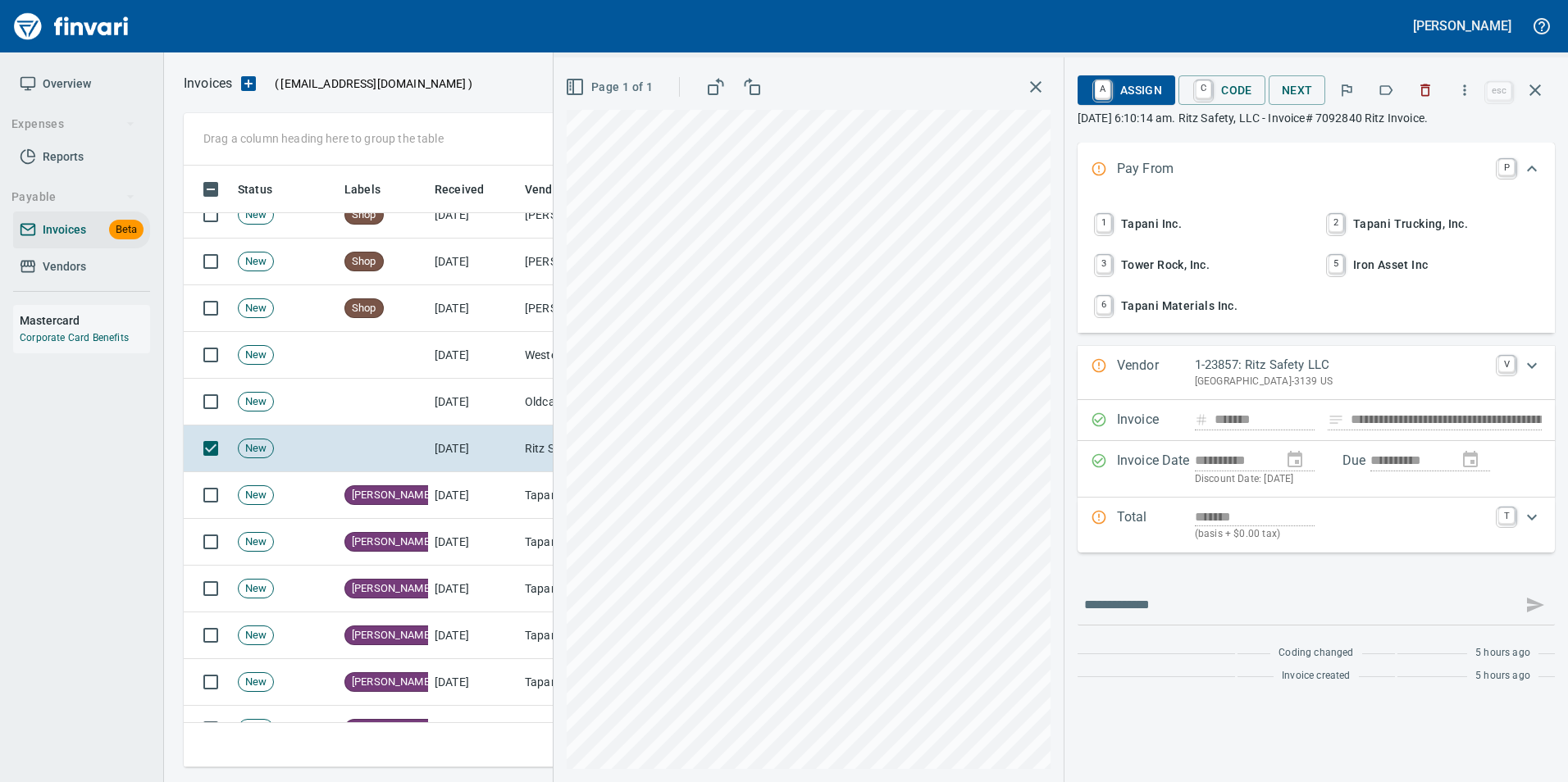
click at [1382, 93] on icon "button" at bounding box center [1386, 90] width 13 height 10
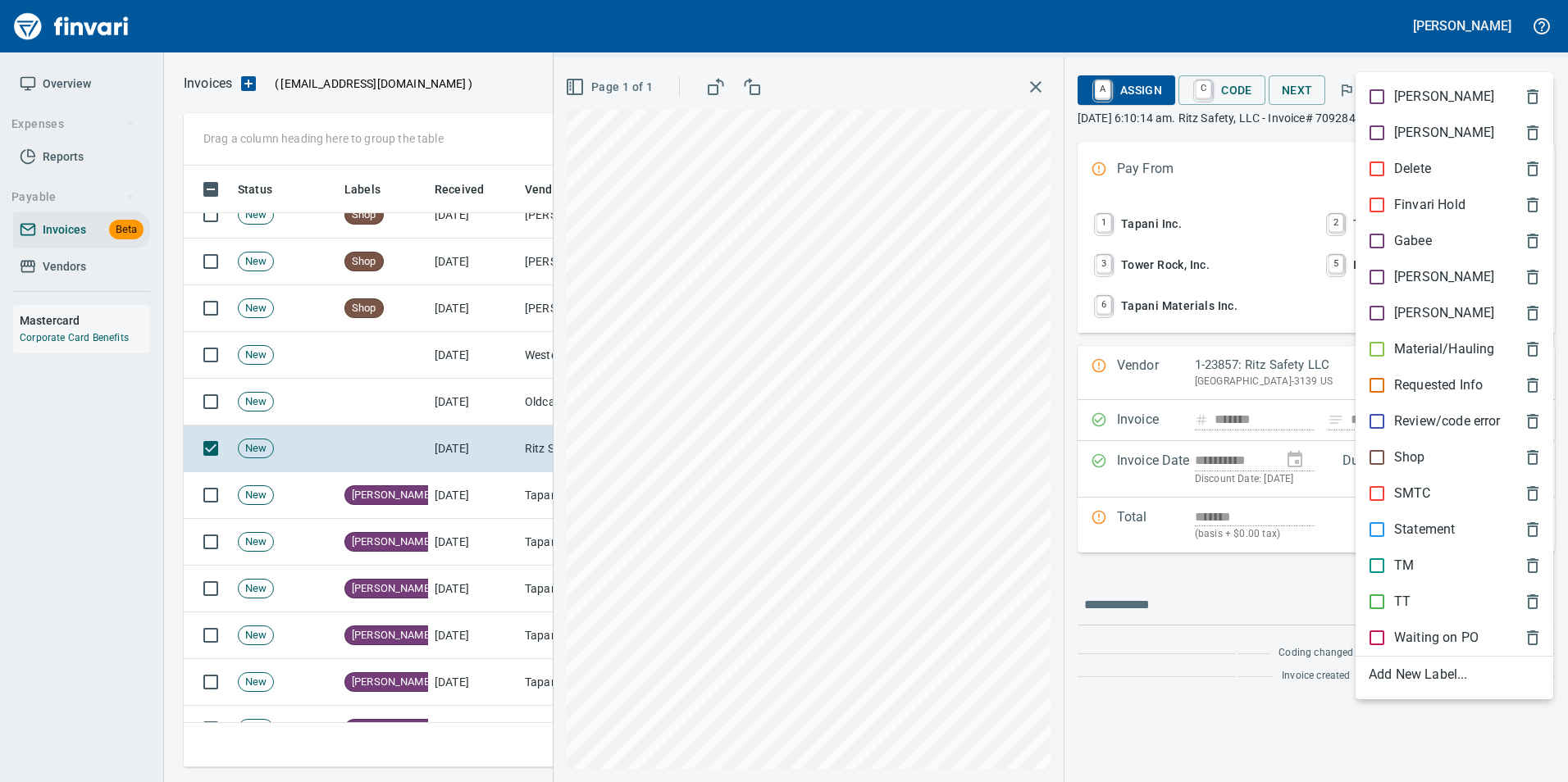
scroll to position [590, 1338]
click at [1419, 490] on p "SMTC" at bounding box center [1412, 494] width 36 height 20
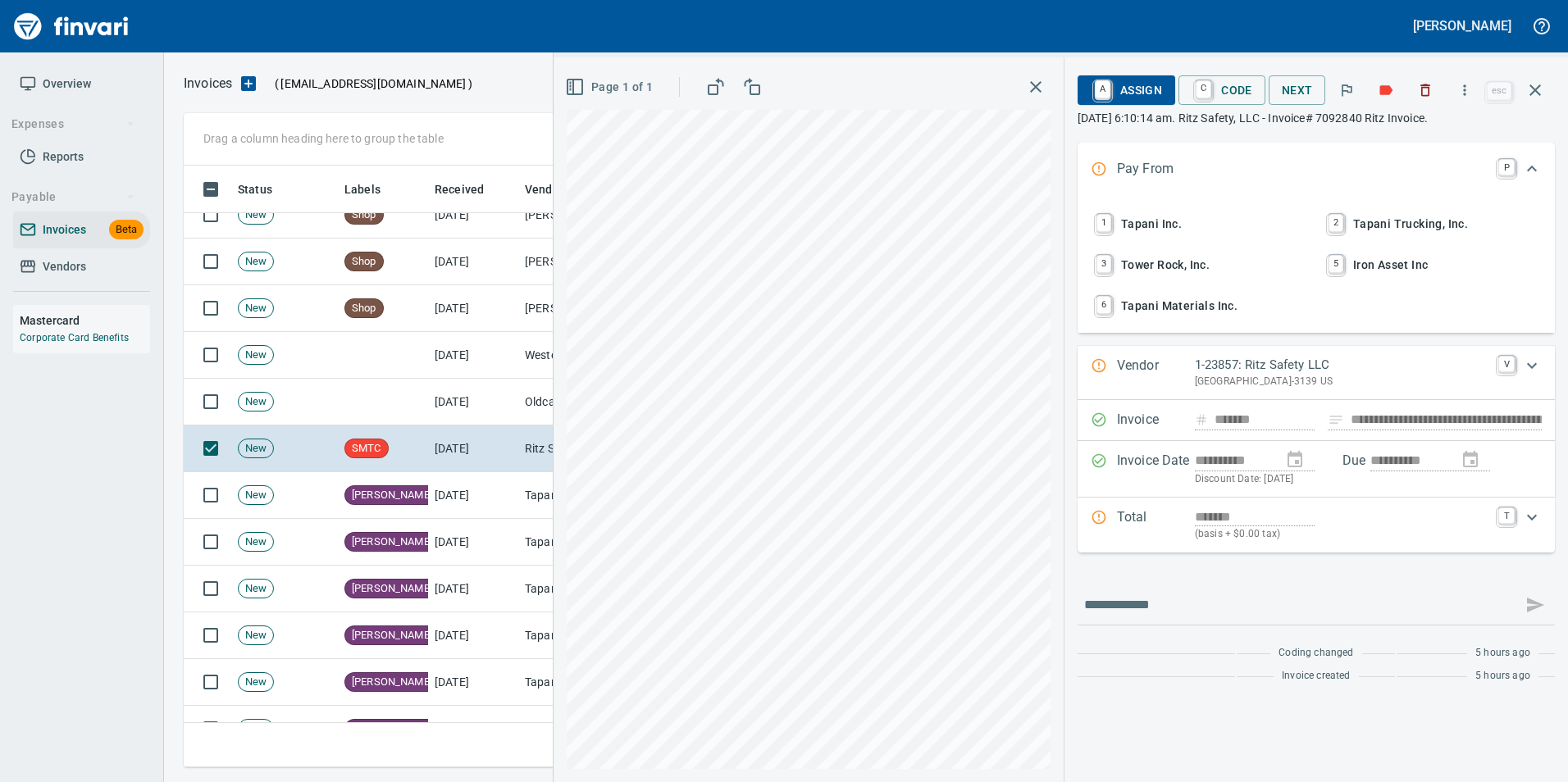
click at [1535, 87] on icon "button" at bounding box center [1535, 90] width 20 height 20
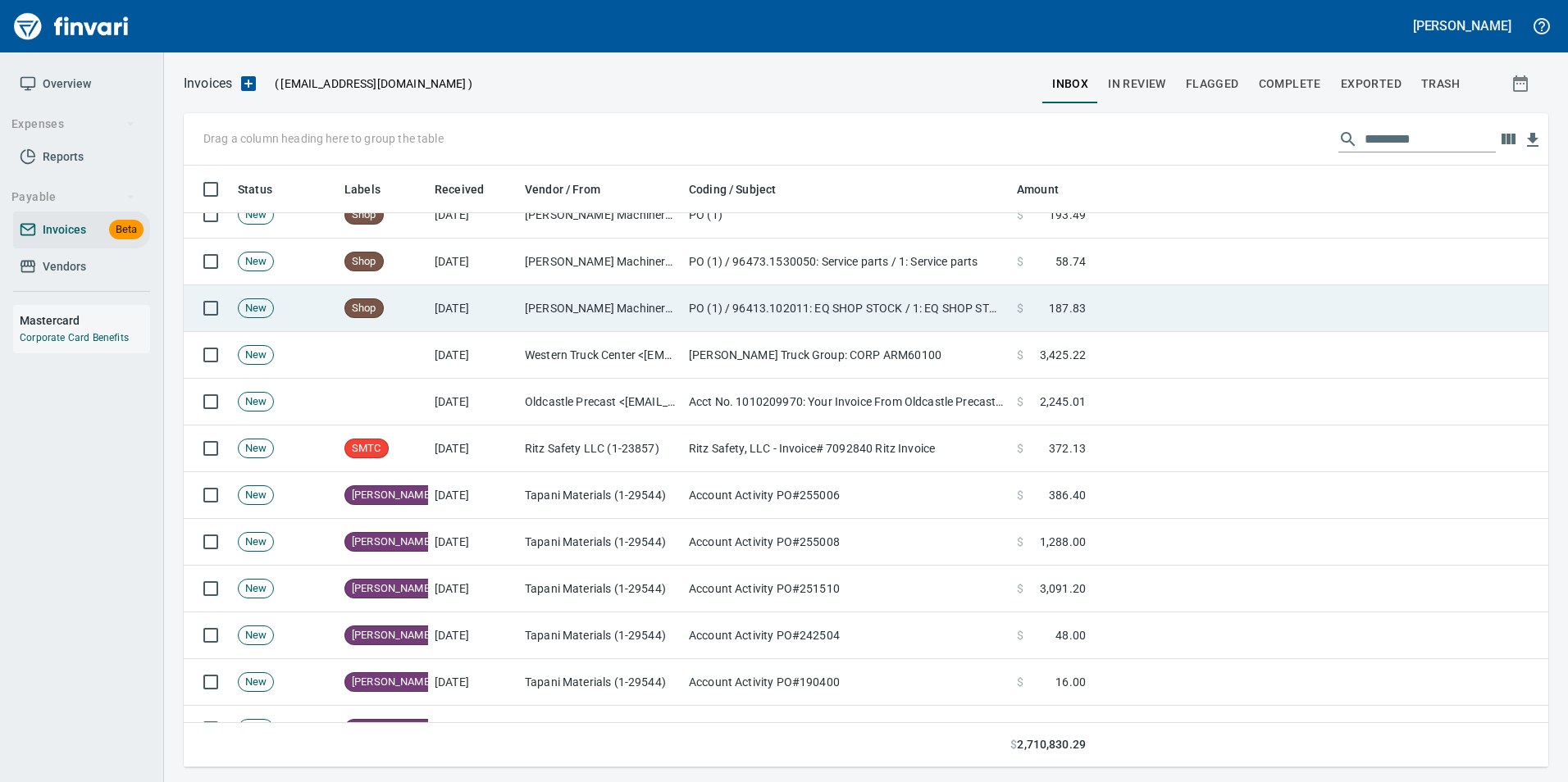
scroll to position [590, 1338]
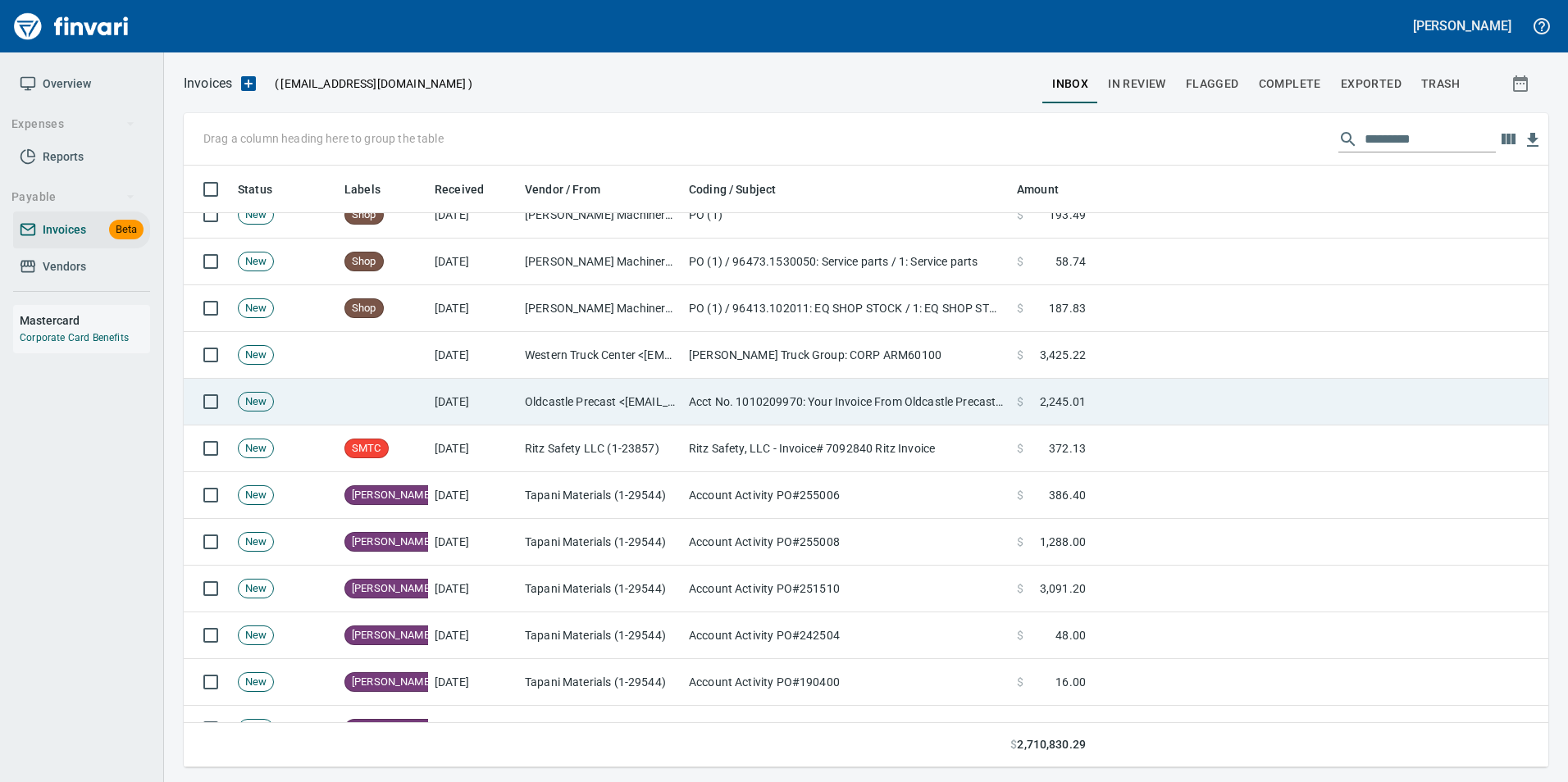
click at [960, 401] on td "Acct No. 1010209970: Your Invoice From Oldcastle Precast is Attached" at bounding box center [846, 402] width 328 height 46
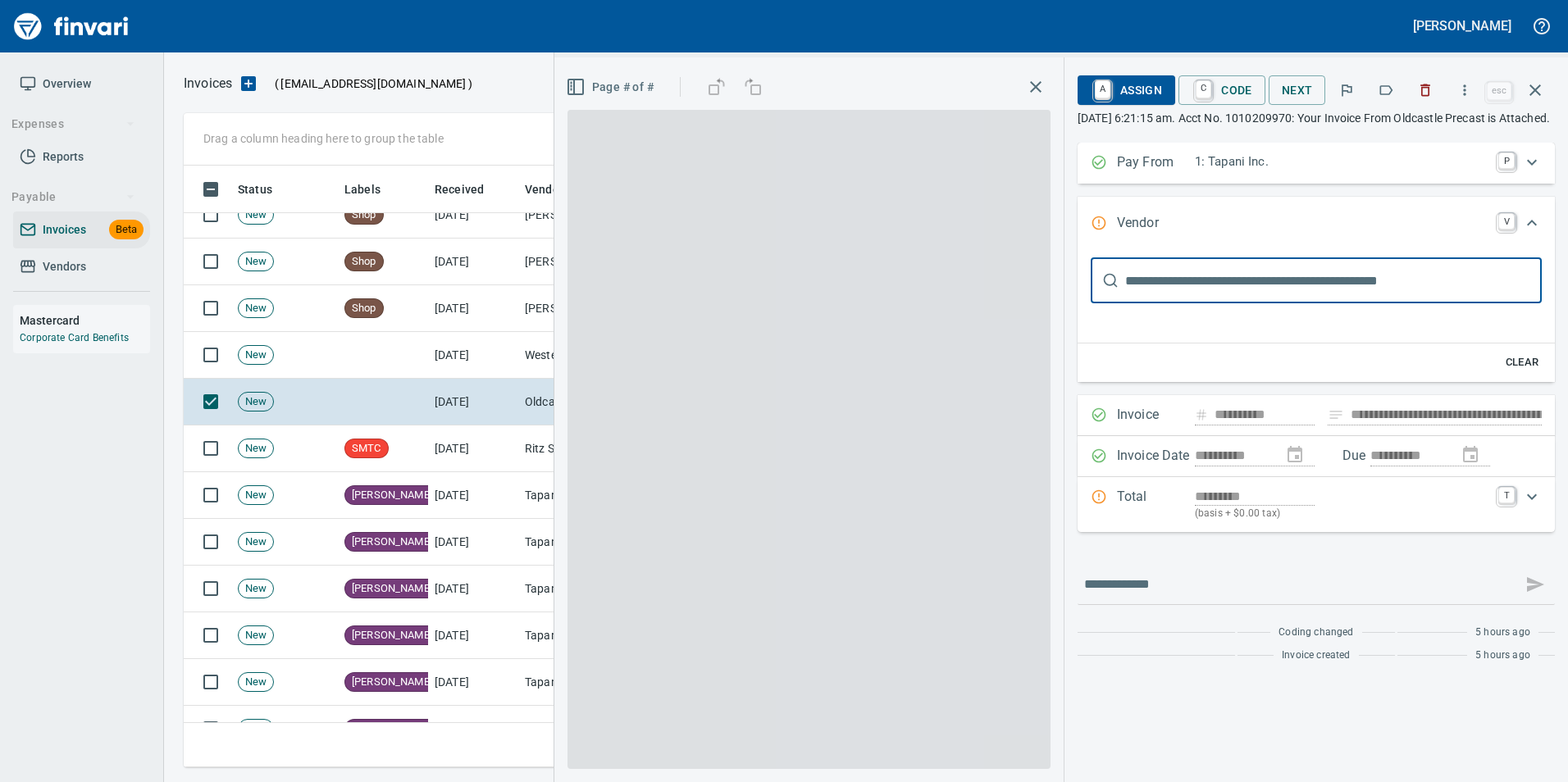
type input "**********"
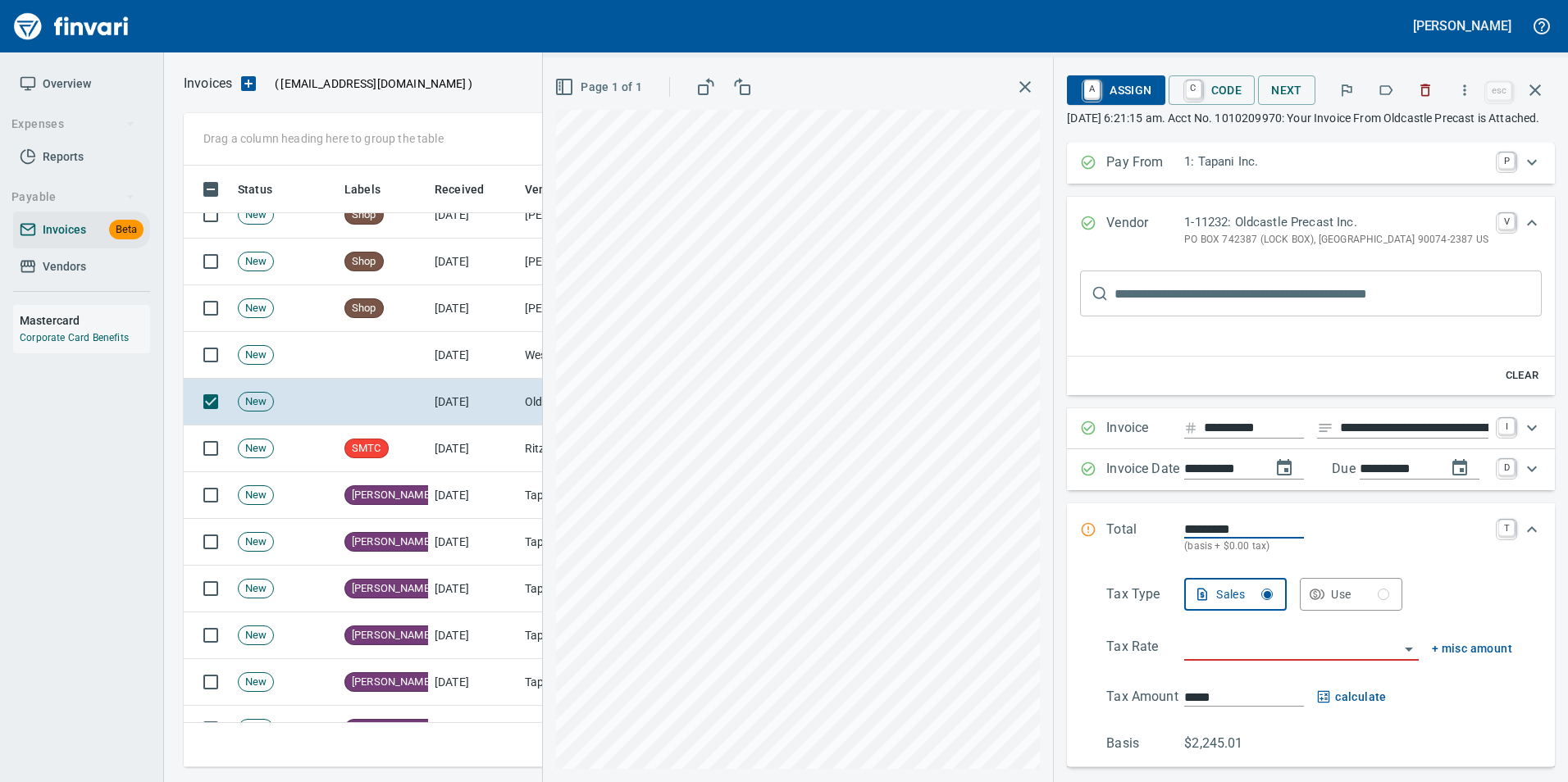
scroll to position [590, 1338]
click at [1388, 87] on icon "button" at bounding box center [1386, 90] width 16 height 16
click at [1541, 89] on icon "button" at bounding box center [1535, 90] width 20 height 20
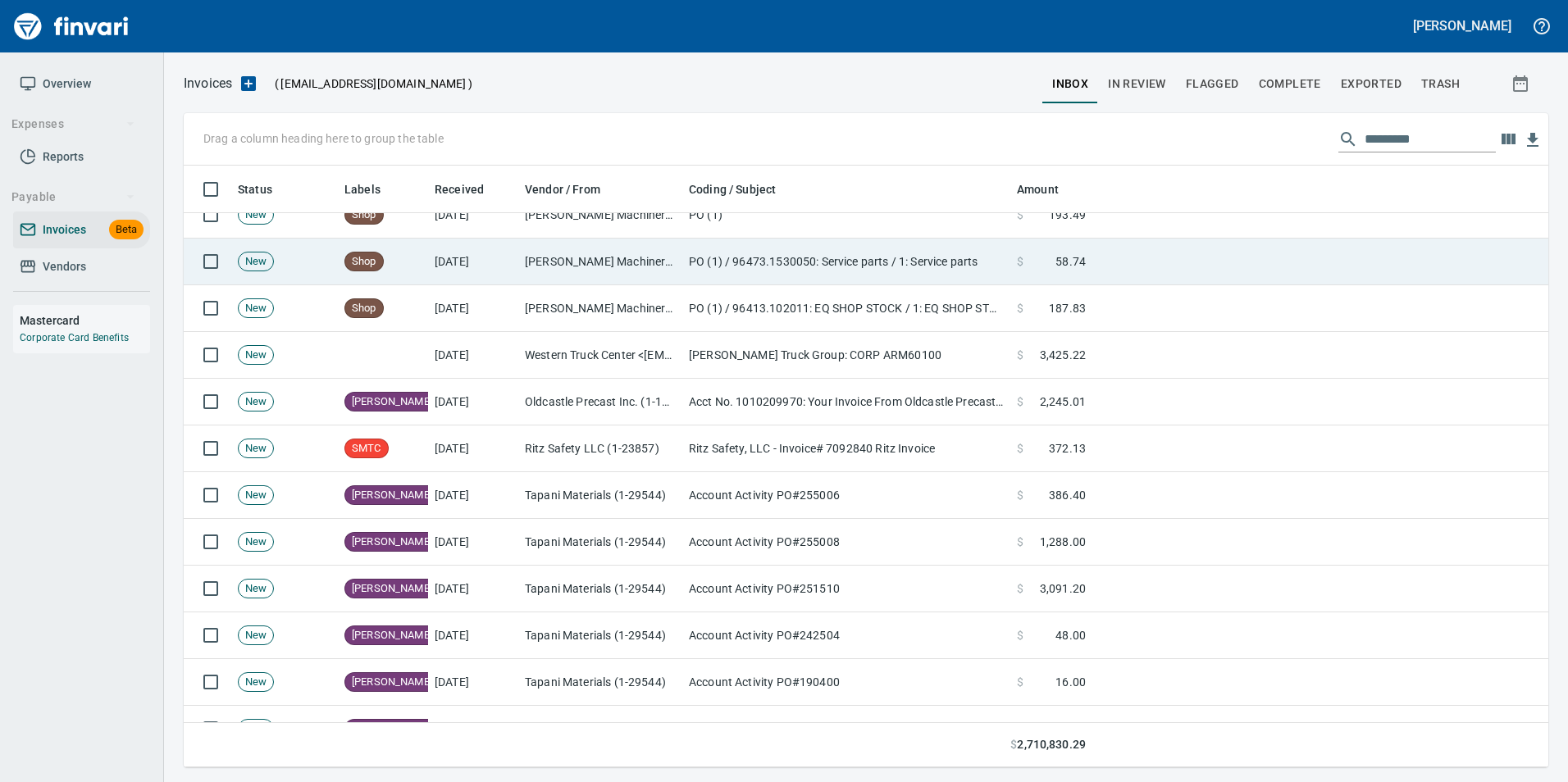
scroll to position [590, 1338]
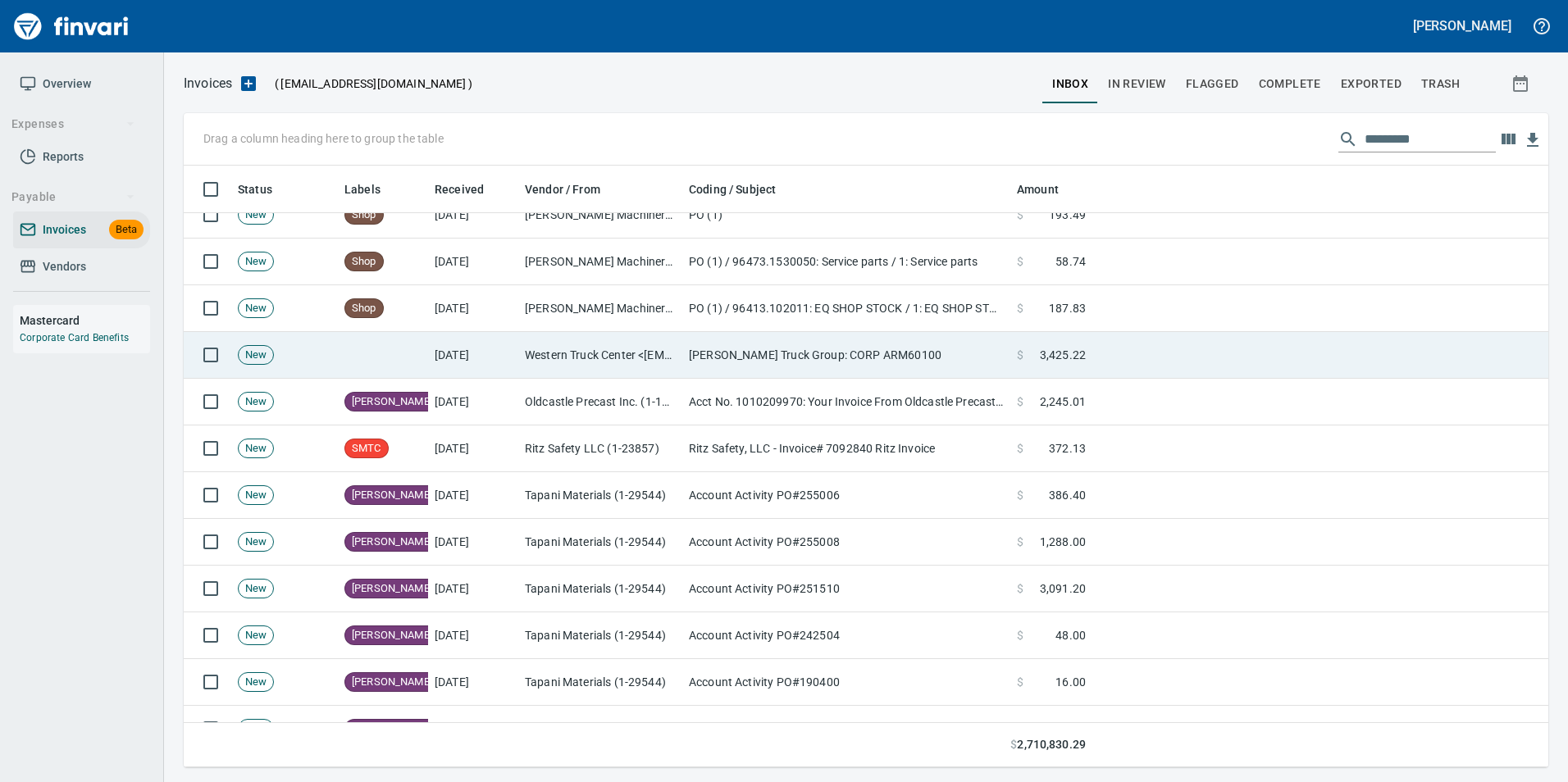
click at [758, 347] on td "[PERSON_NAME] Truck Group: CORP ARM60100" at bounding box center [846, 355] width 328 height 46
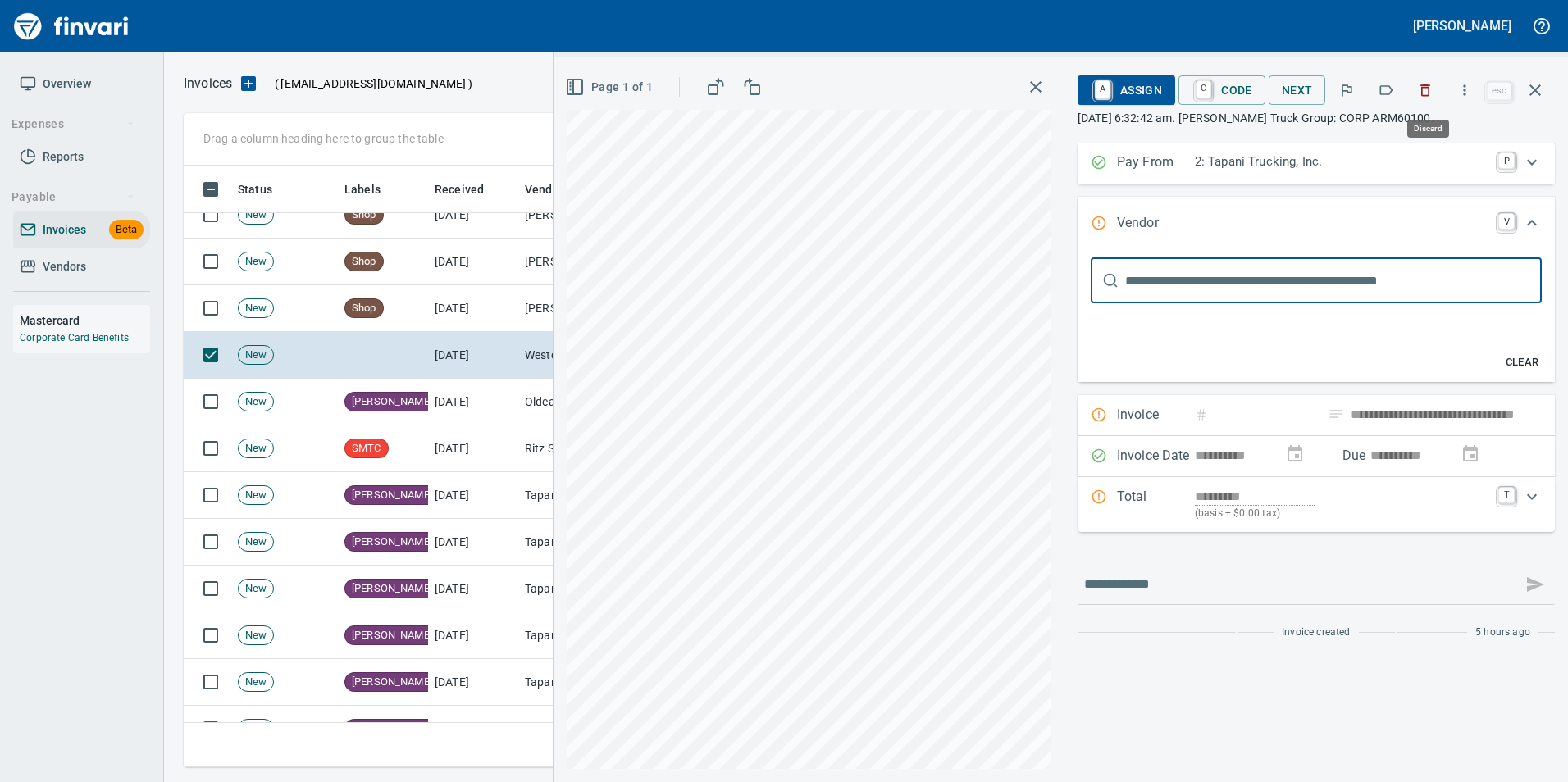
click at [1378, 83] on button "button" at bounding box center [1386, 90] width 36 height 36
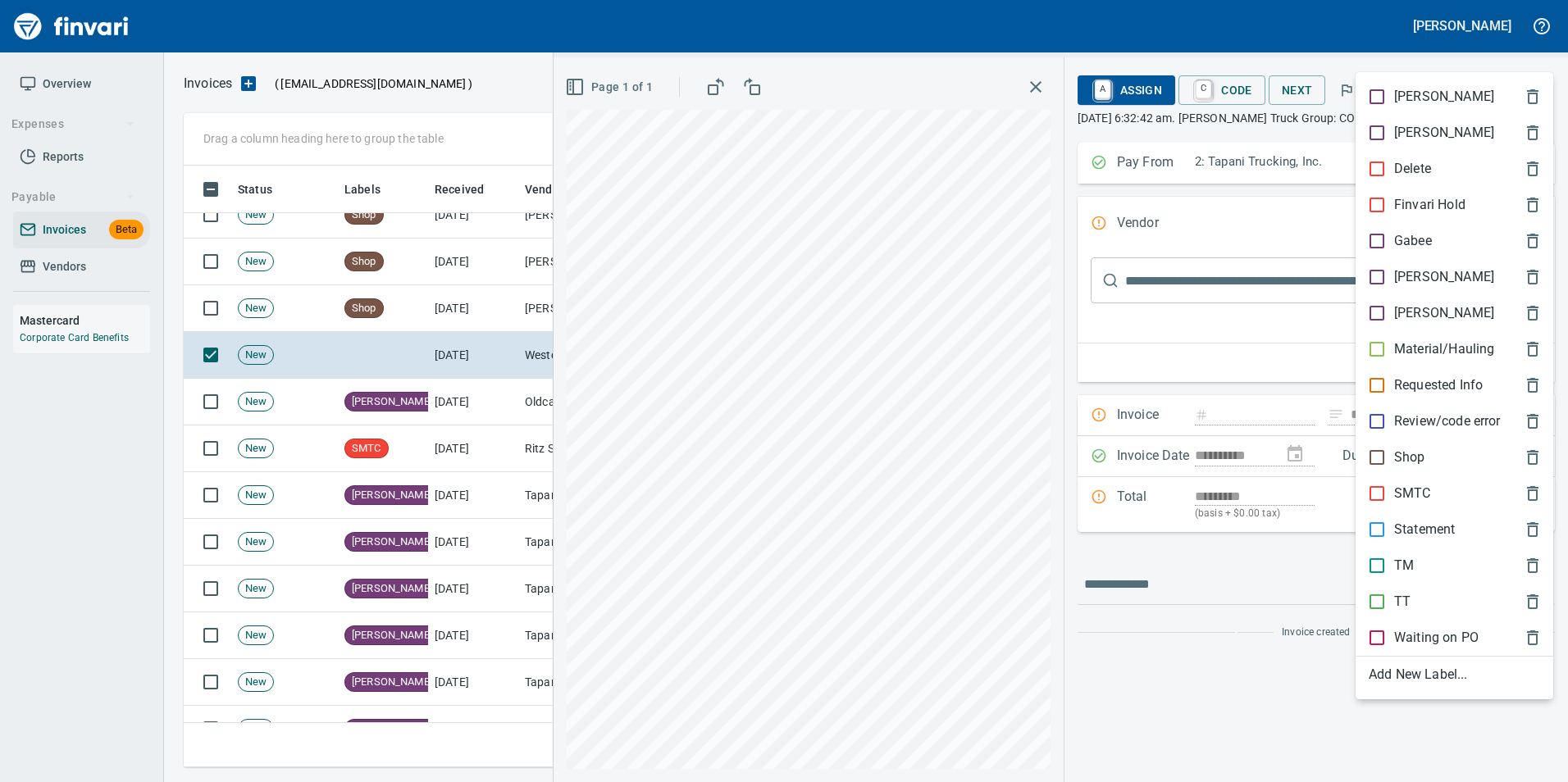
scroll to position [590, 1338]
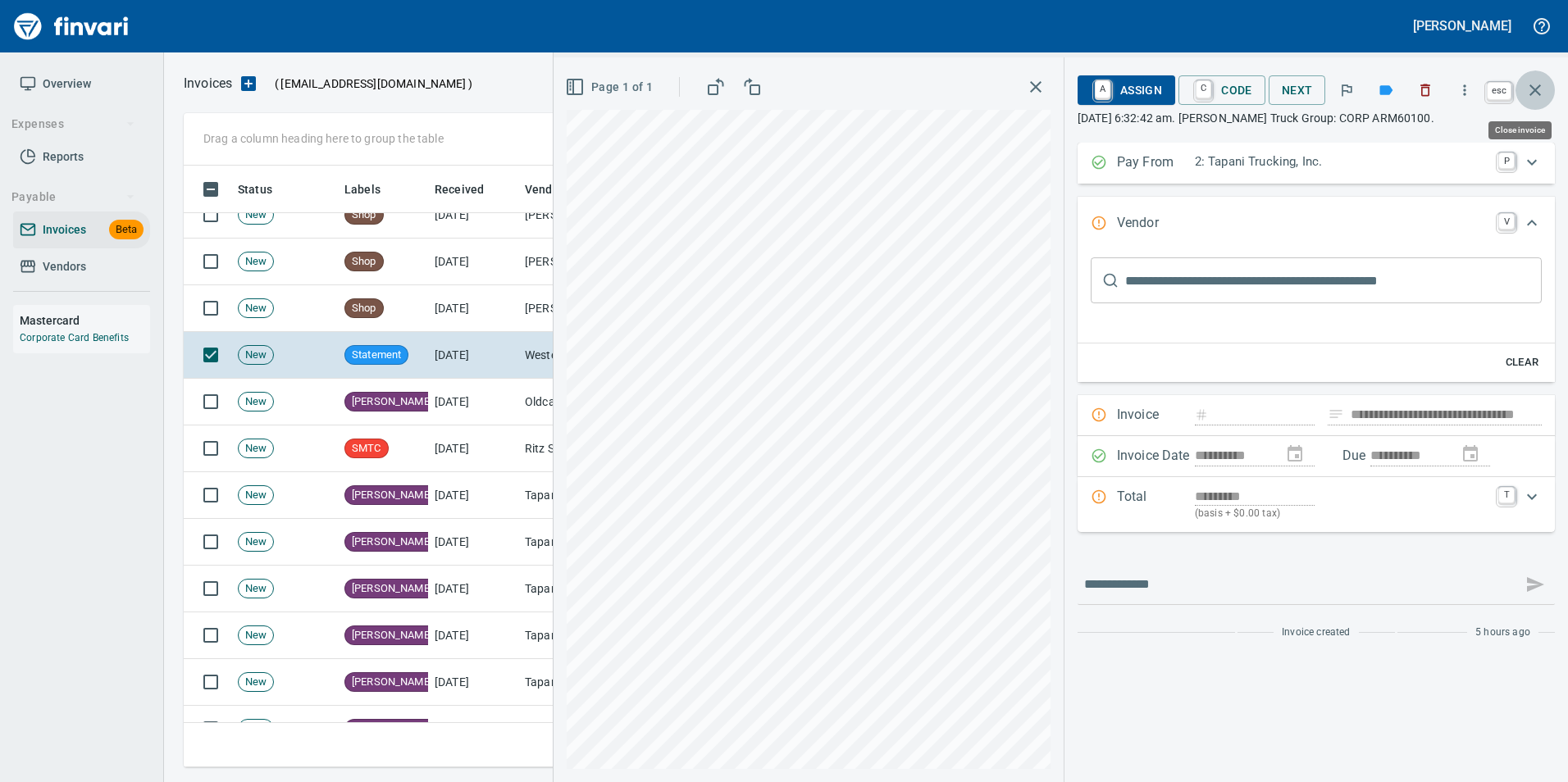
click at [1542, 81] on icon "button" at bounding box center [1535, 90] width 20 height 20
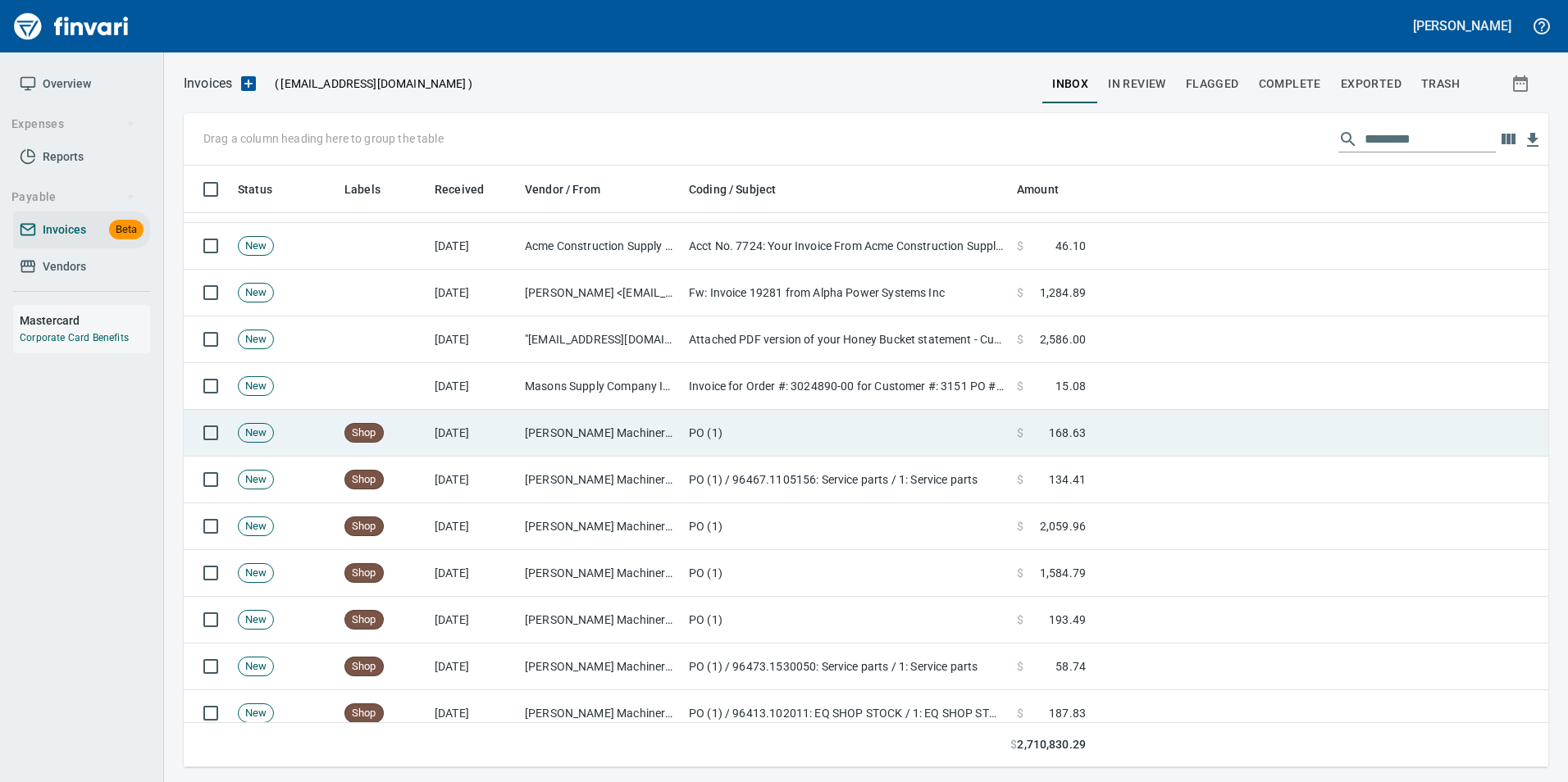
scroll to position [3444, 0]
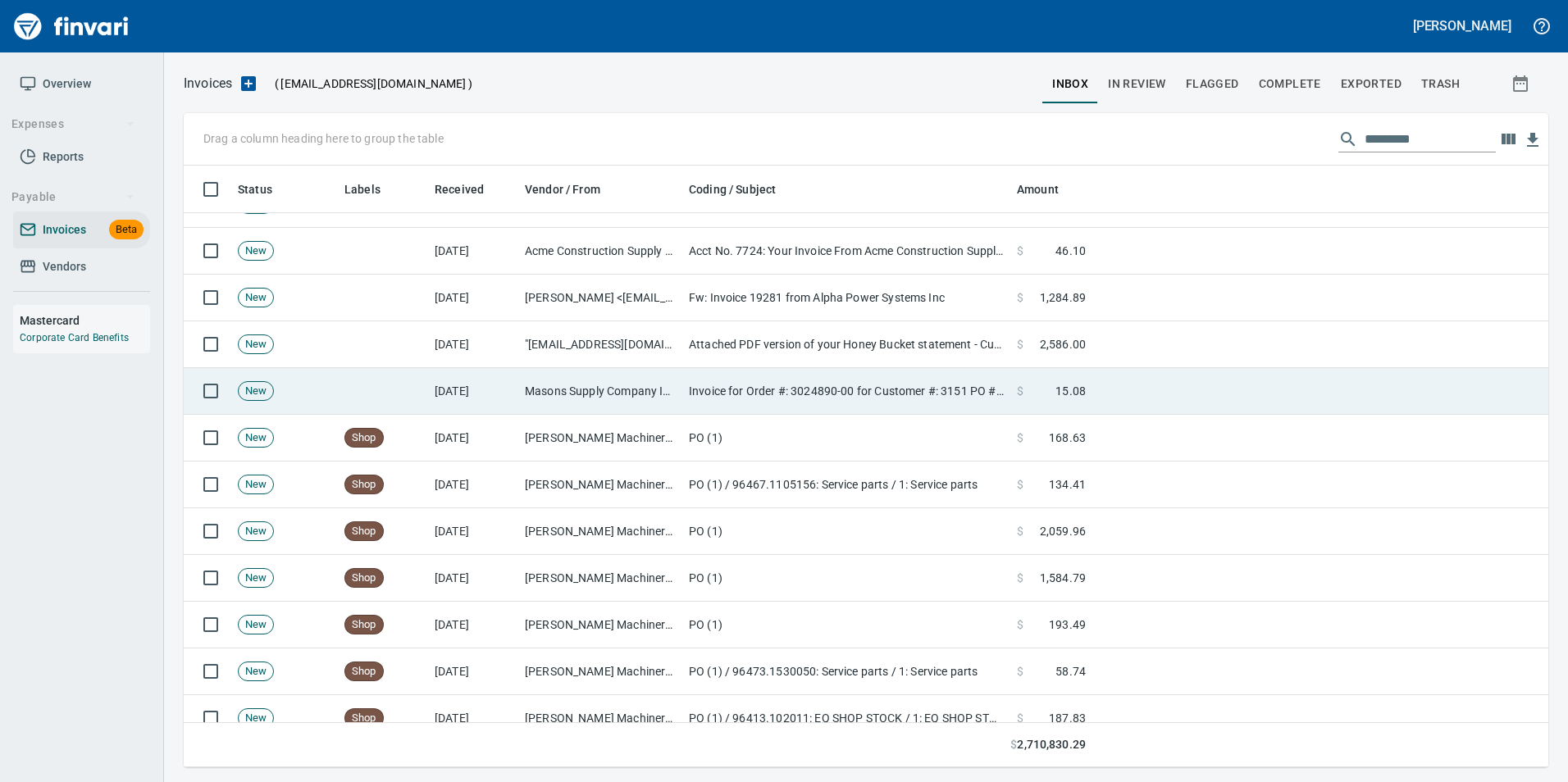
click at [577, 386] on td "Masons Supply Company Inc (1-10631)" at bounding box center [600, 391] width 164 height 46
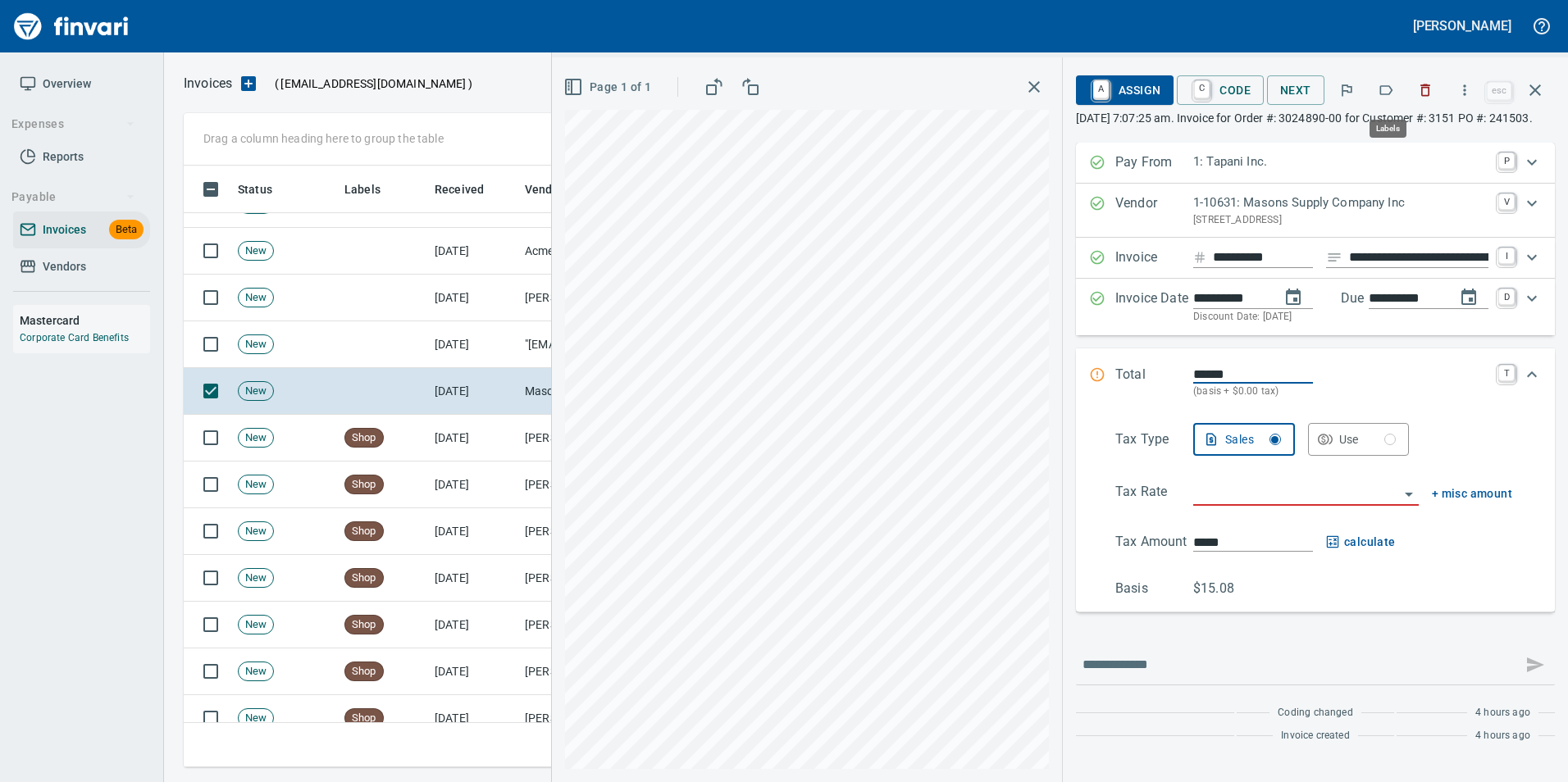
click at [1382, 91] on icon "button" at bounding box center [1386, 90] width 13 height 10
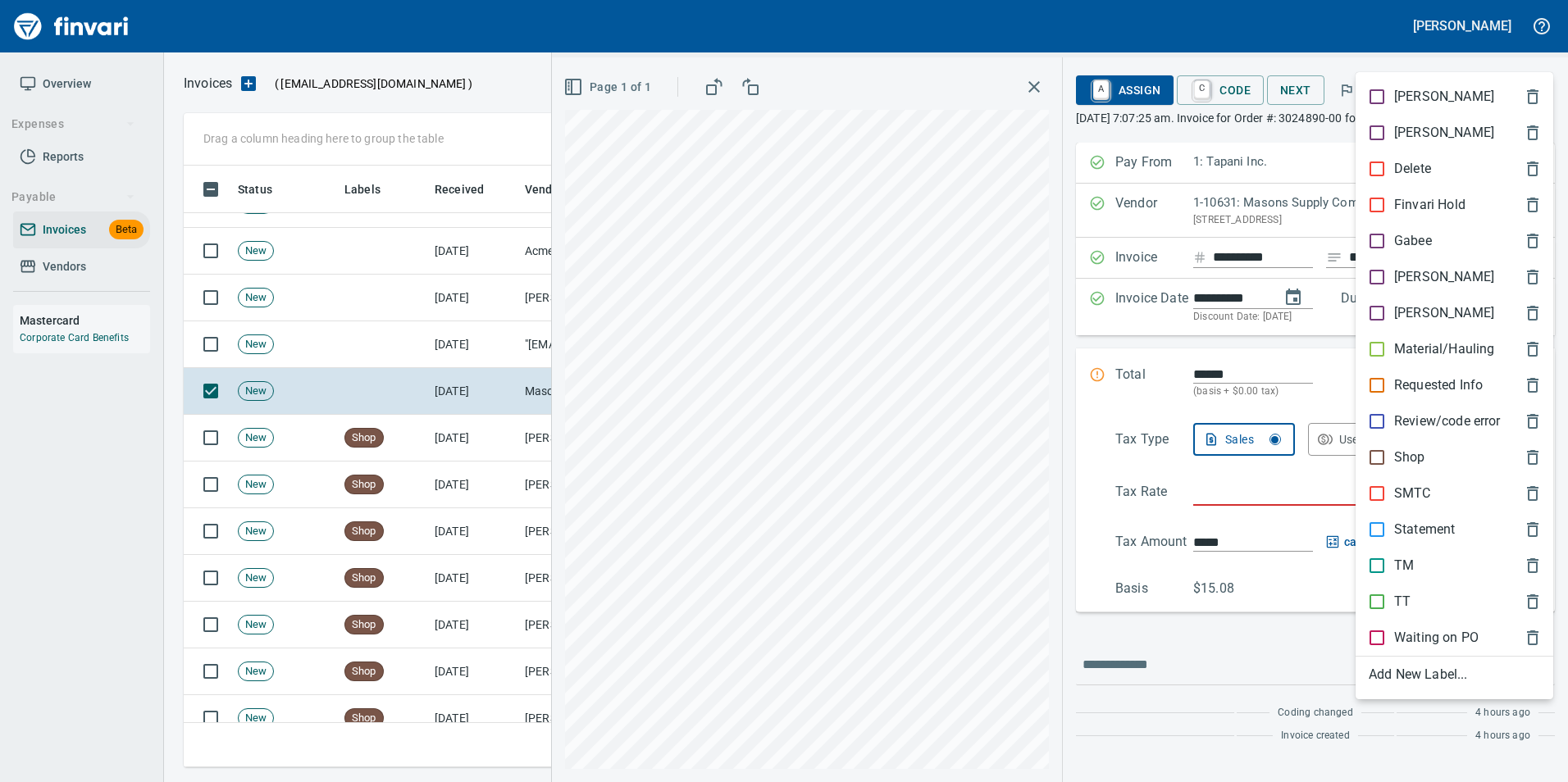
scroll to position [590, 1338]
click at [1408, 279] on p "[PERSON_NAME]" at bounding box center [1444, 277] width 100 height 20
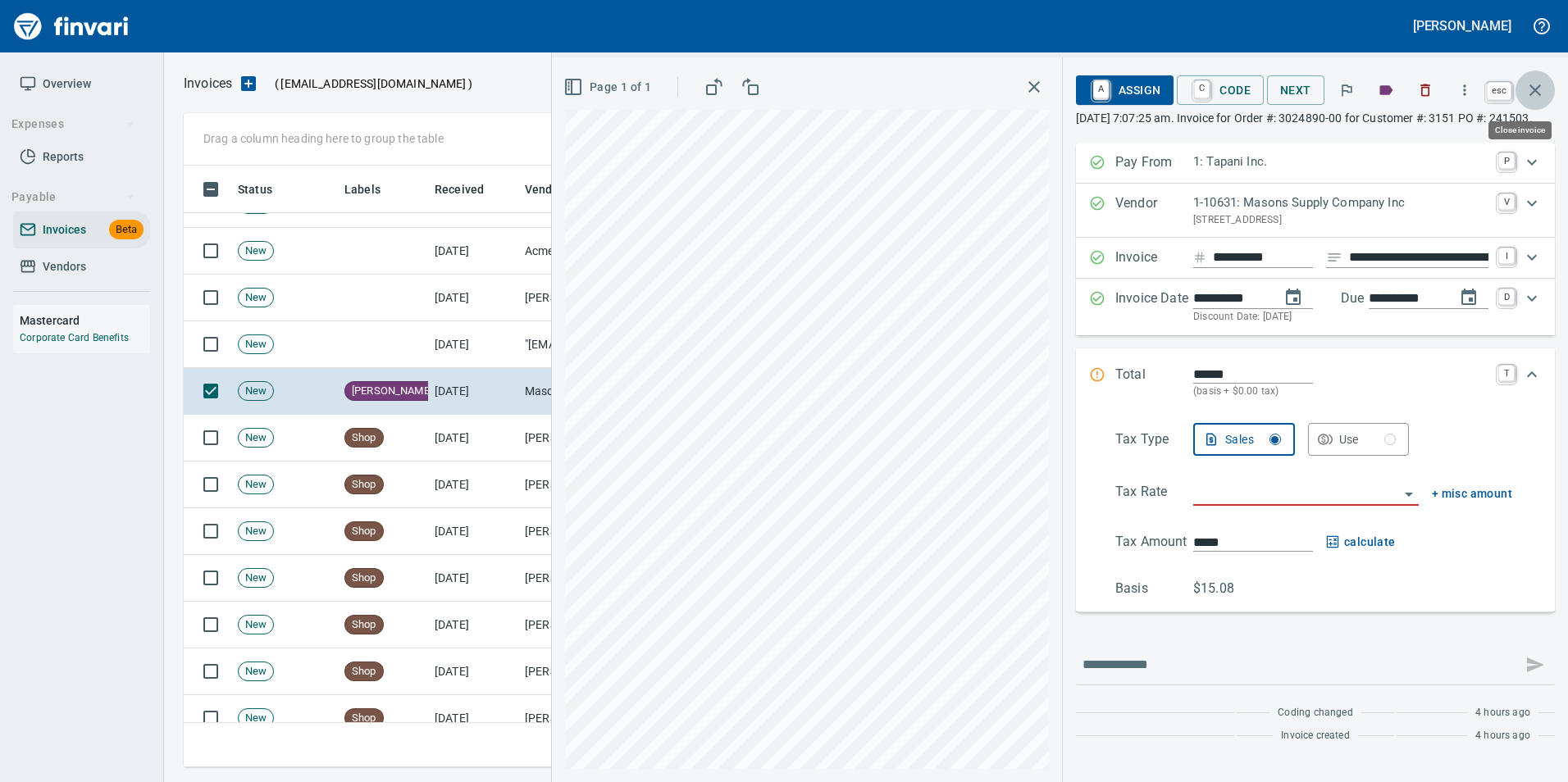
click at [1533, 91] on icon "button" at bounding box center [1534, 90] width 12 height 12
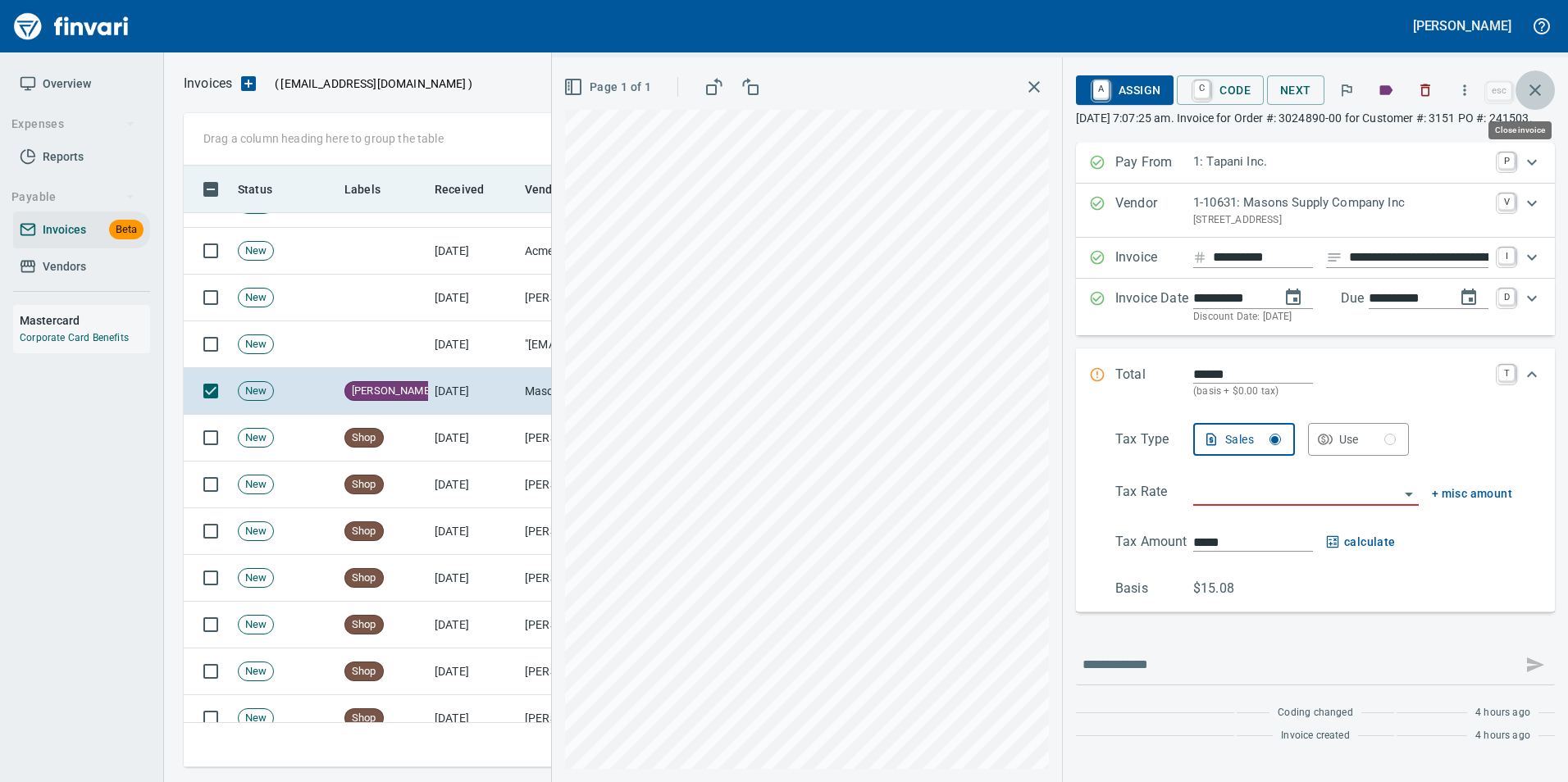
scroll to position [590, 1338]
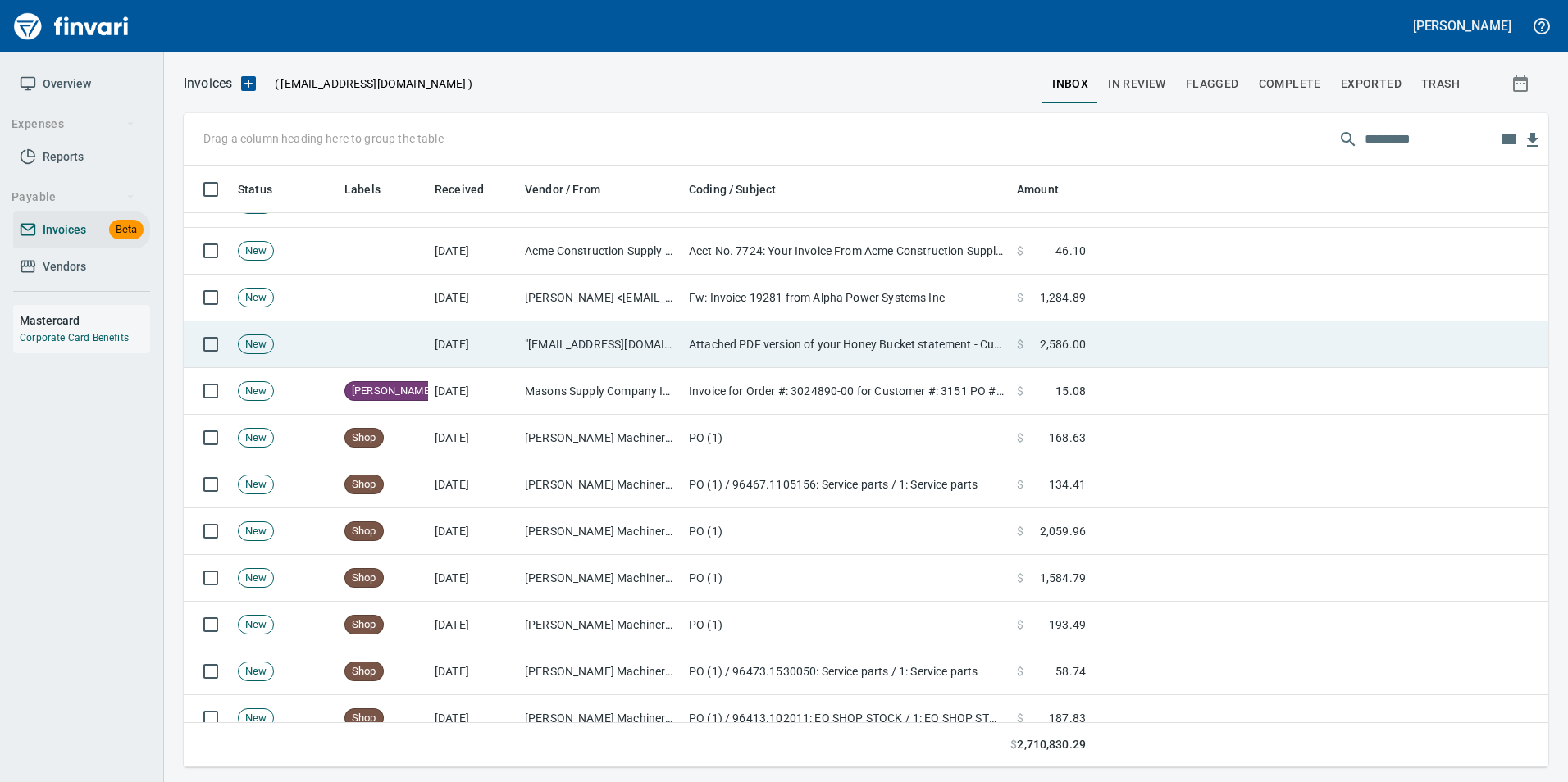
click at [673, 355] on td ""[EMAIL_ADDRESS][DOMAIN_NAME]" <[EMAIL_ADDRESS][DOMAIN_NAME]>" at bounding box center [600, 345] width 164 height 46
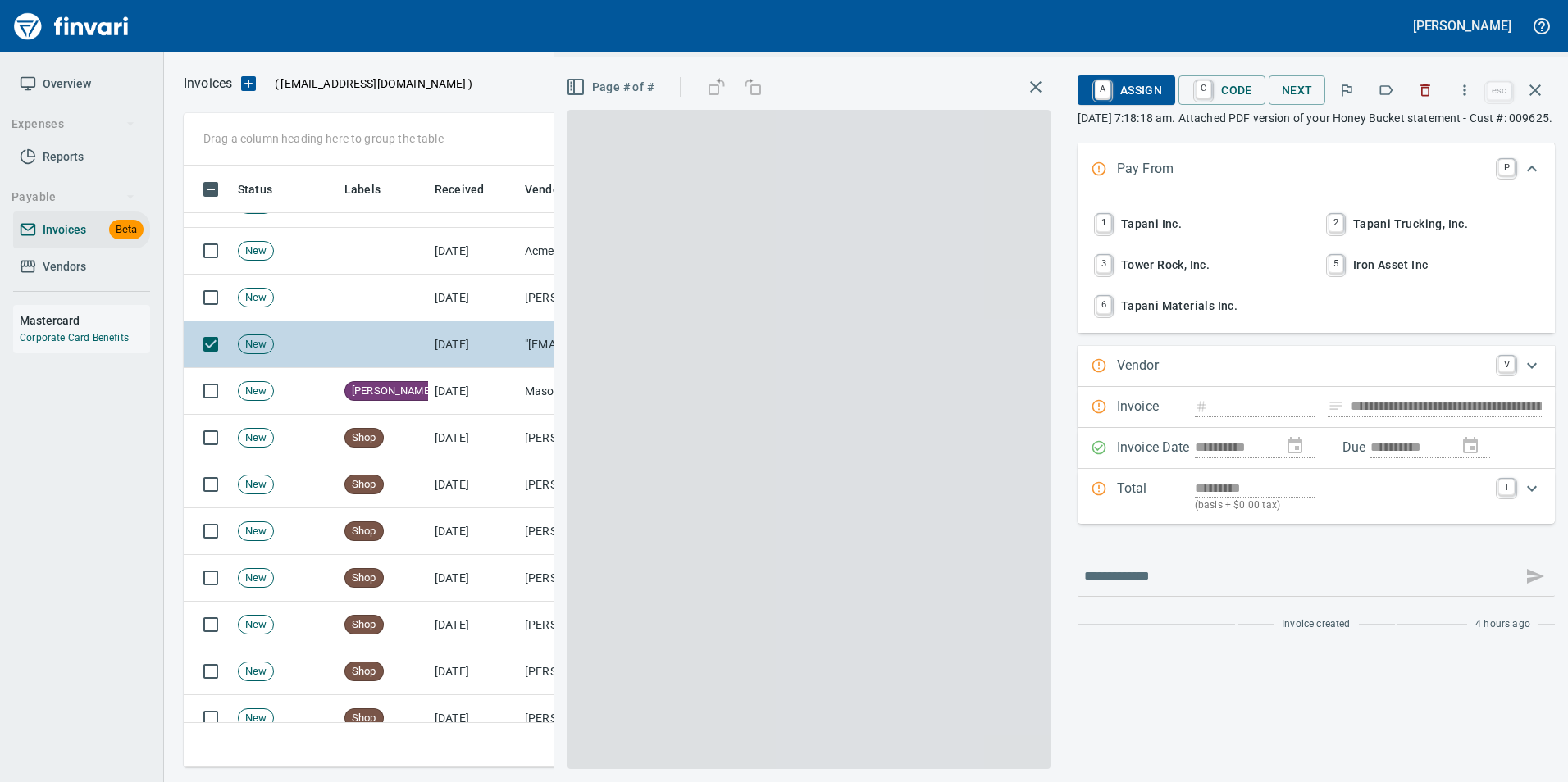
type input "**********"
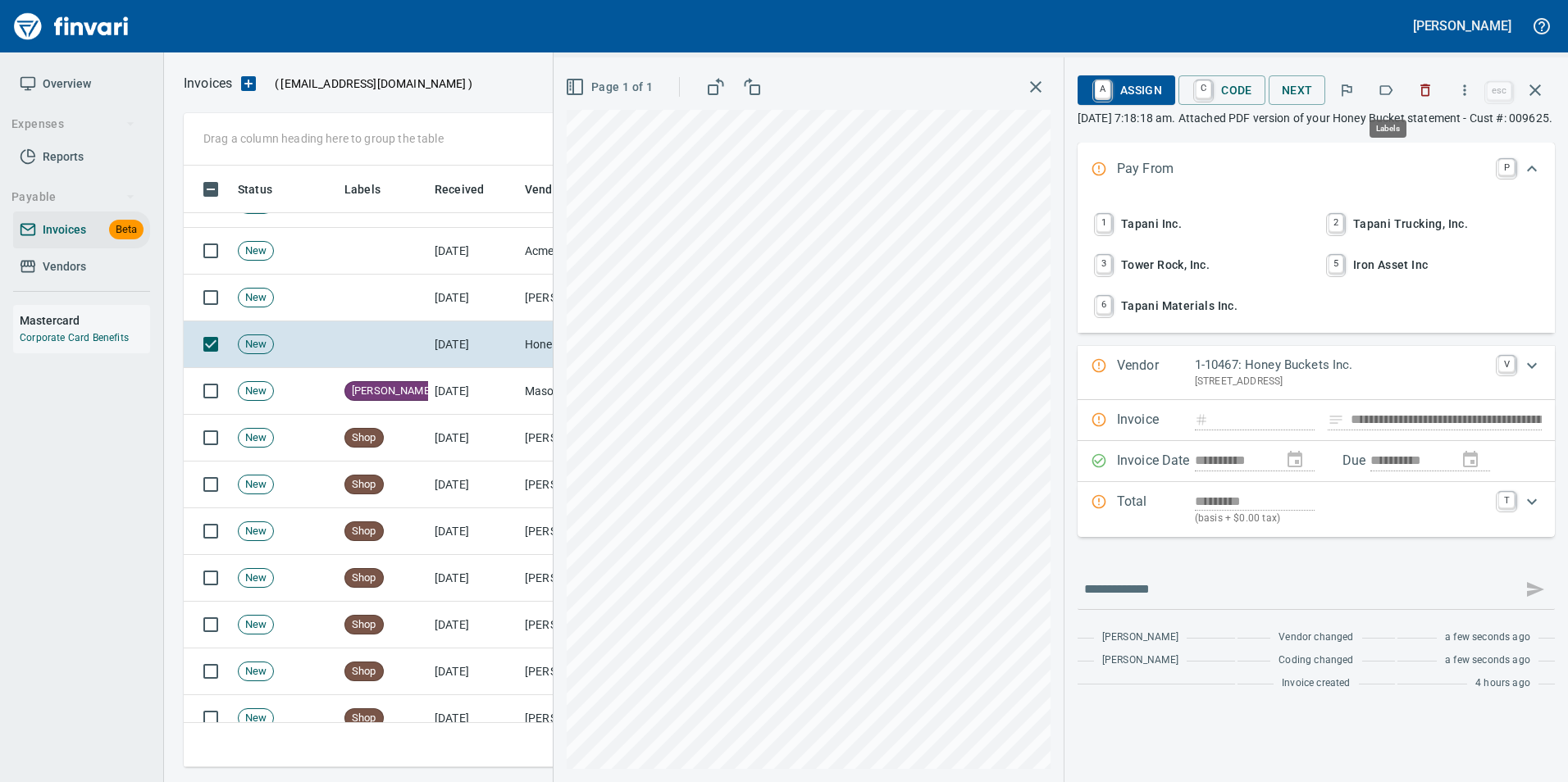
click at [1389, 83] on icon "button" at bounding box center [1386, 90] width 16 height 16
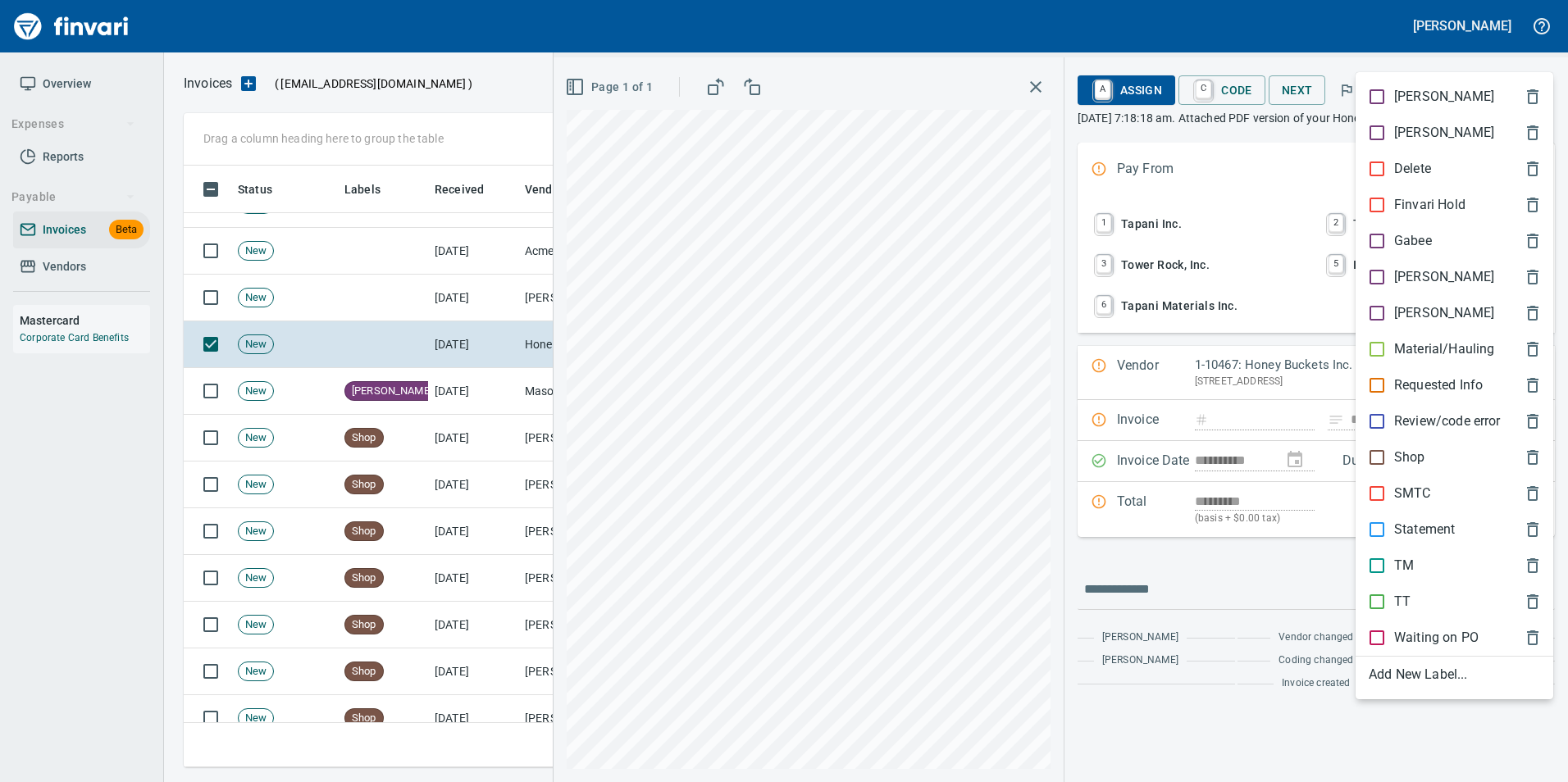
scroll to position [590, 1338]
click at [1422, 527] on p "Statement" at bounding box center [1424, 530] width 61 height 20
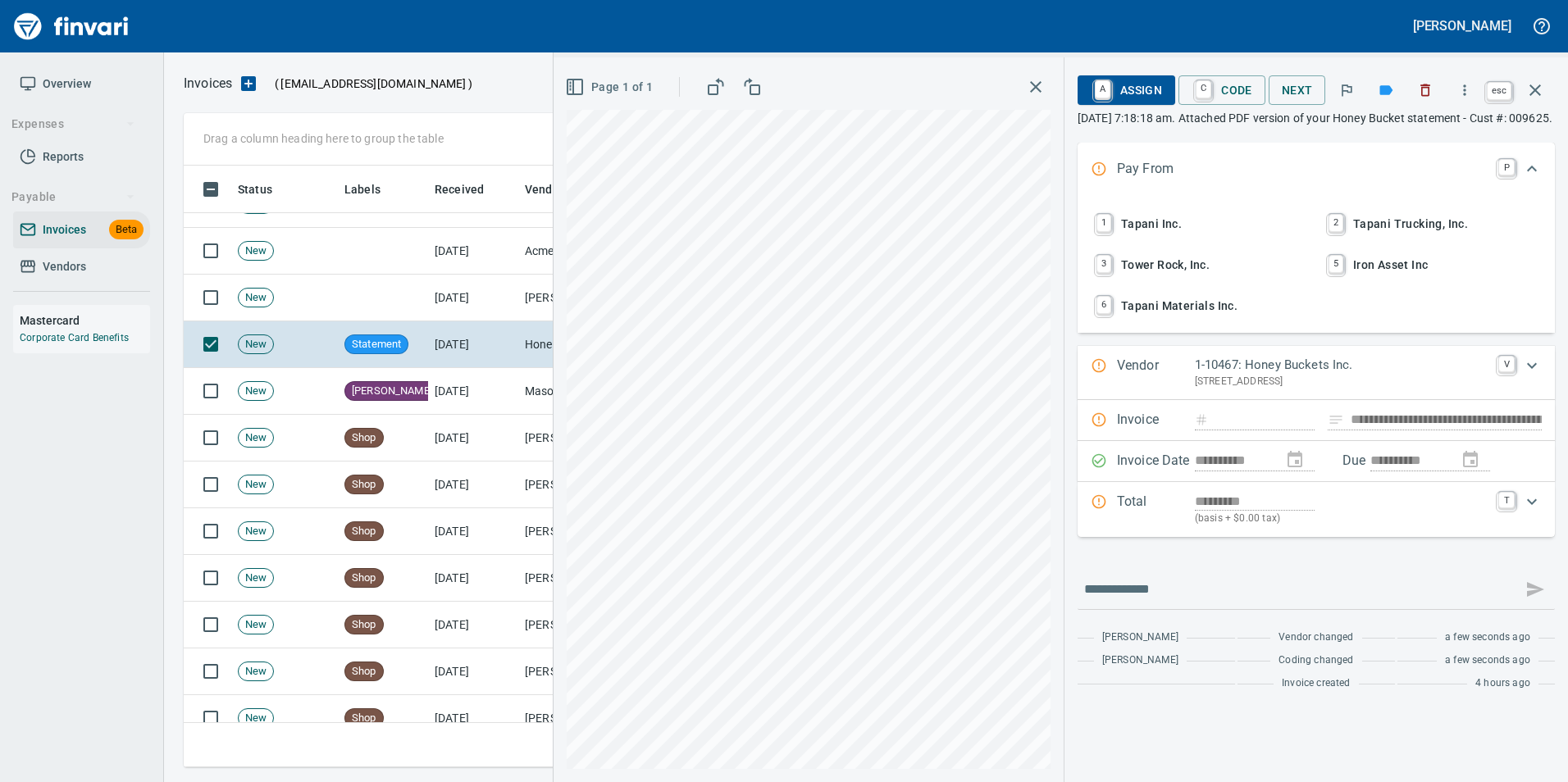
drag, startPoint x: 1530, startPoint y: 101, endPoint x: 1521, endPoint y: 108, distance: 11.4
click at [1529, 101] on button "button" at bounding box center [1534, 89] width 39 height 39
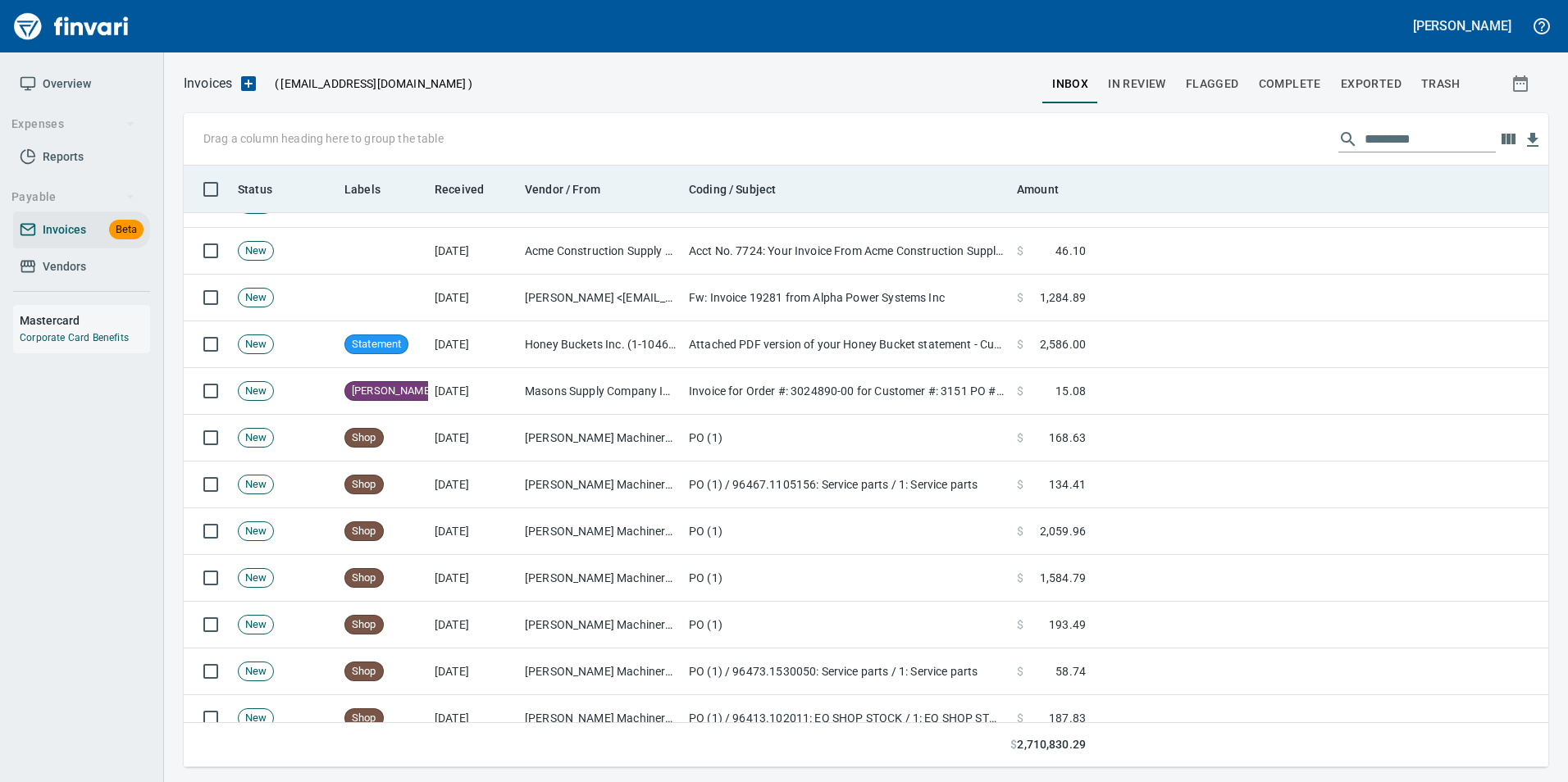
scroll to position [590, 1338]
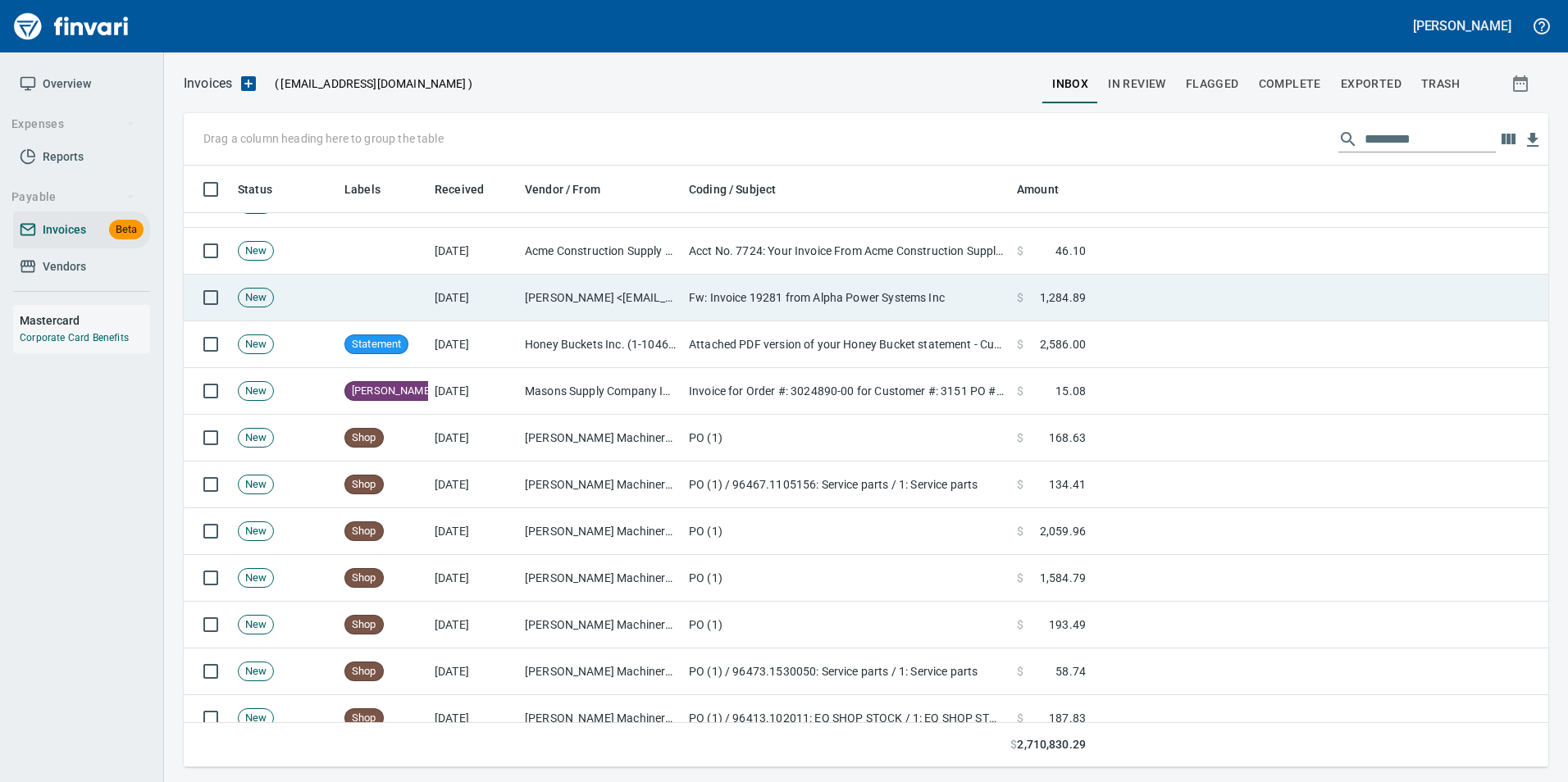
click at [815, 290] on td "Fw: Invoice 19281 from Alpha Power Systems Inc" at bounding box center [846, 297] width 328 height 46
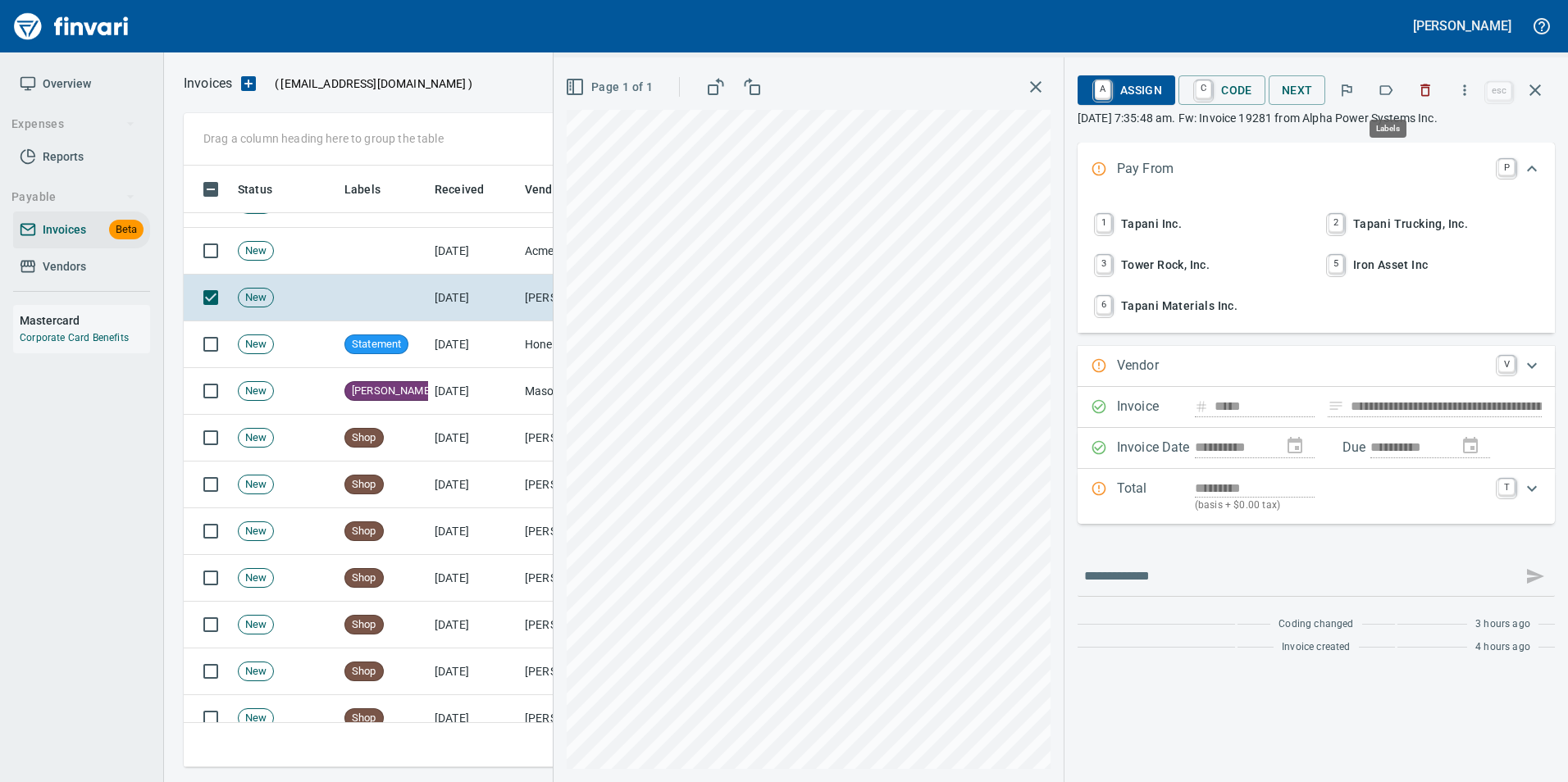
click at [1379, 88] on icon "button" at bounding box center [1386, 90] width 16 height 16
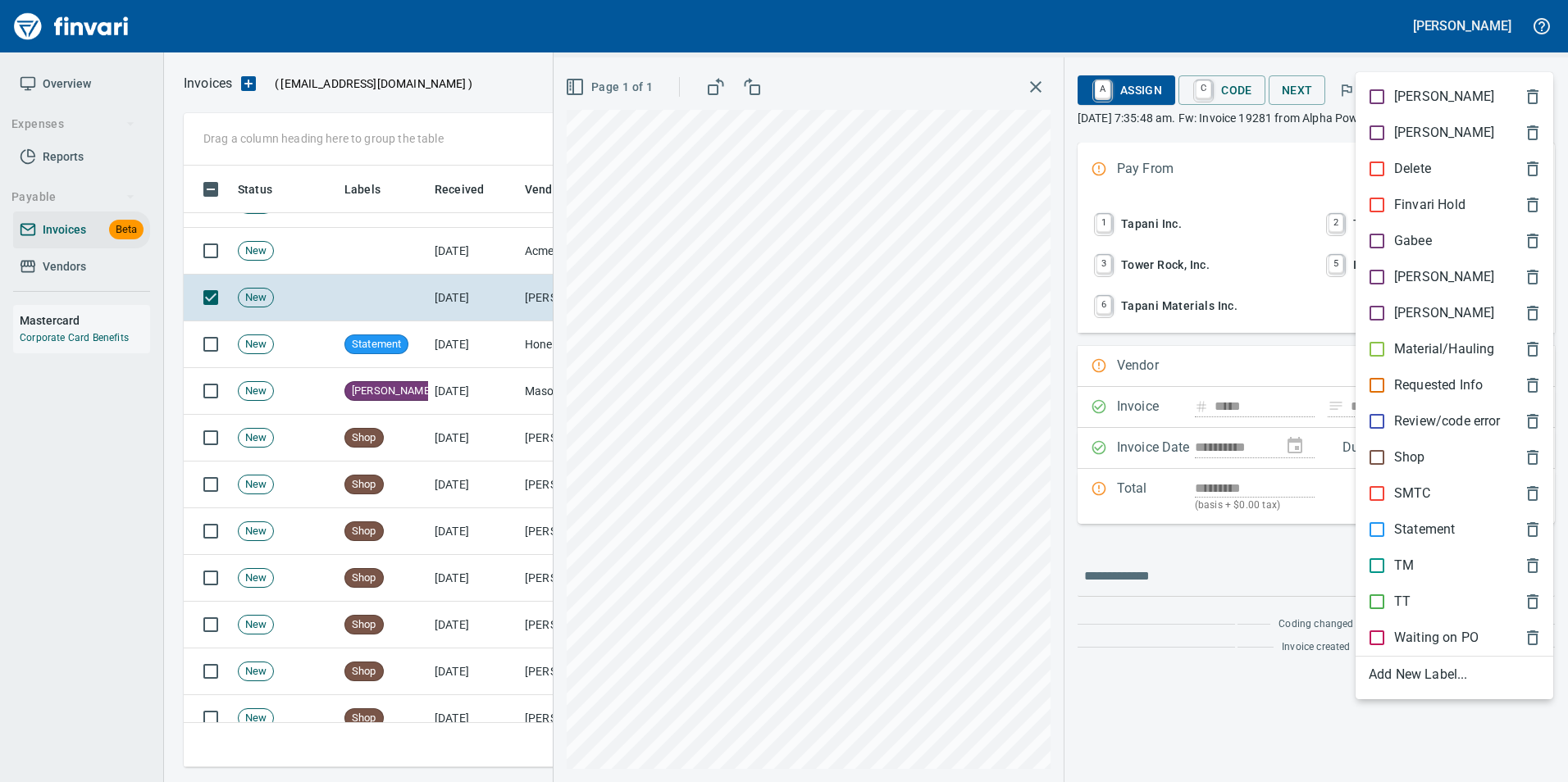
scroll to position [590, 1338]
click at [1422, 279] on p "[PERSON_NAME]" at bounding box center [1444, 277] width 100 height 20
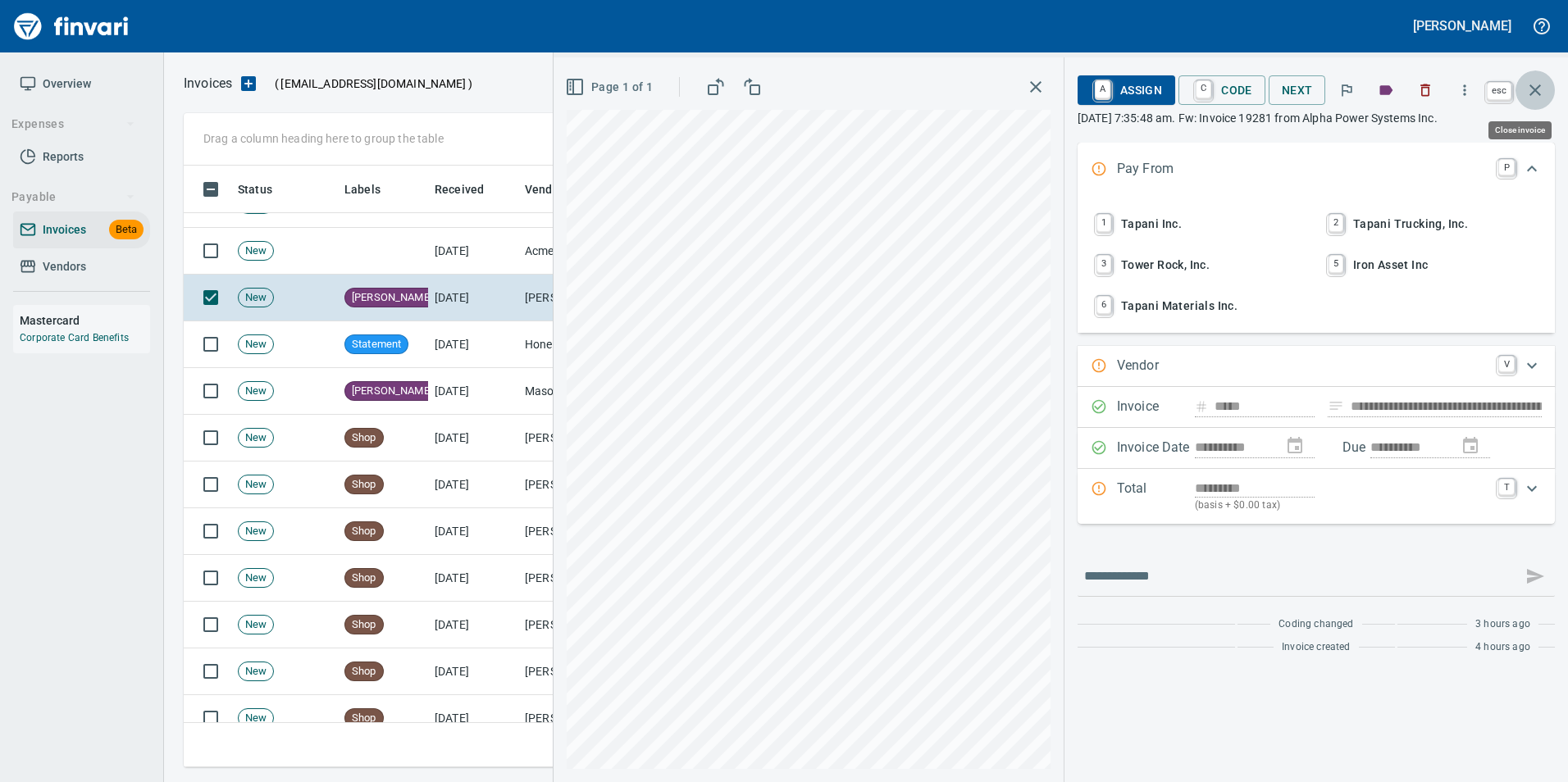
click at [1530, 93] on icon "button" at bounding box center [1535, 90] width 20 height 20
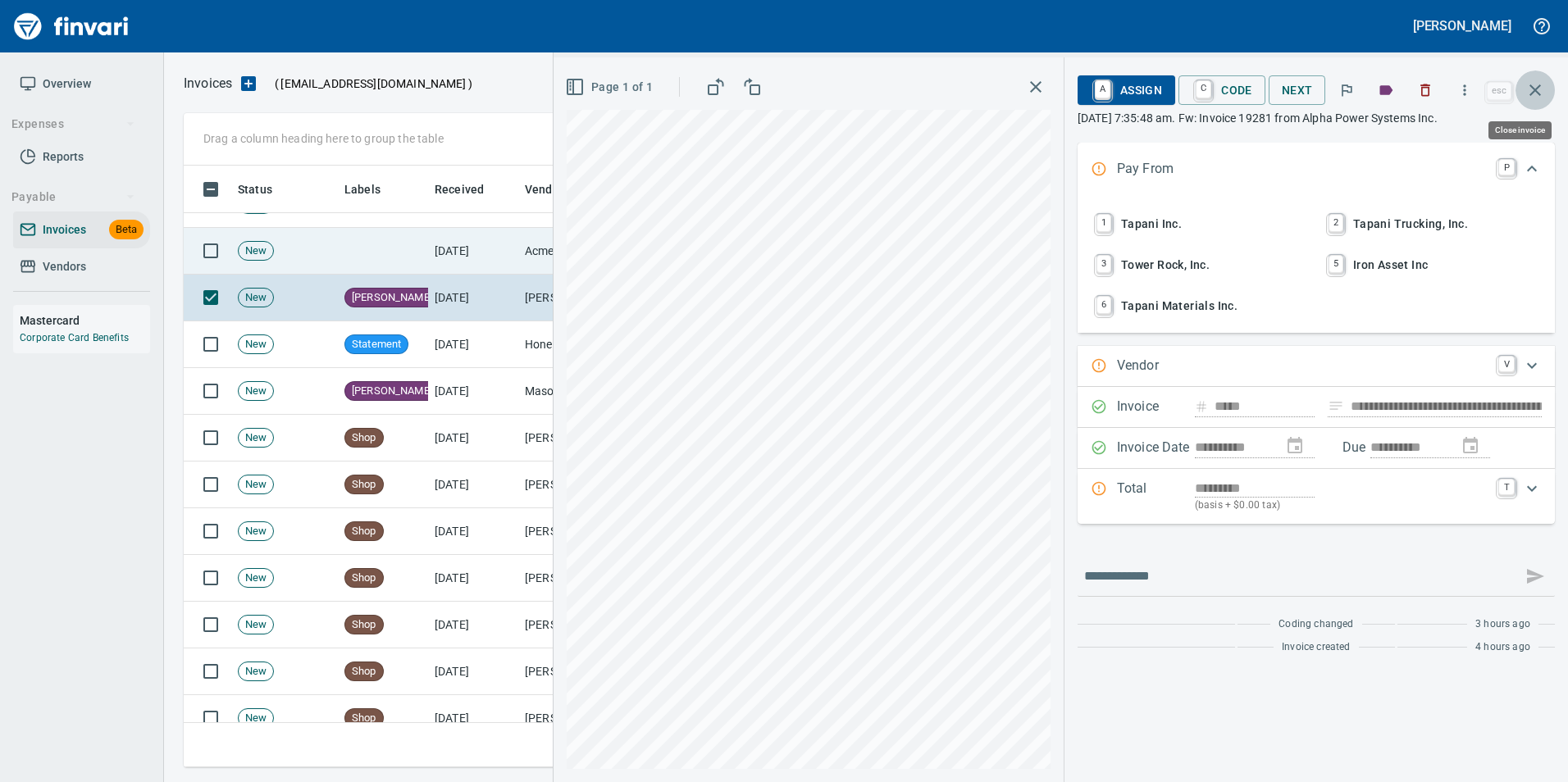
scroll to position [590, 1338]
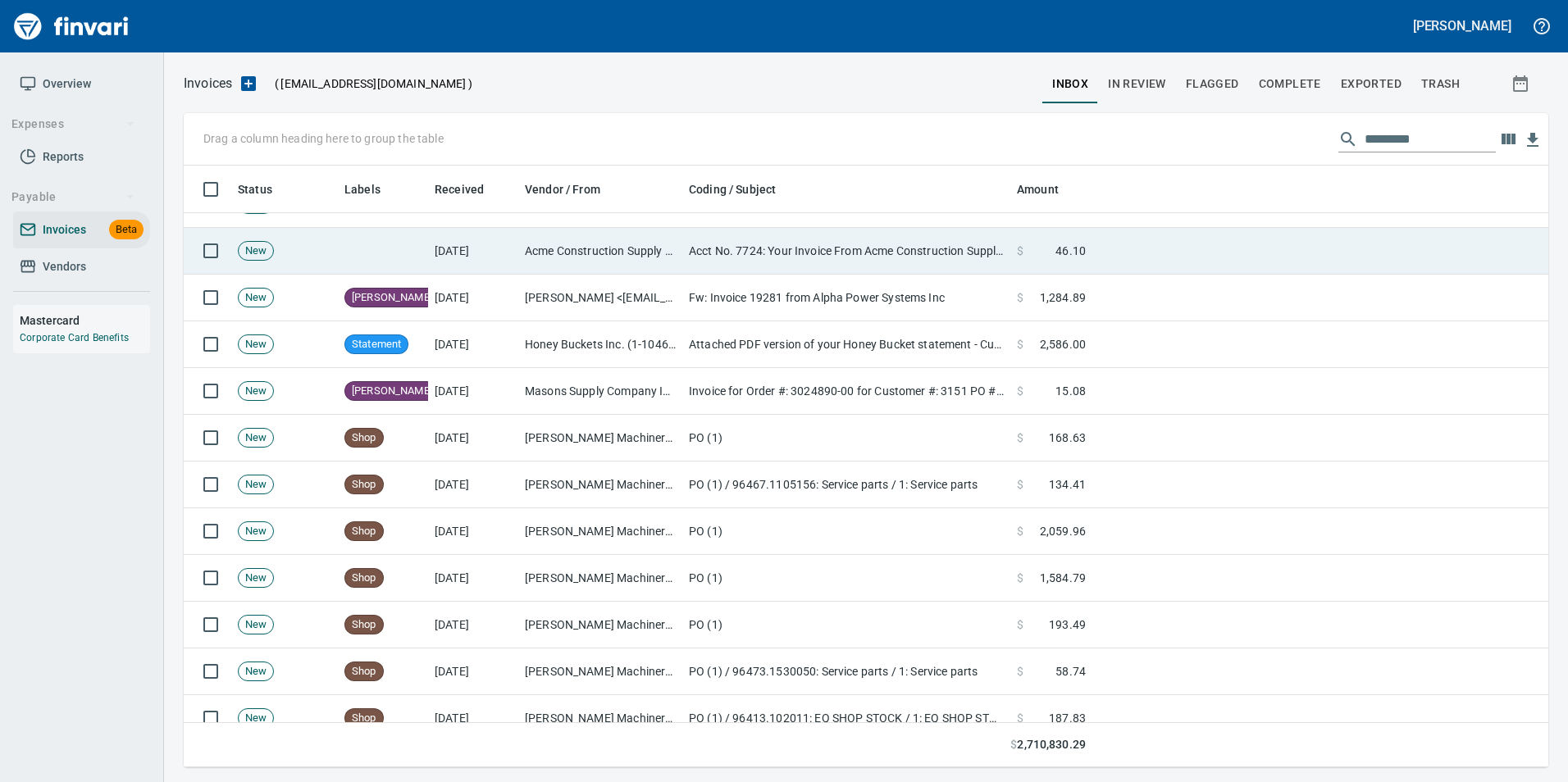
click at [721, 263] on td "Acct No. 7724: Your Invoice From Acme Construction Supply is Attached" at bounding box center [846, 251] width 328 height 46
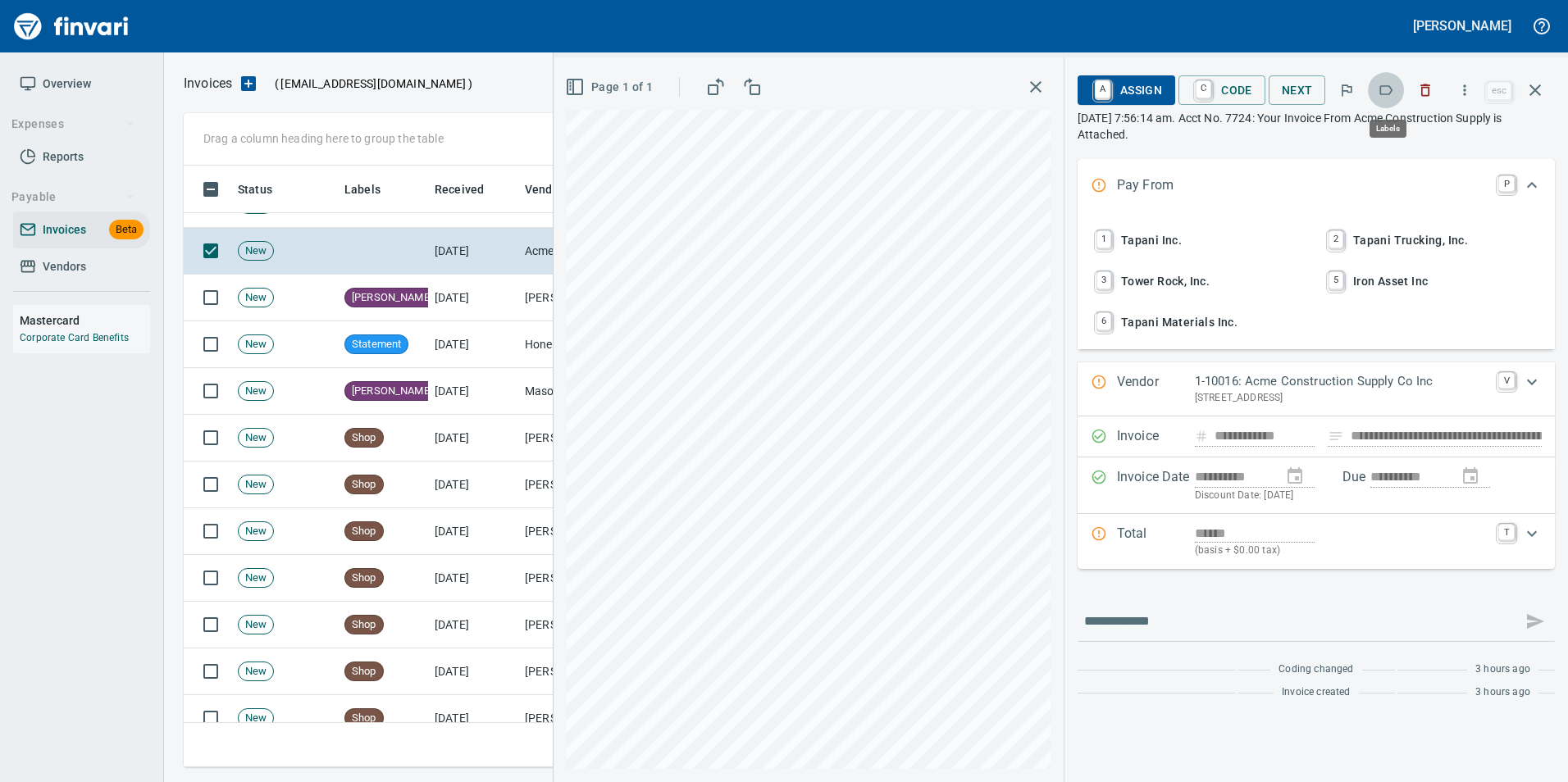
scroll to position [590, 1338]
click at [1385, 95] on icon "button" at bounding box center [1386, 90] width 16 height 16
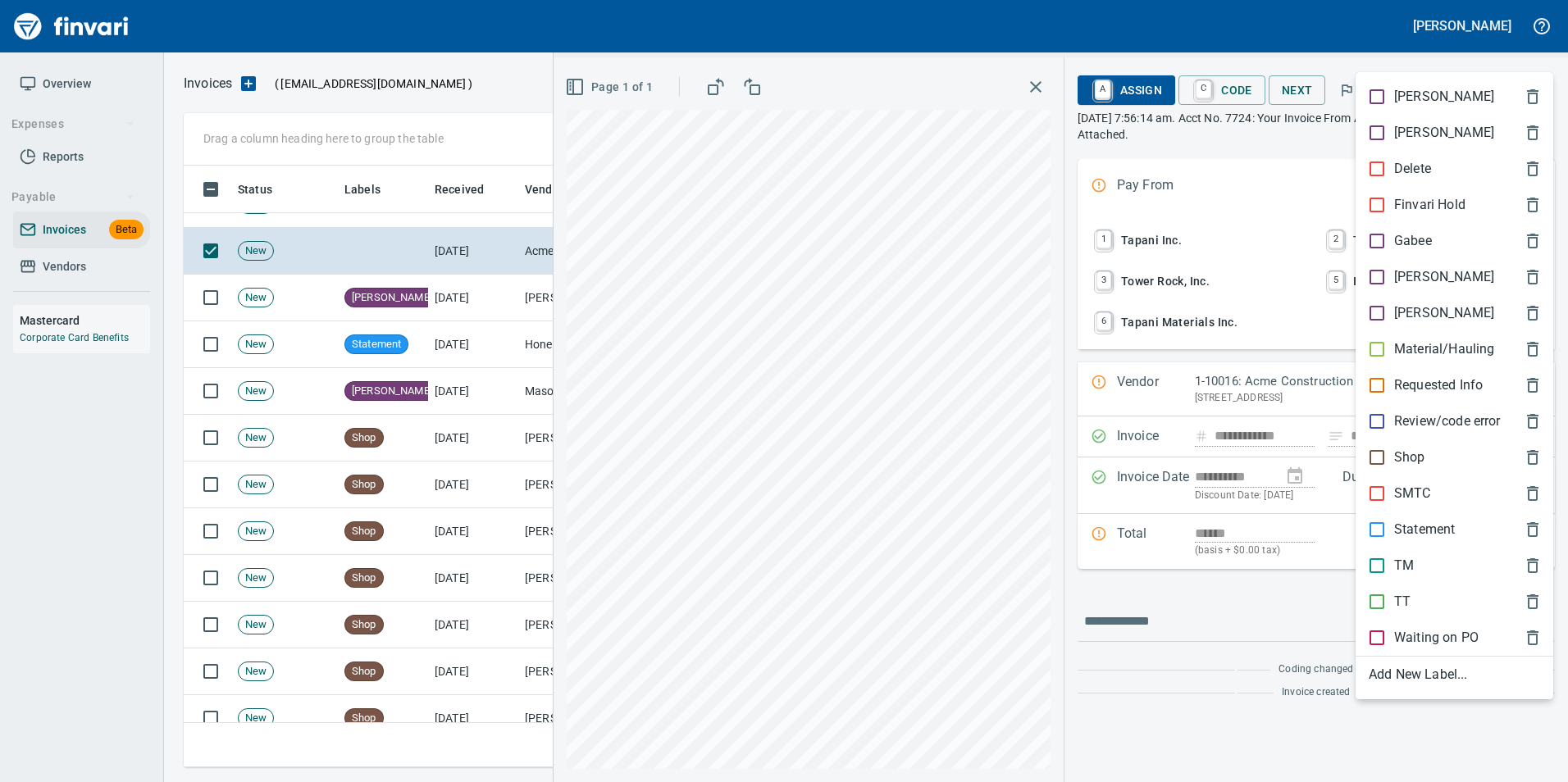
drag, startPoint x: 1416, startPoint y: 269, endPoint x: 1440, endPoint y: 212, distance: 61.8
click at [1414, 267] on p "[PERSON_NAME]" at bounding box center [1444, 277] width 100 height 20
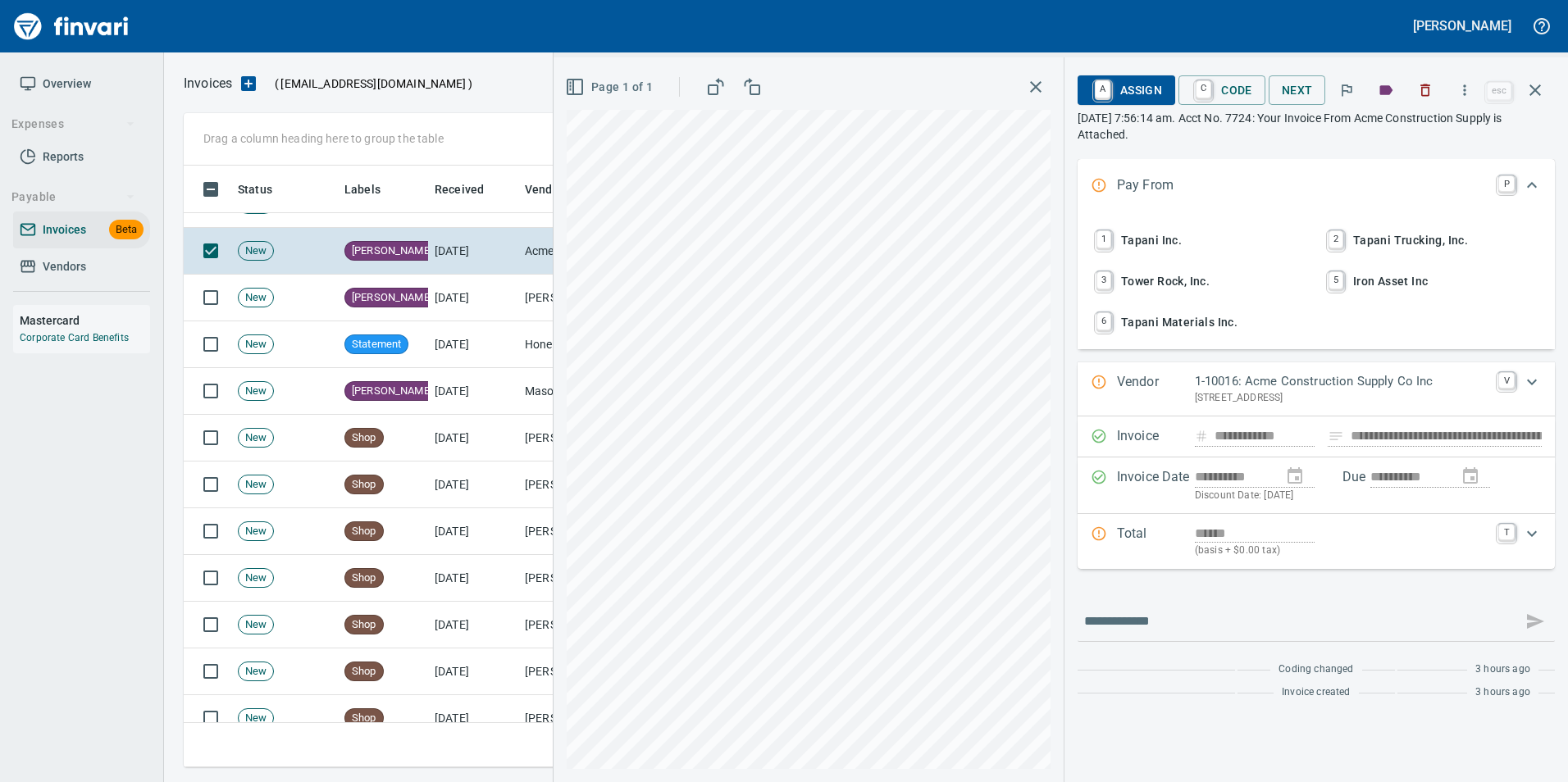
click at [1547, 94] on button "button" at bounding box center [1534, 89] width 39 height 39
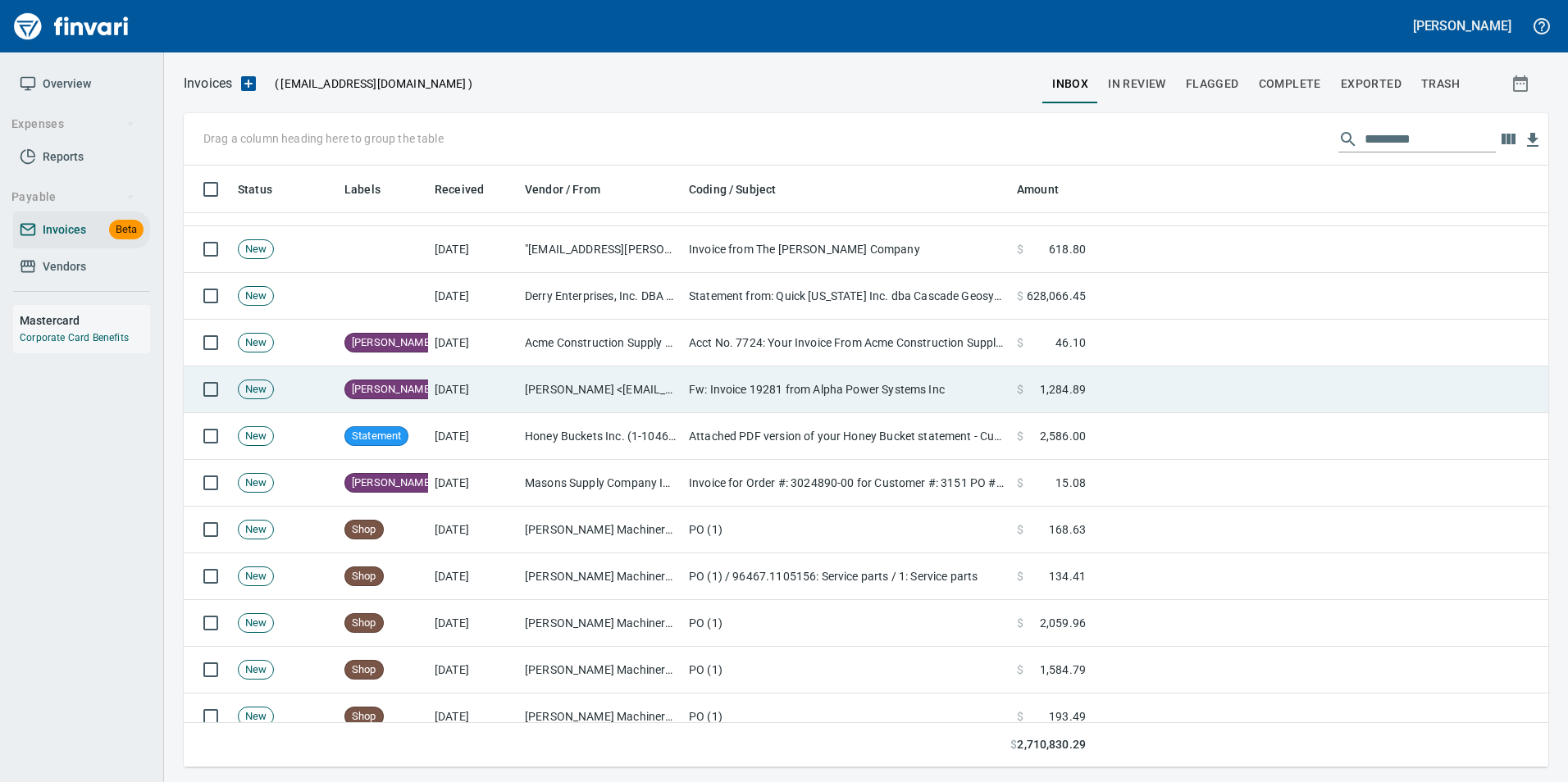
scroll to position [3198, 0]
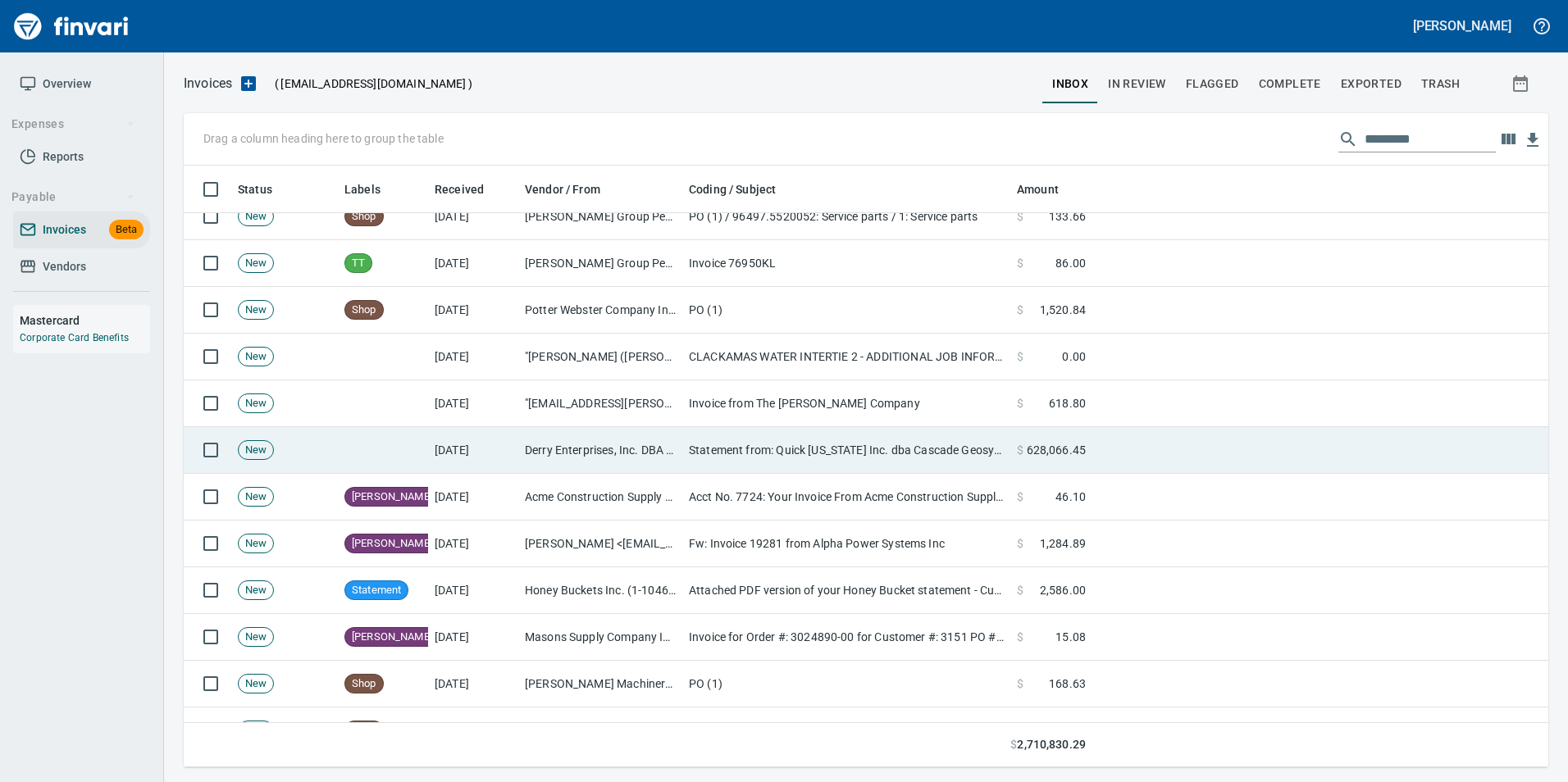
click at [350, 456] on td at bounding box center [383, 450] width 90 height 46
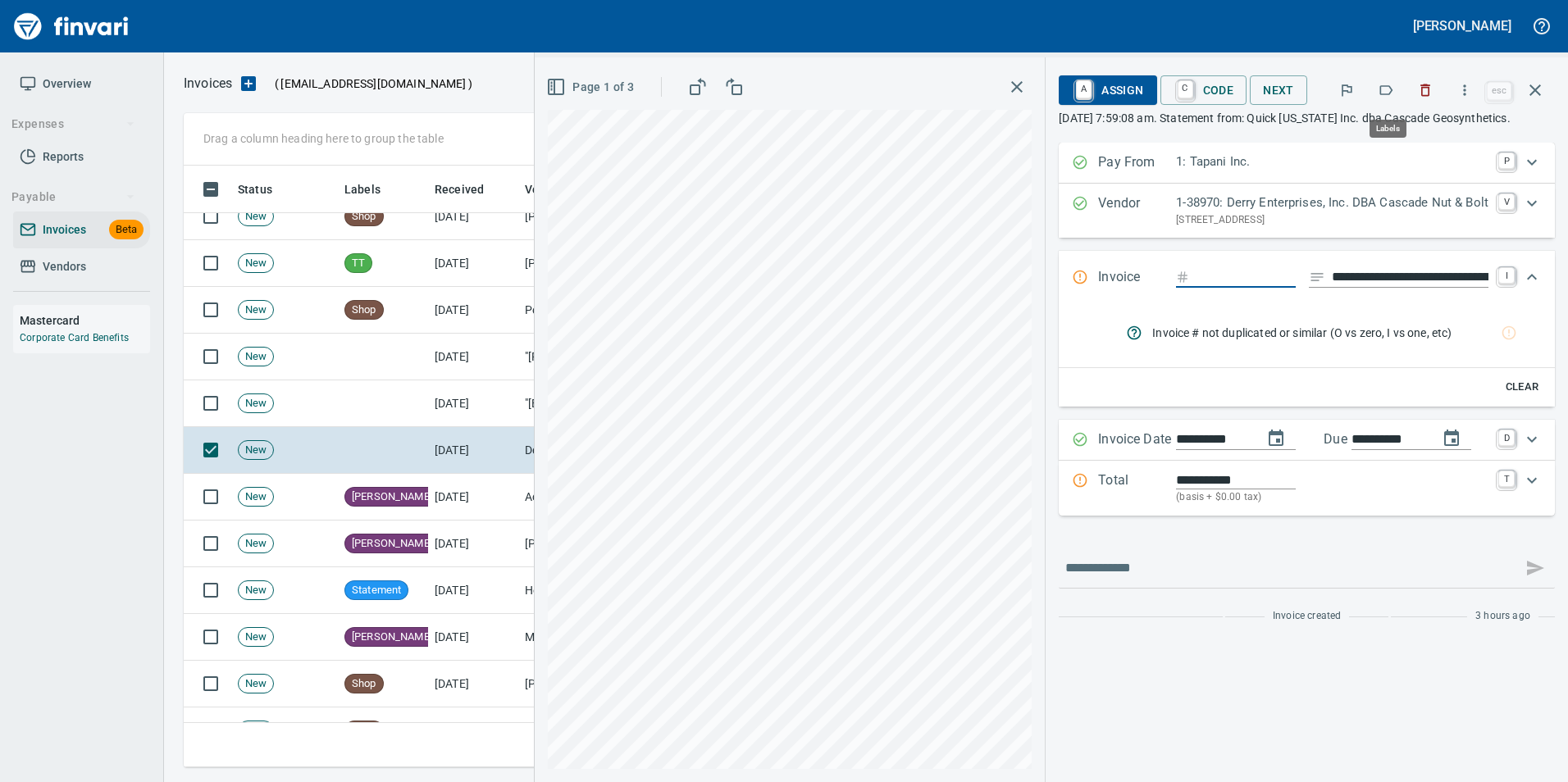
click at [1386, 91] on icon "button" at bounding box center [1386, 90] width 16 height 16
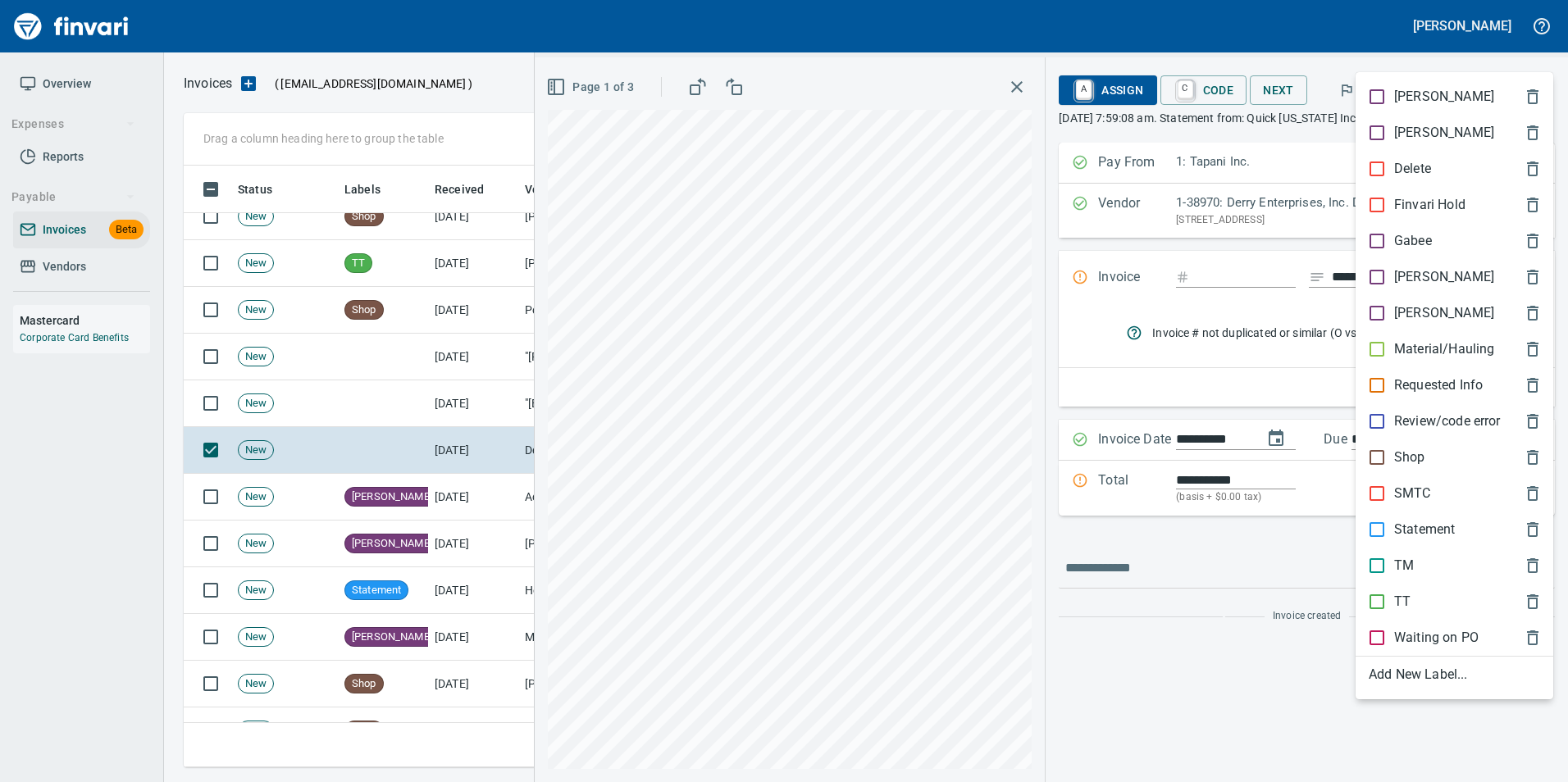
scroll to position [590, 1338]
drag, startPoint x: 1415, startPoint y: 542, endPoint x: 1433, endPoint y: 440, distance: 103.6
click at [1412, 537] on div "Statement" at bounding box center [1453, 530] width 198 height 36
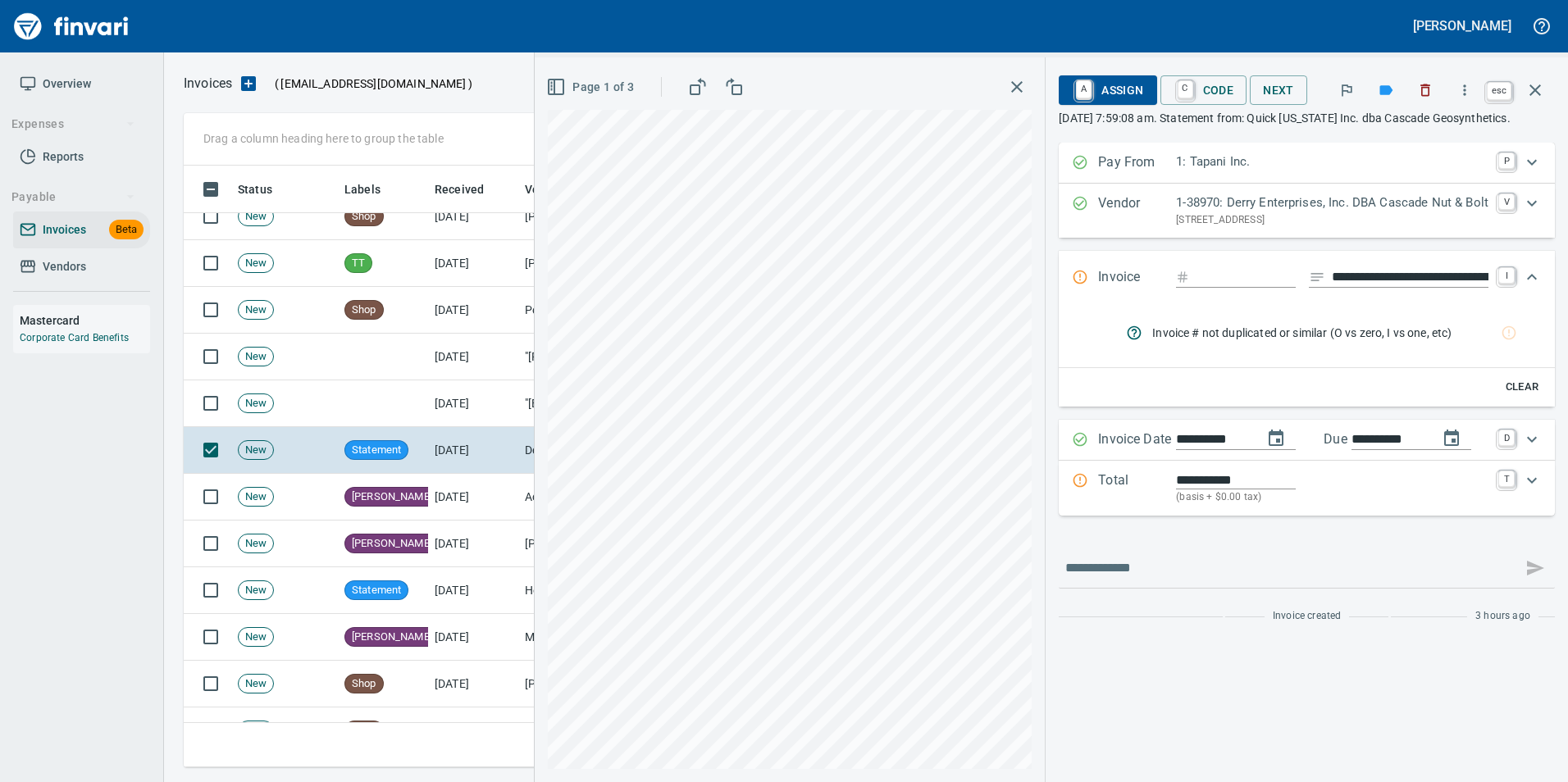
click at [1532, 97] on icon "button" at bounding box center [1535, 90] width 20 height 20
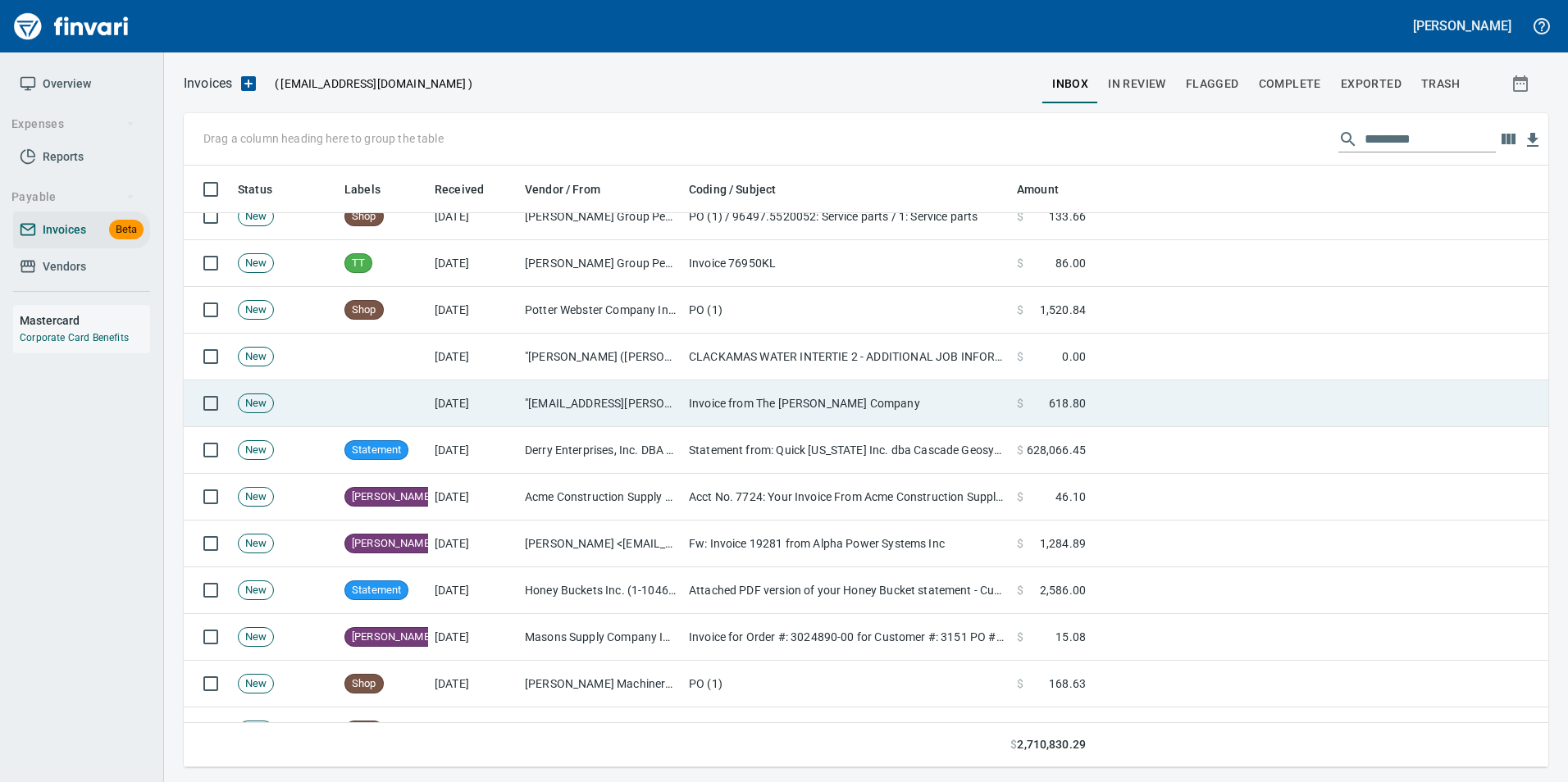
click at [760, 414] on td "Invoice from The [PERSON_NAME] Company" at bounding box center [846, 404] width 328 height 46
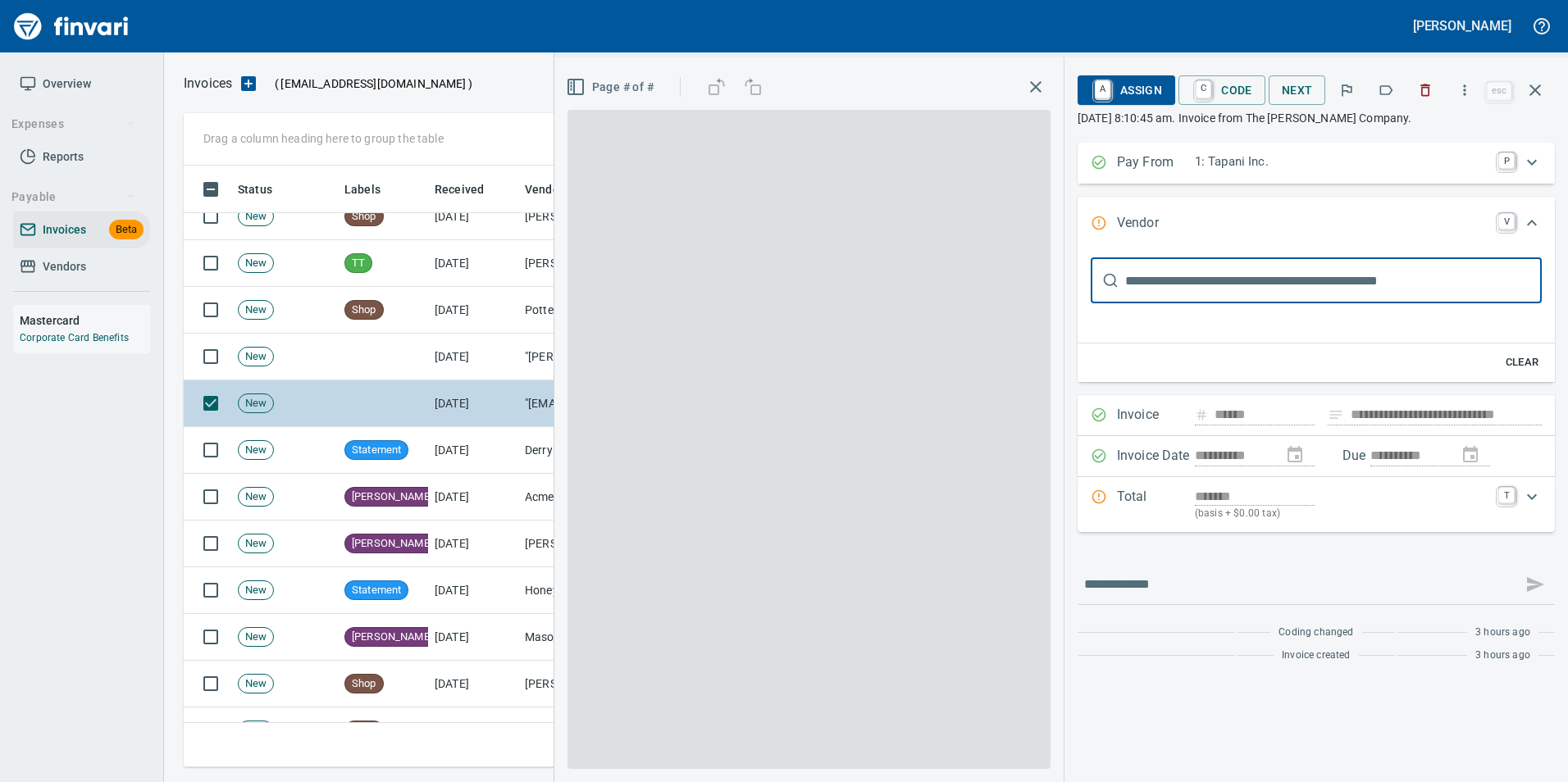
scroll to position [14, 0]
type input "**********"
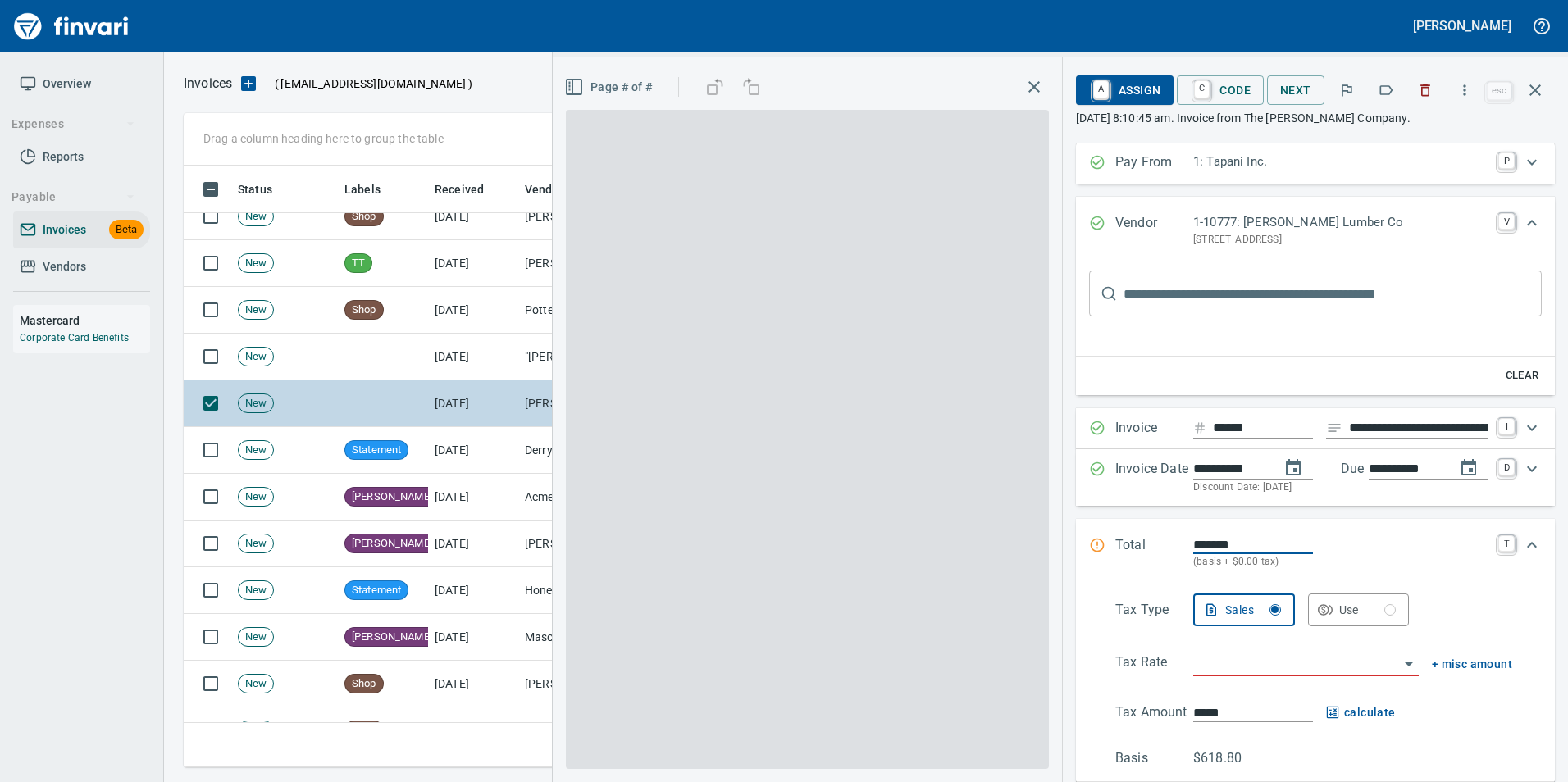
scroll to position [0, 0]
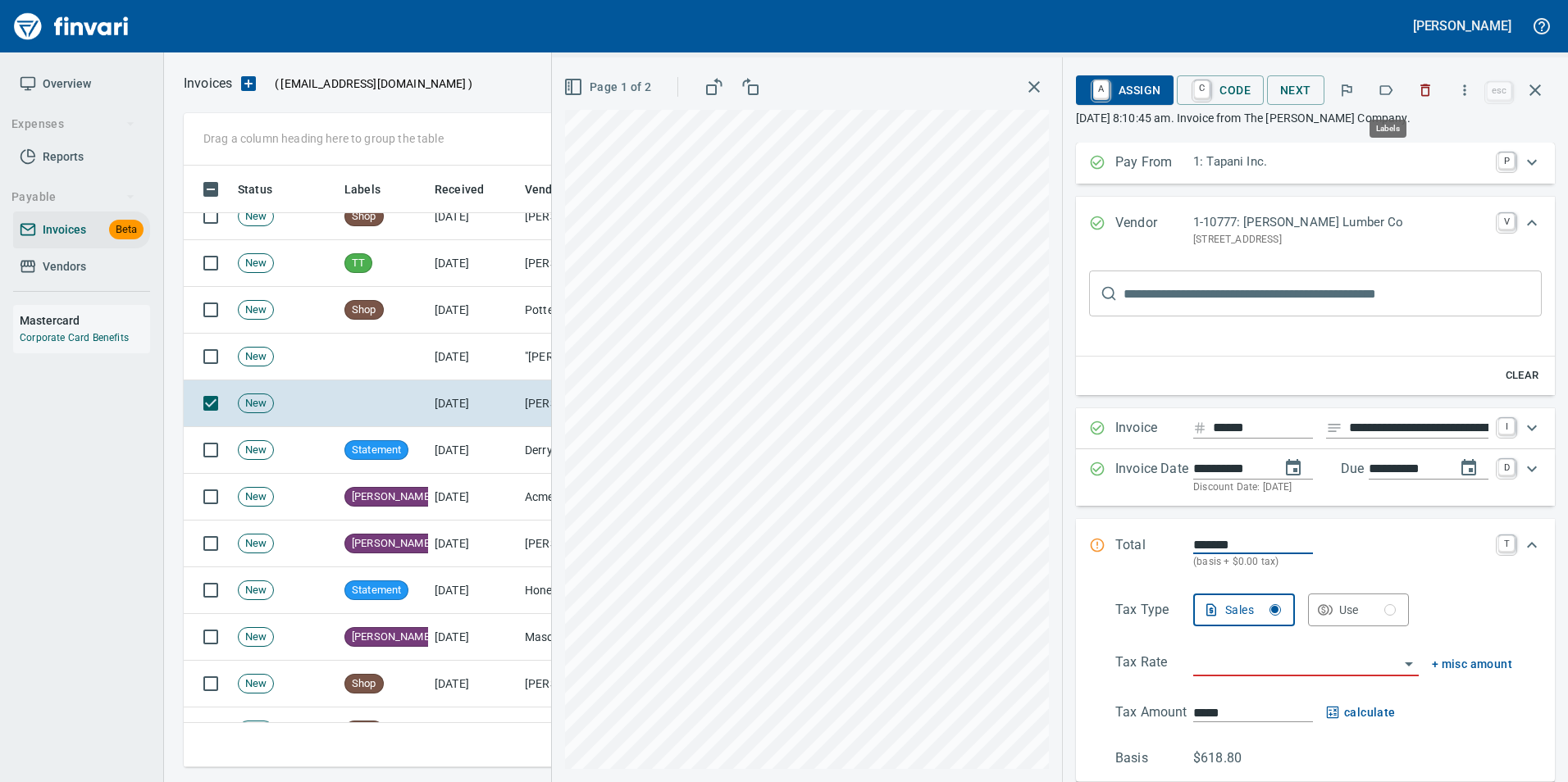
click at [1388, 87] on icon "button" at bounding box center [1386, 90] width 16 height 16
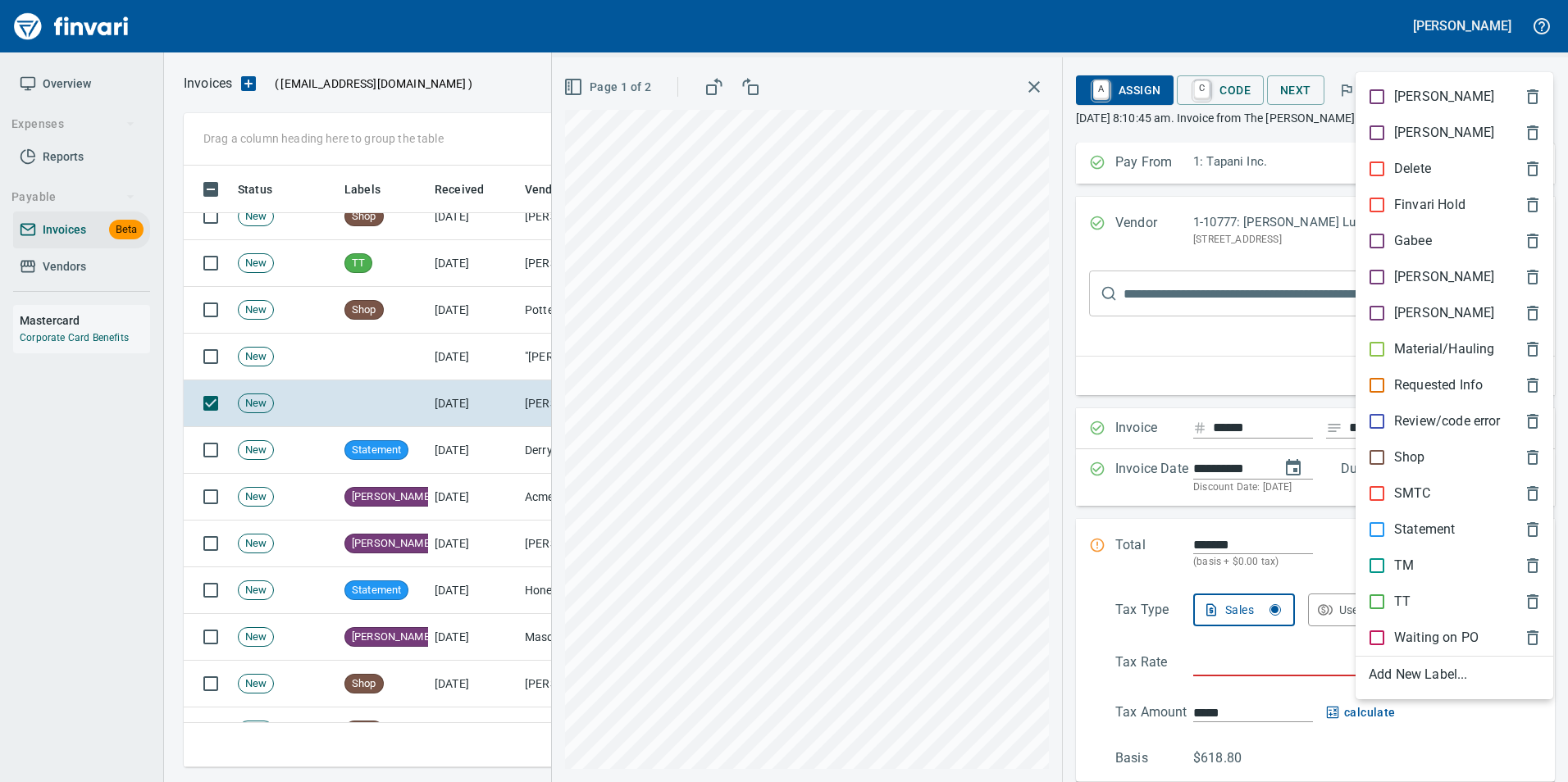
scroll to position [590, 1338]
click at [1420, 274] on p "[PERSON_NAME]" at bounding box center [1444, 277] width 100 height 20
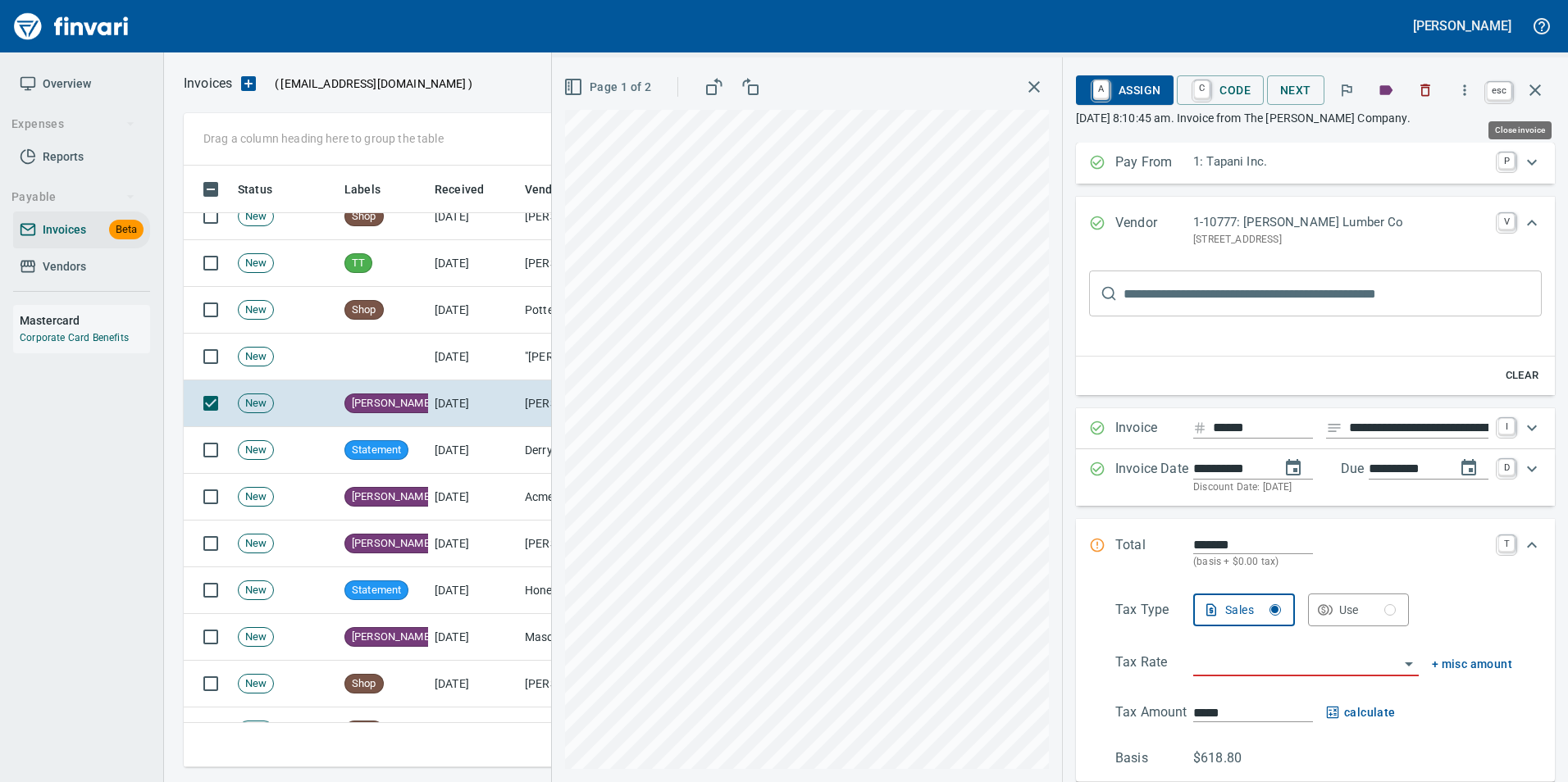
click at [1533, 104] on button "button" at bounding box center [1534, 89] width 39 height 39
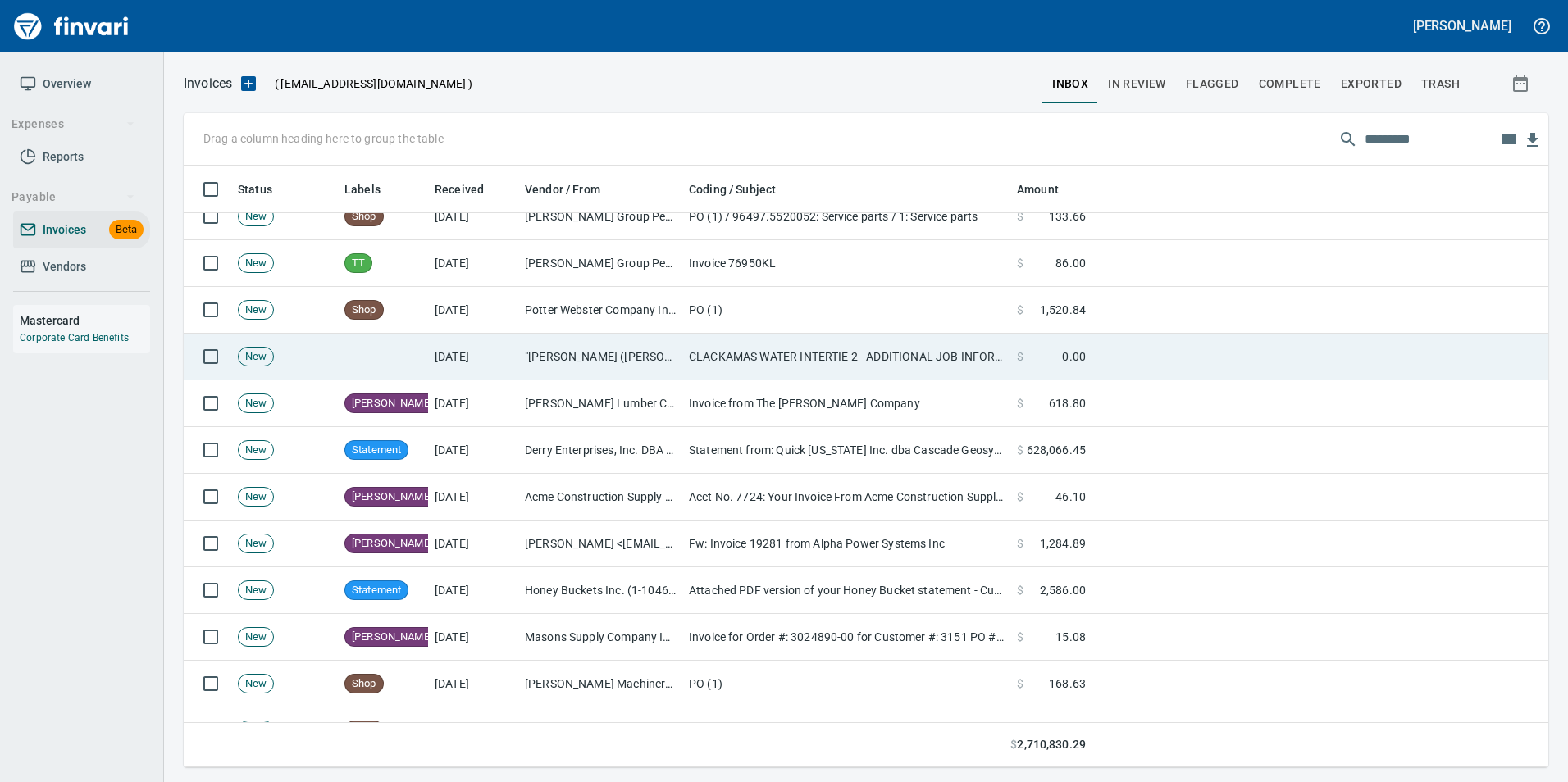
click at [534, 352] on td ""[PERSON_NAME] ([PERSON_NAME]) [GEOGRAPHIC_DATA]" <[EMAIL_ADDRESS][PERSON_NAME]…" at bounding box center [600, 356] width 164 height 46
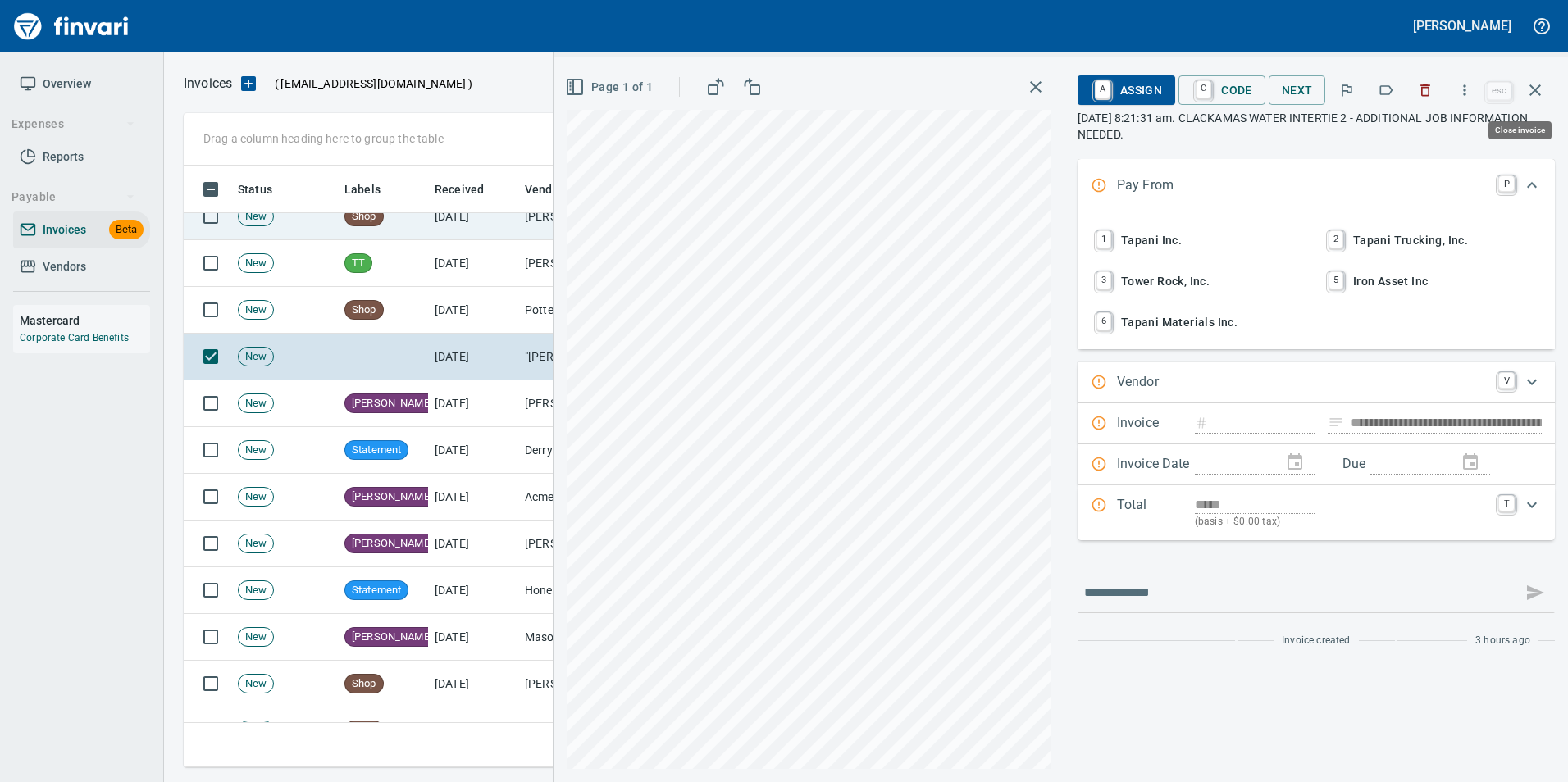
click at [1544, 92] on button "button" at bounding box center [1534, 89] width 39 height 39
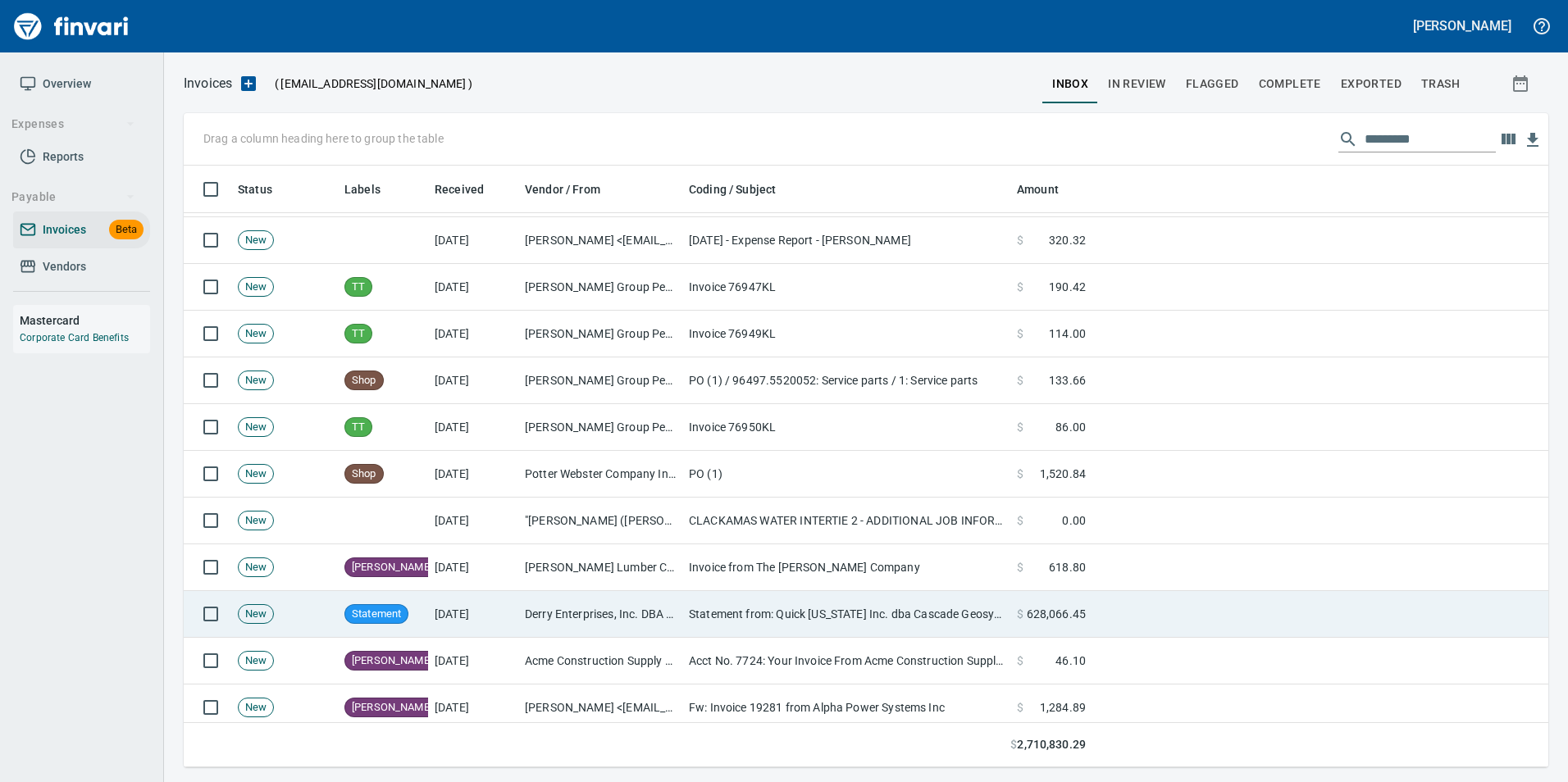
scroll to position [2952, 0]
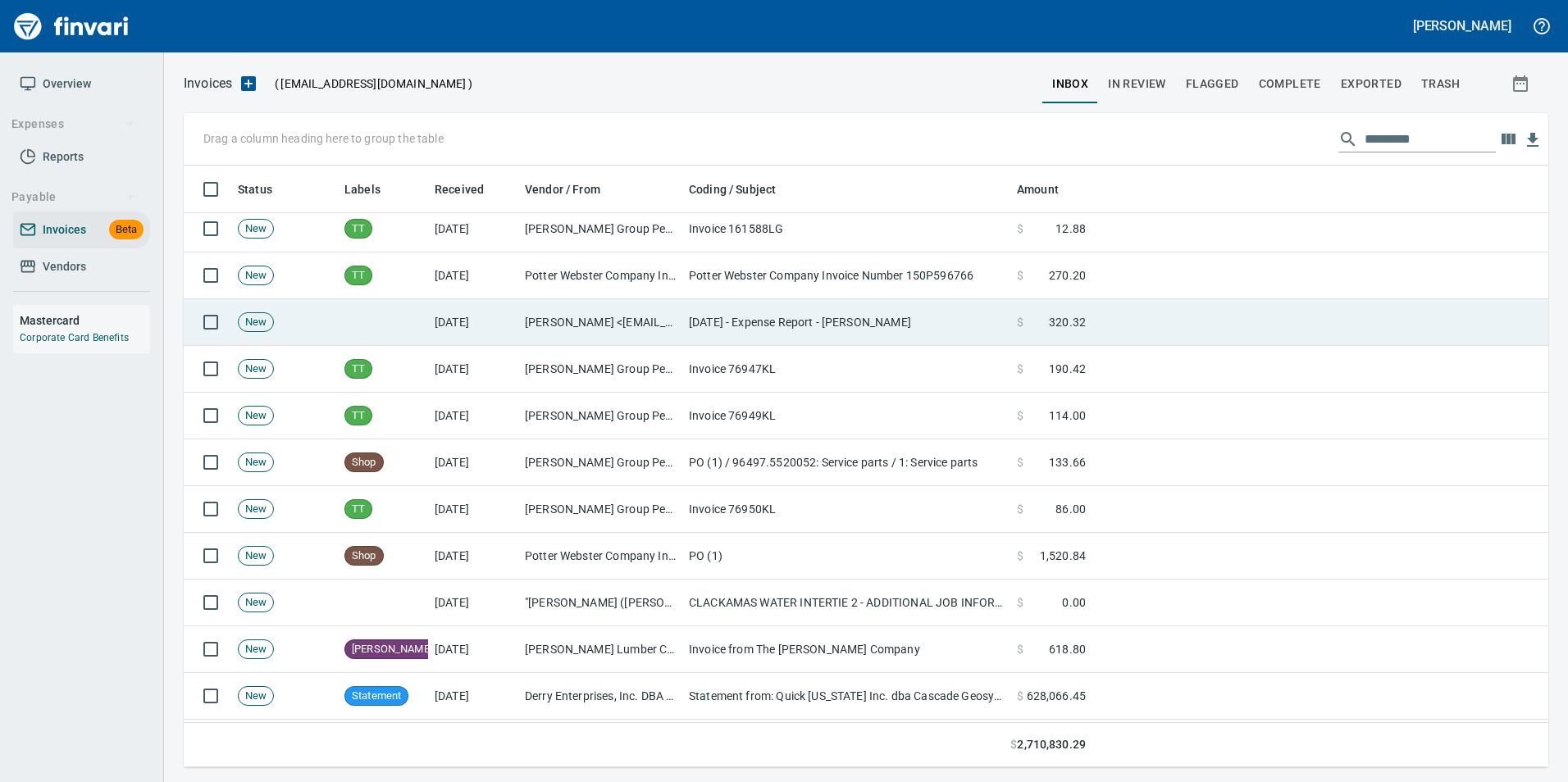
click at [454, 326] on td "[DATE]" at bounding box center [473, 322] width 90 height 46
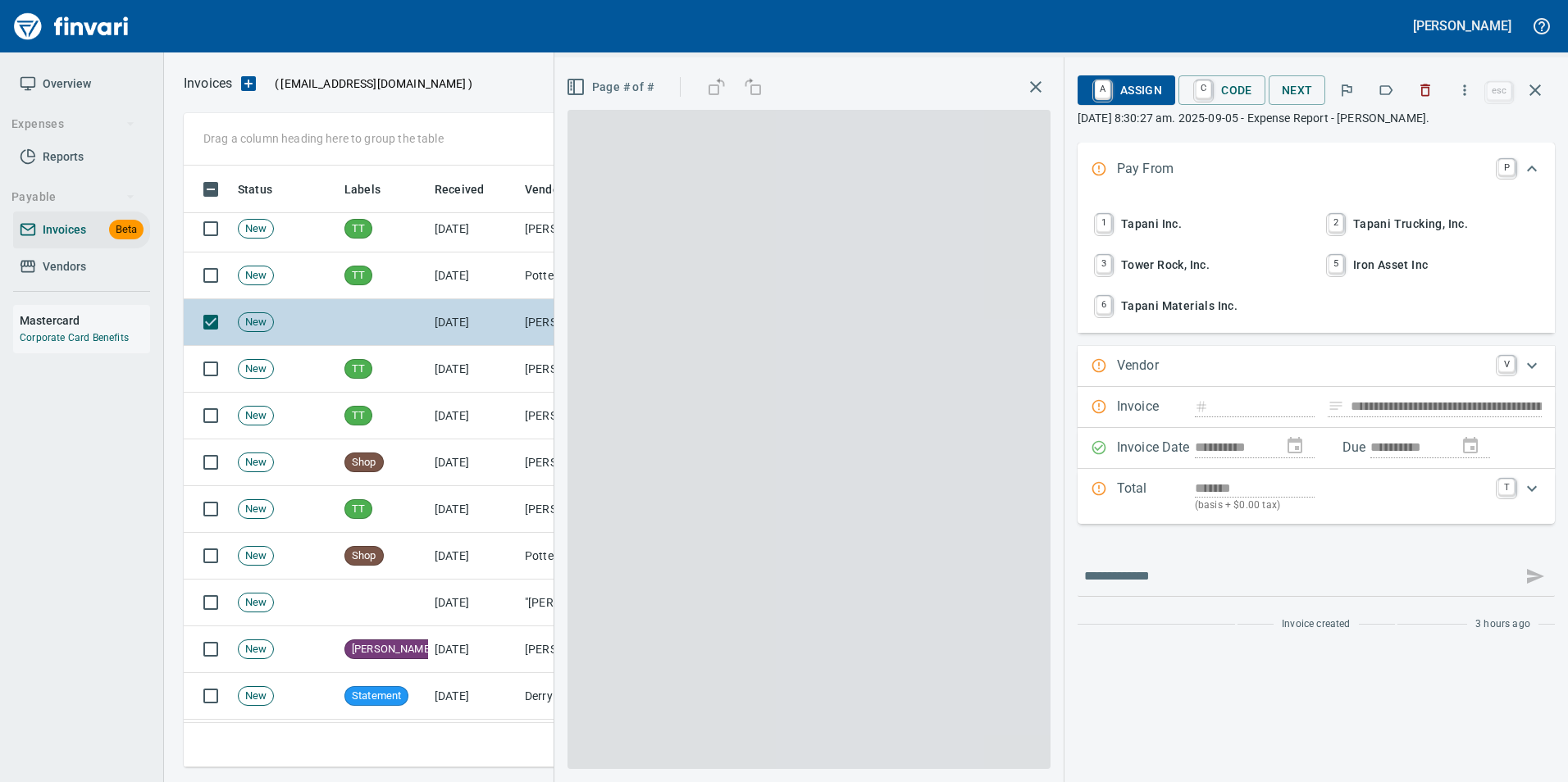
type input "**********"
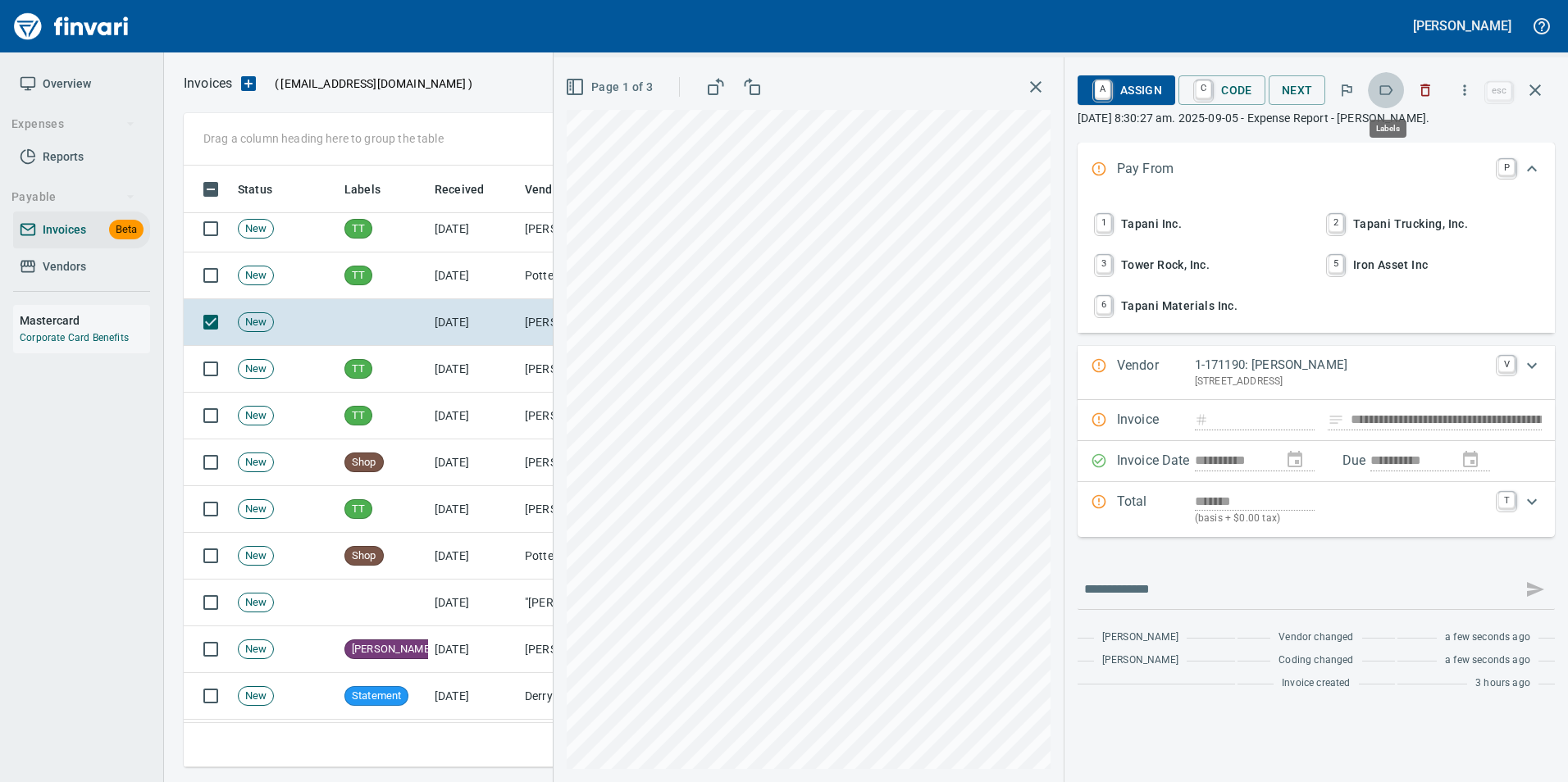
click at [1384, 87] on icon "button" at bounding box center [1386, 90] width 16 height 16
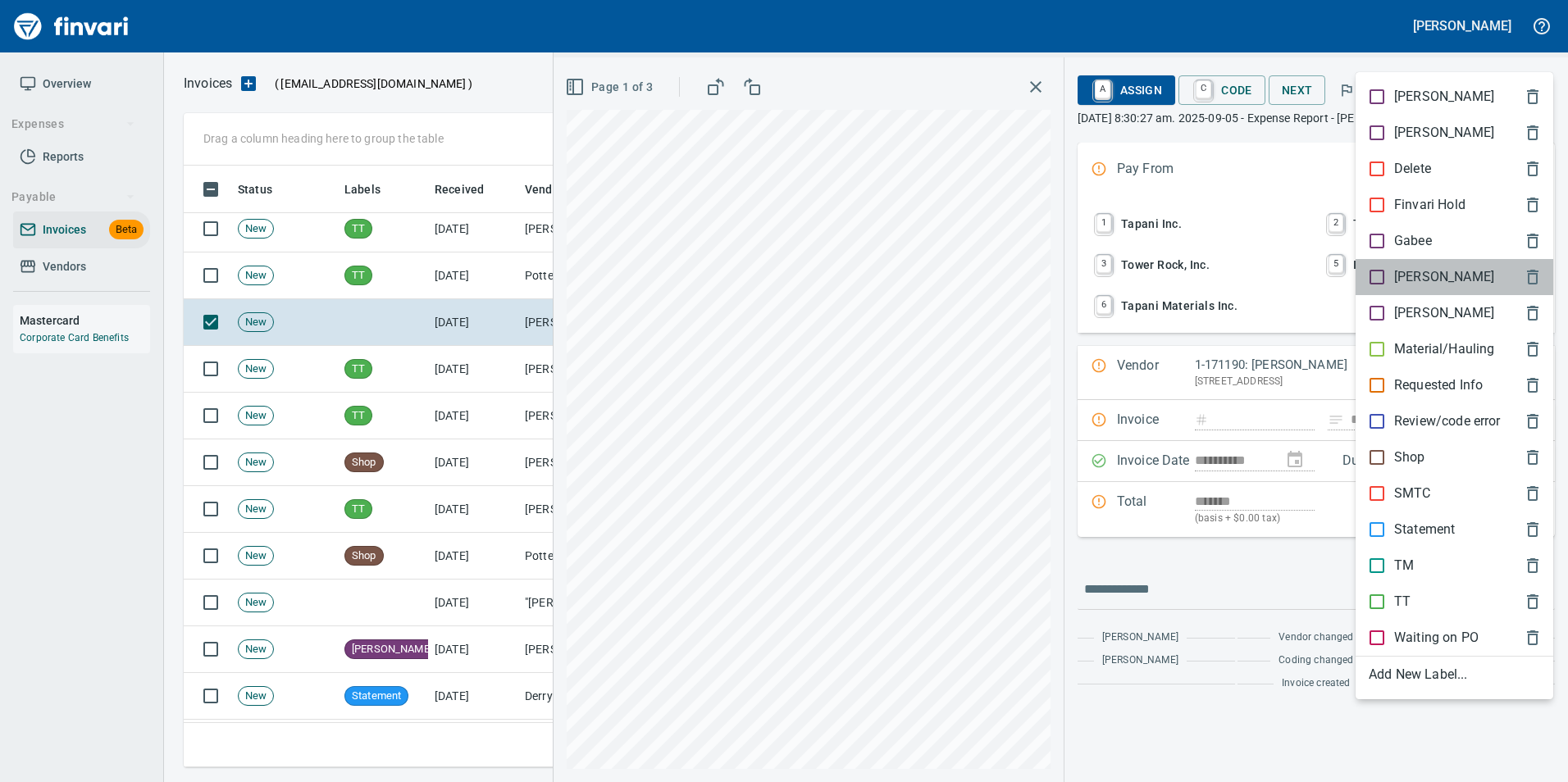
click at [1447, 275] on span "[PERSON_NAME]" at bounding box center [1440, 277] width 145 height 20
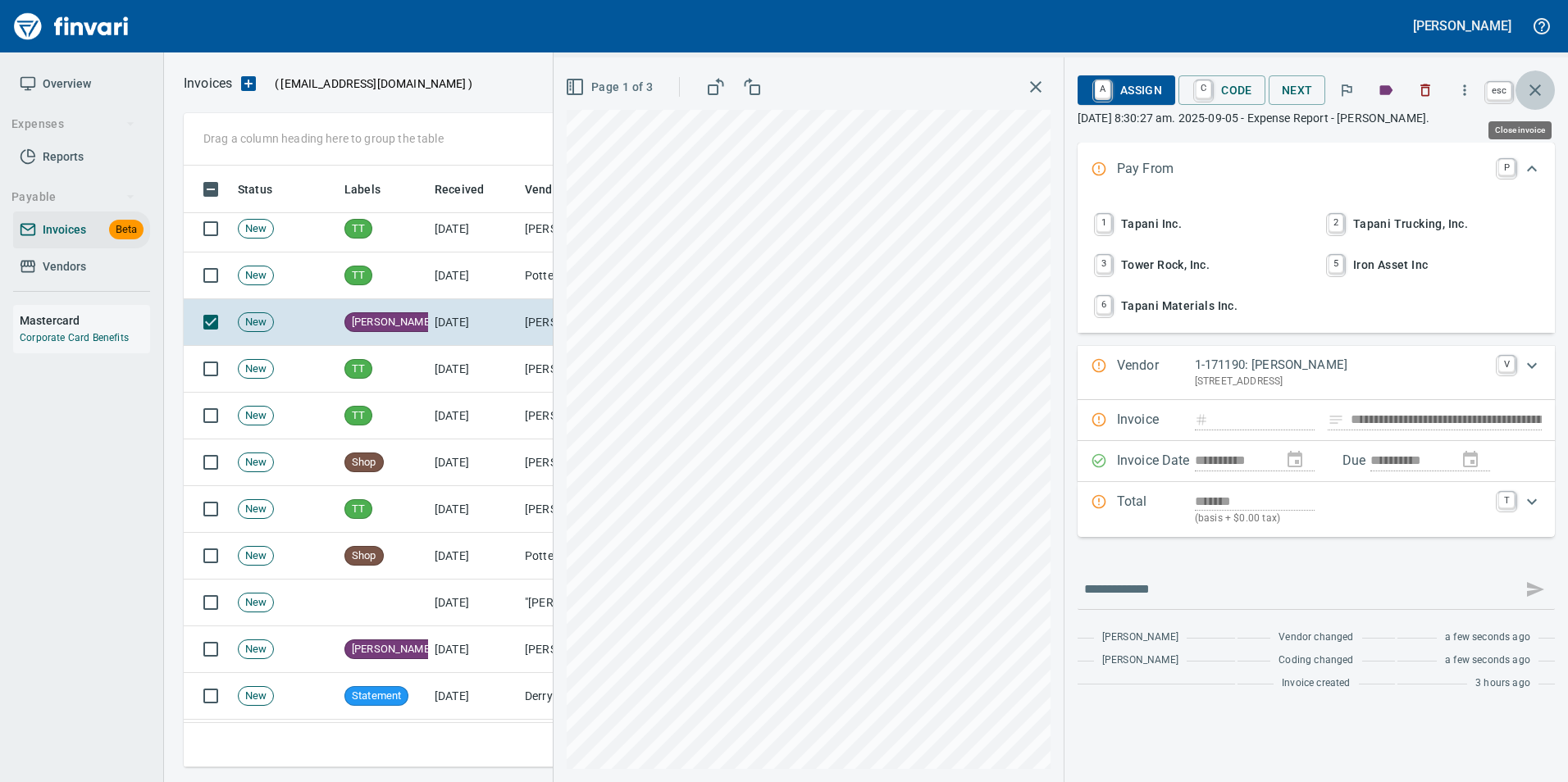
click at [1531, 102] on button "button" at bounding box center [1534, 89] width 39 height 39
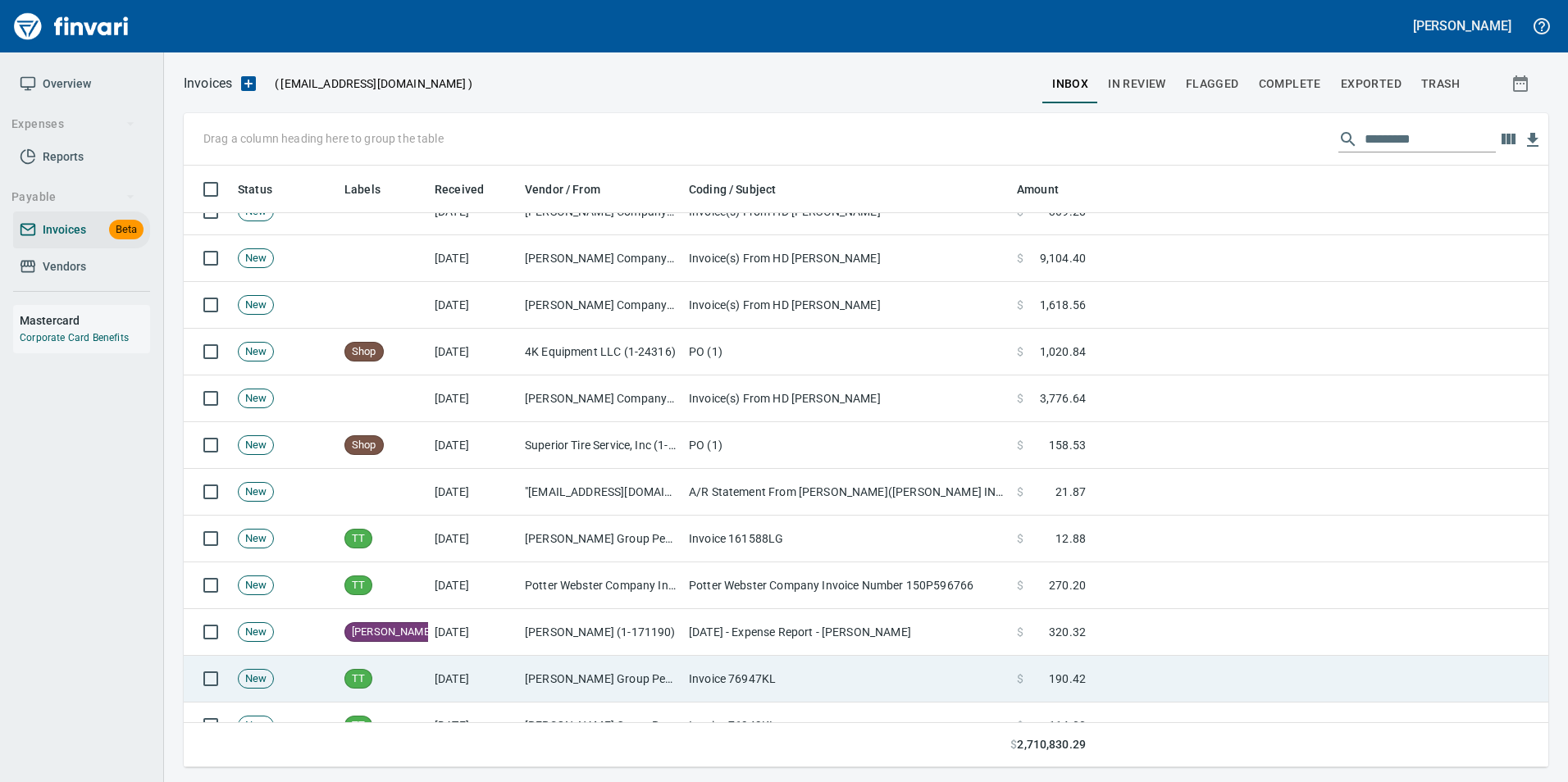
scroll to position [2625, 0]
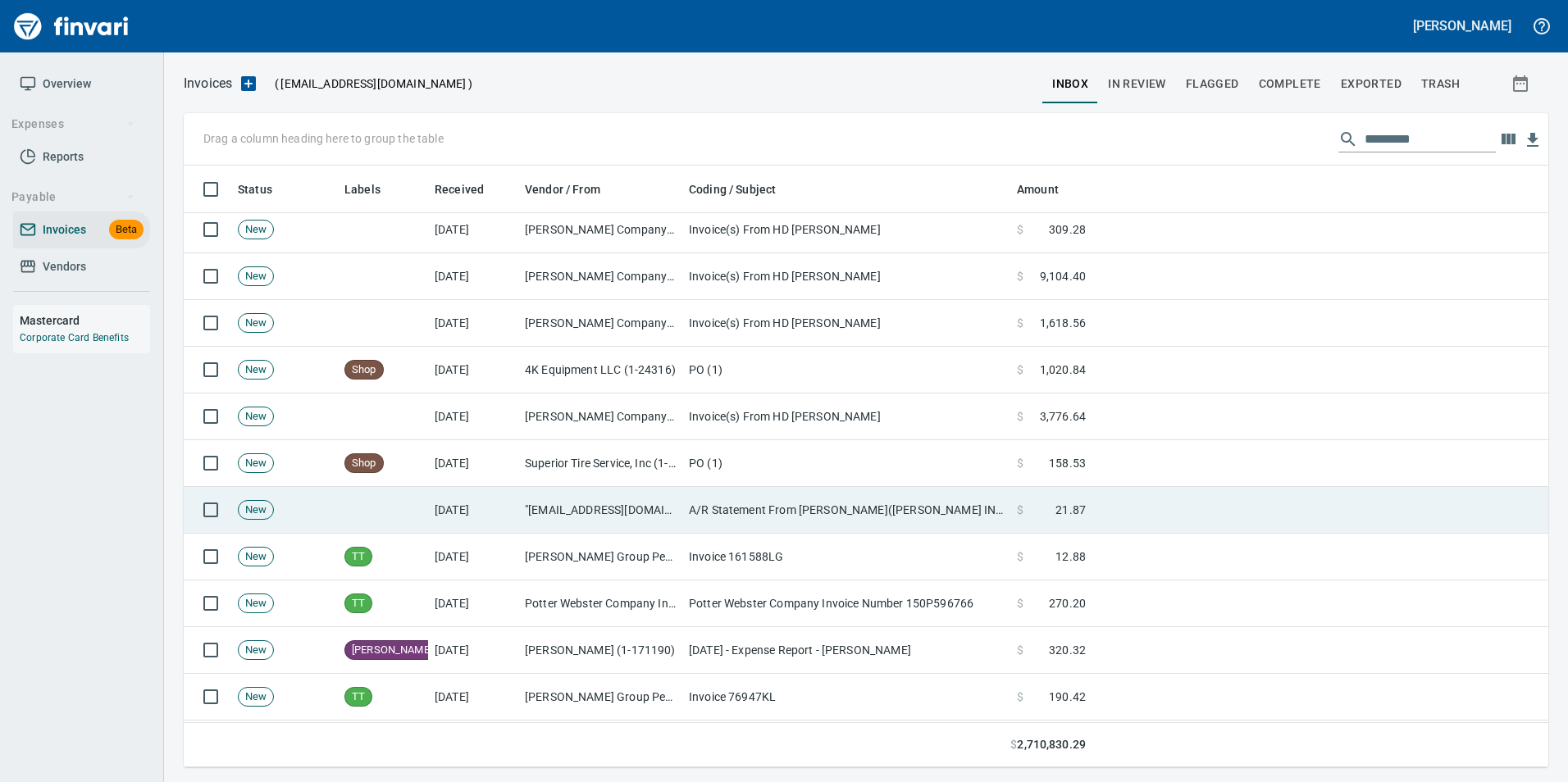
click at [665, 521] on td ""[EMAIL_ADDRESS][DOMAIN_NAME]" <[DOMAIN_NAME][EMAIL_ADDRESS][DOMAIN_NAME]>" at bounding box center [600, 510] width 164 height 46
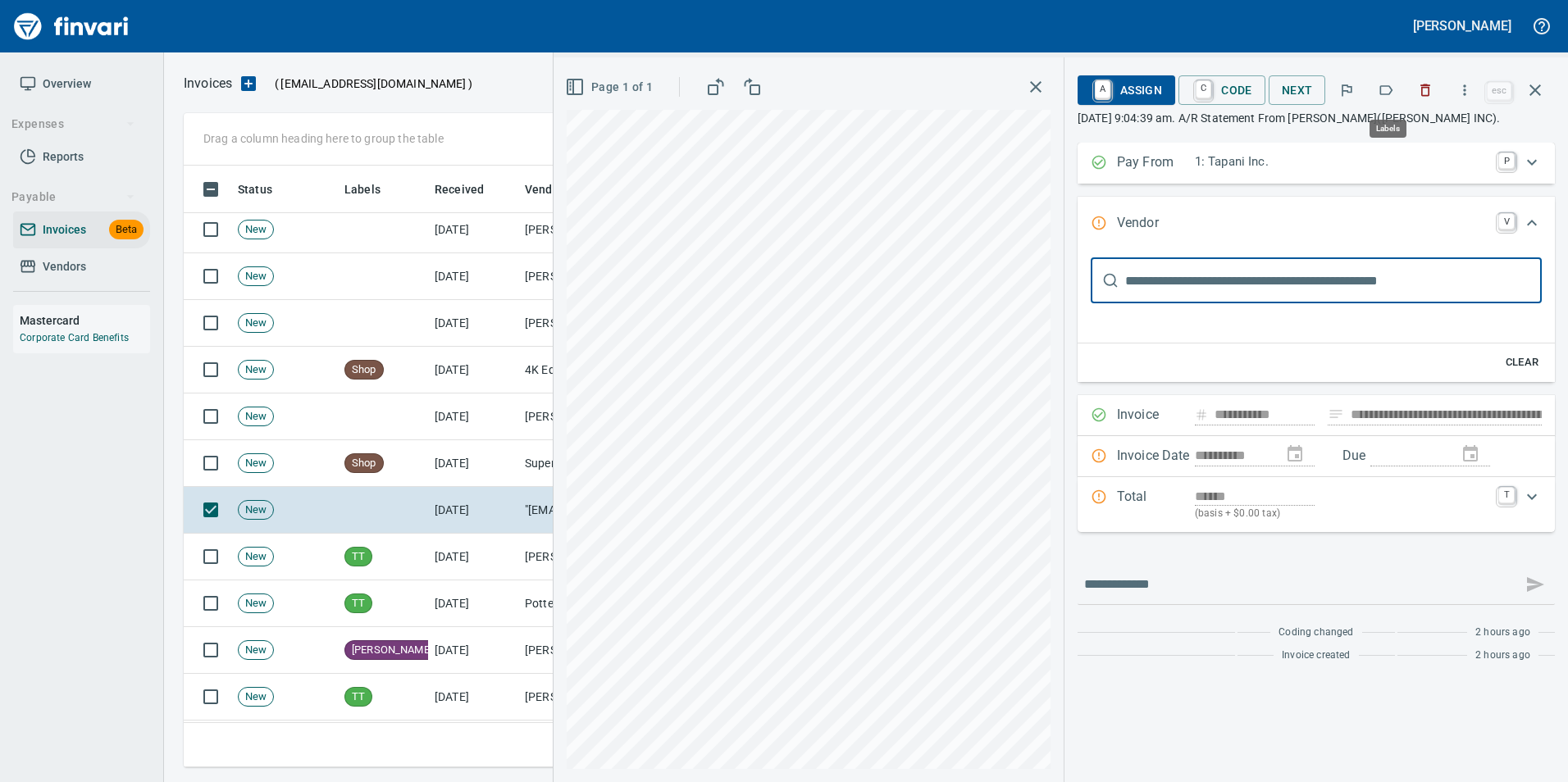
click at [1390, 87] on icon "button" at bounding box center [1386, 90] width 16 height 16
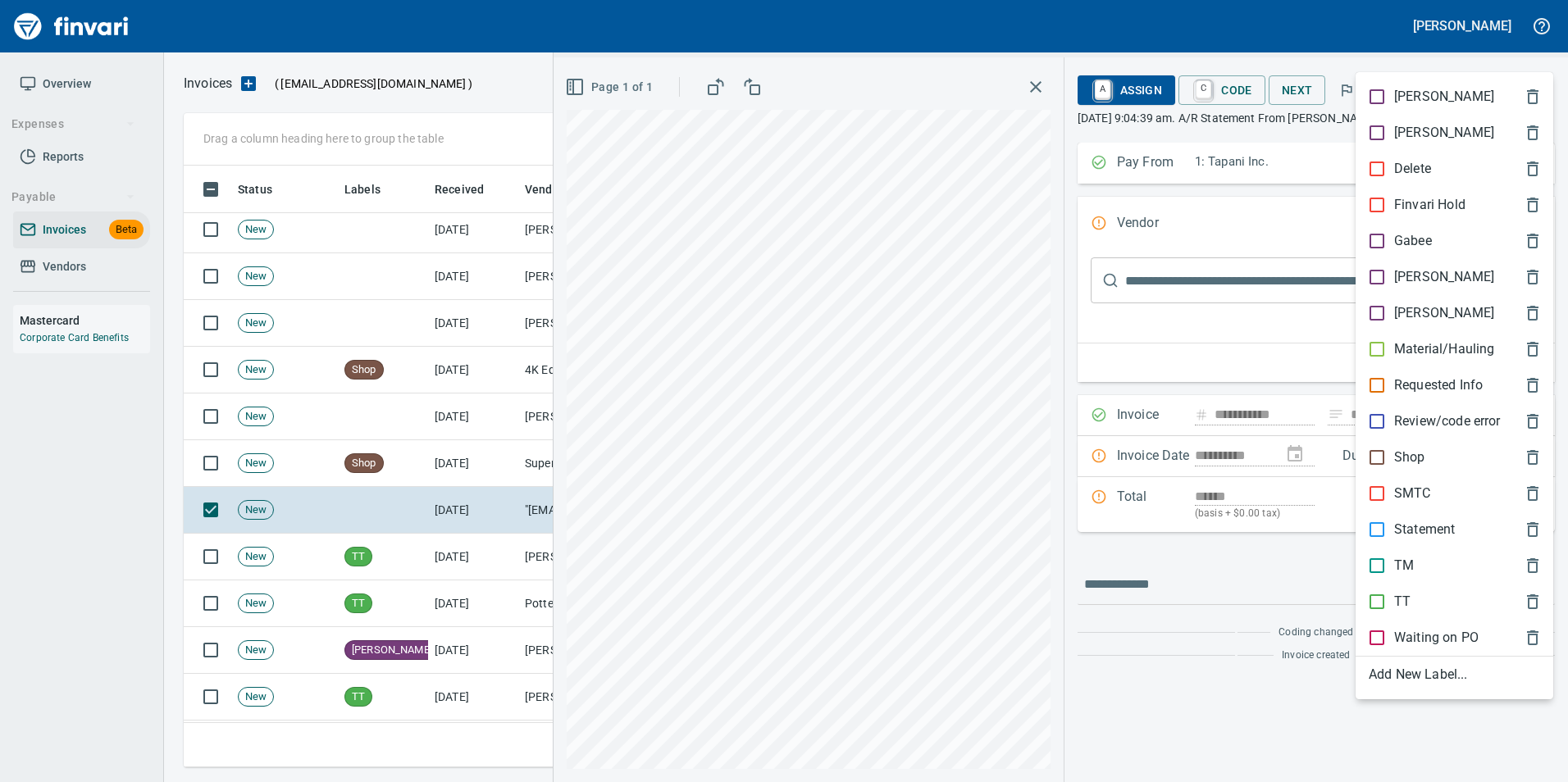
scroll to position [590, 1338]
drag, startPoint x: 1432, startPoint y: 534, endPoint x: 1425, endPoint y: 504, distance: 30.8
click at [1429, 522] on p "Statement" at bounding box center [1424, 530] width 61 height 20
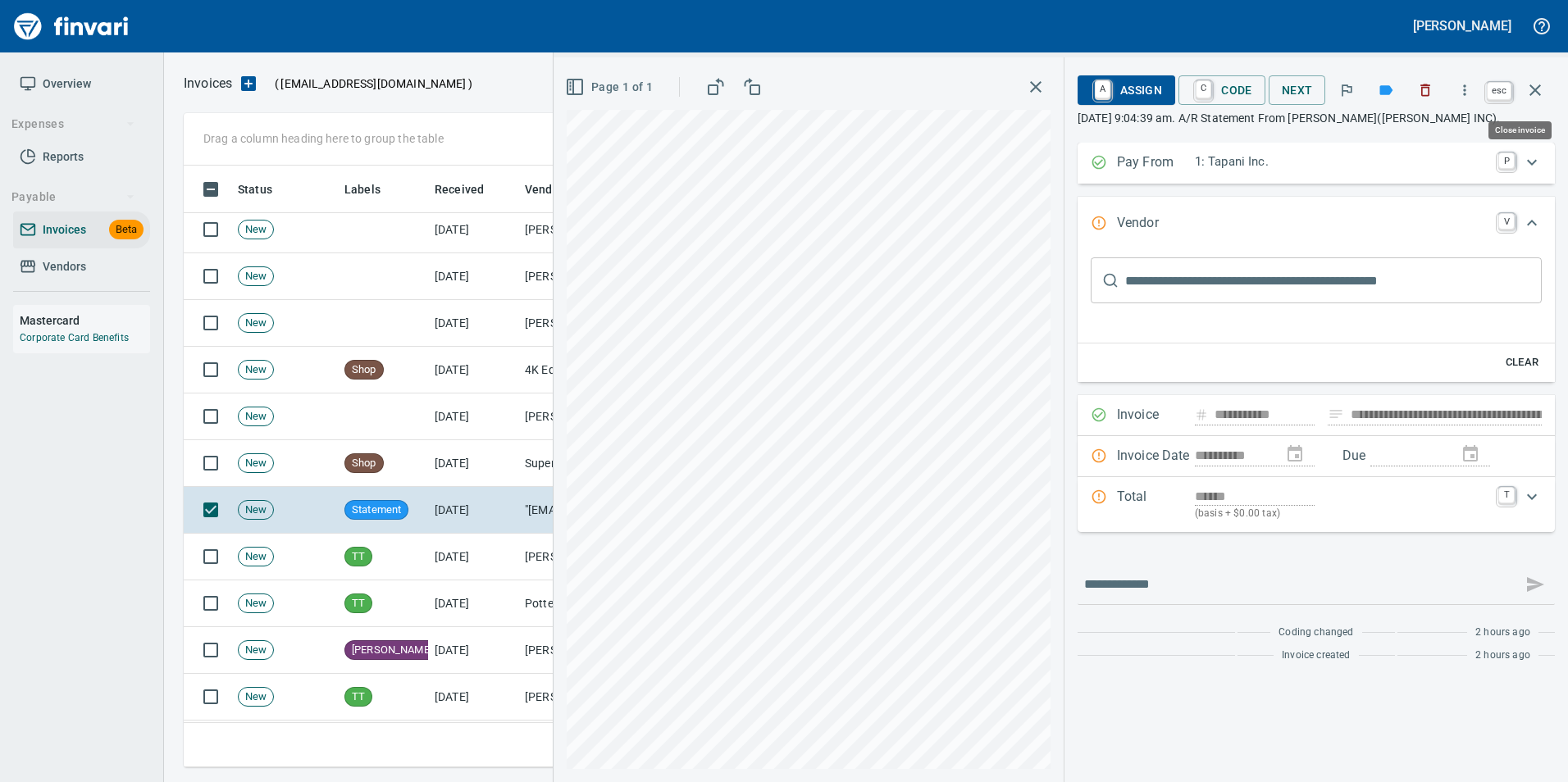
click at [1539, 88] on icon "button" at bounding box center [1535, 90] width 20 height 20
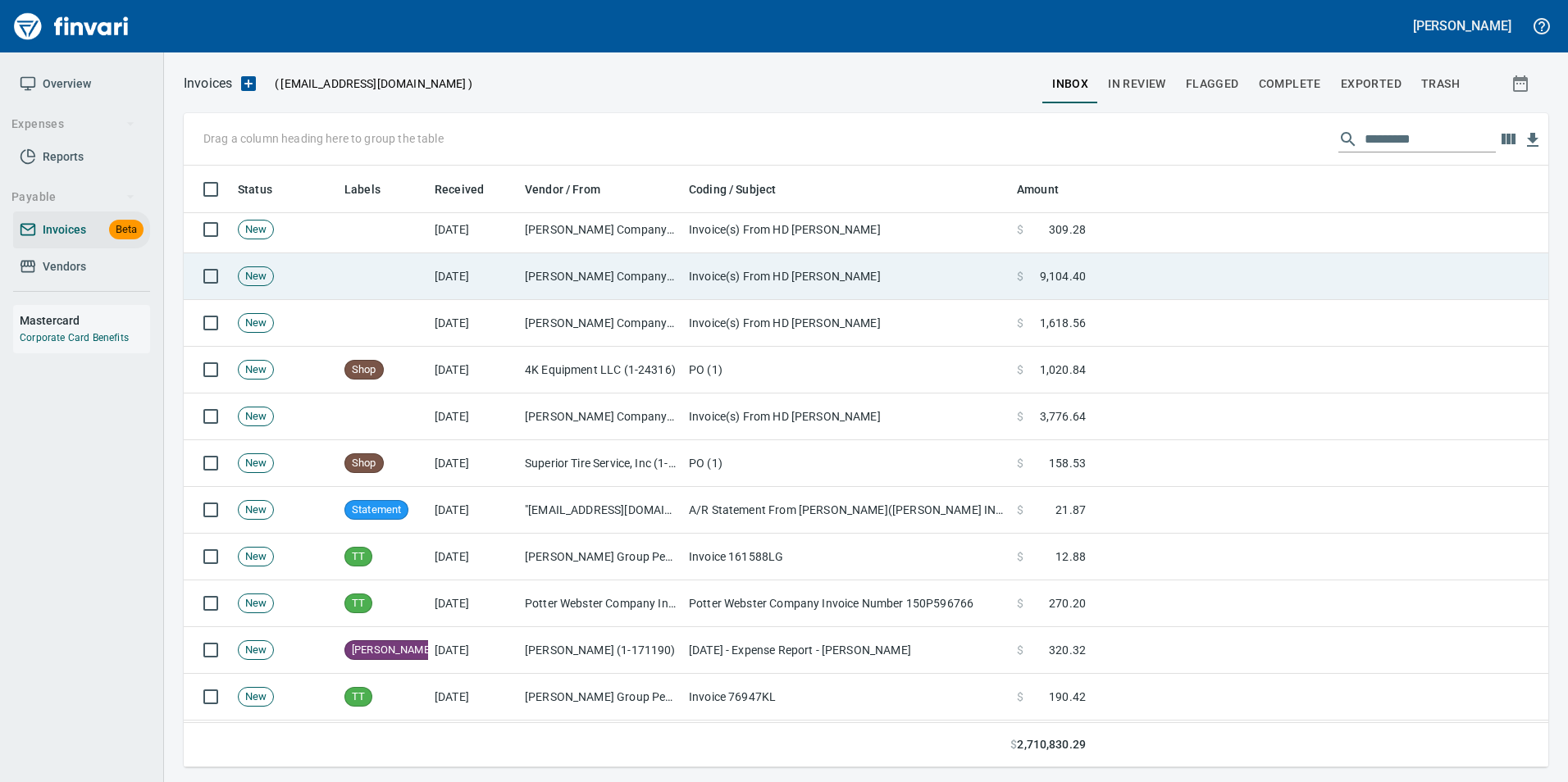
scroll to position [590, 1338]
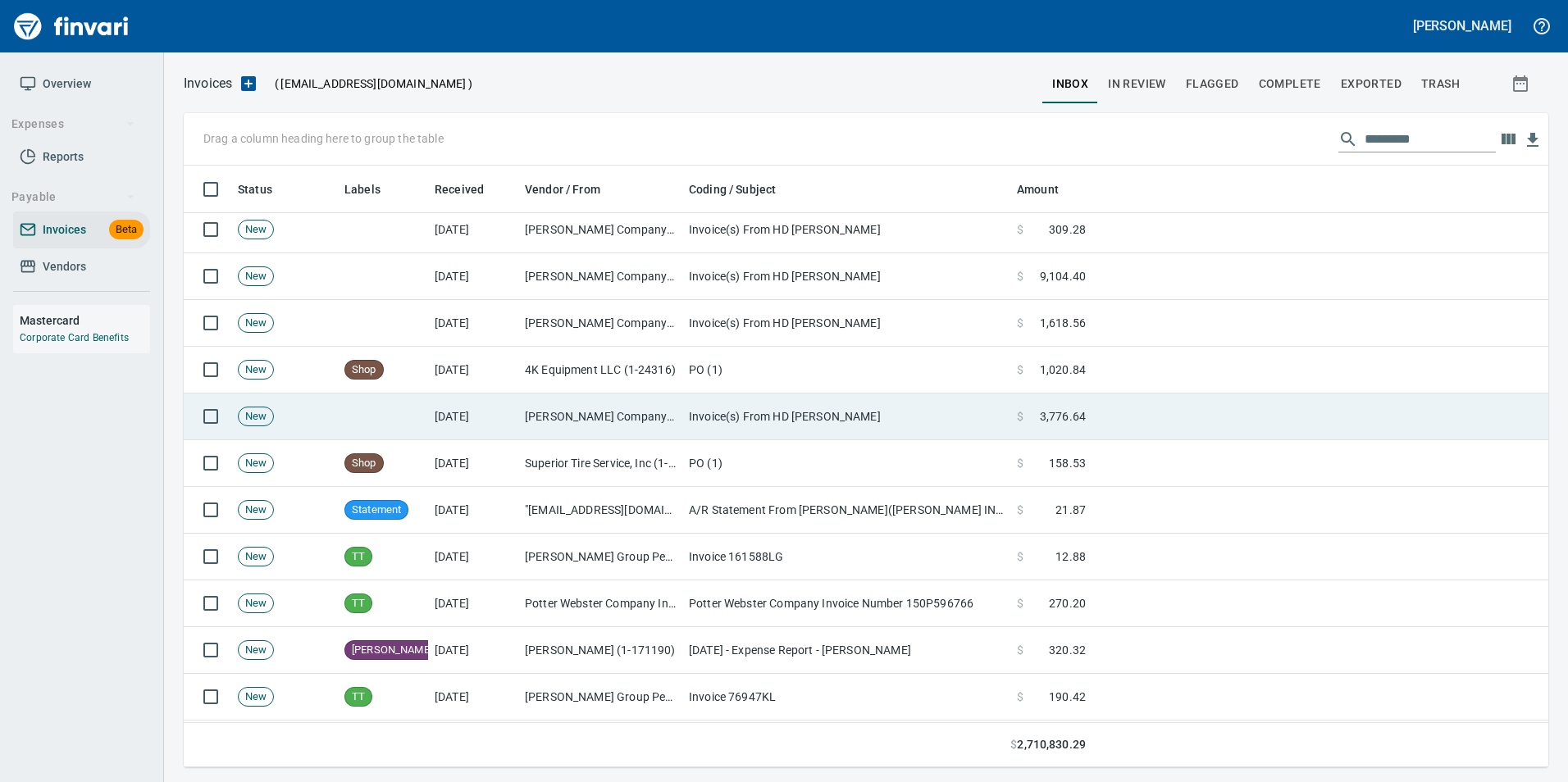
drag, startPoint x: 876, startPoint y: 416, endPoint x: 864, endPoint y: 412, distance: 12.6
click at [870, 412] on td "Invoice(s) From HD [PERSON_NAME]" at bounding box center [846, 417] width 328 height 46
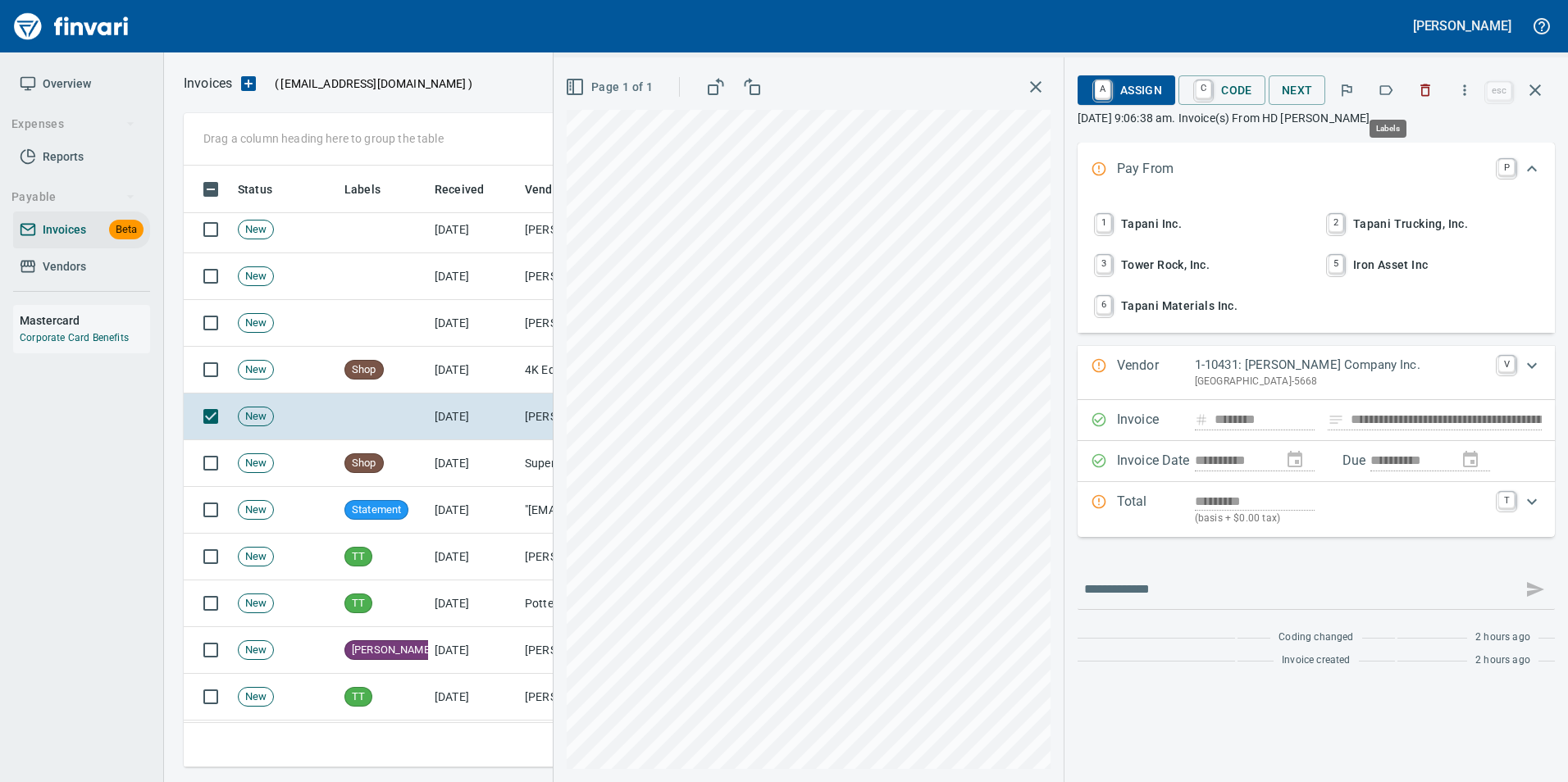
click at [1380, 94] on icon "button" at bounding box center [1386, 90] width 16 height 16
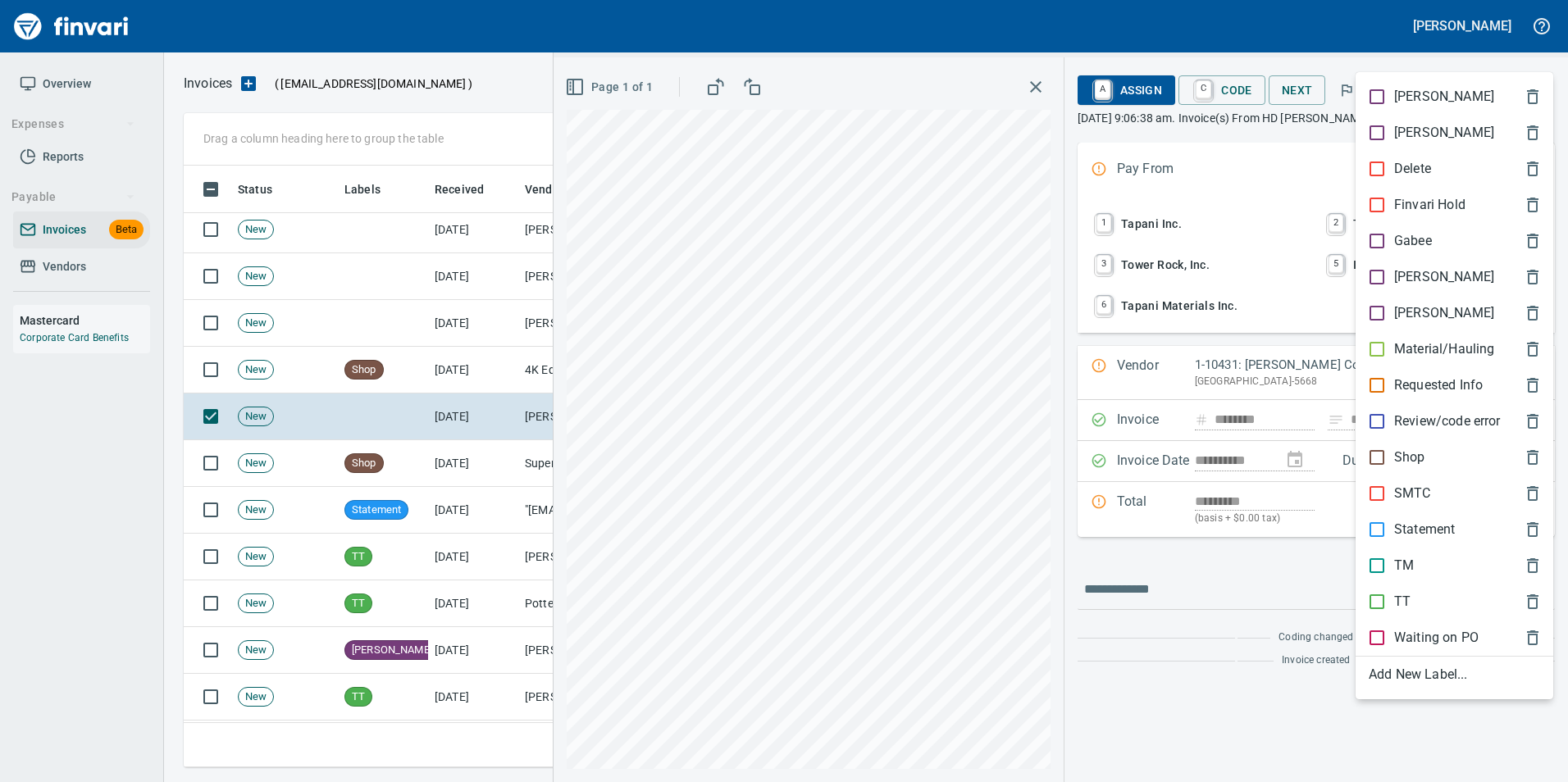
scroll to position [590, 1338]
click at [1412, 273] on p "[PERSON_NAME]" at bounding box center [1444, 277] width 100 height 20
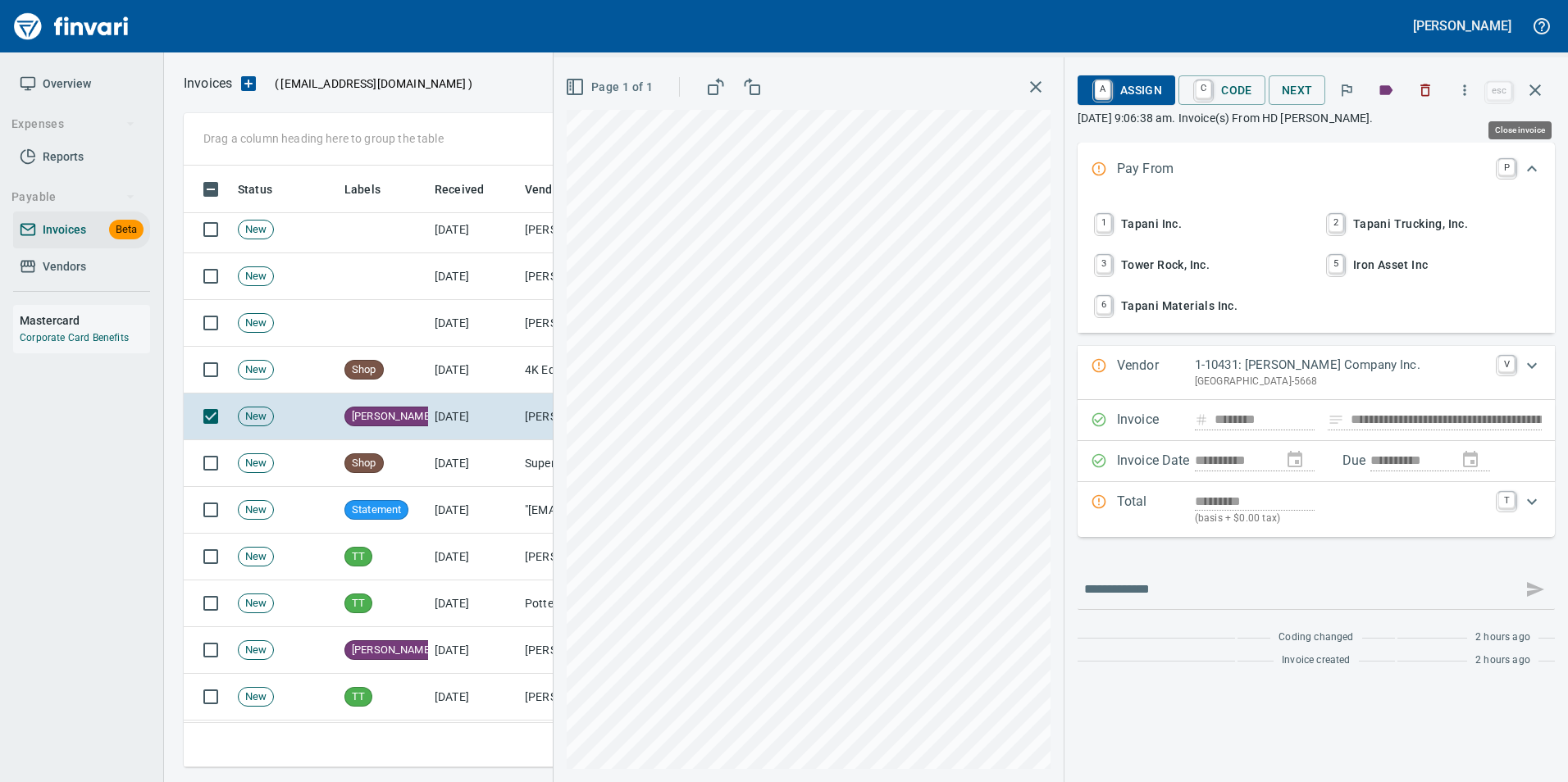
drag, startPoint x: 1545, startPoint y: 89, endPoint x: 1533, endPoint y: 107, distance: 21.6
click at [1545, 88] on button "button" at bounding box center [1534, 89] width 39 height 39
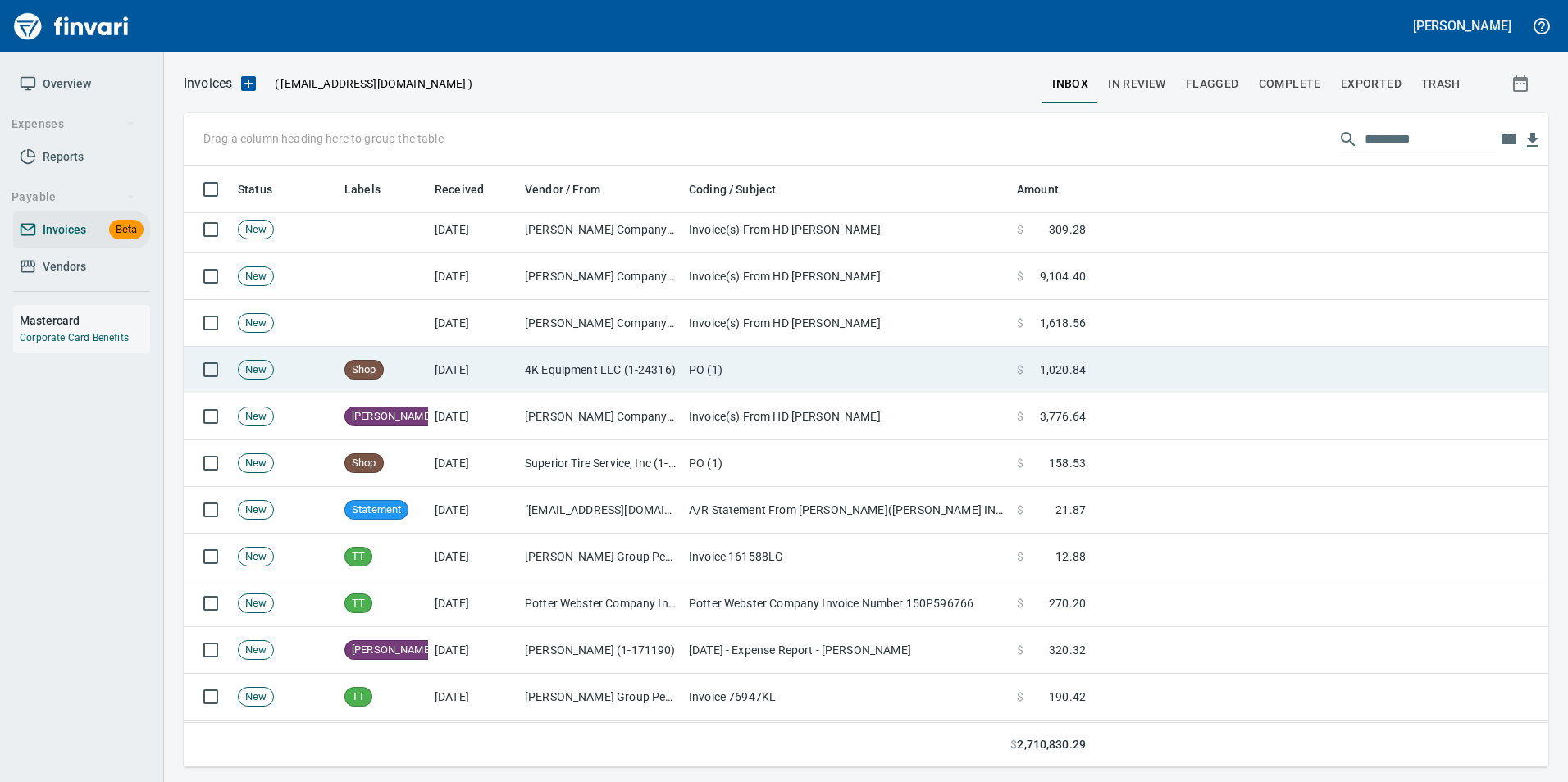
scroll to position [590, 1338]
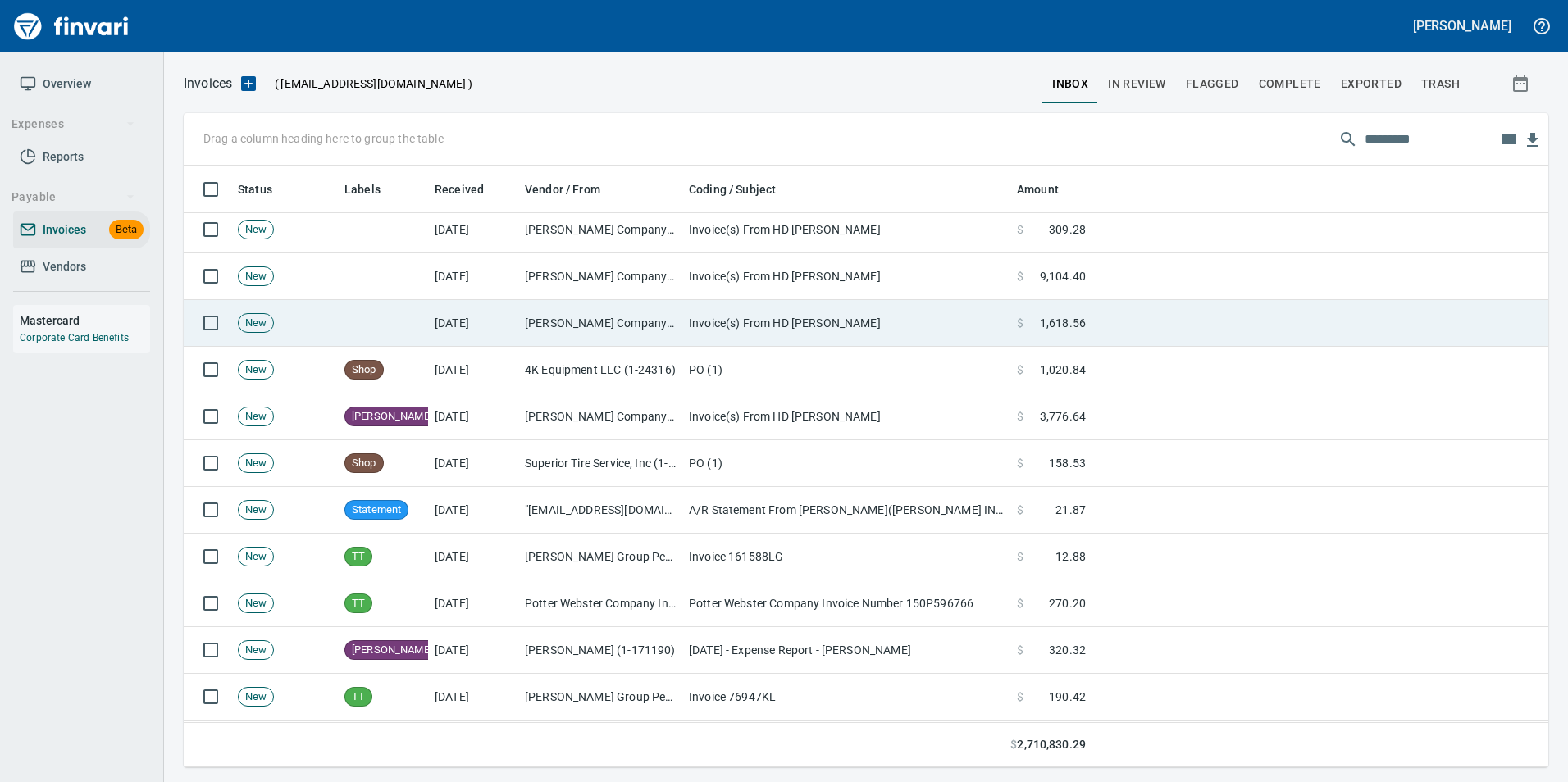
click at [790, 318] on td "Invoice(s) From HD [PERSON_NAME]" at bounding box center [846, 323] width 328 height 46
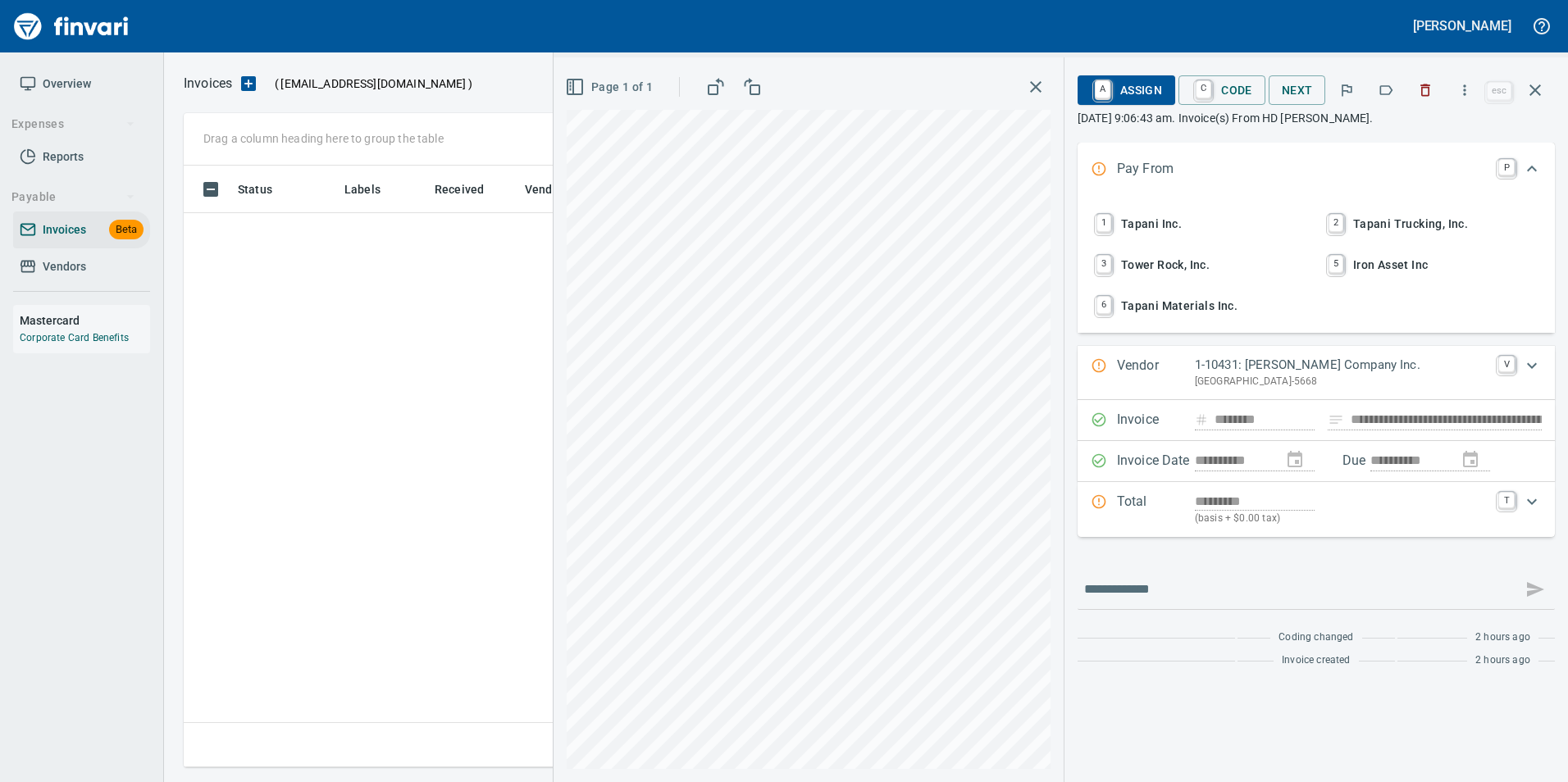
scroll to position [2, 2]
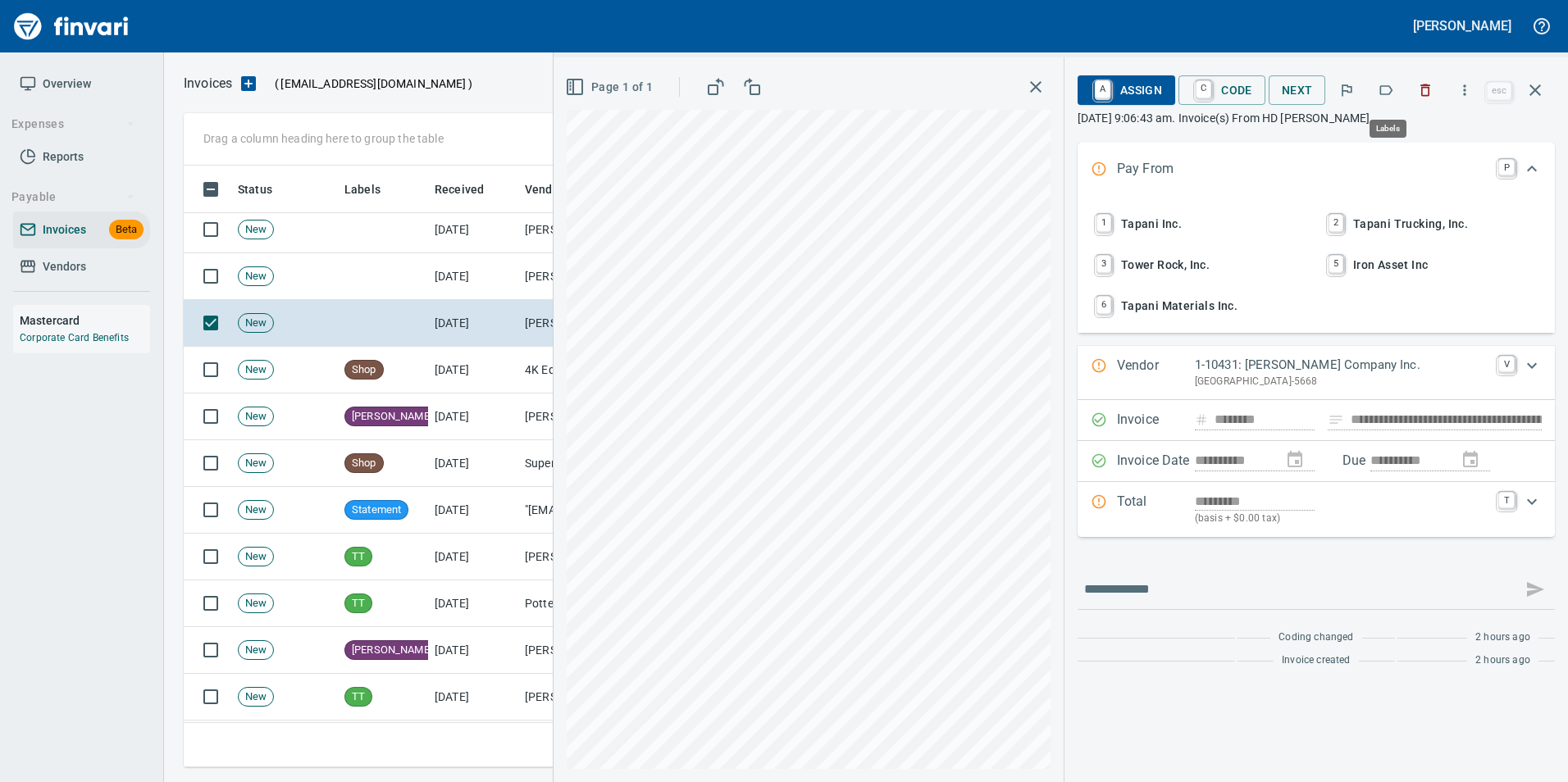
click at [1379, 87] on icon "button" at bounding box center [1386, 90] width 16 height 16
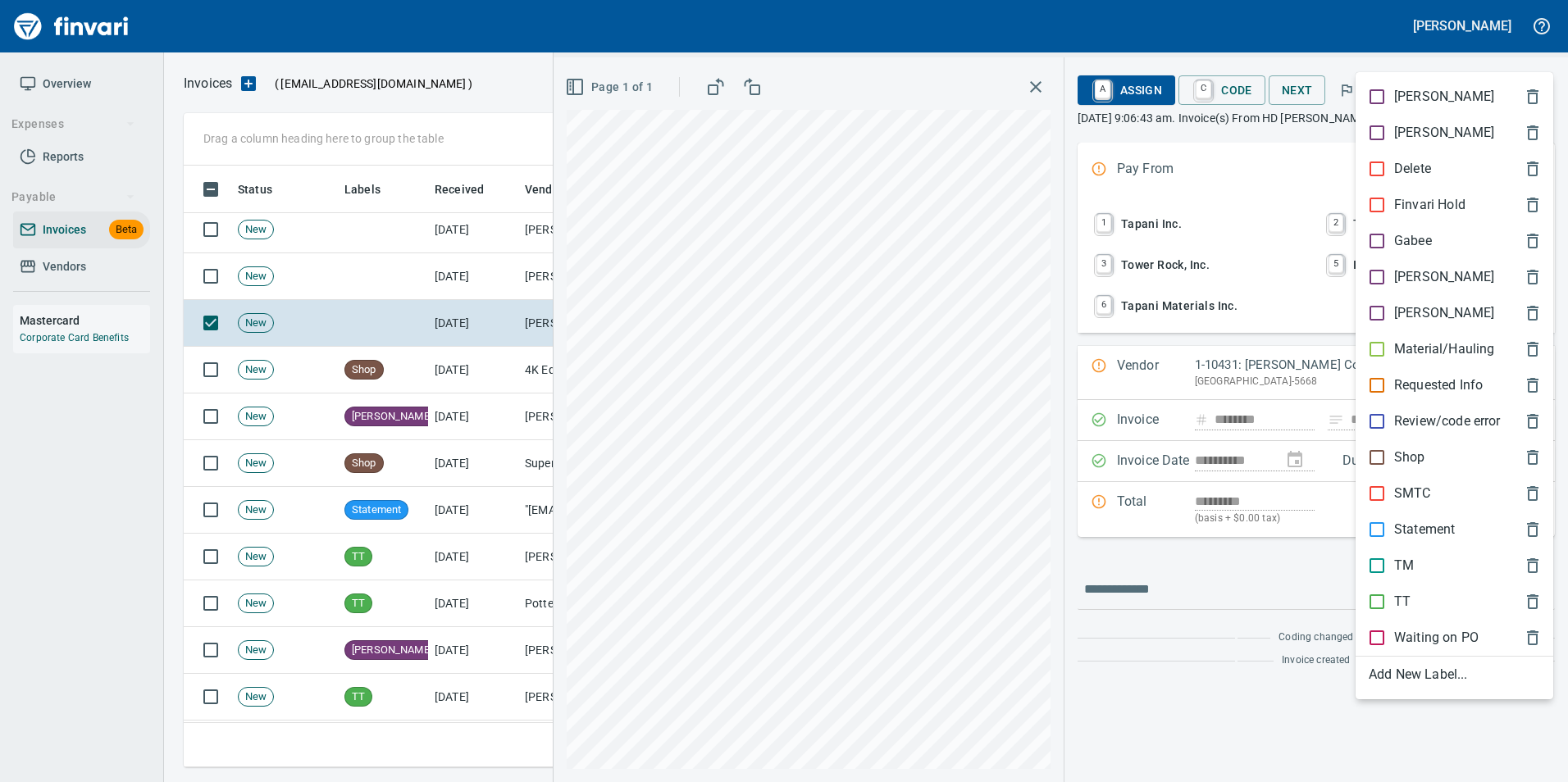
scroll to position [590, 1338]
click at [1413, 267] on p "[PERSON_NAME]" at bounding box center [1444, 277] width 100 height 20
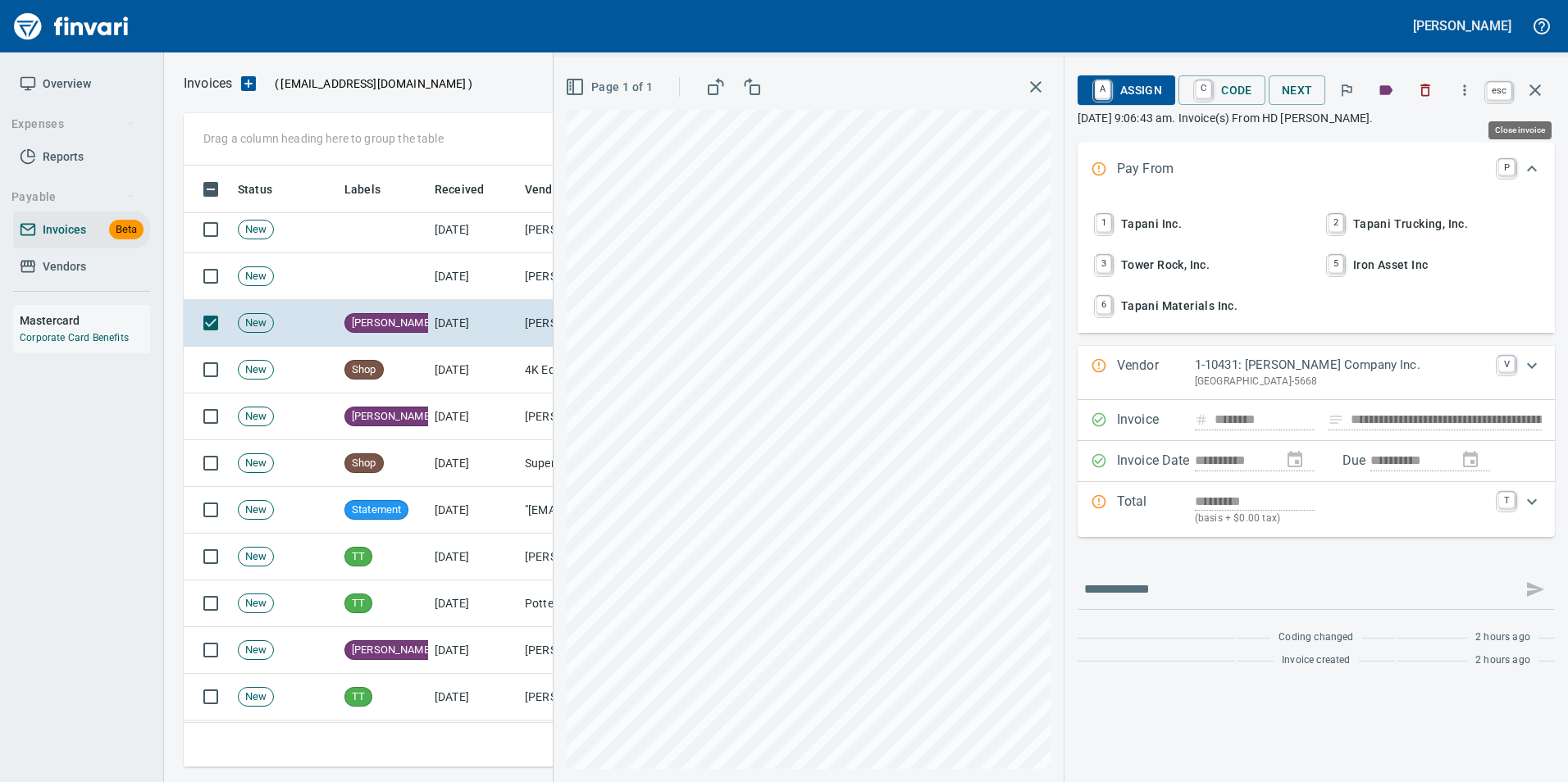
click at [1541, 91] on icon "button" at bounding box center [1535, 90] width 20 height 20
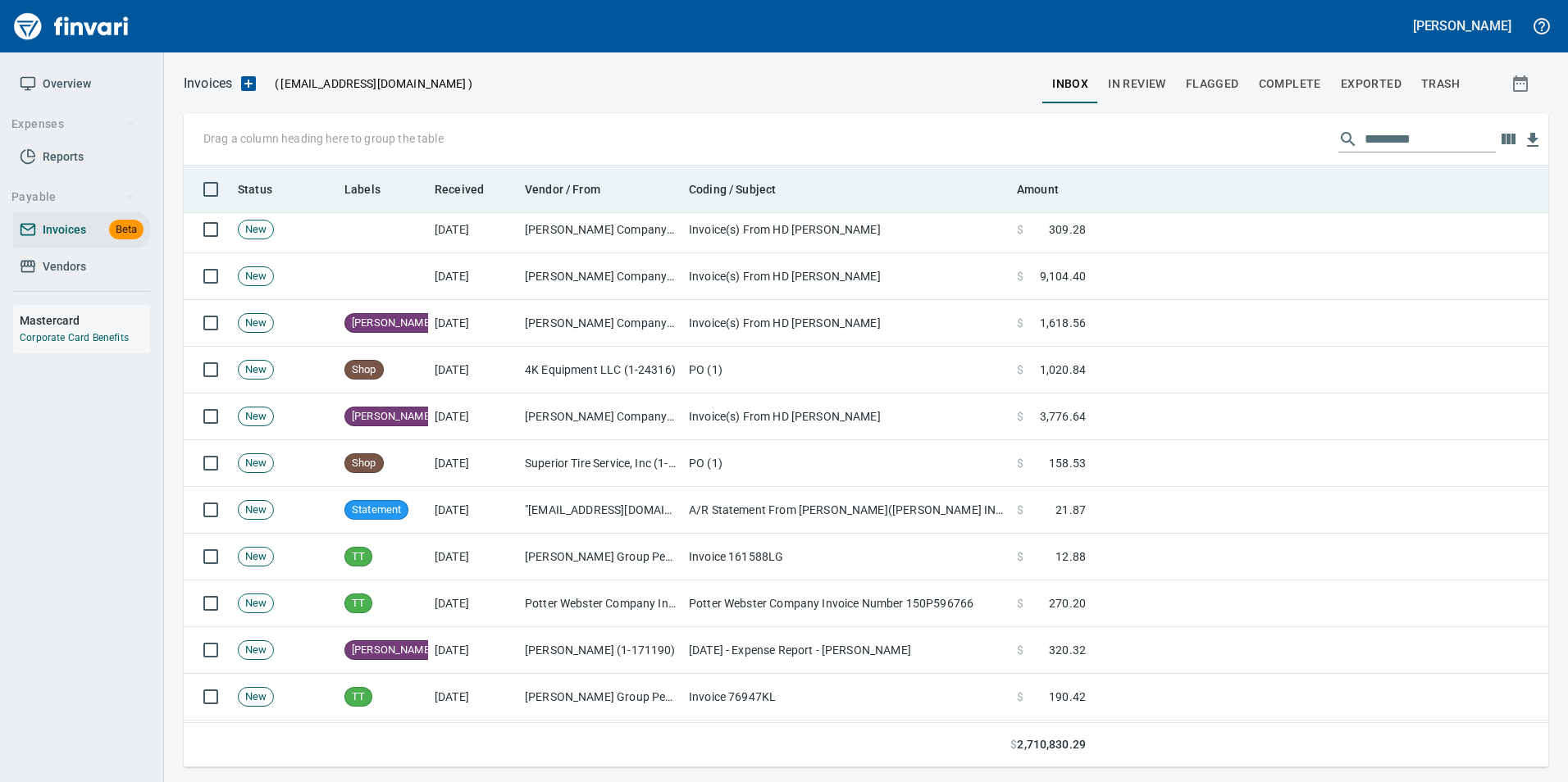
scroll to position [590, 1338]
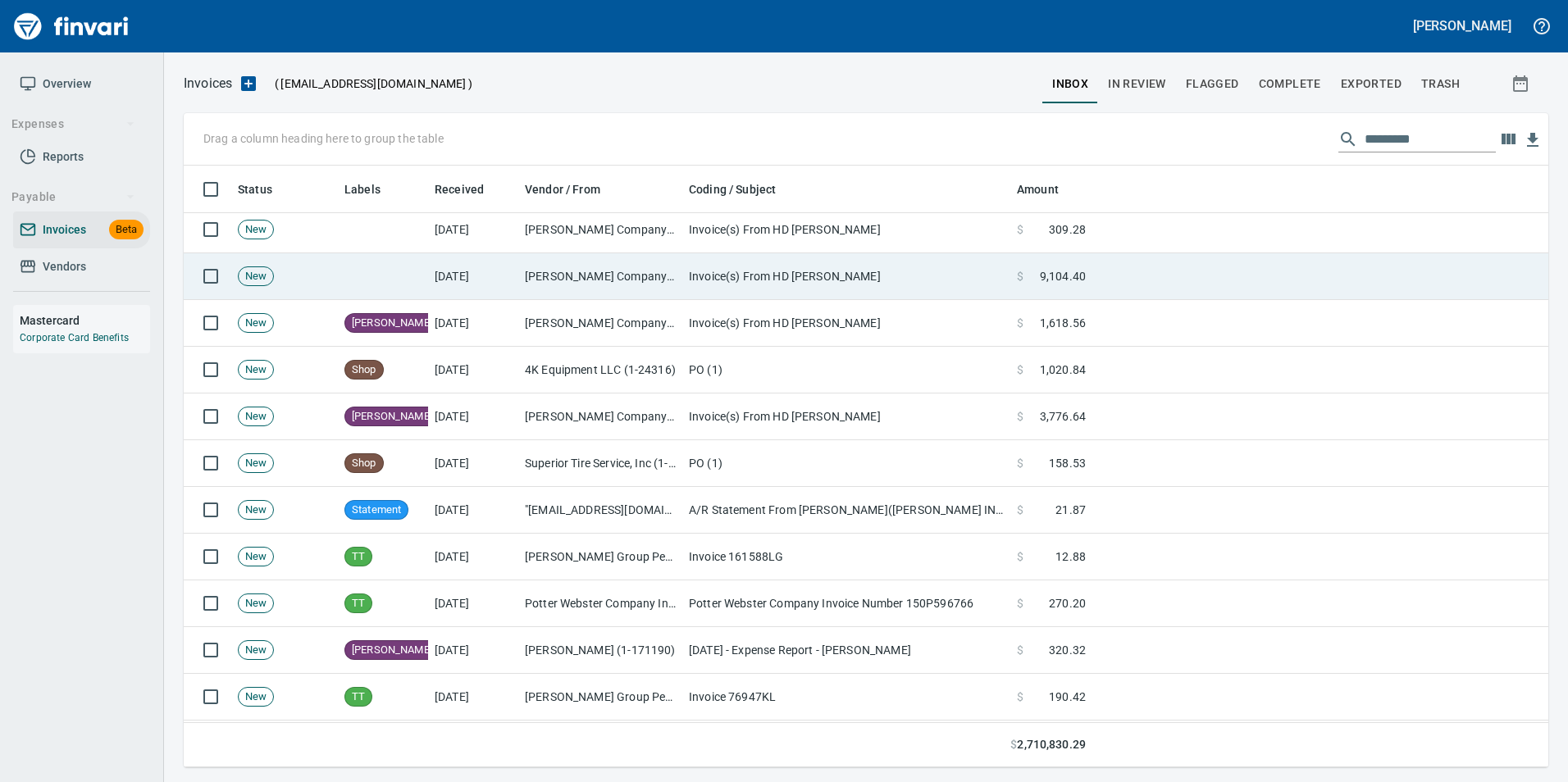
drag, startPoint x: 767, startPoint y: 282, endPoint x: 815, endPoint y: 258, distance: 53.7
click at [770, 280] on td "Invoice(s) From HD [PERSON_NAME]" at bounding box center [846, 276] width 328 height 46
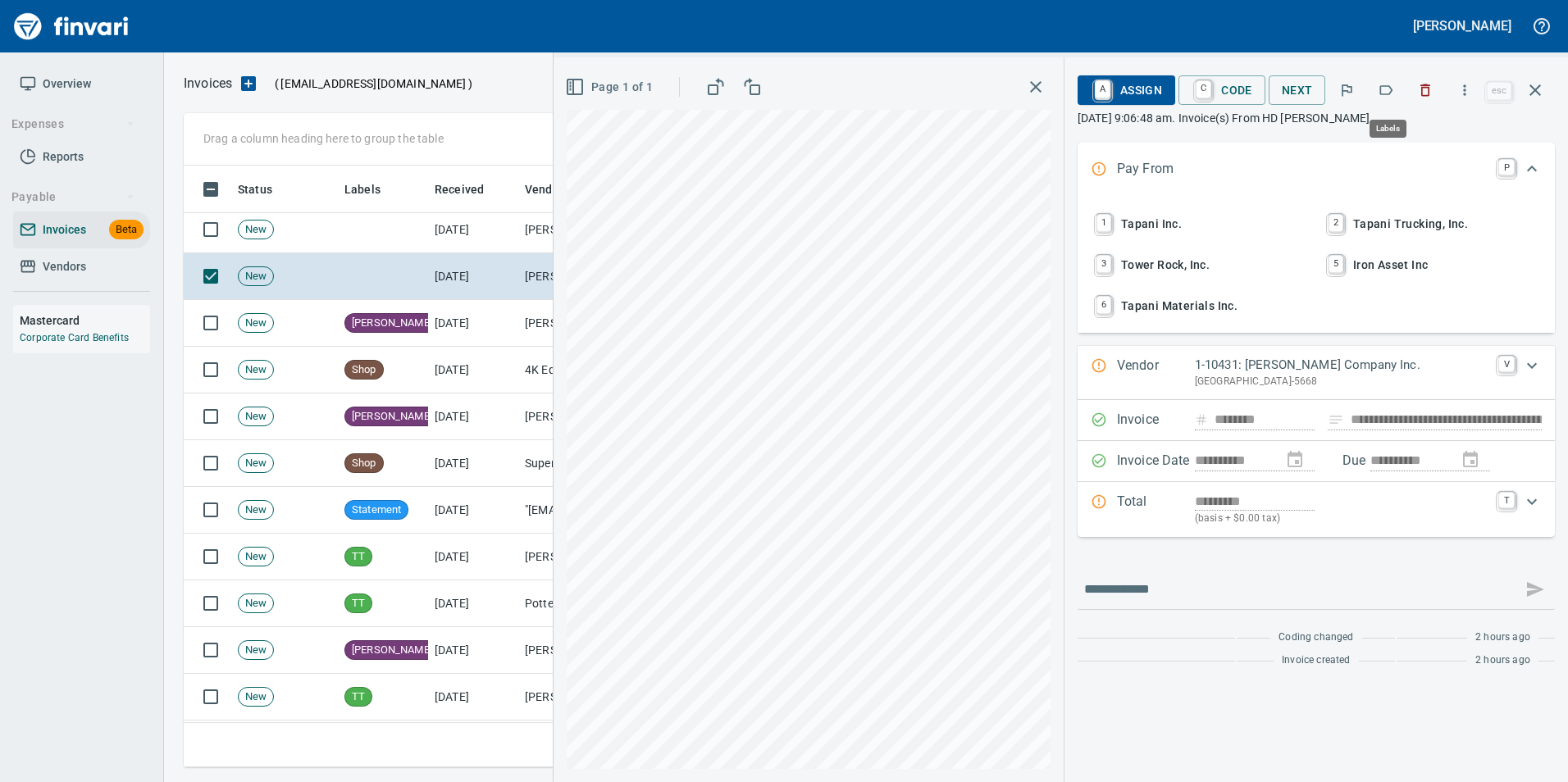
click at [1381, 94] on icon "button" at bounding box center [1386, 90] width 16 height 16
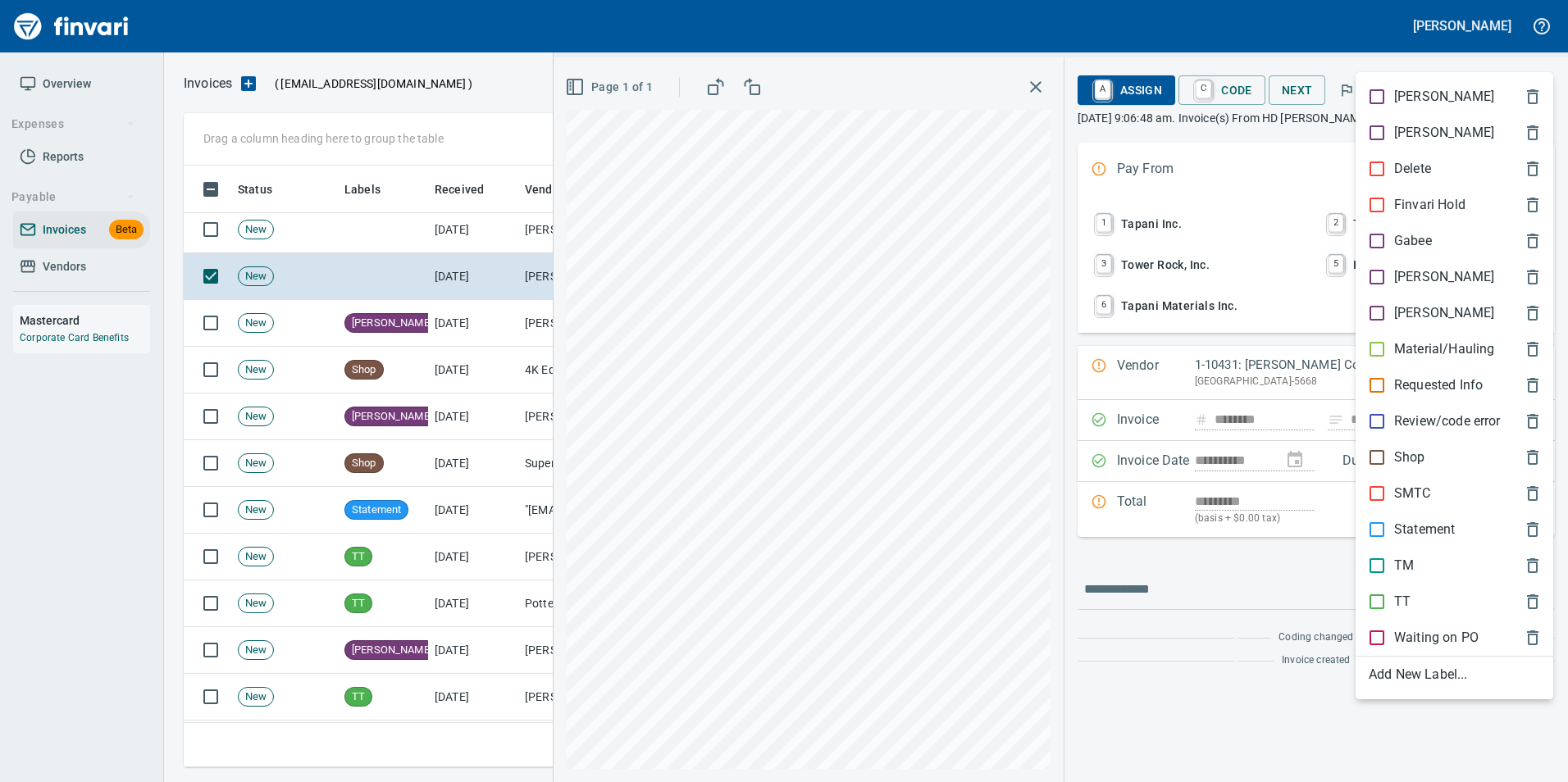
scroll to position [590, 1338]
click at [1408, 274] on p "[PERSON_NAME]" at bounding box center [1444, 277] width 100 height 20
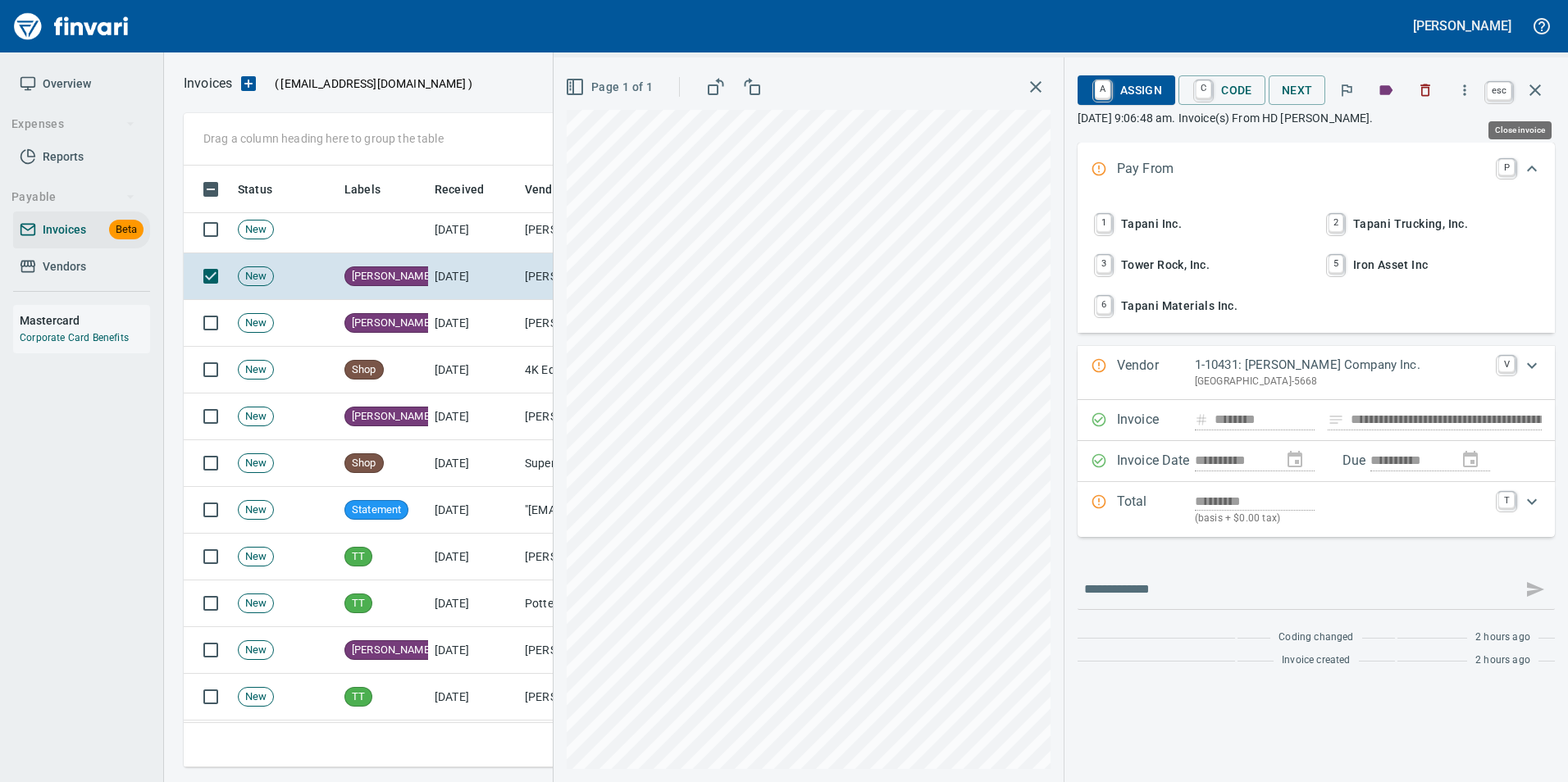
click at [1536, 100] on button "button" at bounding box center [1534, 89] width 39 height 39
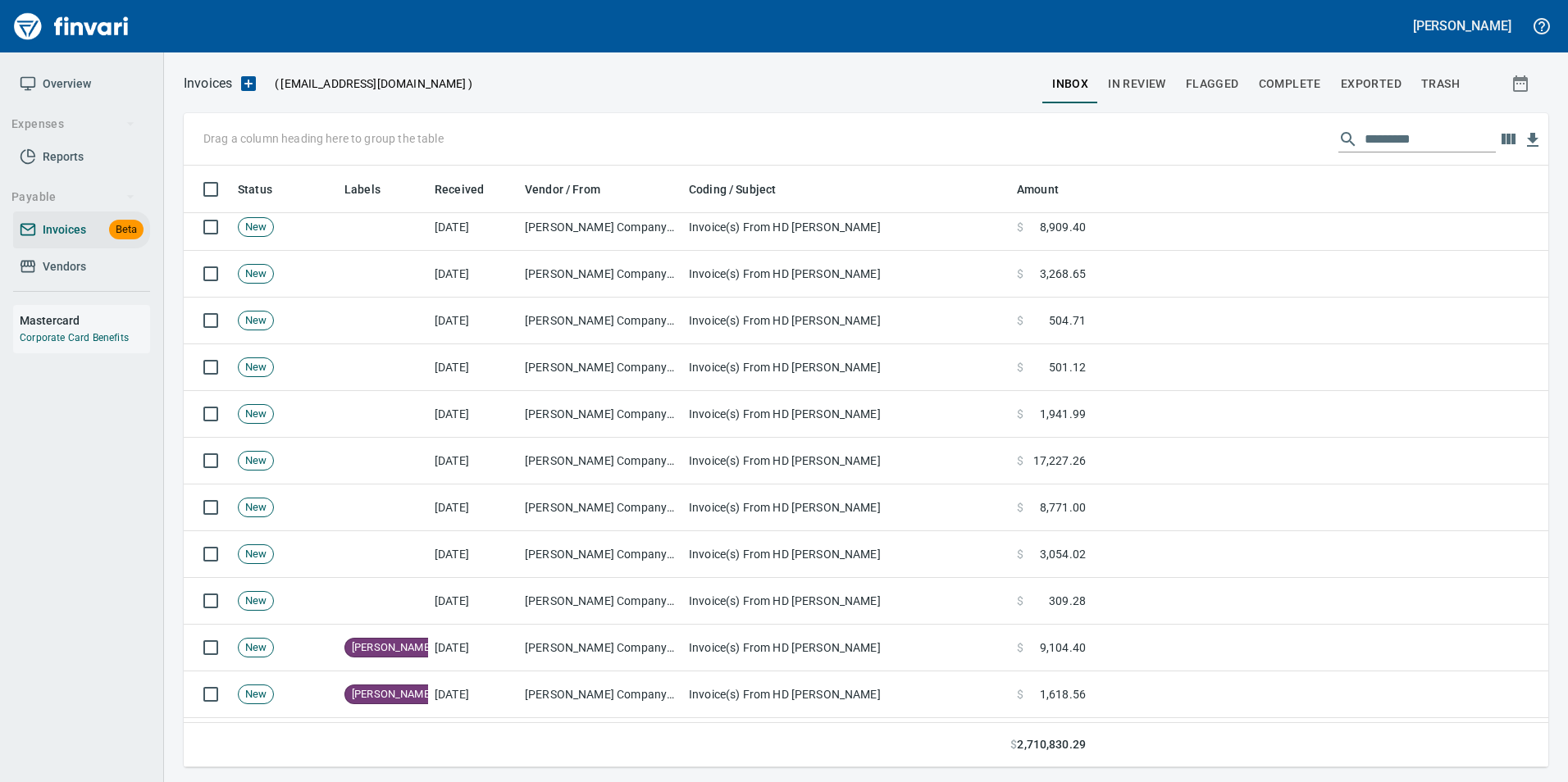
scroll to position [2215, 0]
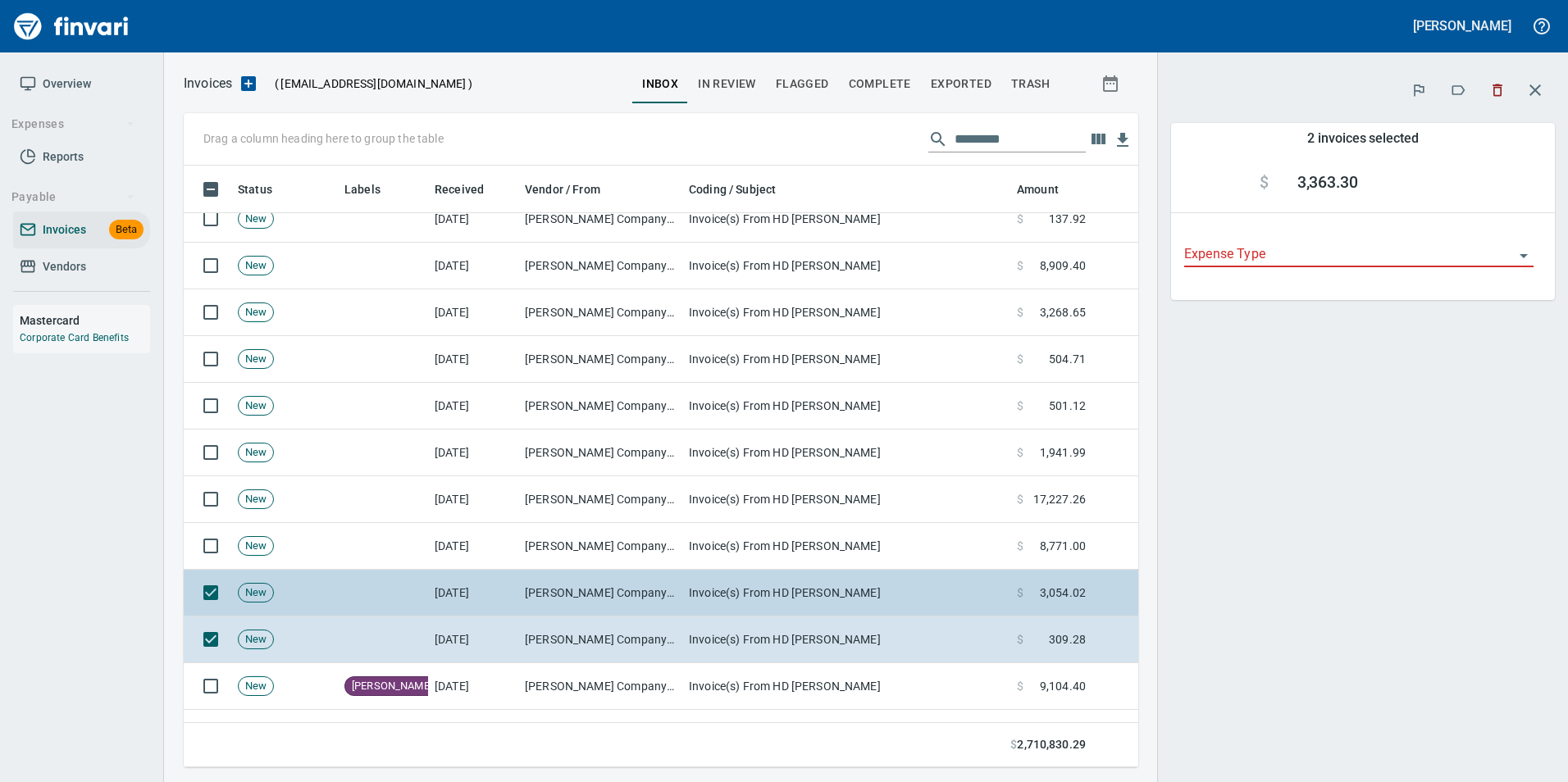
scroll to position [590, 929]
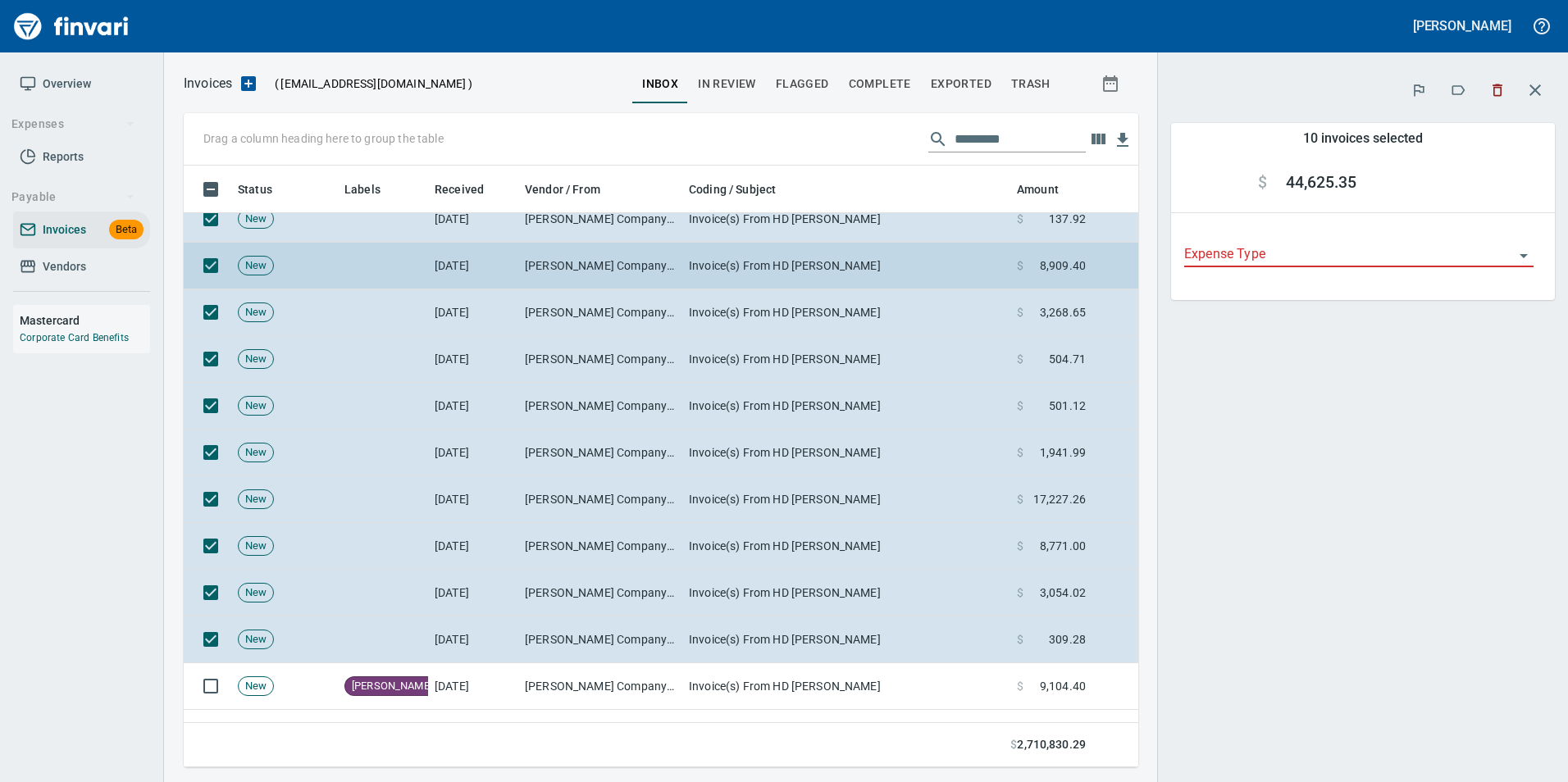
scroll to position [2051, 0]
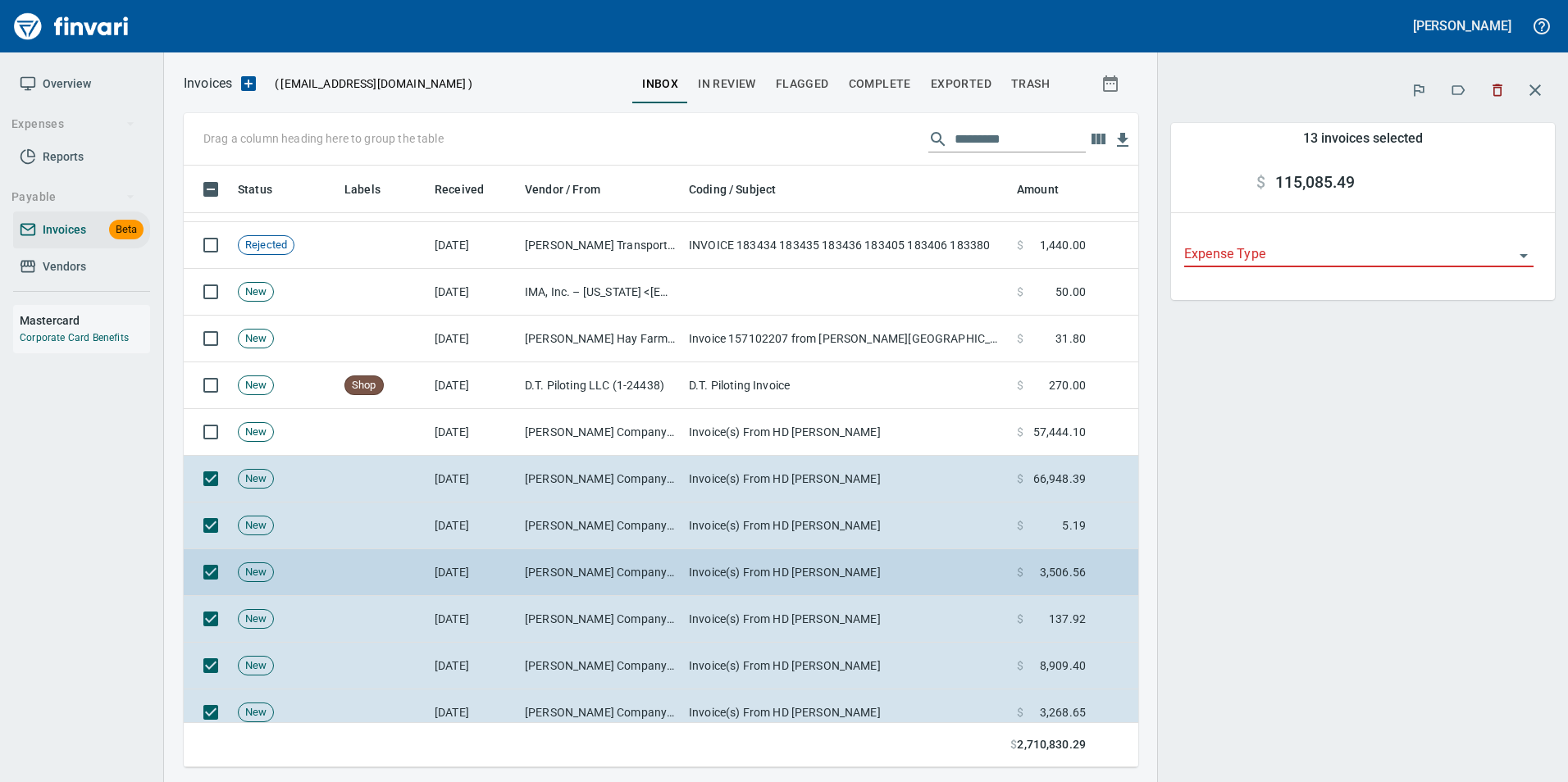
scroll to position [1805, 0]
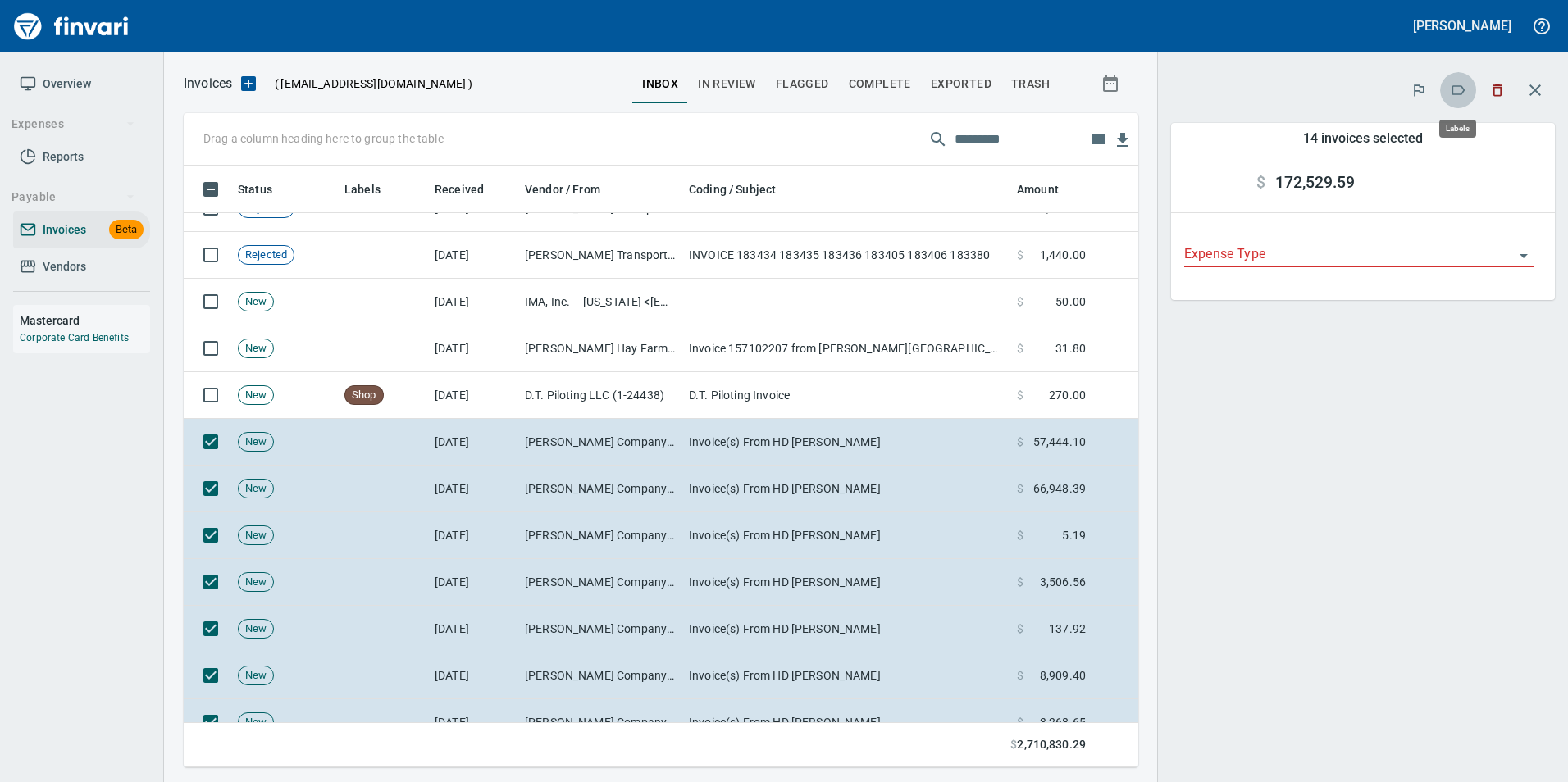
click at [1452, 96] on icon "button" at bounding box center [1458, 90] width 16 height 16
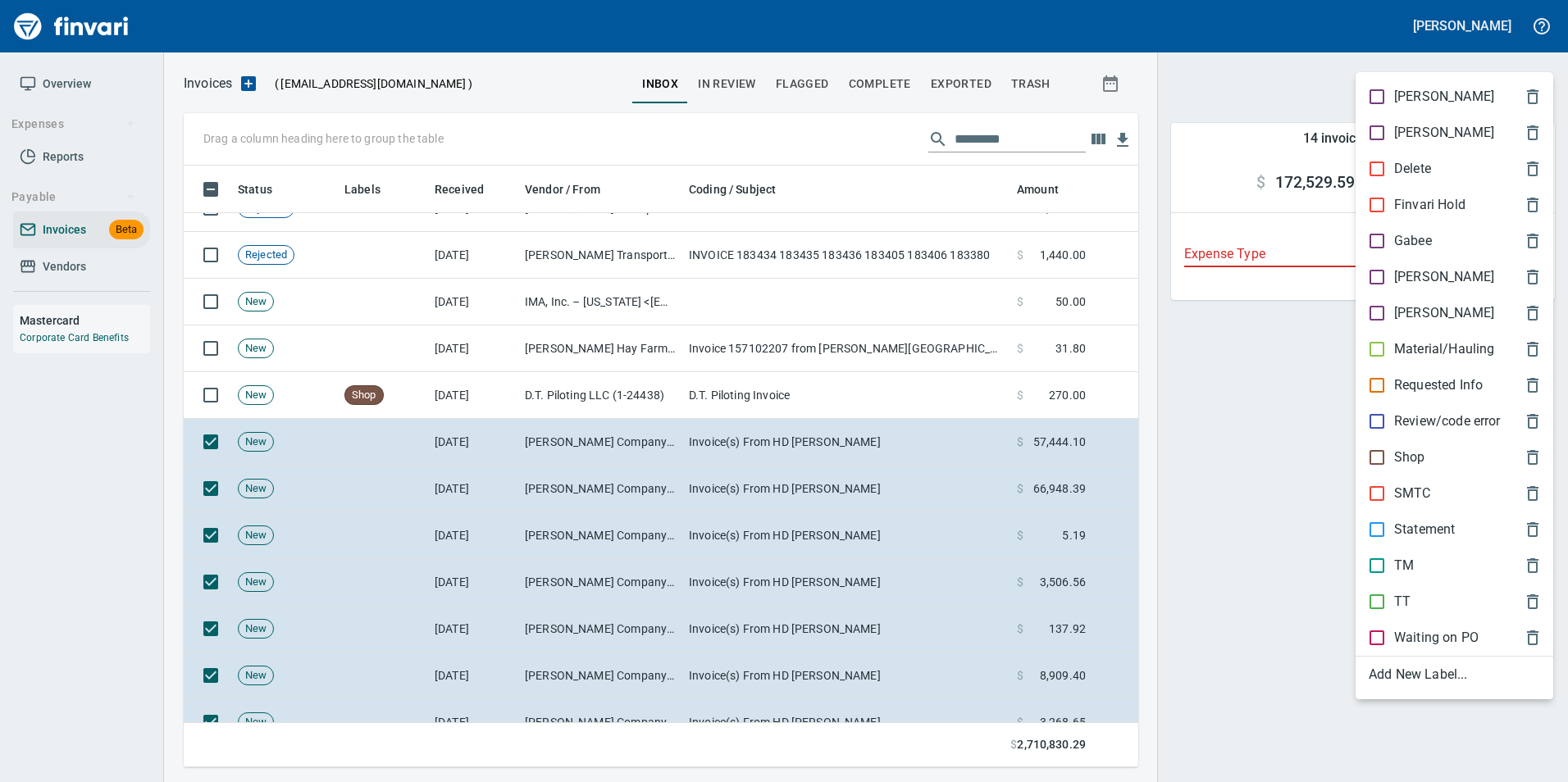
click at [1422, 276] on p "[PERSON_NAME]" at bounding box center [1444, 277] width 100 height 20
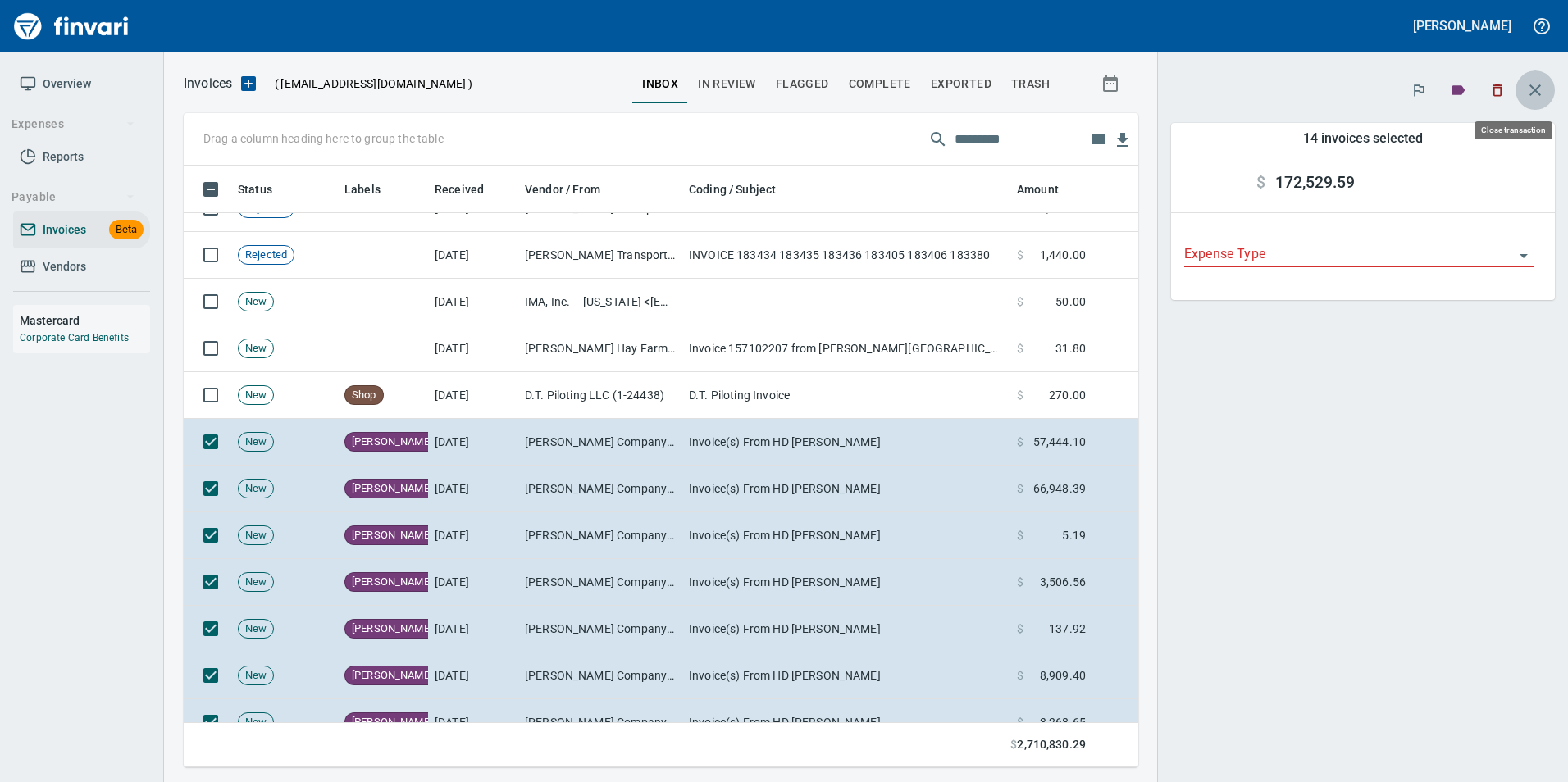
click at [1542, 94] on icon "button" at bounding box center [1535, 90] width 20 height 20
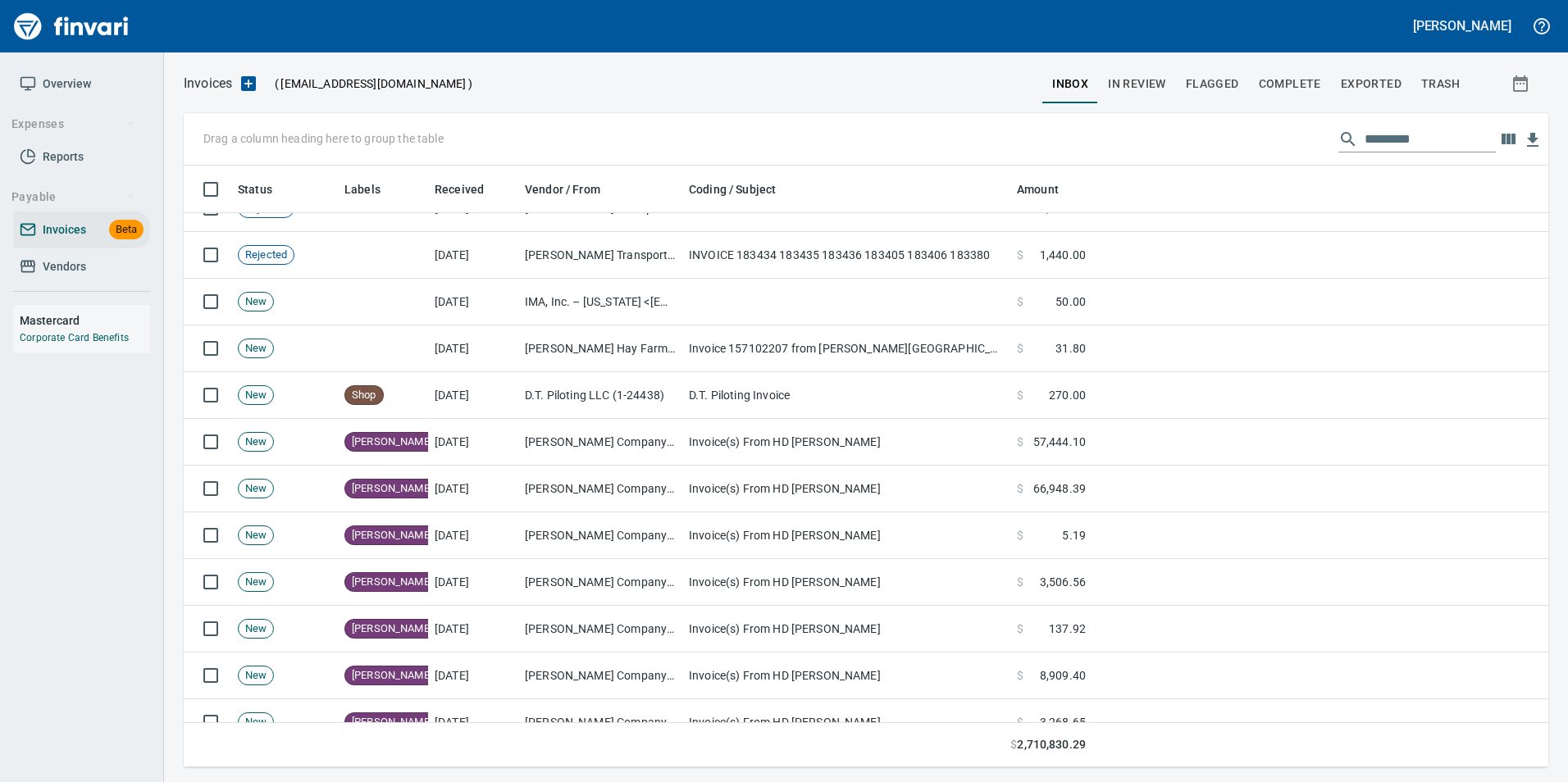
scroll to position [590, 1339]
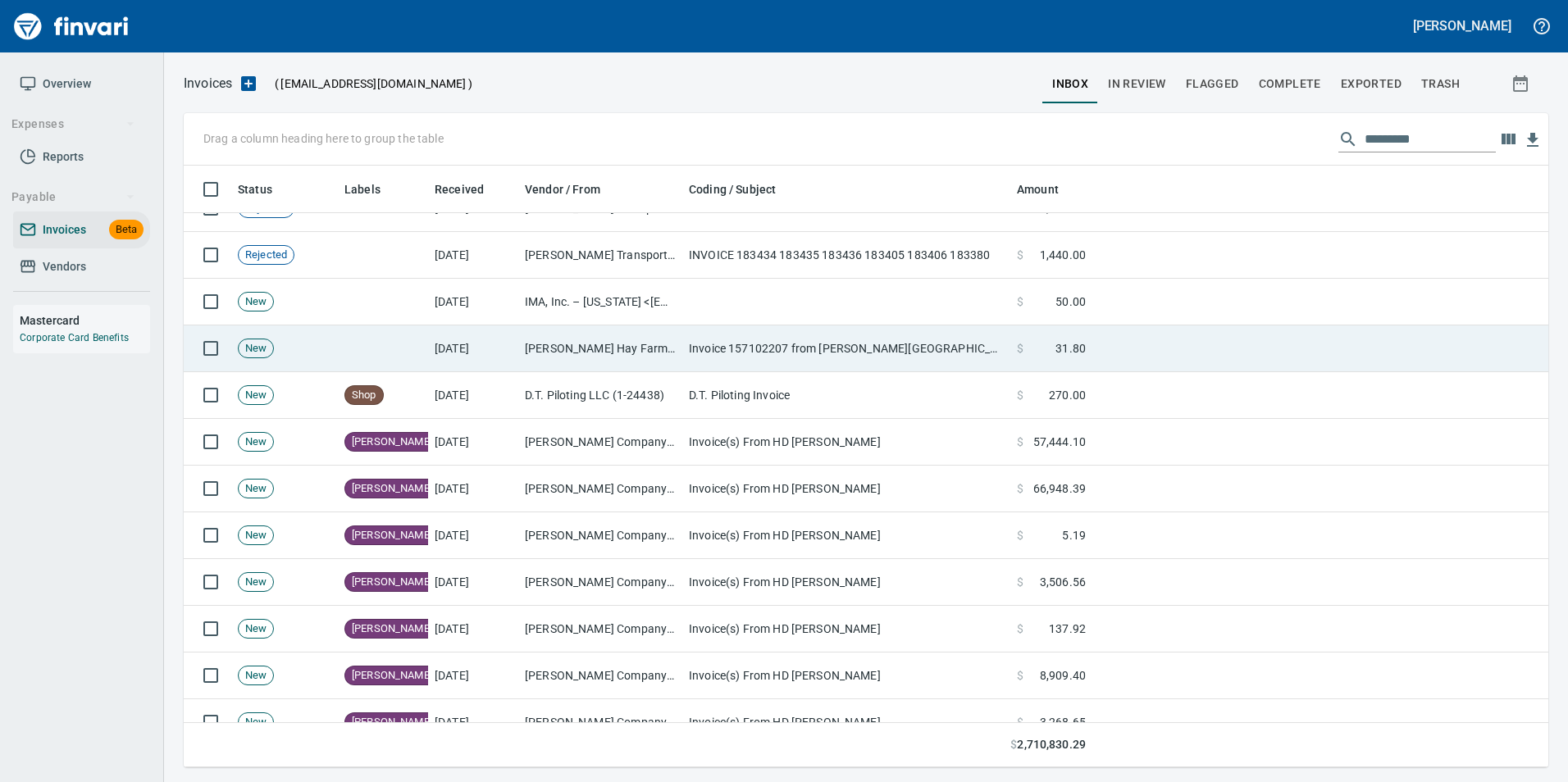
click at [537, 342] on td "Merriman Hay Farms (1-38594)" at bounding box center [600, 348] width 164 height 46
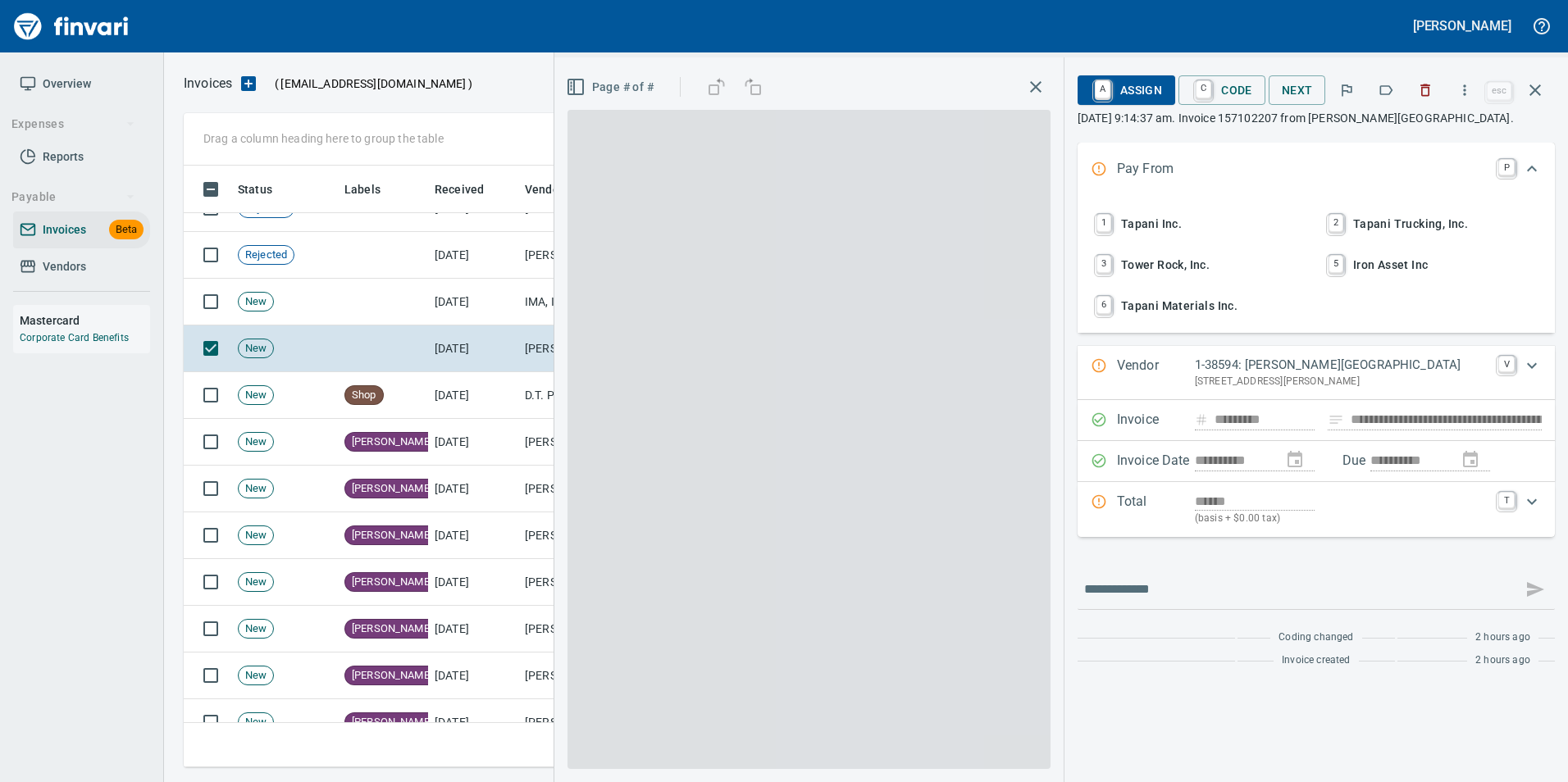
scroll to position [590, 1338]
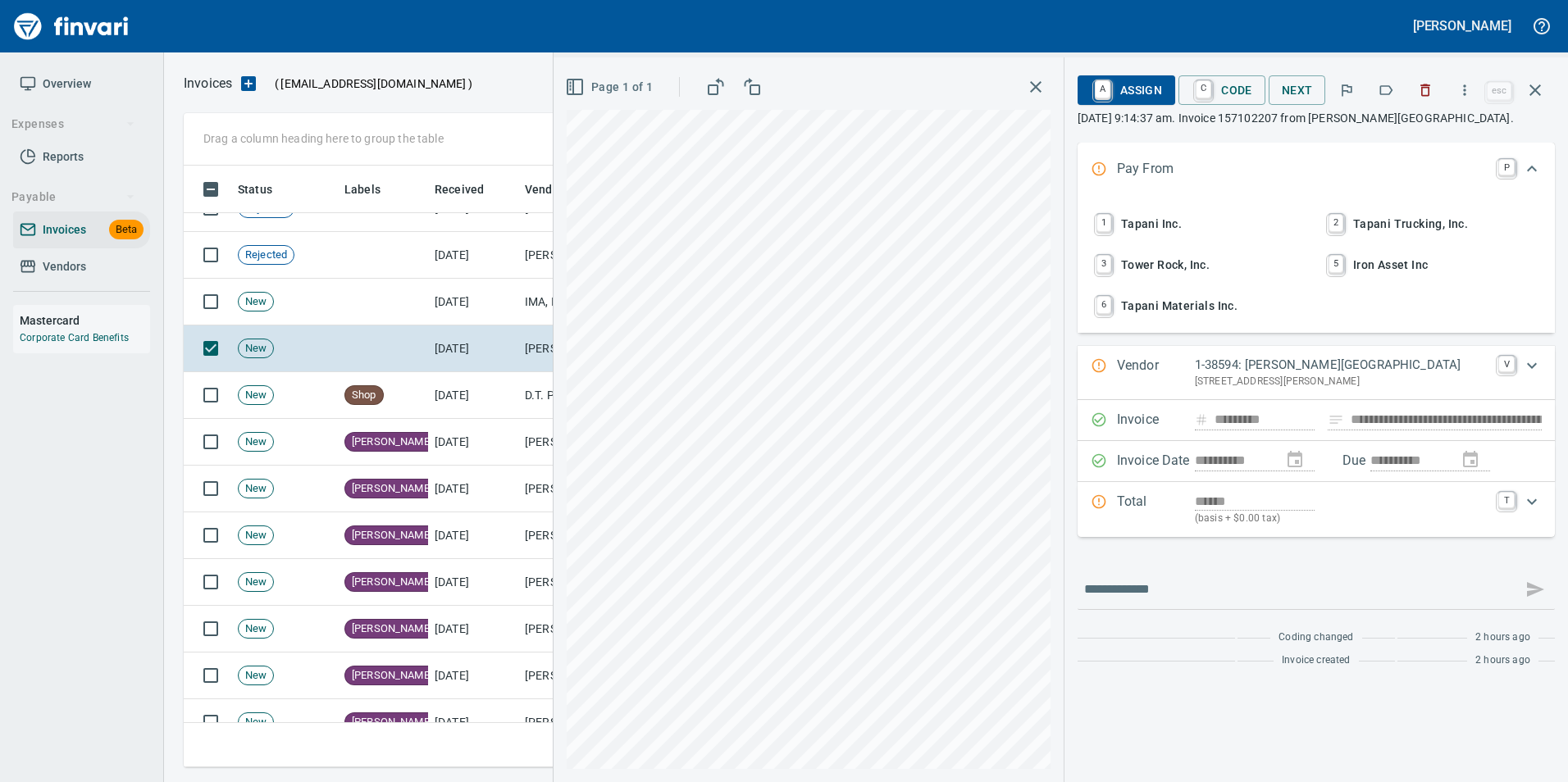
click at [1385, 84] on icon "button" at bounding box center [1386, 90] width 16 height 16
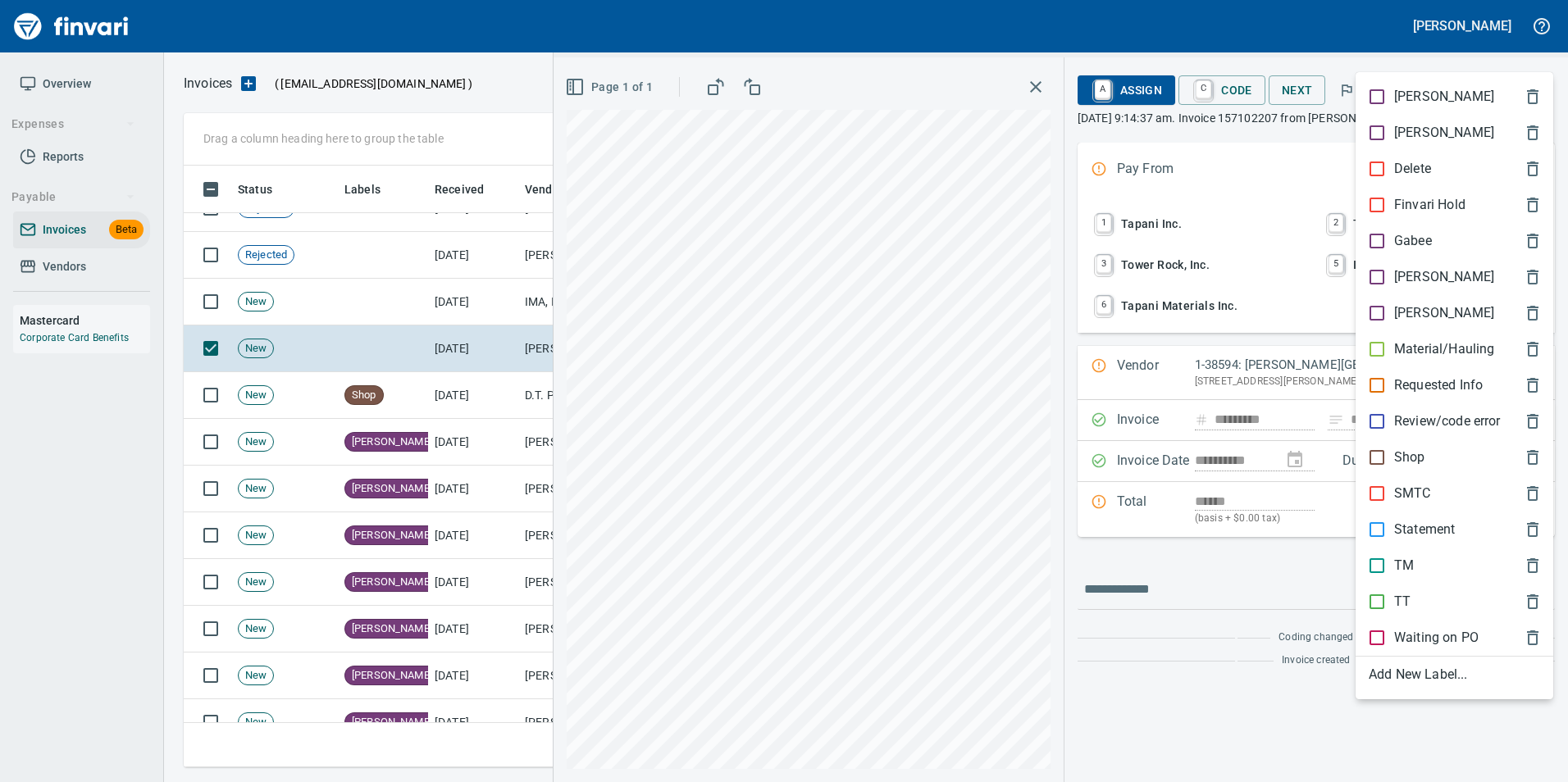
click at [1417, 268] on p "[PERSON_NAME]" at bounding box center [1444, 277] width 100 height 20
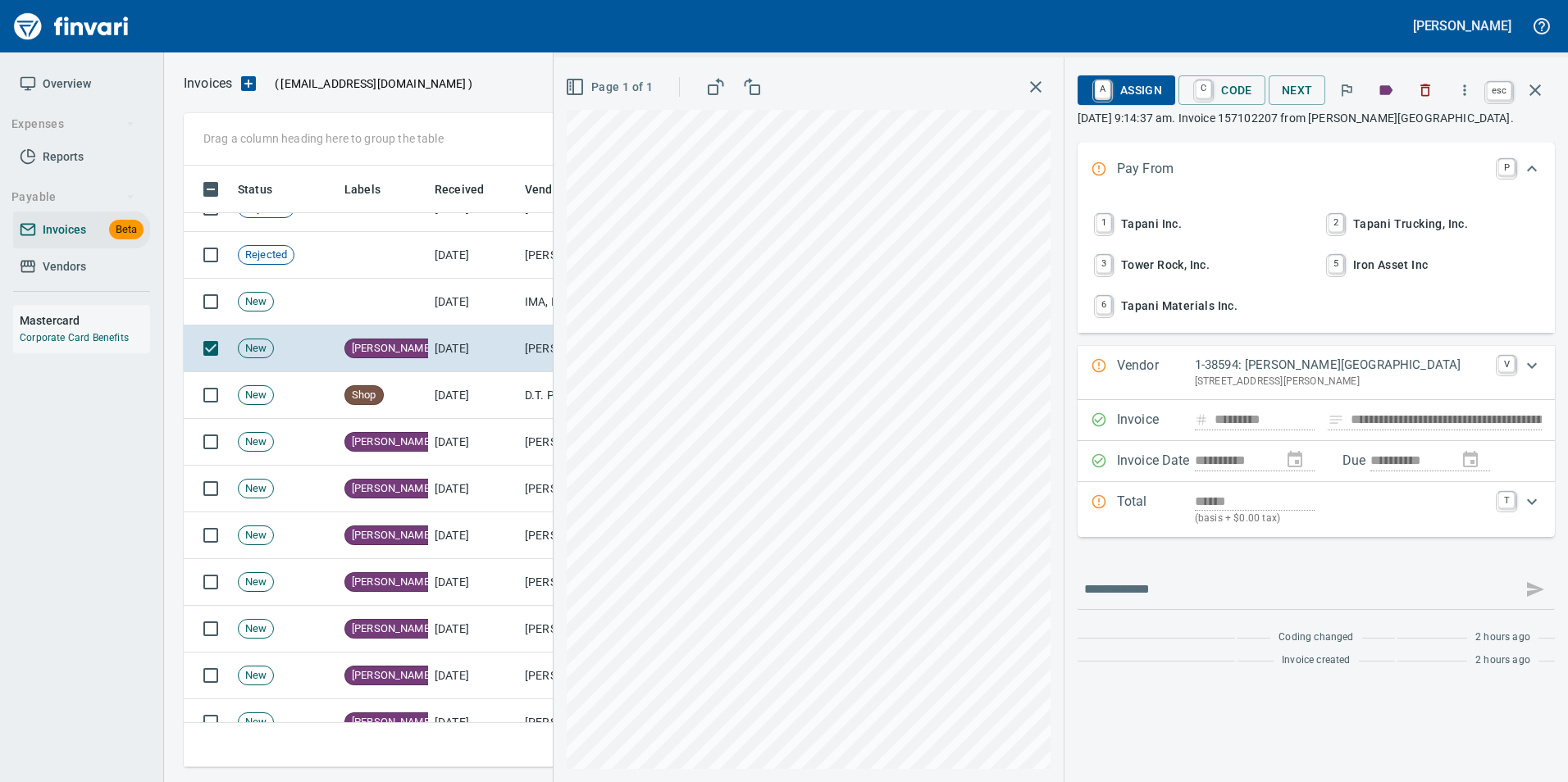
click at [1535, 94] on icon "button" at bounding box center [1535, 90] width 20 height 20
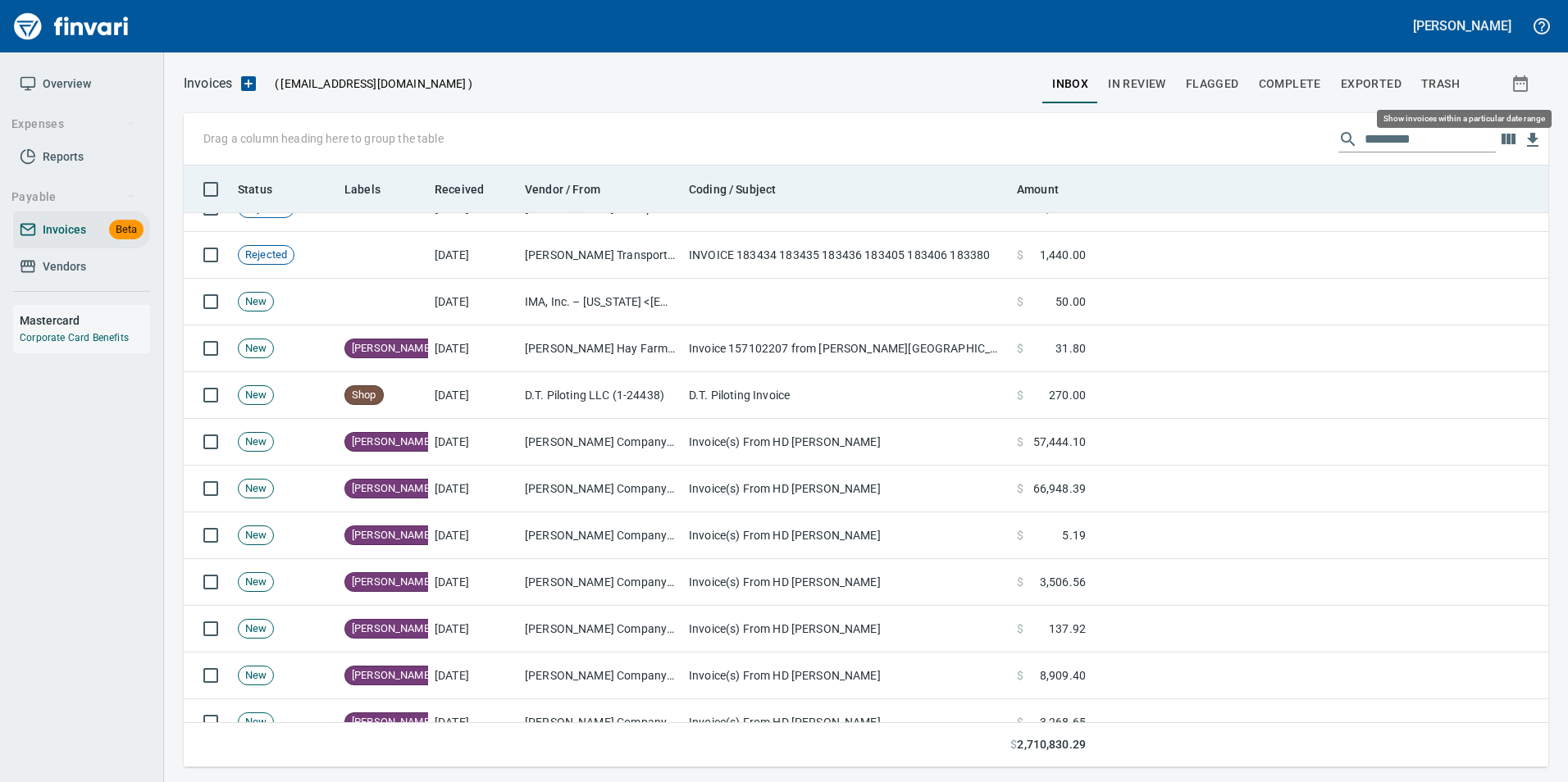
scroll to position [590, 1338]
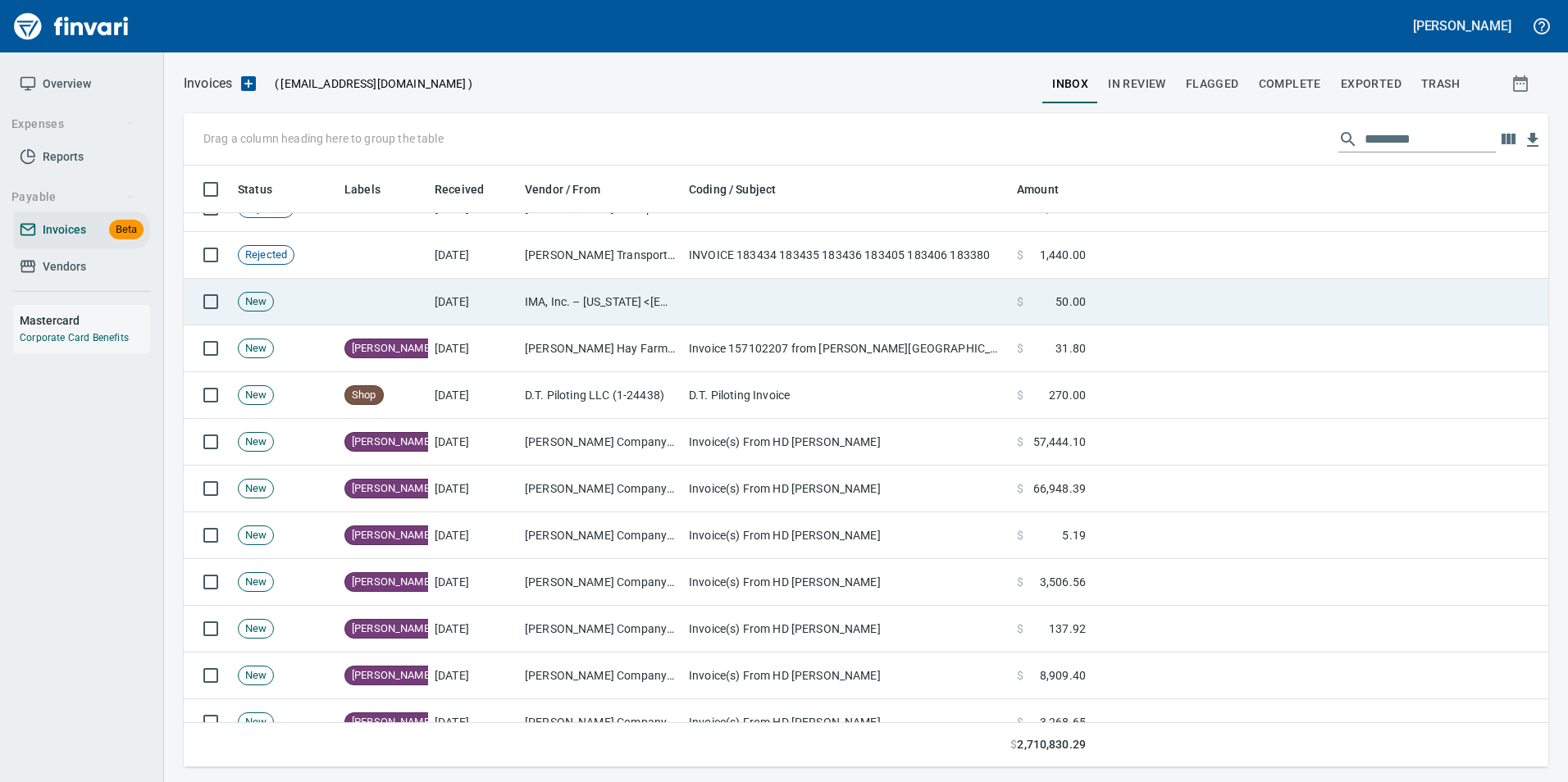
click at [711, 304] on td at bounding box center [846, 302] width 328 height 46
